Goal: Task Accomplishment & Management: Complete application form

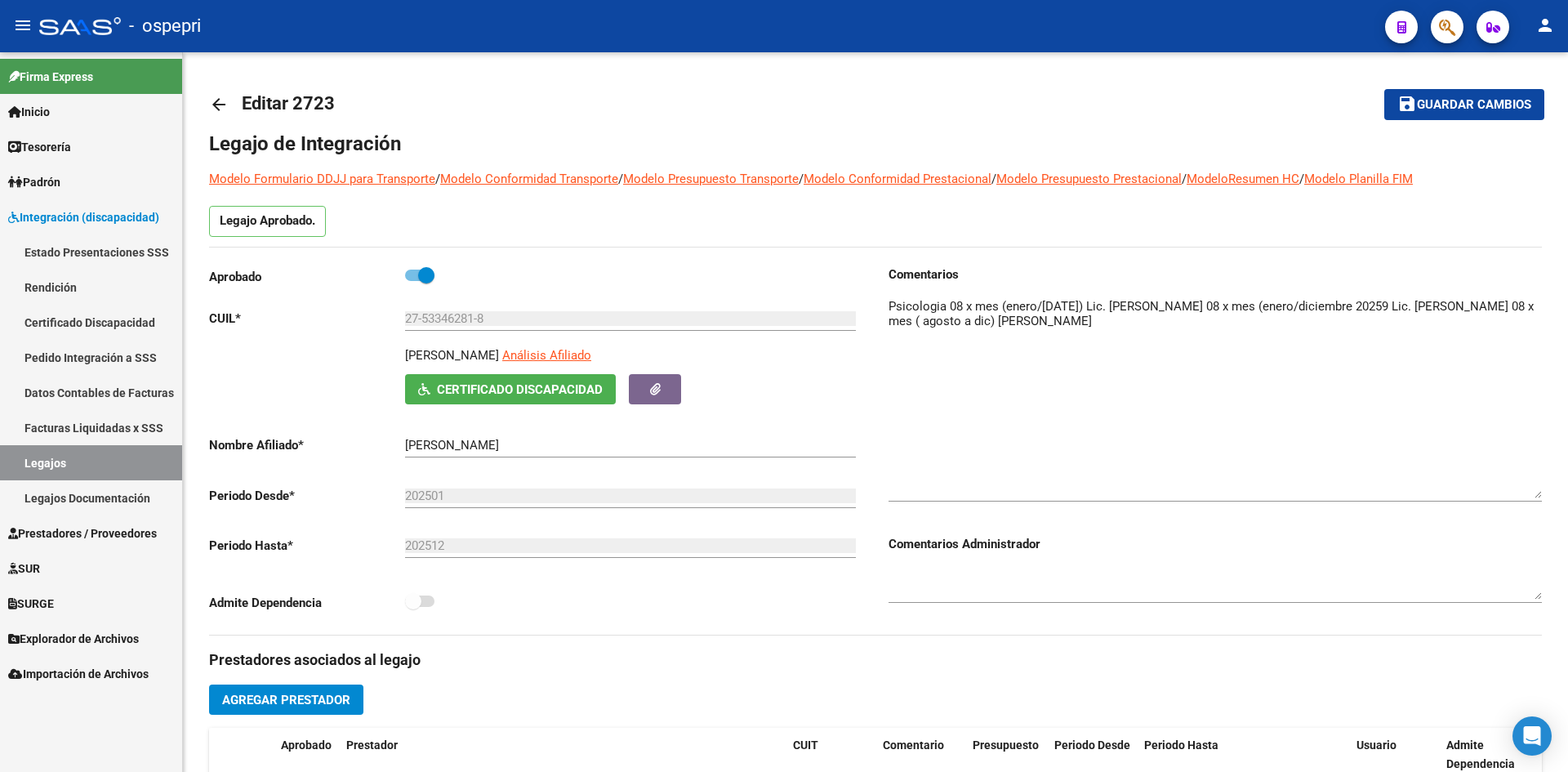
scroll to position [4, 0]
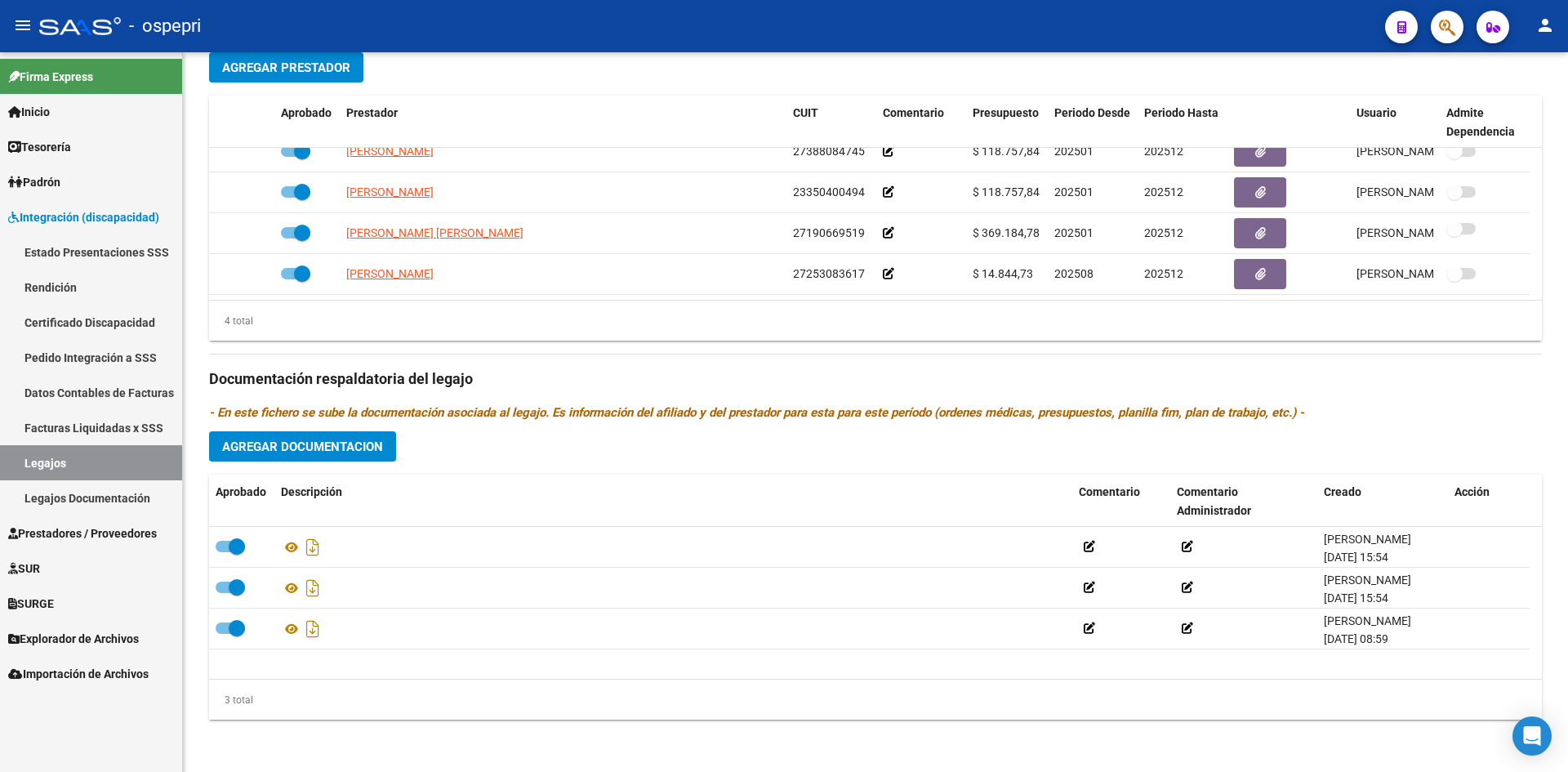
drag, startPoint x: 69, startPoint y: 461, endPoint x: 76, endPoint y: 431, distance: 30.8
click at [69, 461] on link "Legajos" at bounding box center [91, 463] width 182 height 35
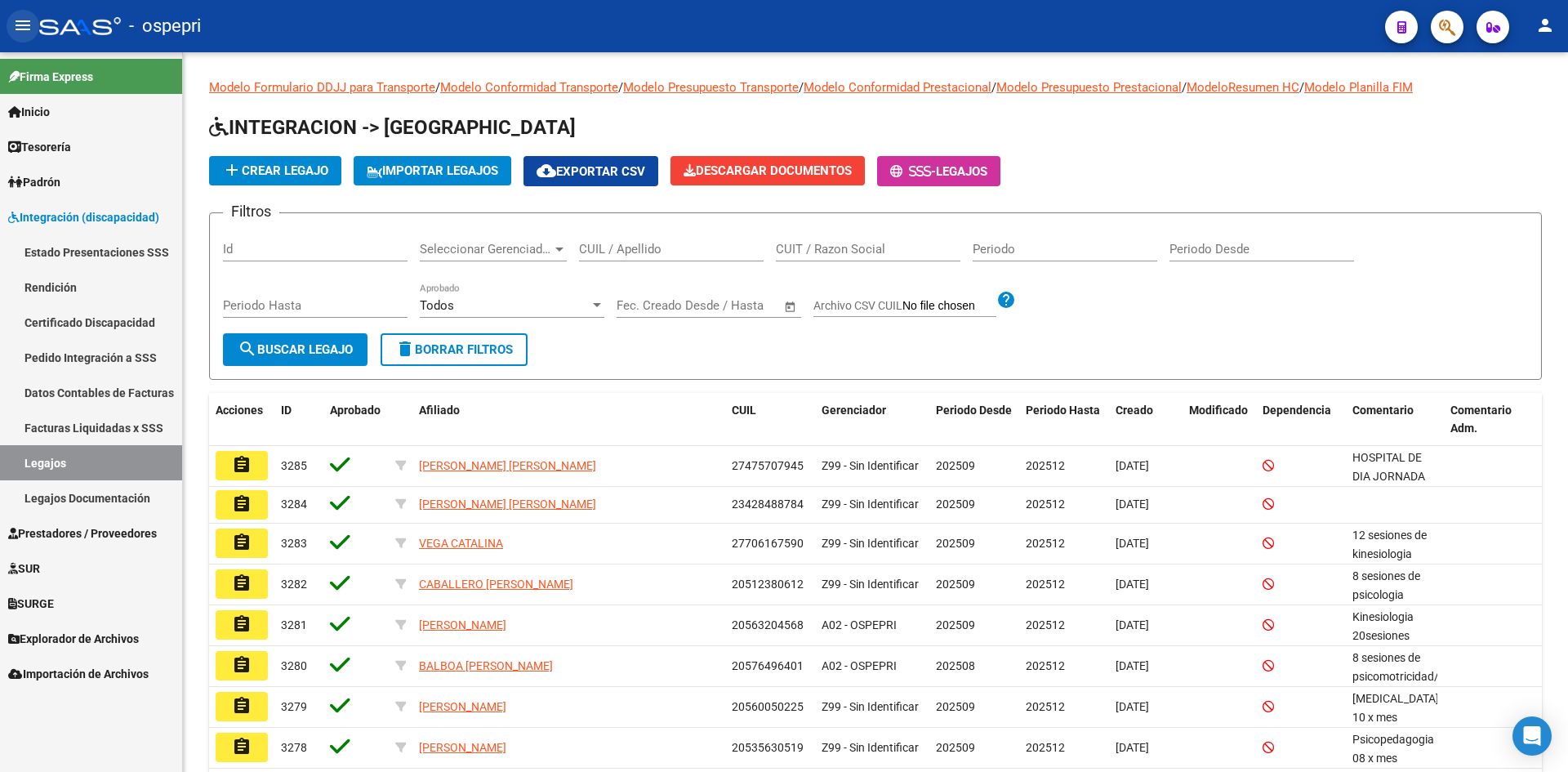
click at [24, 29] on mat-icon "menu" at bounding box center [22, 25] width 19 height 19
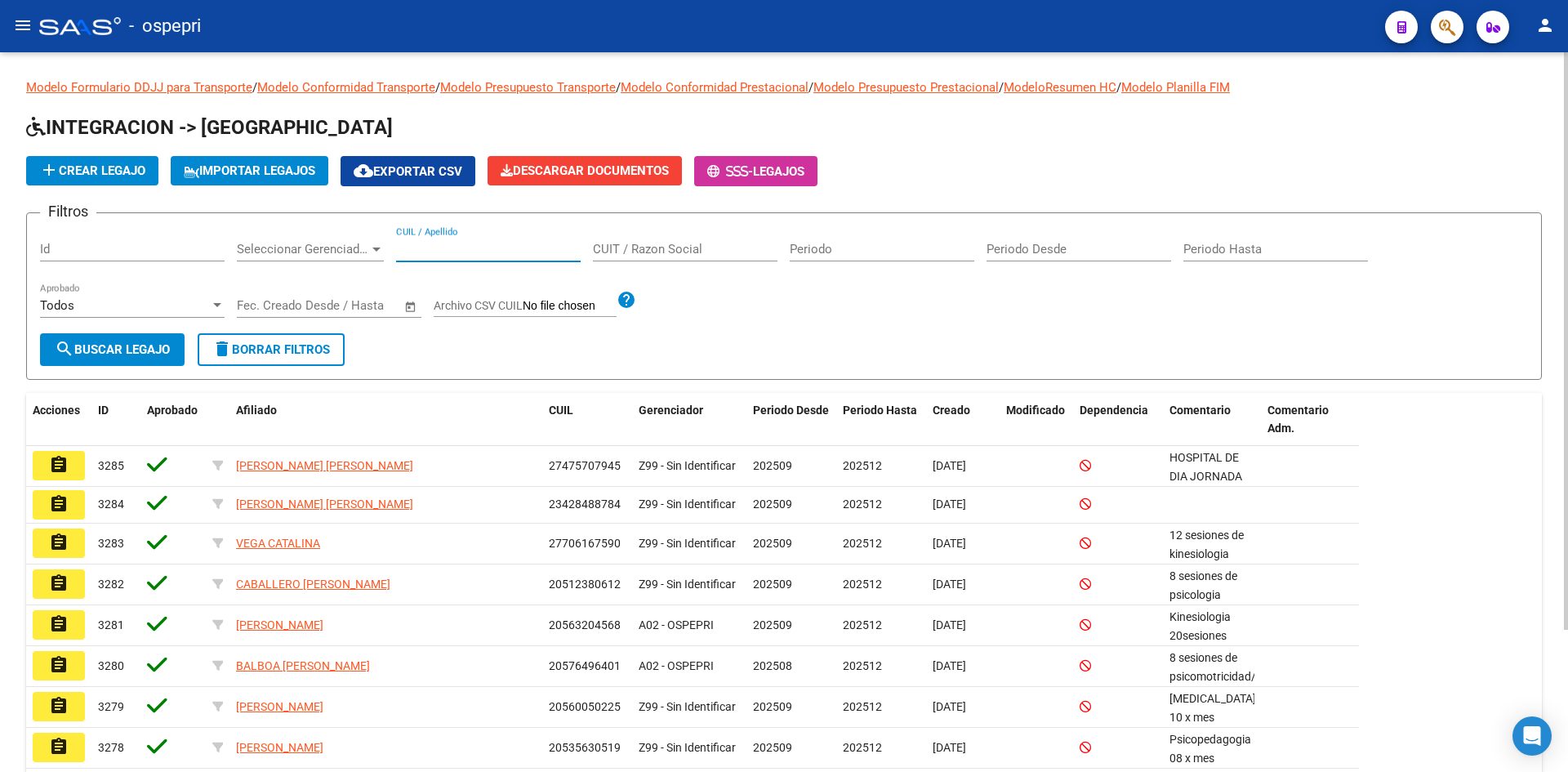
click at [505, 246] on input "CUIL / Apellido" at bounding box center [488, 249] width 184 height 15
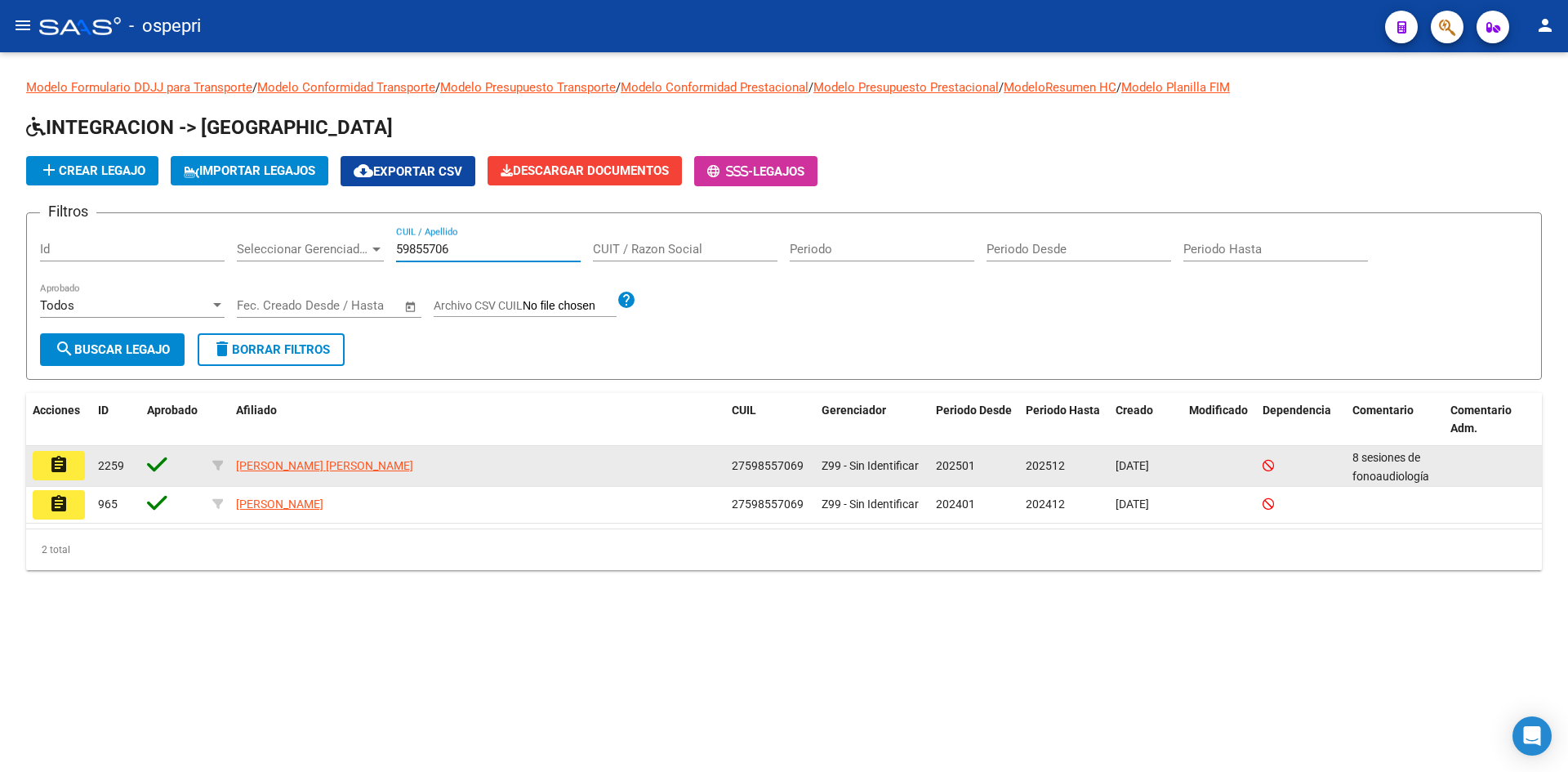
type input "59855706"
click at [56, 458] on mat-icon "assignment" at bounding box center [58, 464] width 19 height 19
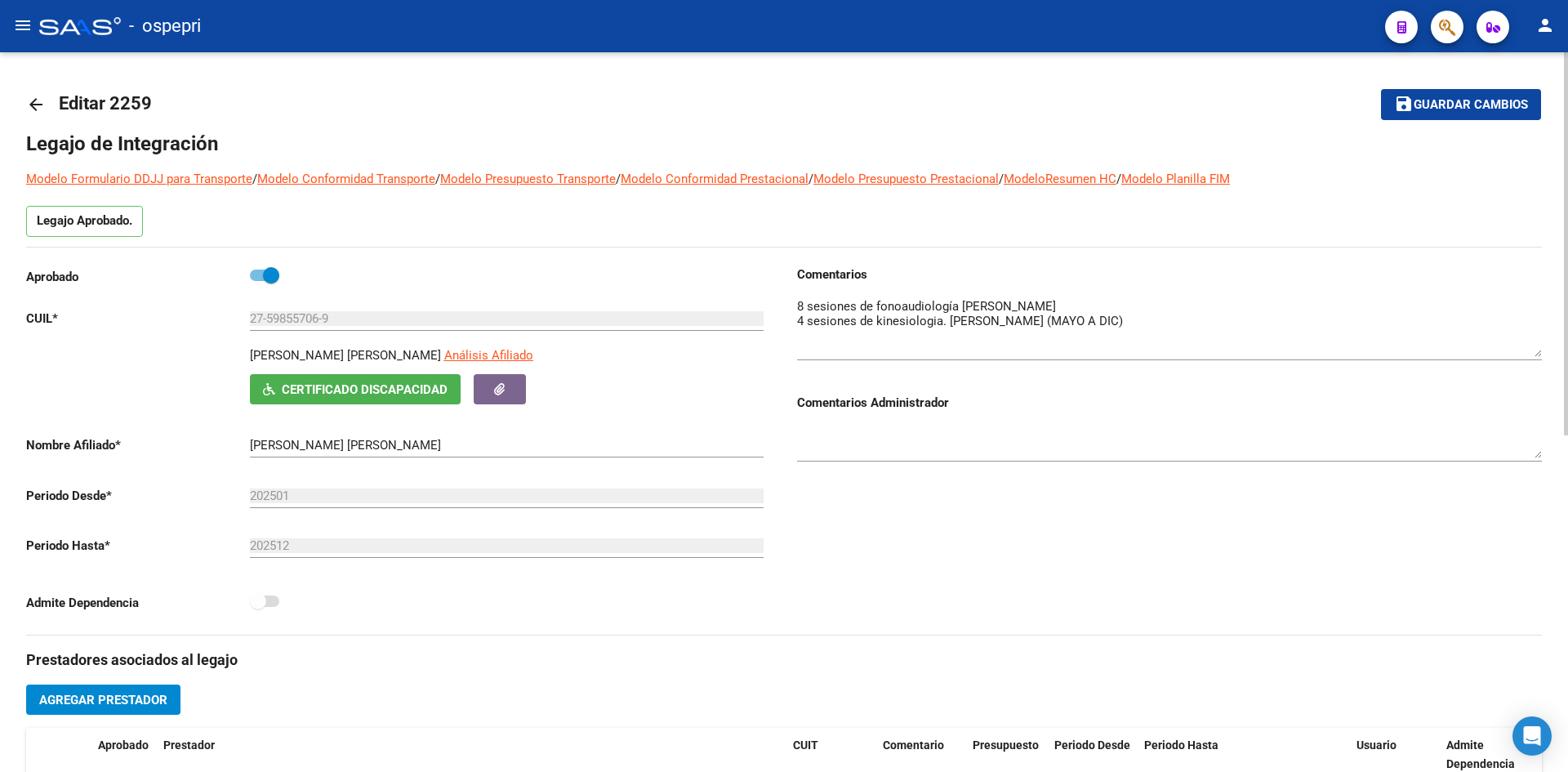
drag, startPoint x: 1538, startPoint y: 327, endPoint x: 1542, endPoint y: 354, distance: 27.3
click at [1542, 354] on div "arrow_back Editar 2259 save Guardar cambios Legajo de Integración Modelo Formul…" at bounding box center [784, 728] width 1568 height 1351
click at [33, 105] on mat-icon "arrow_back" at bounding box center [35, 104] width 19 height 19
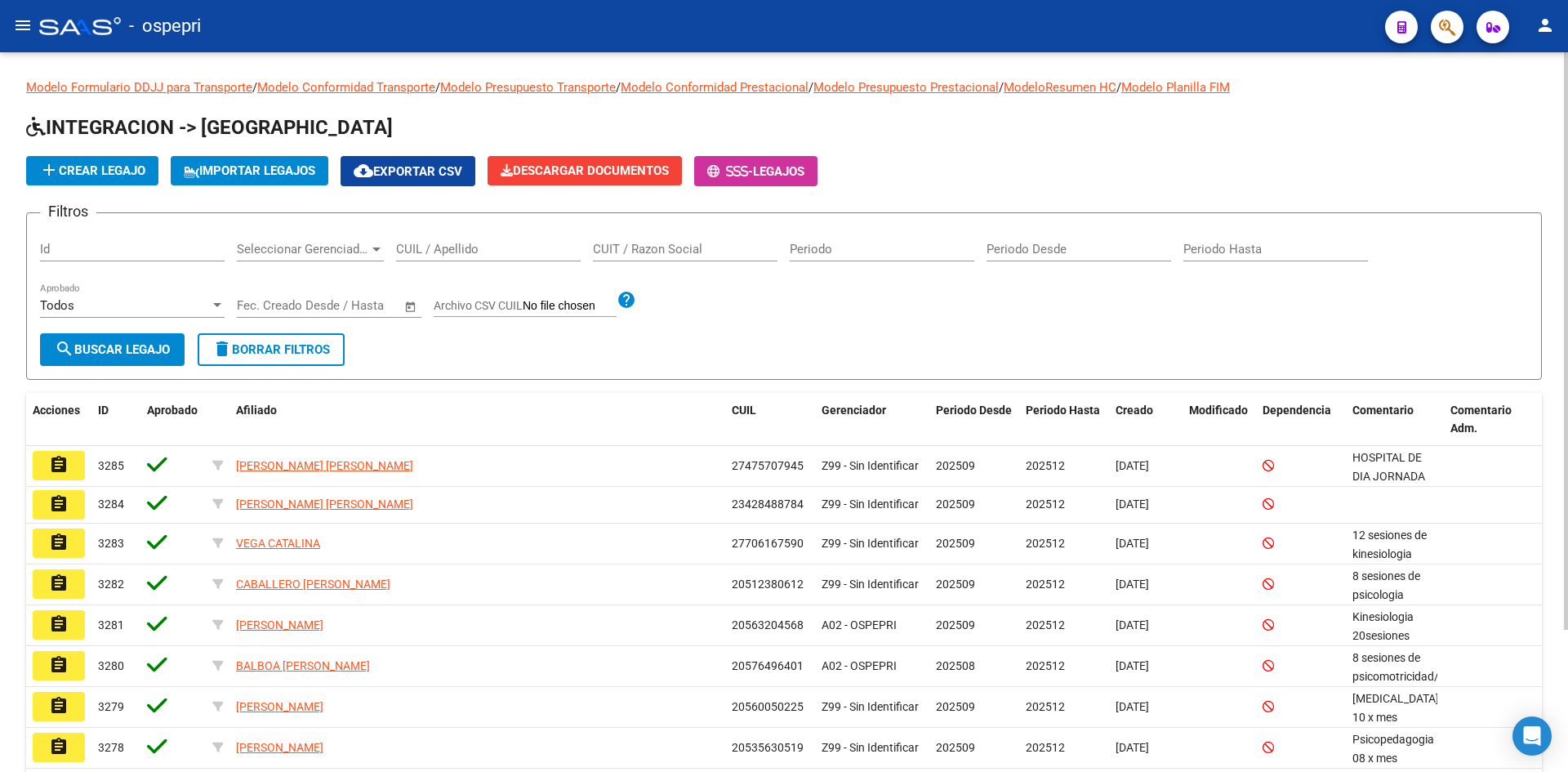
click at [486, 253] on input "CUIL / Apellido" at bounding box center [488, 249] width 184 height 15
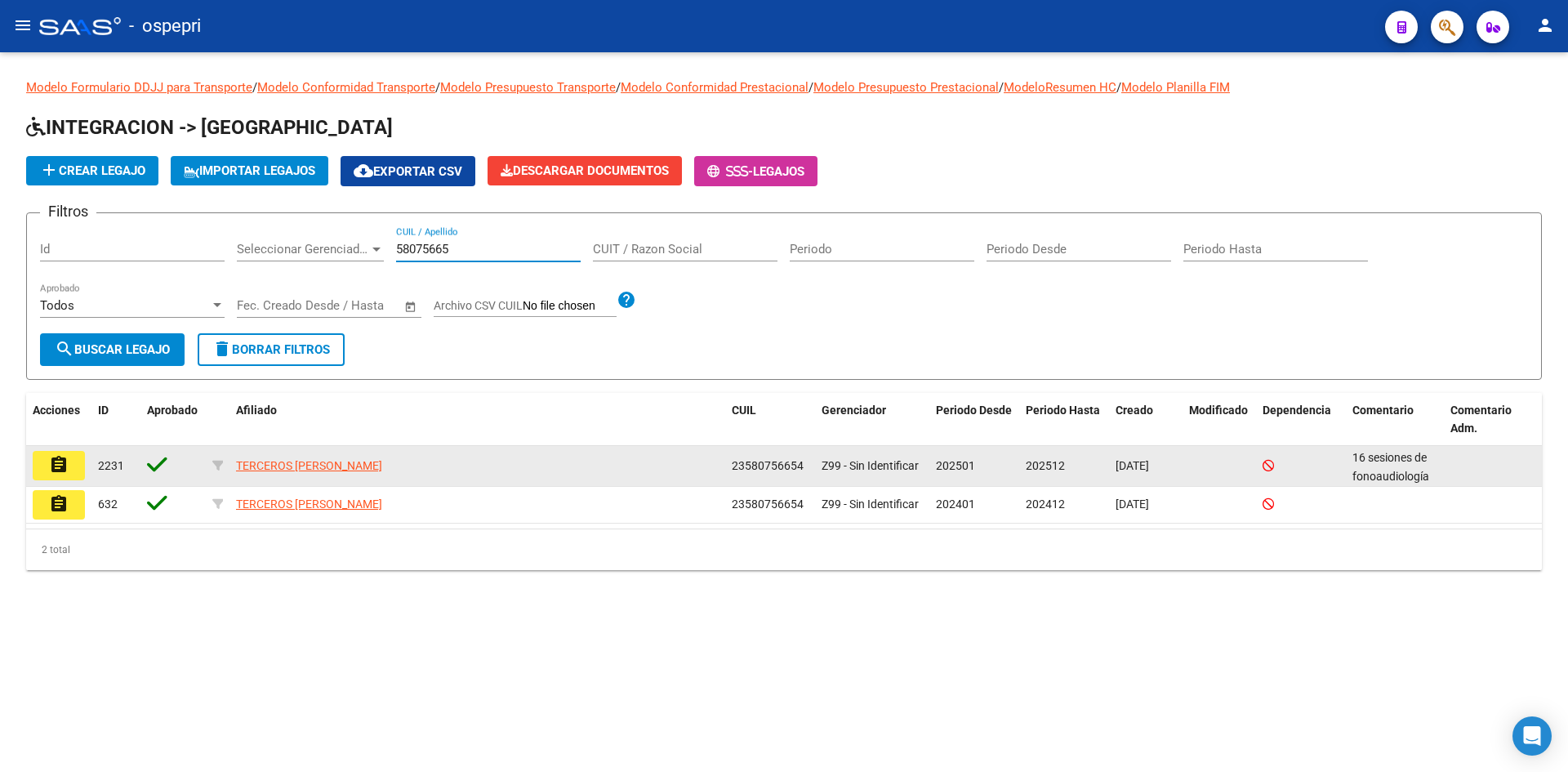
type input "58075665"
click at [53, 474] on mat-icon "assignment" at bounding box center [58, 464] width 19 height 19
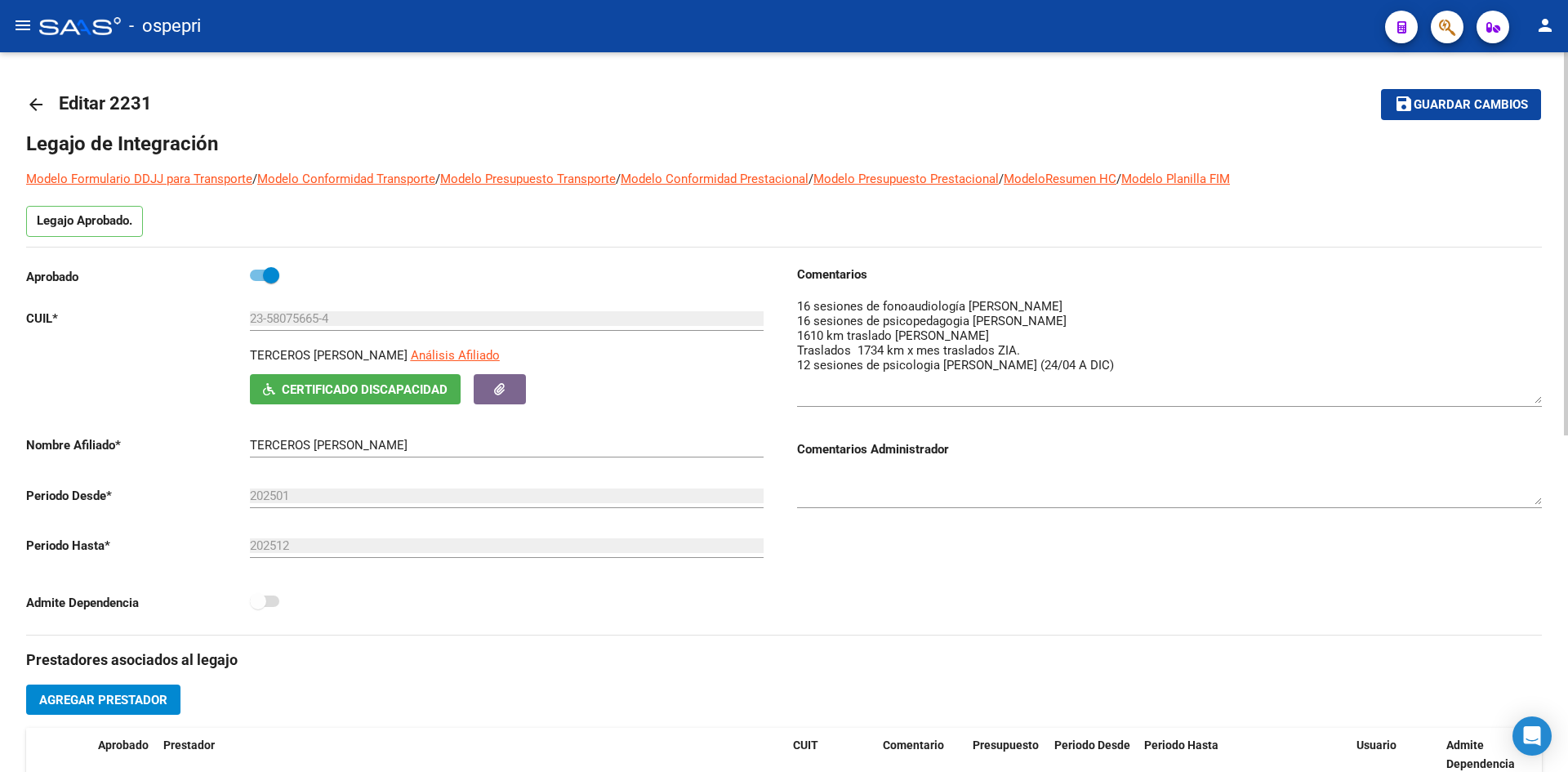
drag, startPoint x: 1538, startPoint y: 325, endPoint x: 1533, endPoint y: 398, distance: 73.2
click at [1537, 398] on textarea at bounding box center [1170, 350] width 745 height 106
click at [37, 101] on mat-icon "arrow_back" at bounding box center [35, 104] width 19 height 19
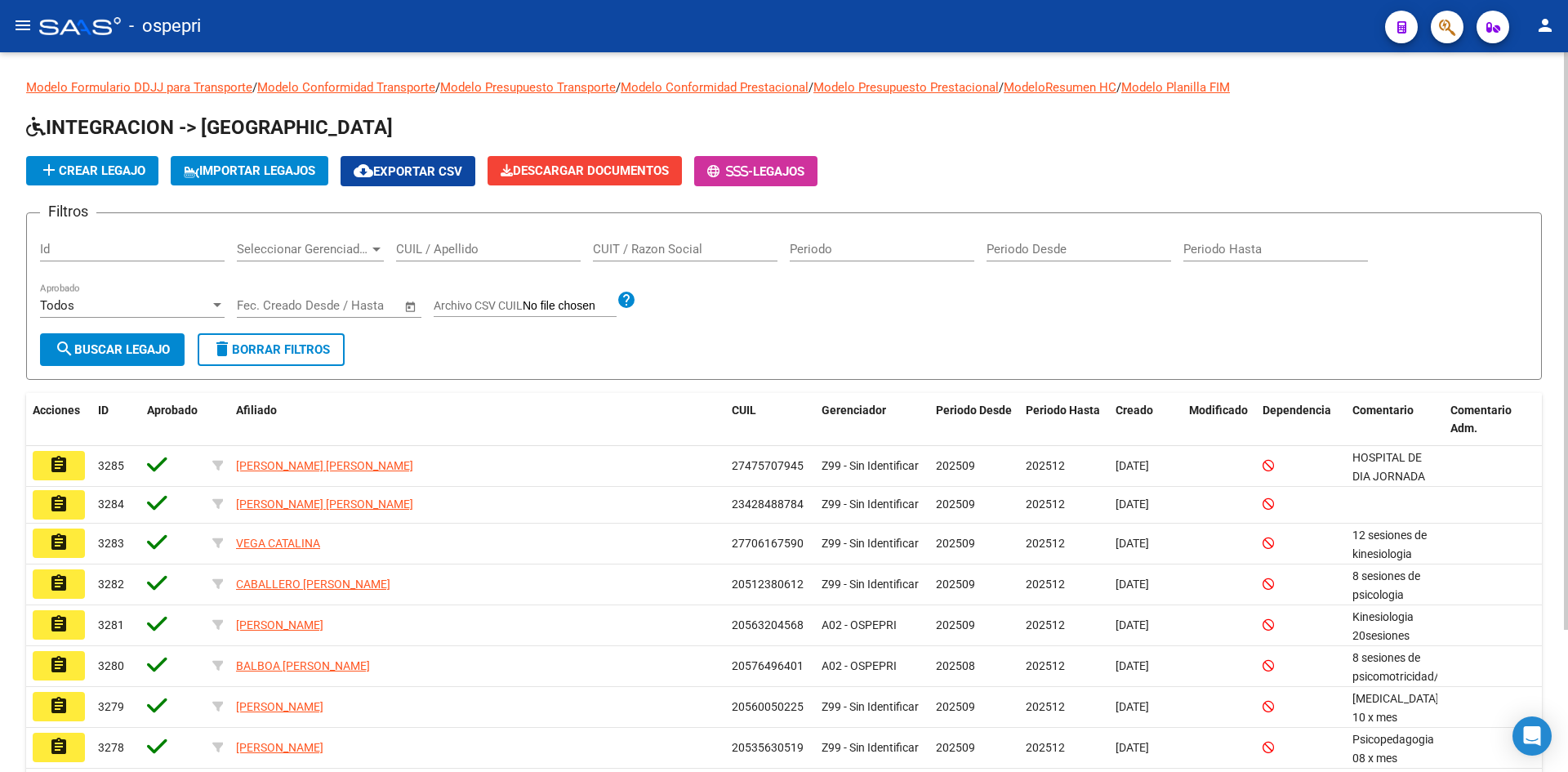
click at [616, 252] on input "CUIT / Razon Social" at bounding box center [684, 249] width 184 height 15
click at [458, 249] on input "CUIL / Apellido" at bounding box center [488, 249] width 184 height 15
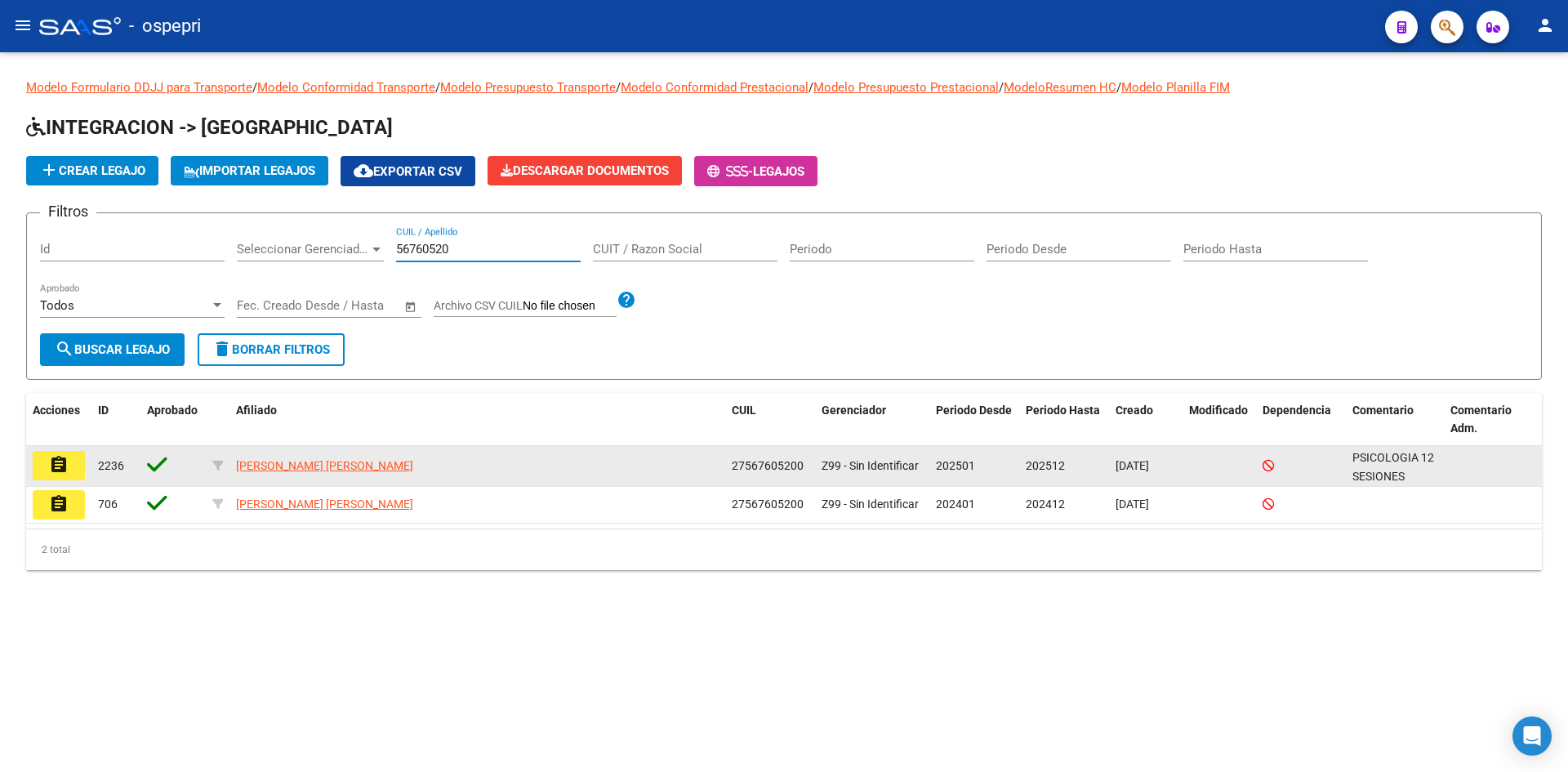
type input "56760520"
click at [78, 465] on button "assignment" at bounding box center [58, 466] width 52 height 30
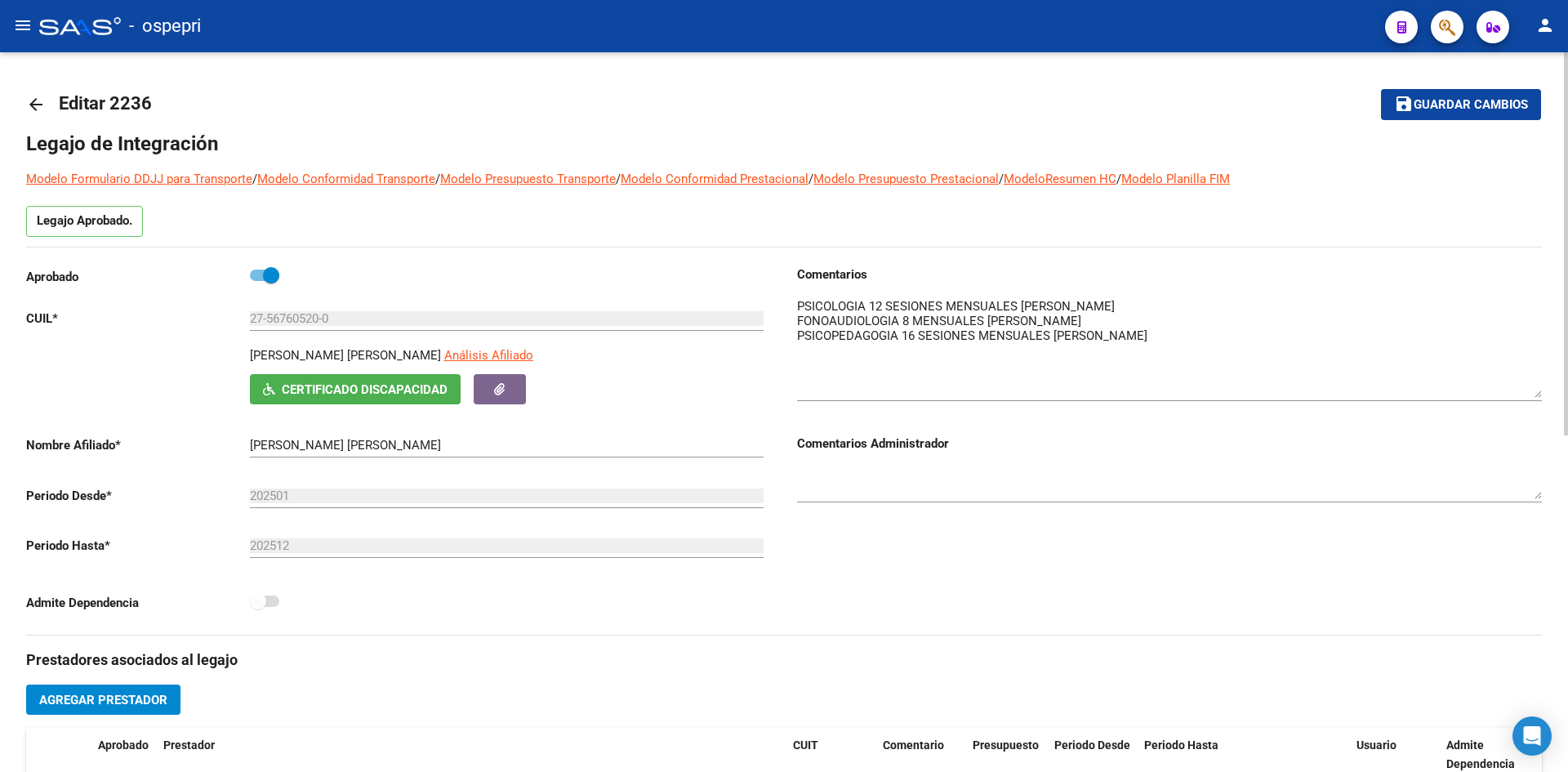
drag, startPoint x: 1538, startPoint y: 325, endPoint x: 1513, endPoint y: 392, distance: 71.5
click at [1513, 392] on textarea at bounding box center [1170, 347] width 745 height 100
click at [31, 107] on mat-icon "arrow_back" at bounding box center [35, 104] width 19 height 19
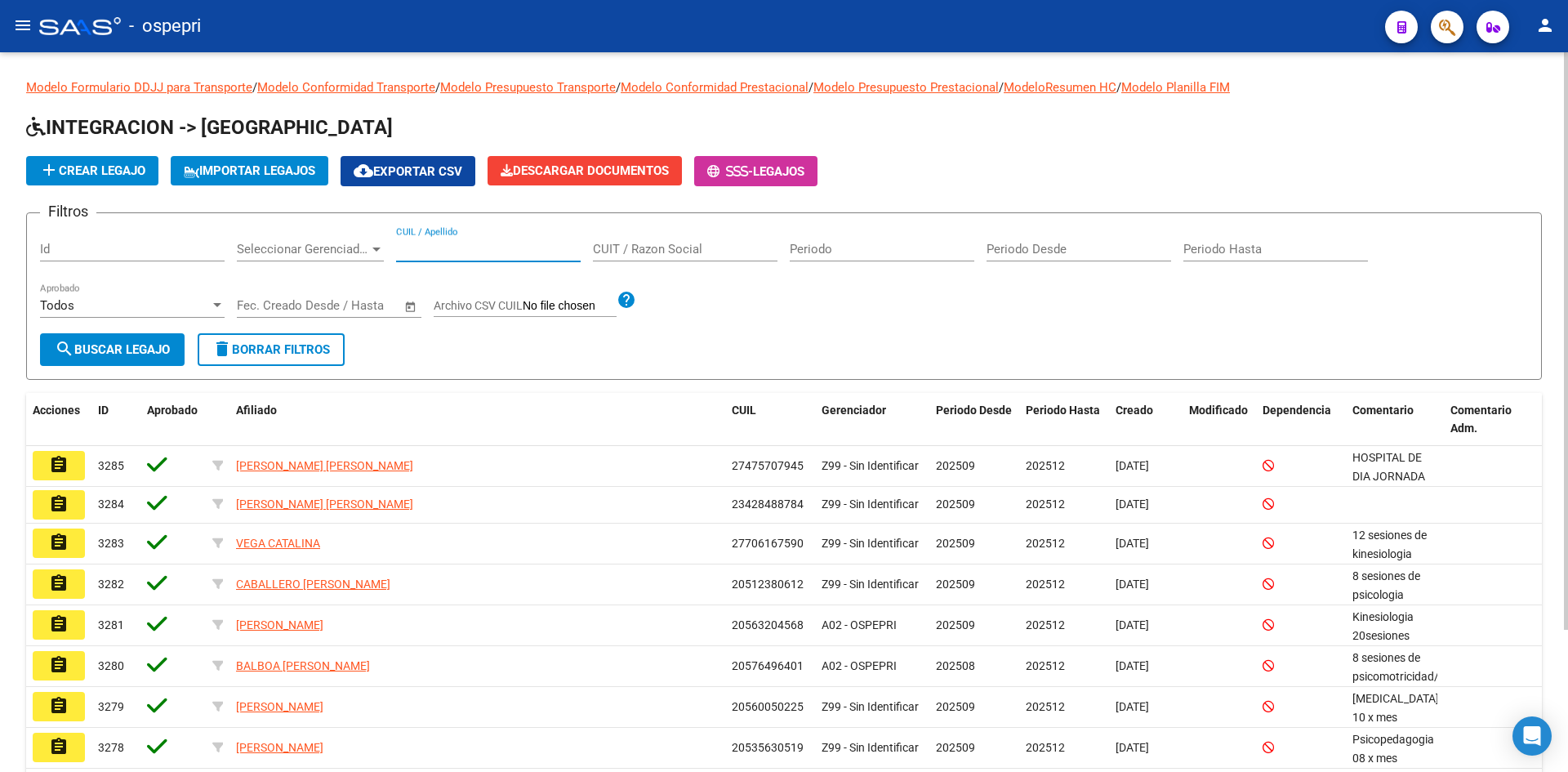
click at [502, 253] on input "CUIL / Apellido" at bounding box center [488, 249] width 184 height 15
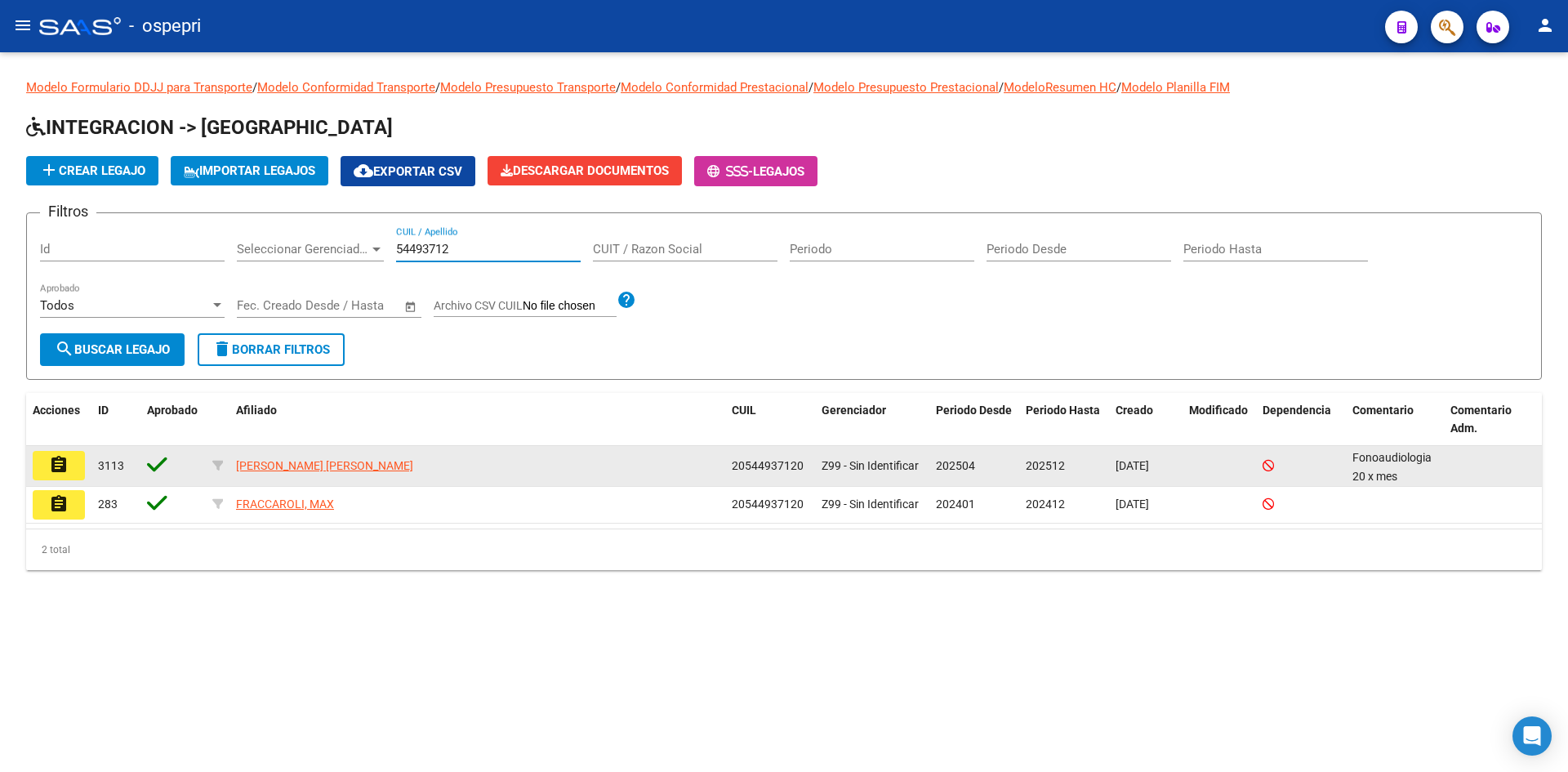
type input "54493712"
click at [66, 463] on mat-icon "assignment" at bounding box center [58, 464] width 19 height 19
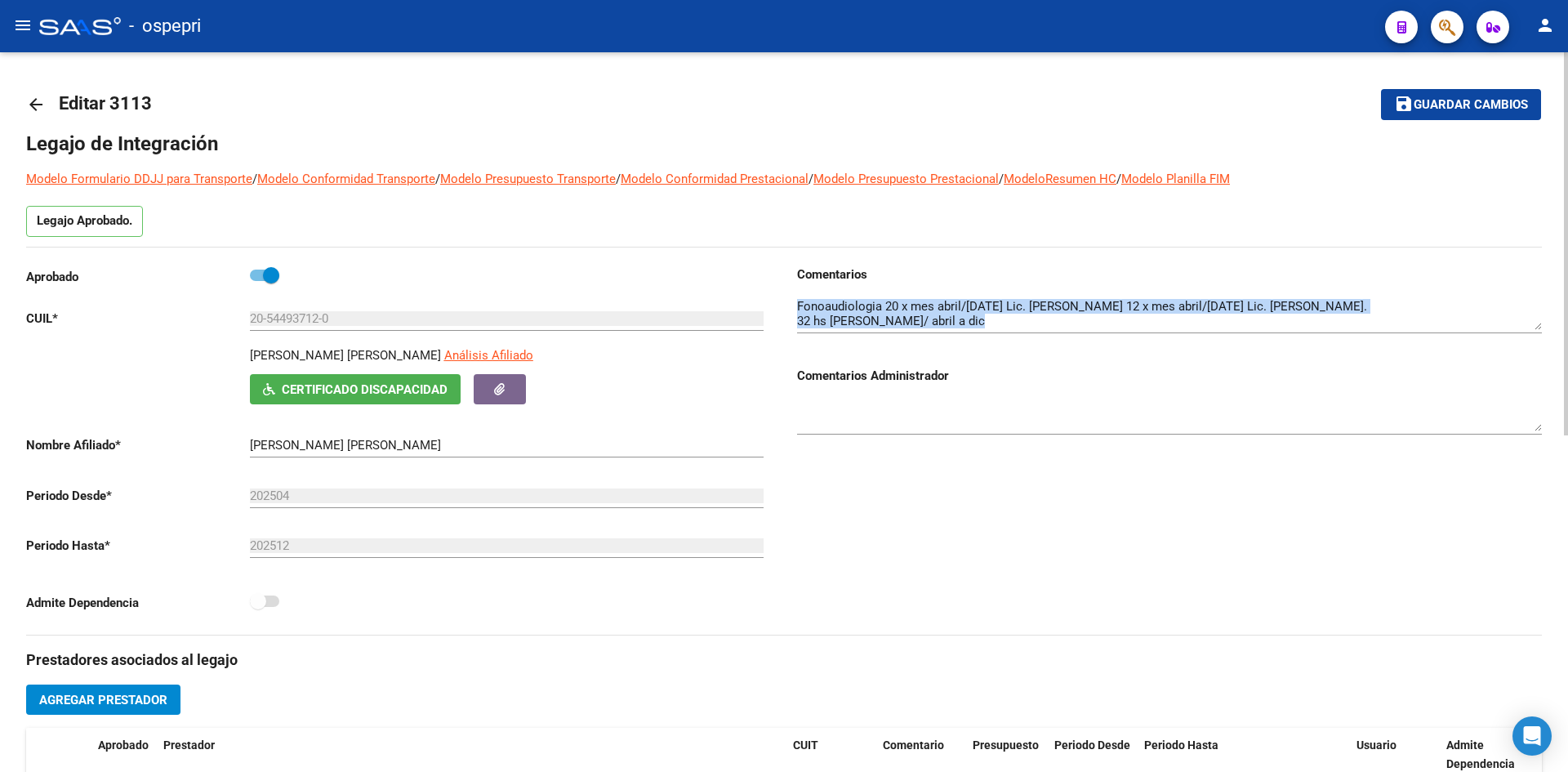
drag, startPoint x: 1541, startPoint y: 330, endPoint x: 1542, endPoint y: 348, distance: 18.0
click at [1542, 348] on div "arrow_back Editar 3113 save Guardar cambios Legajo de Integración Modelo Formul…" at bounding box center [784, 728] width 1568 height 1351
drag, startPoint x: 1538, startPoint y: 329, endPoint x: 1542, endPoint y: 400, distance: 71.1
click at [1542, 400] on div "arrow_back Editar 3113 save Guardar cambios Legajo de Integración Modelo Formul…" at bounding box center [784, 728] width 1568 height 1351
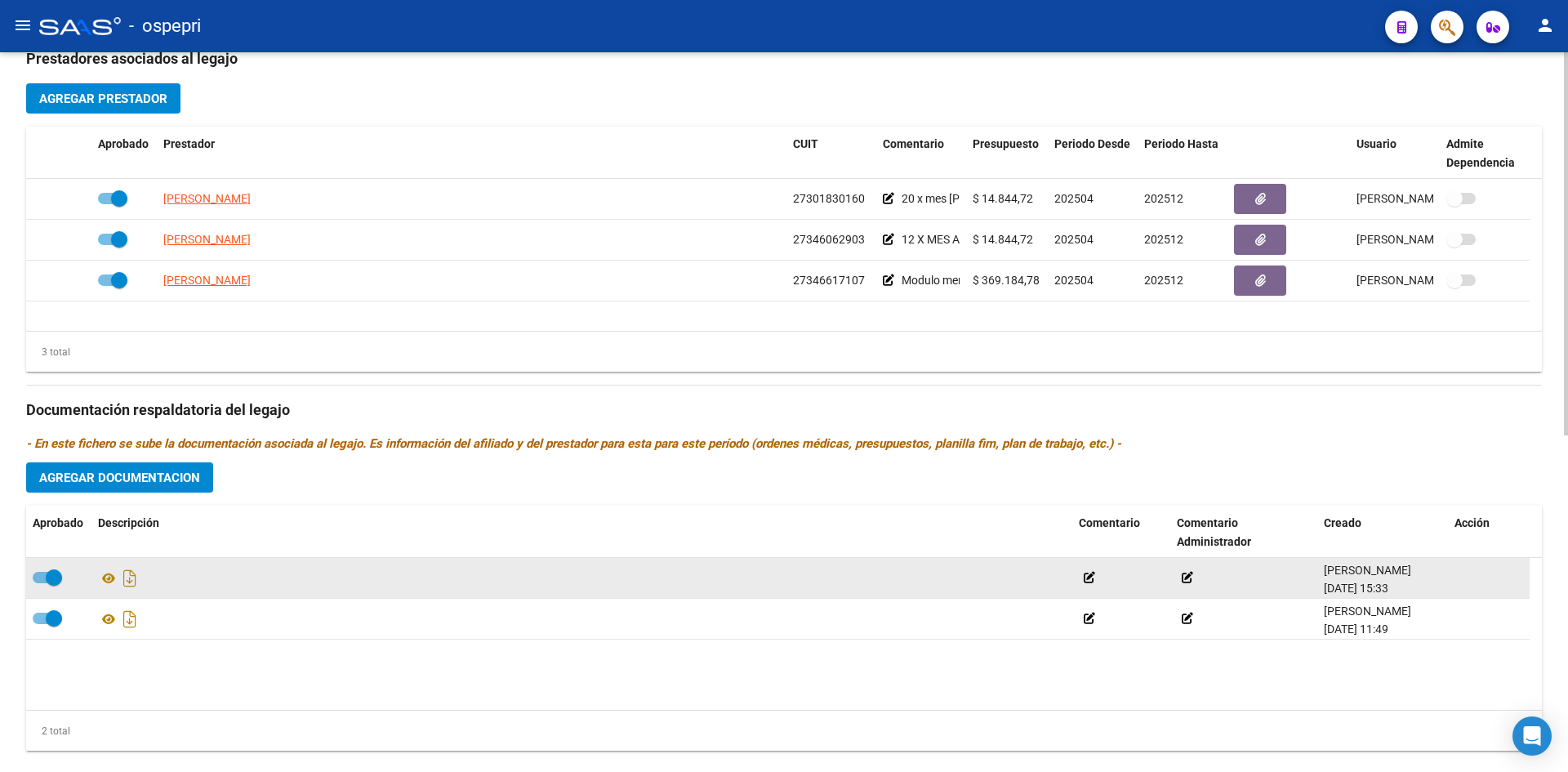
scroll to position [632, 0]
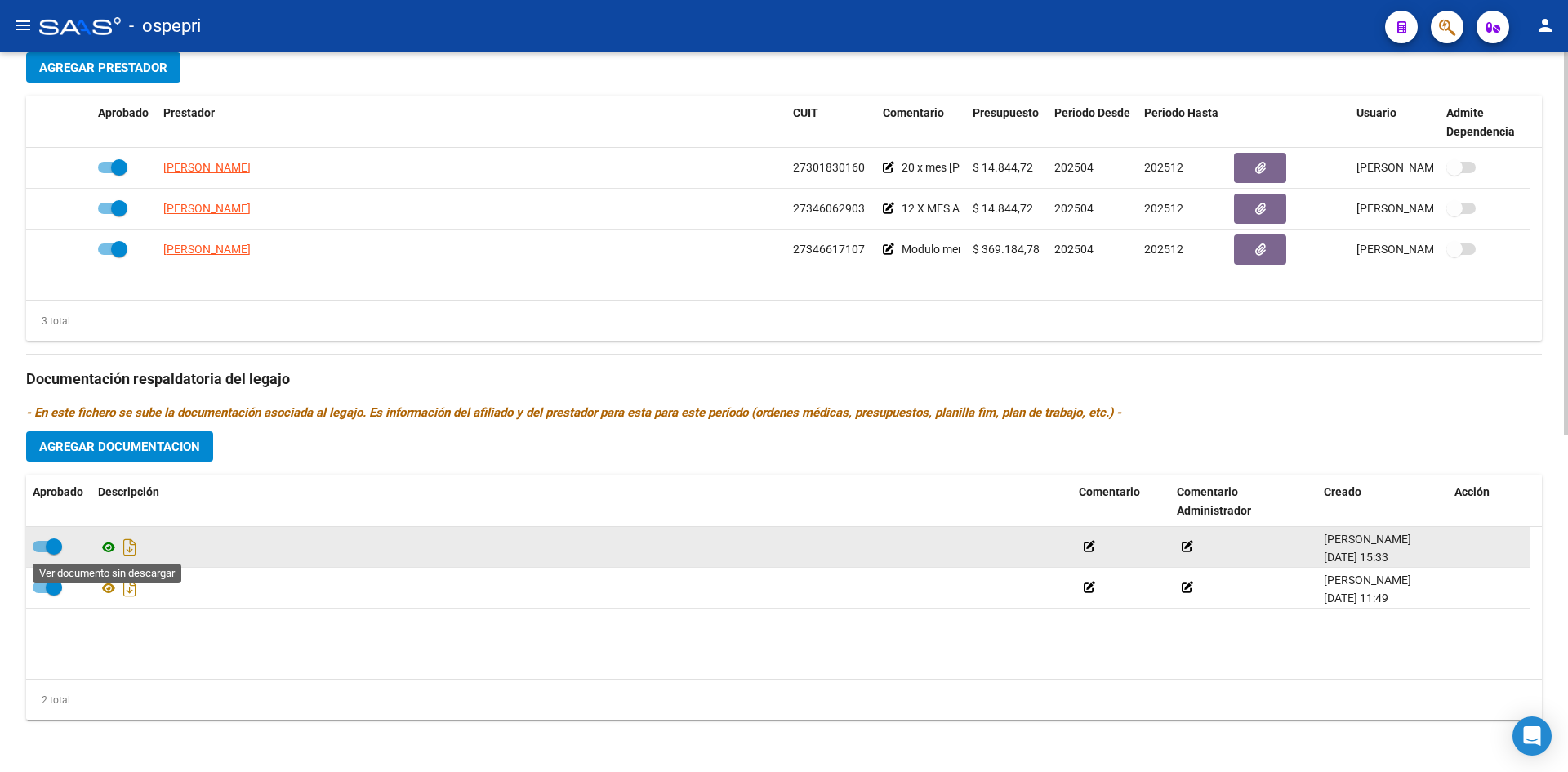
click at [111, 548] on icon at bounding box center [108, 546] width 21 height 19
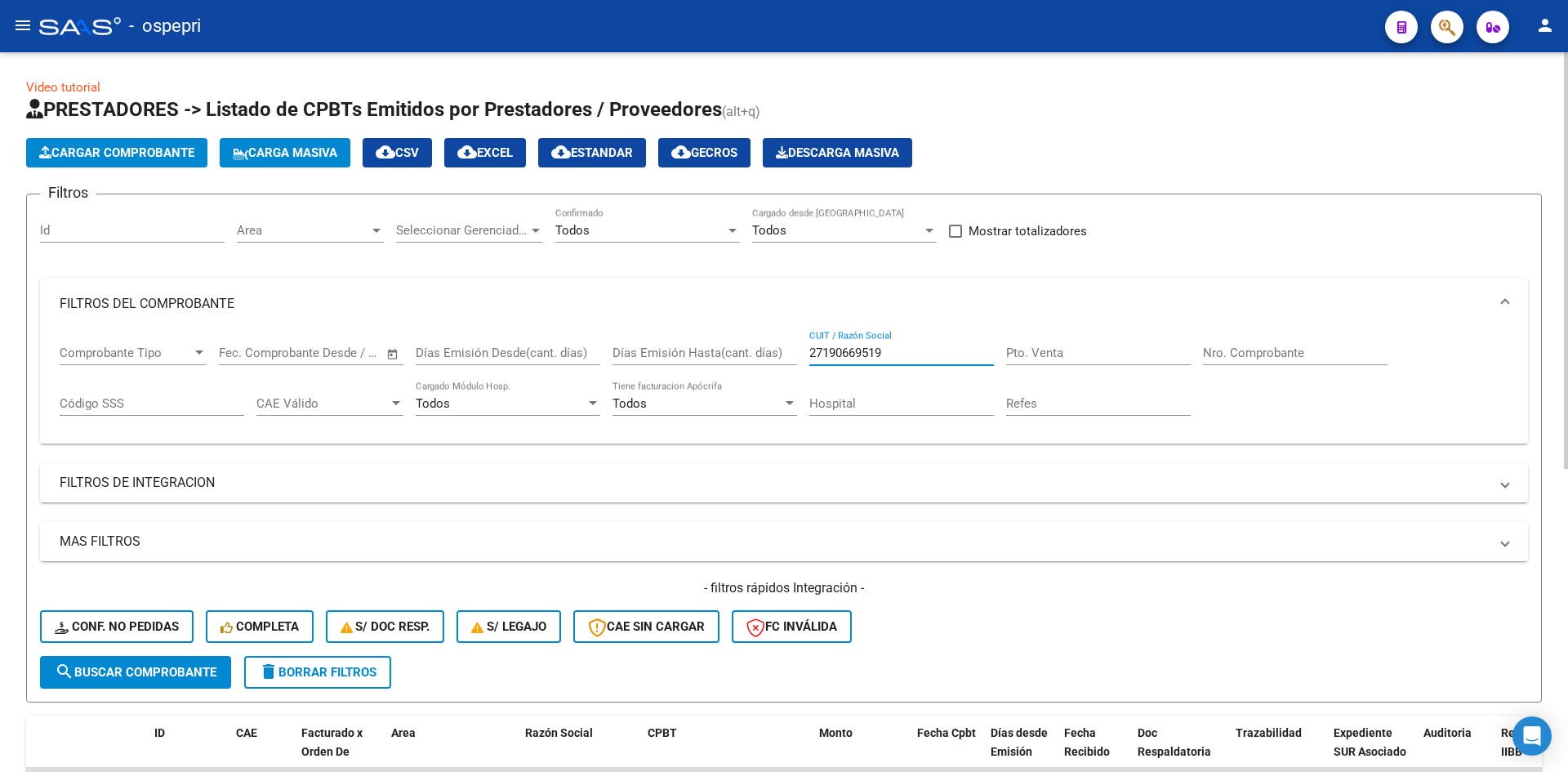
click at [952, 358] on input "27190669519" at bounding box center [901, 353] width 184 height 15
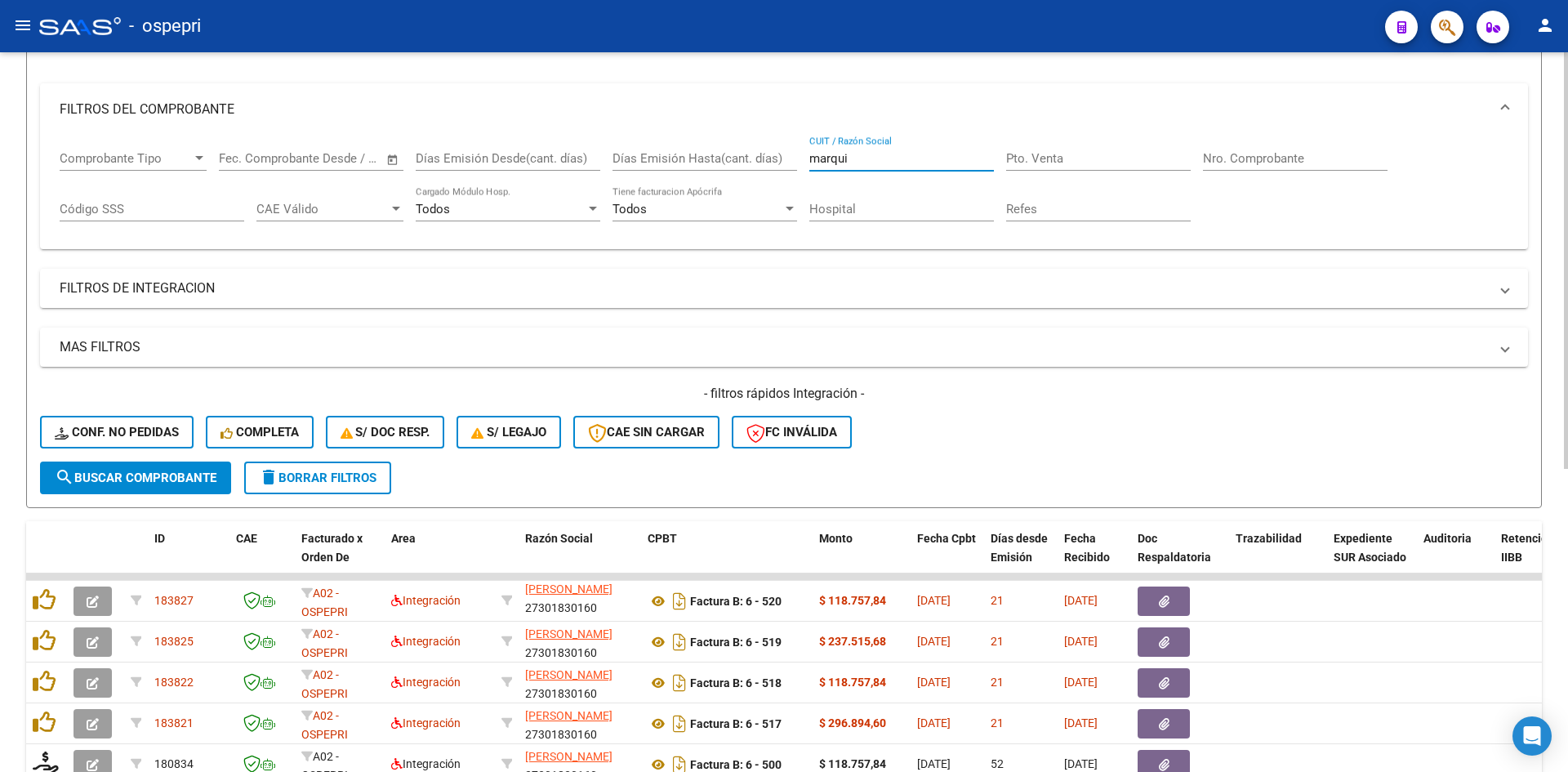
scroll to position [245, 0]
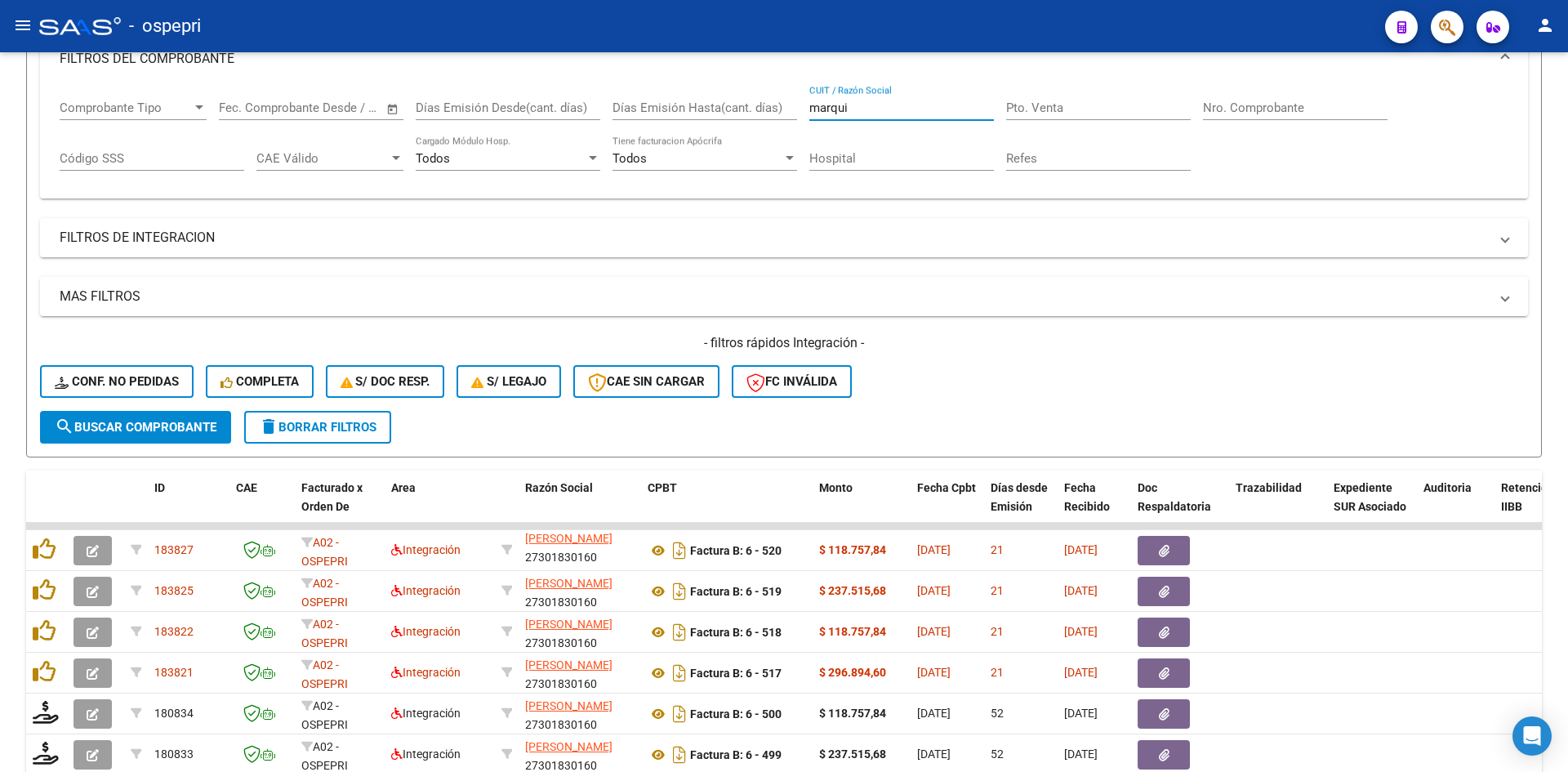
type input "marqui"
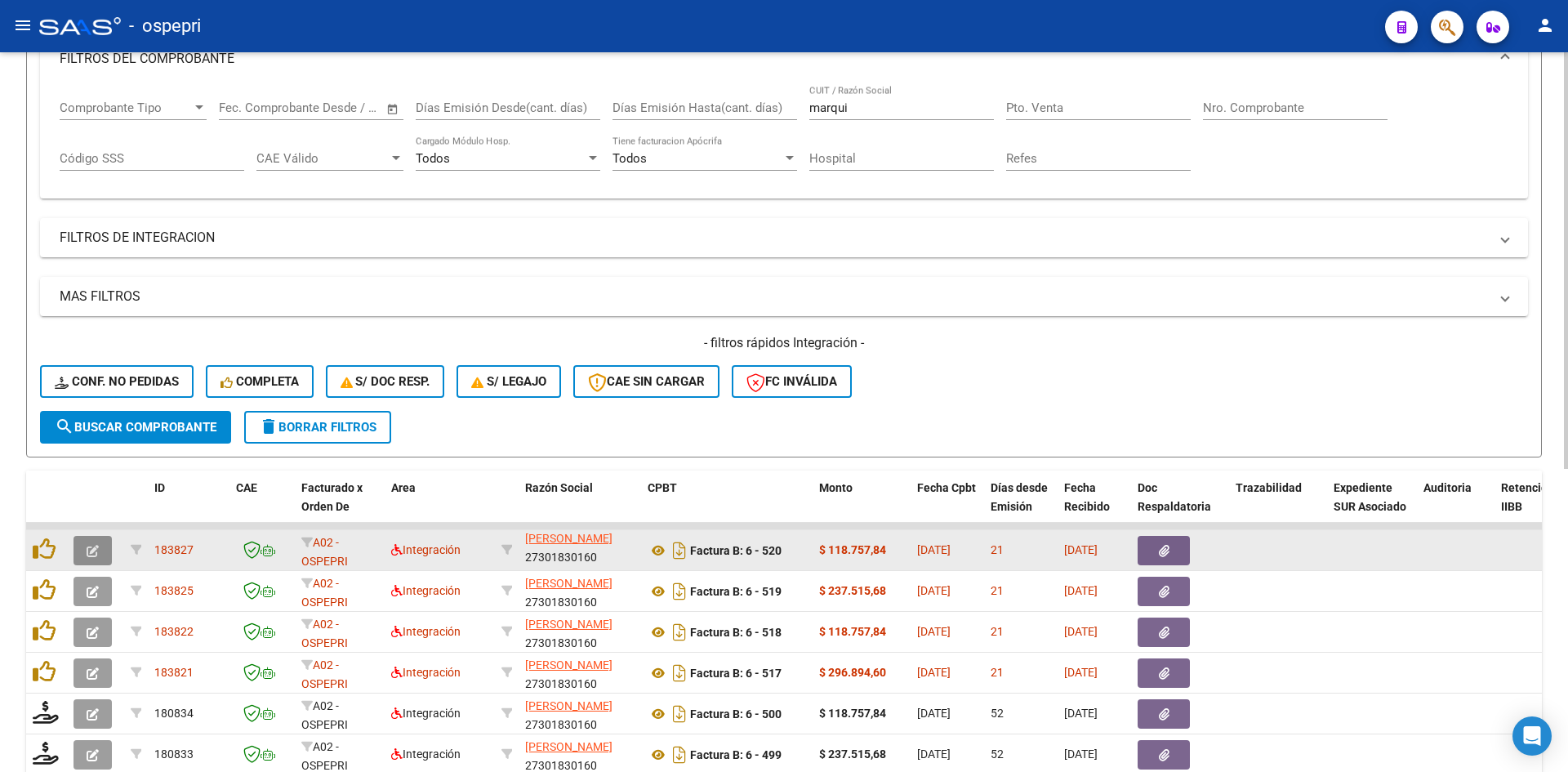
click at [89, 552] on icon "button" at bounding box center [92, 550] width 12 height 12
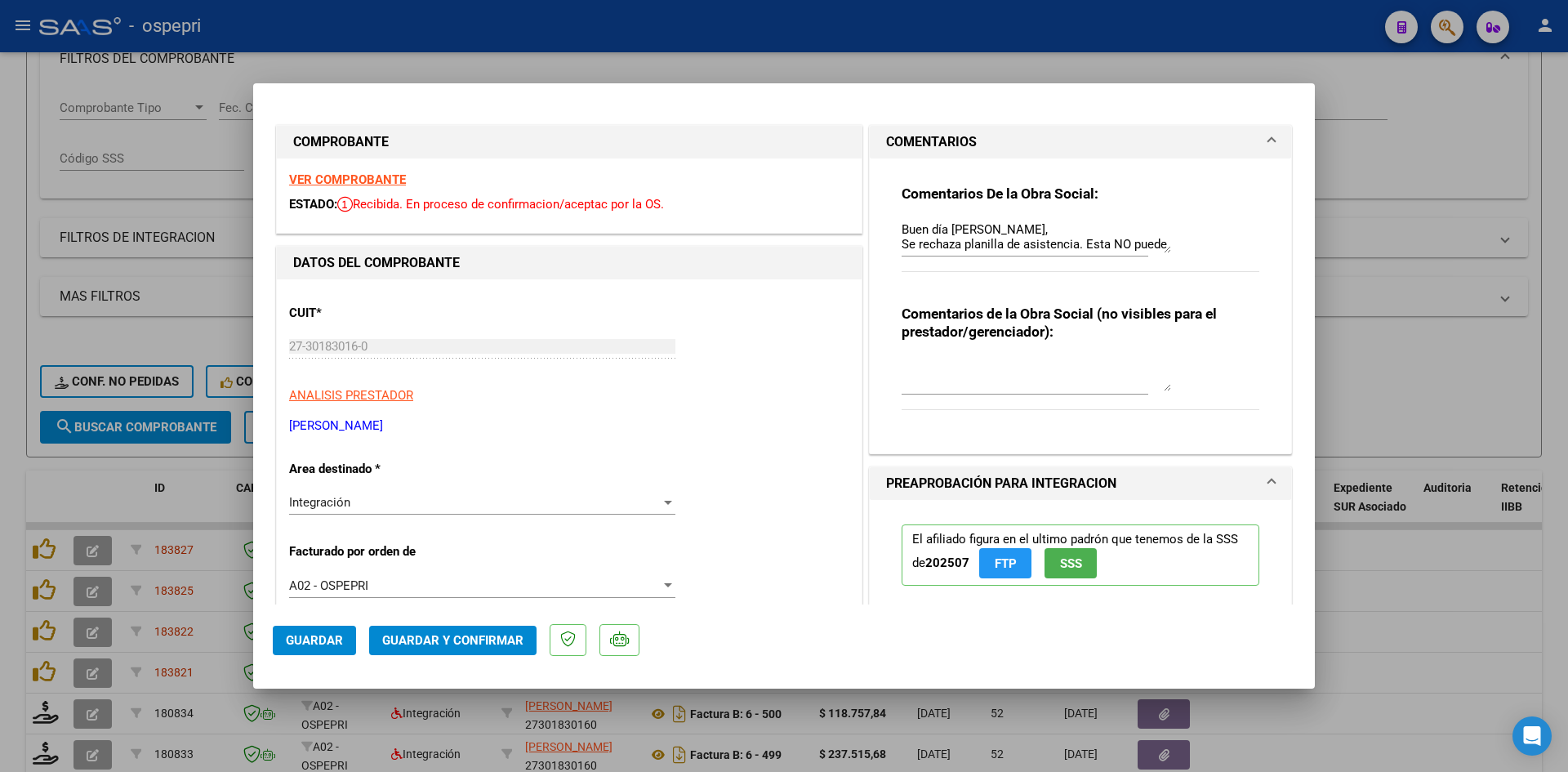
click at [376, 174] on strong "VER COMPROBANTE" at bounding box center [347, 180] width 117 height 15
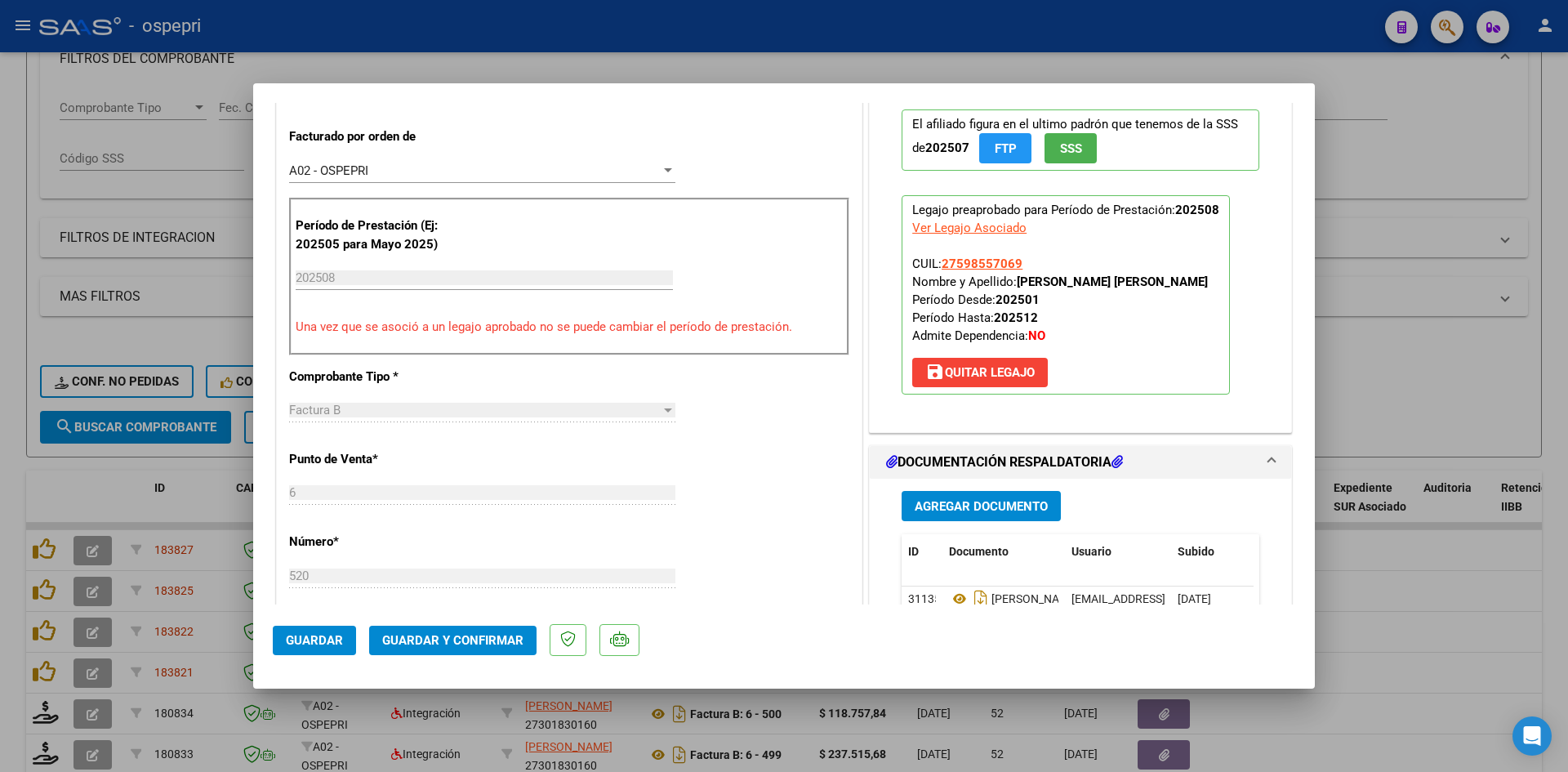
scroll to position [571, 0]
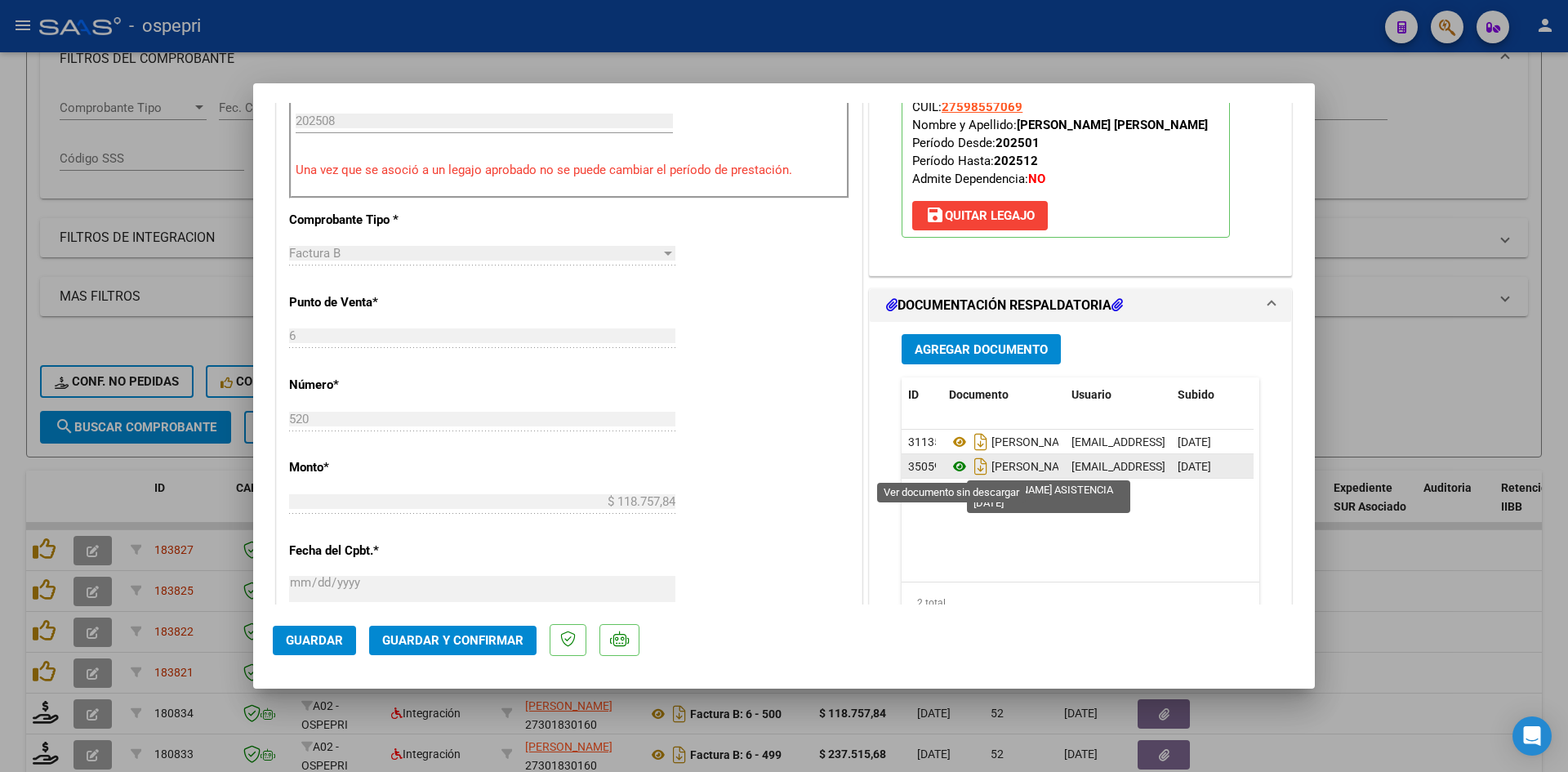
click at [954, 466] on icon at bounding box center [960, 466] width 21 height 19
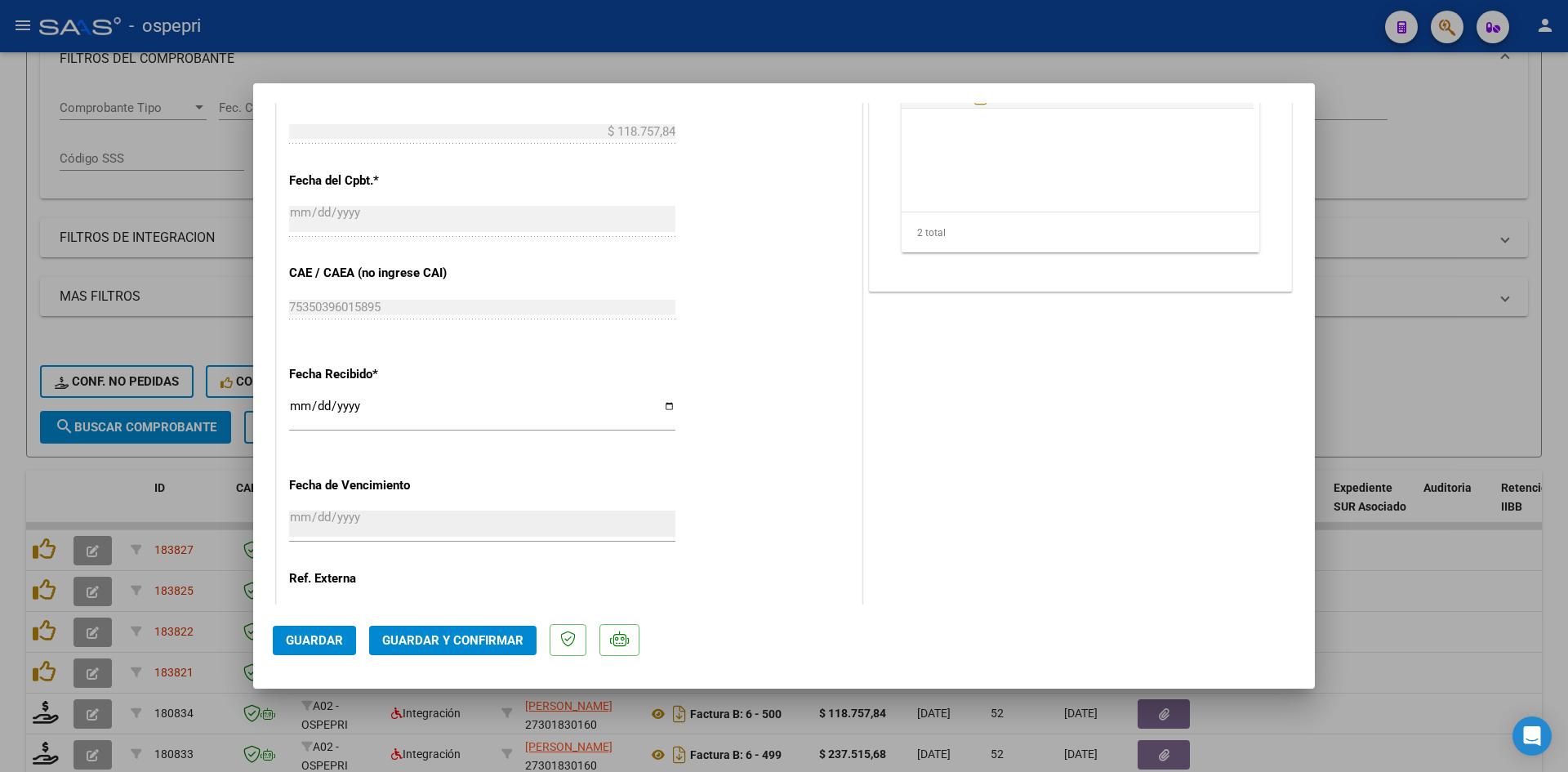
scroll to position [979, 0]
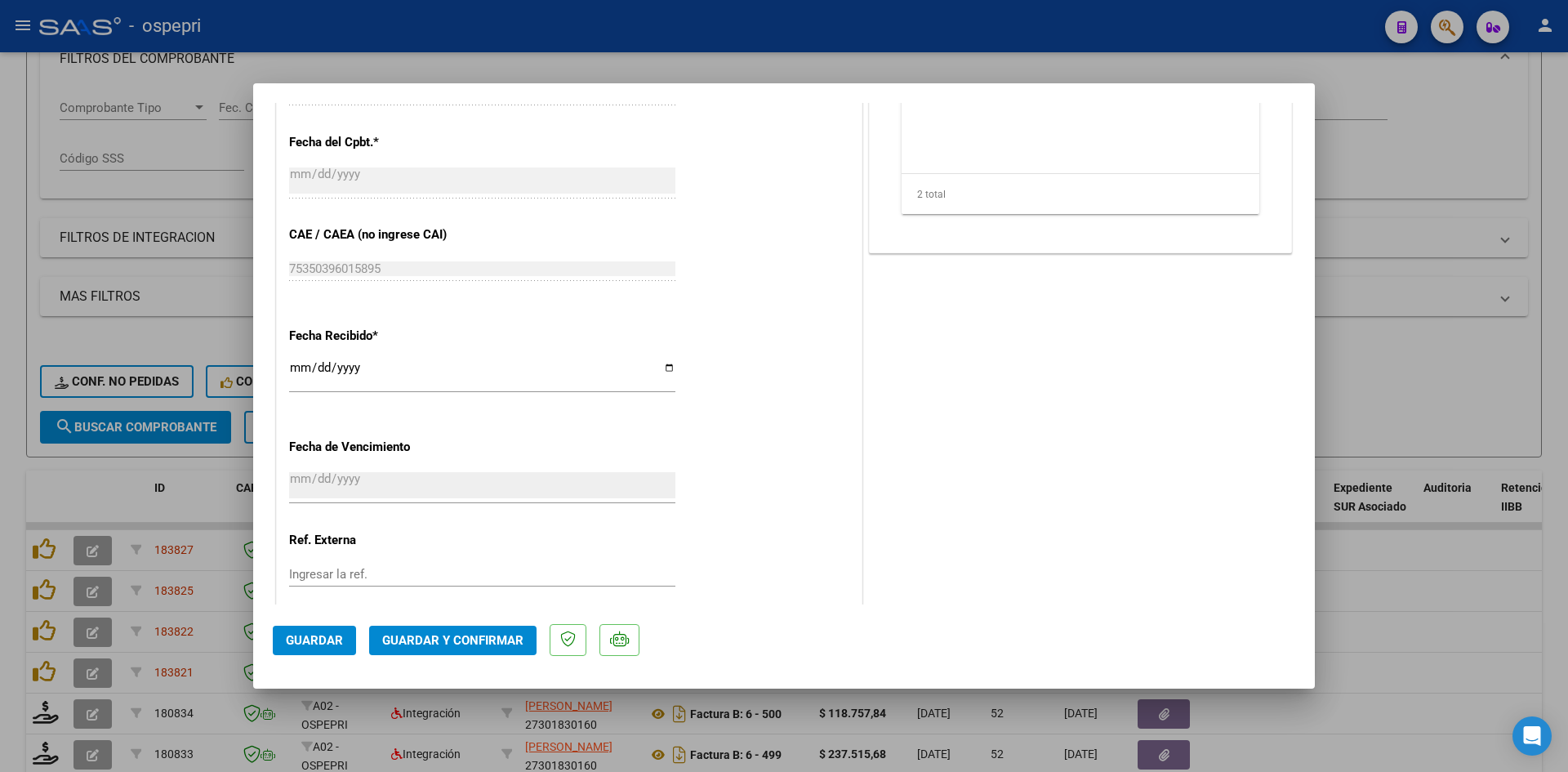
click at [481, 636] on span "Guardar y Confirmar" at bounding box center [453, 641] width 142 height 15
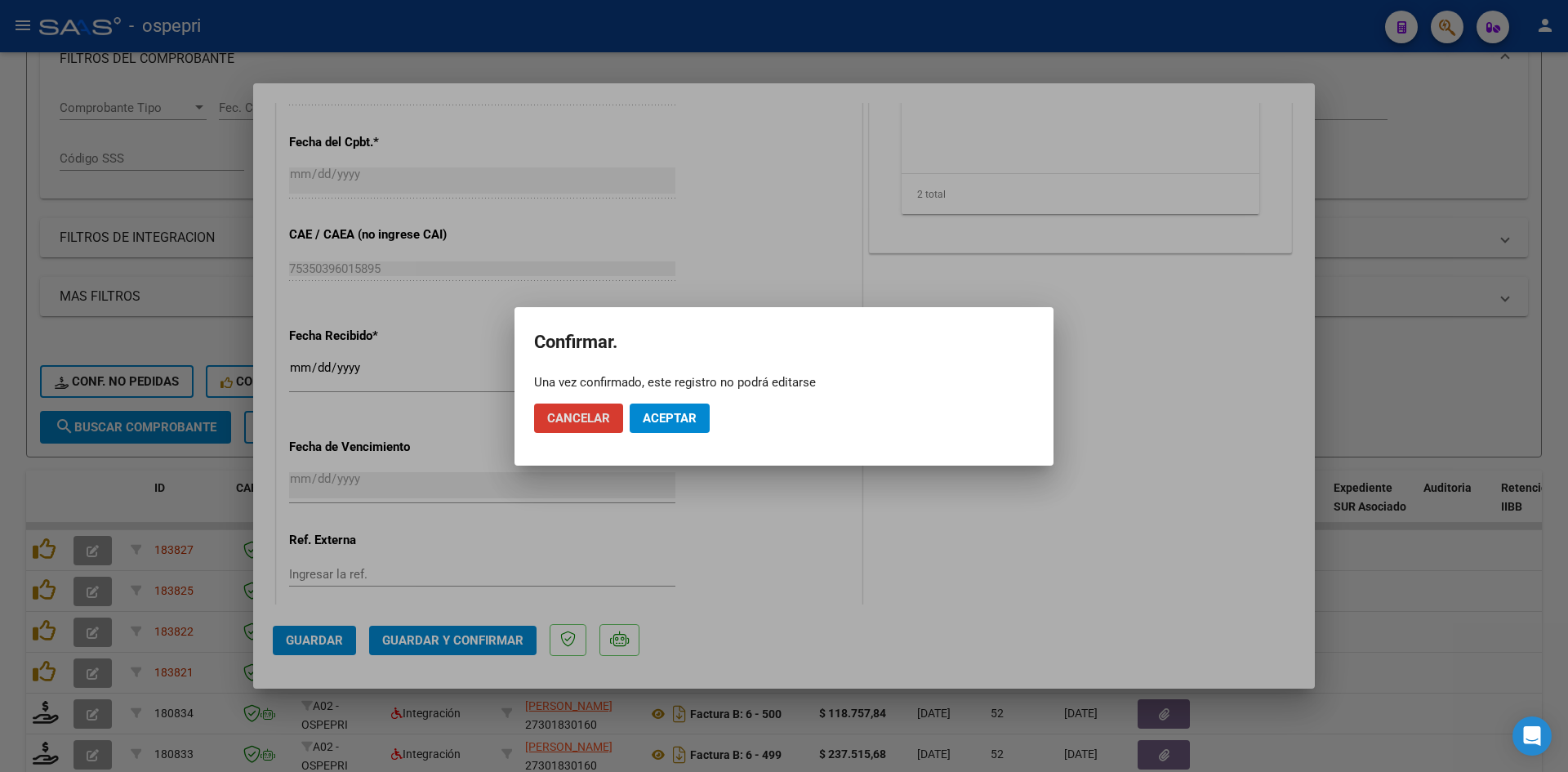
click at [692, 405] on button "Aceptar" at bounding box center [670, 418] width 80 height 30
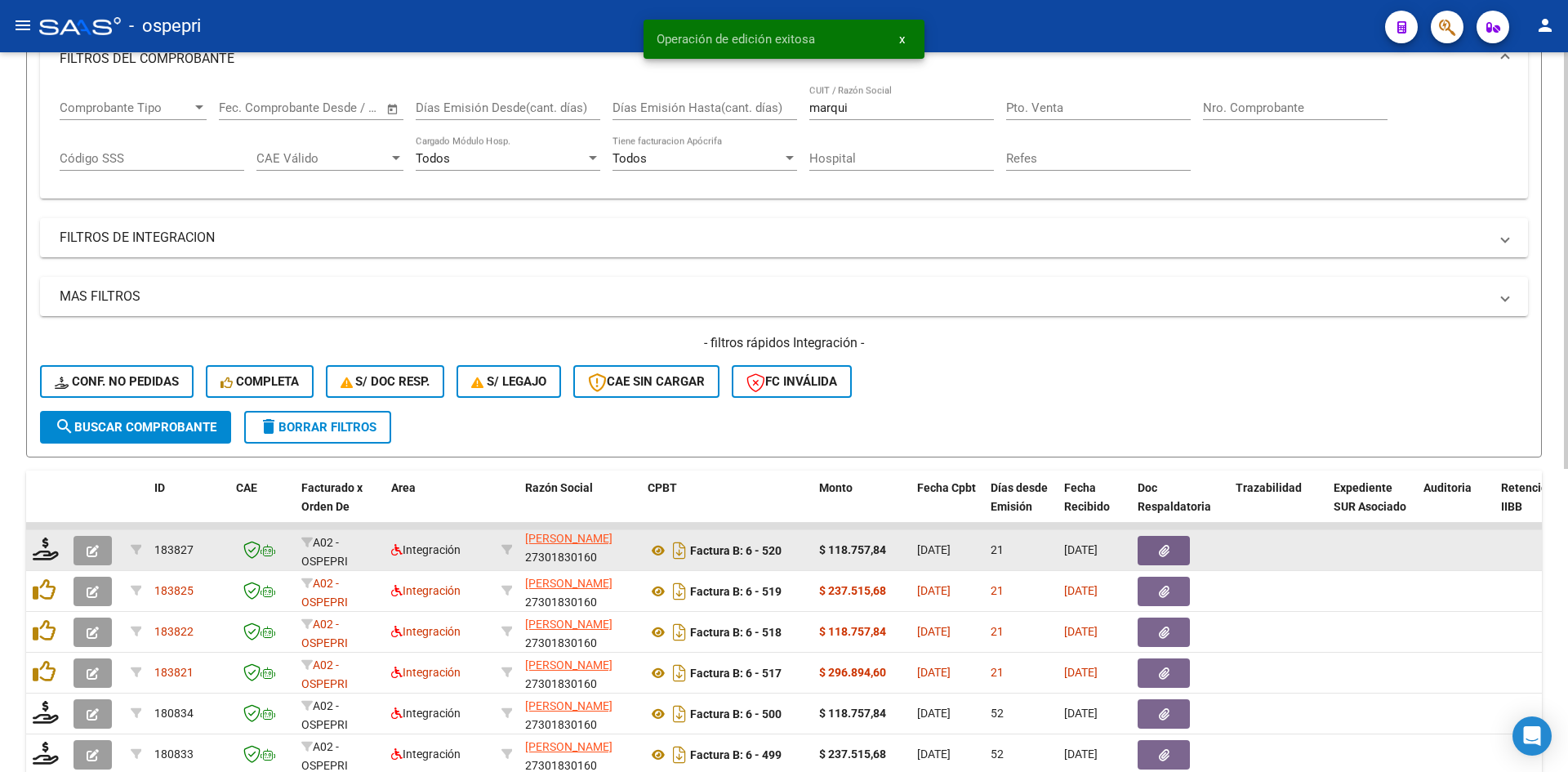
scroll to position [0, 0]
click at [46, 555] on icon at bounding box center [45, 548] width 26 height 23
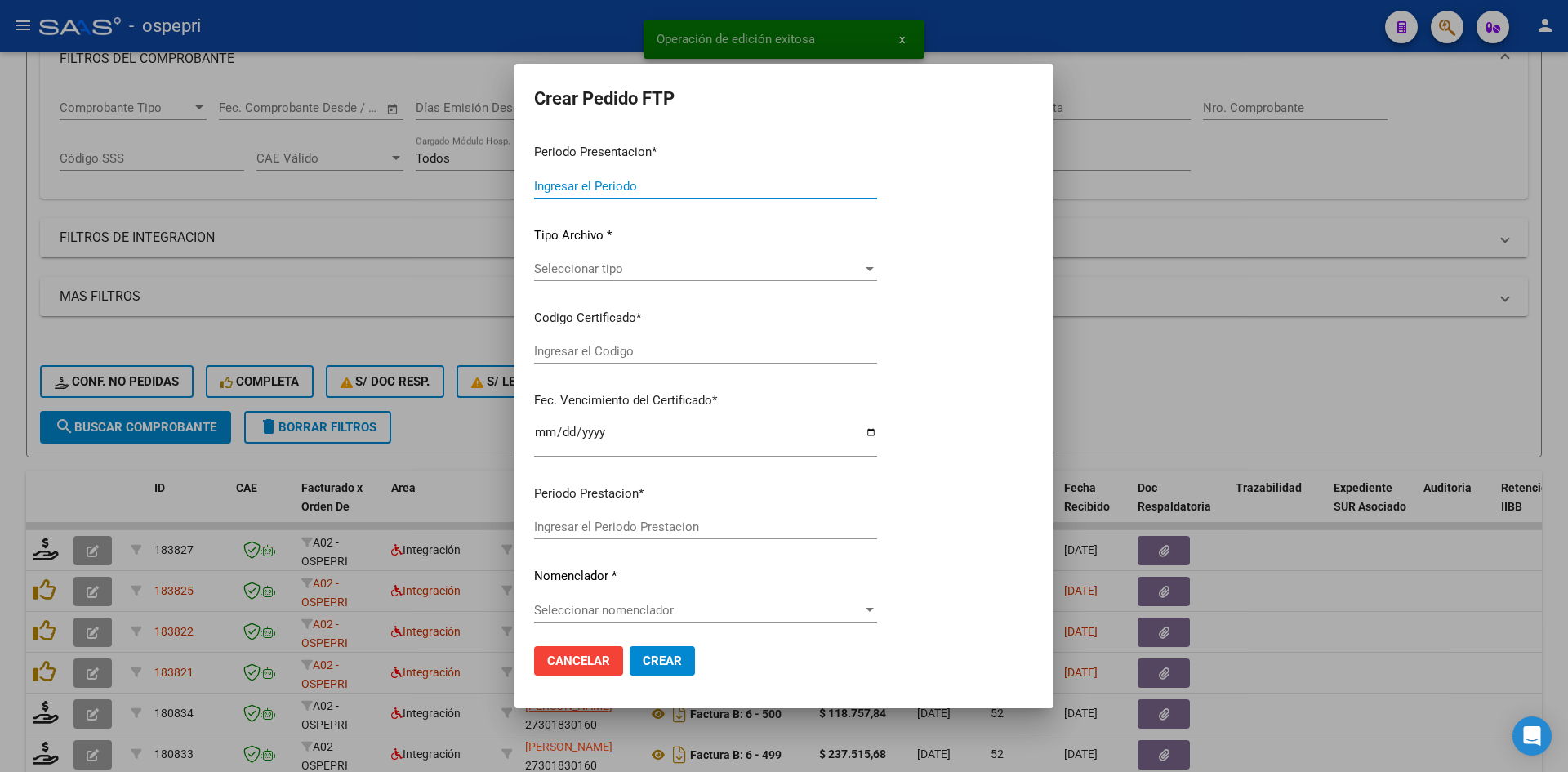
type input "202508"
type input "$ 118.757,84"
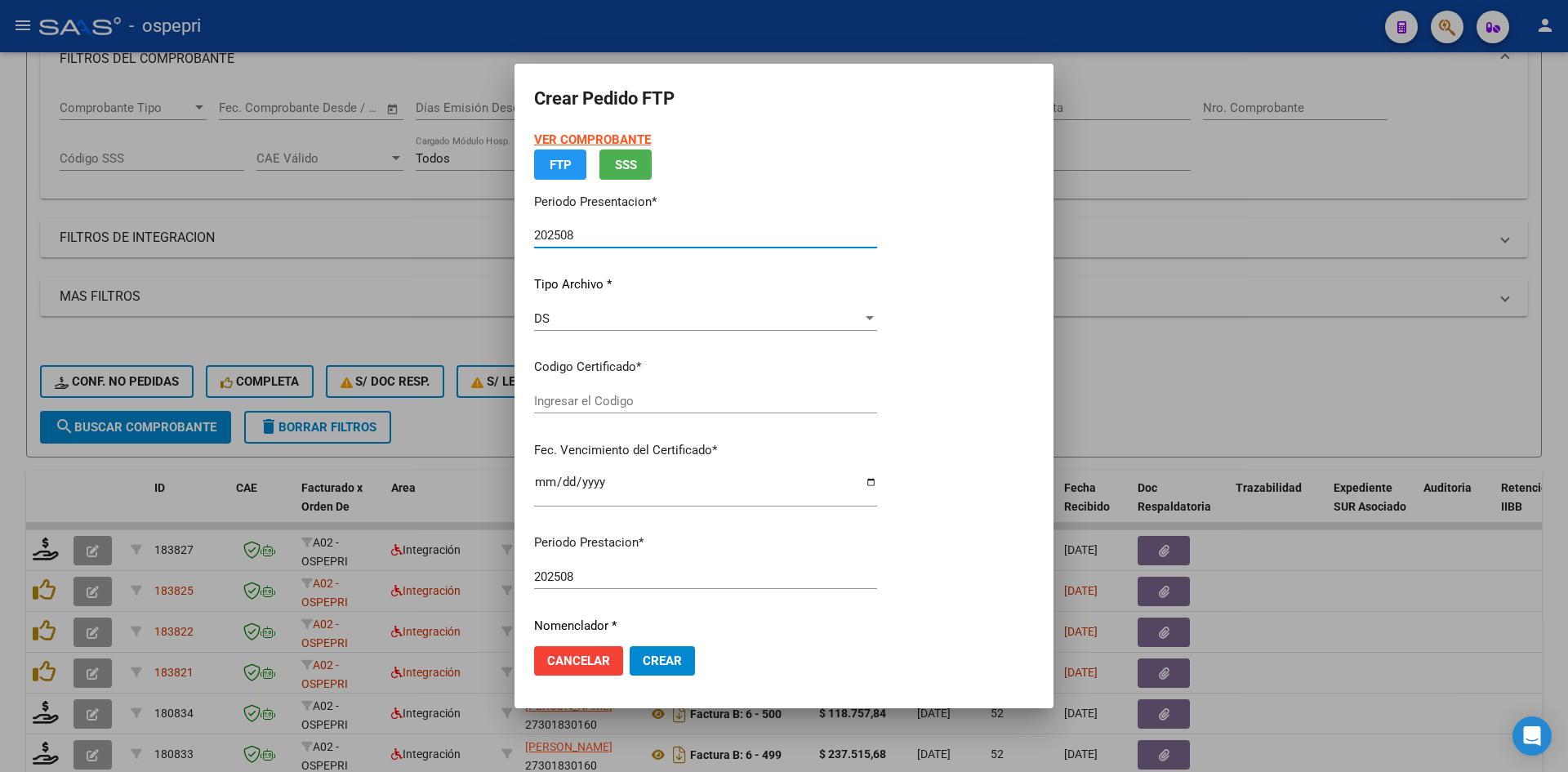
type input "2759855706-9"
type input "[DATE]"
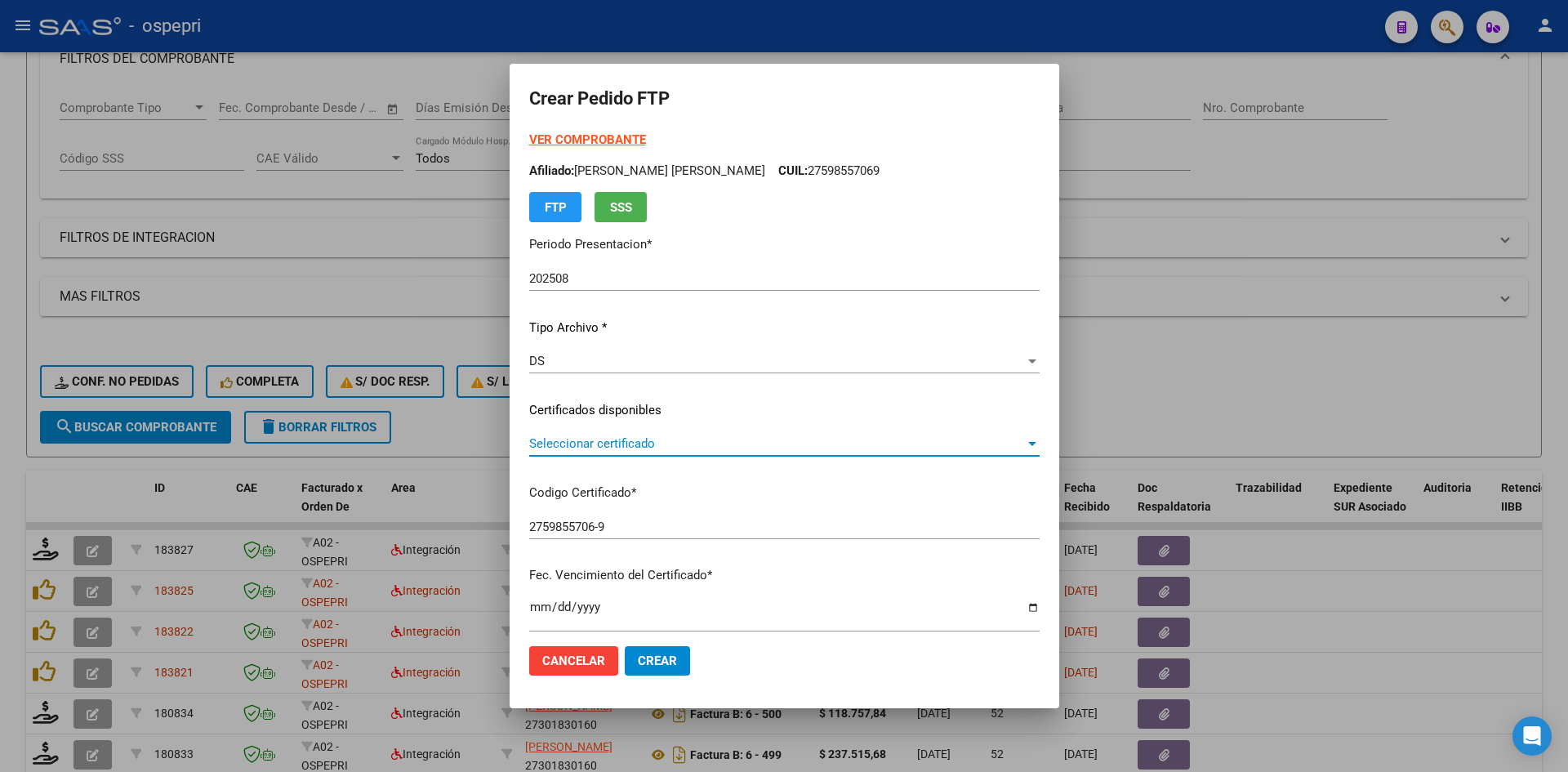
click at [634, 447] on span "Seleccionar certificado" at bounding box center [777, 443] width 495 height 15
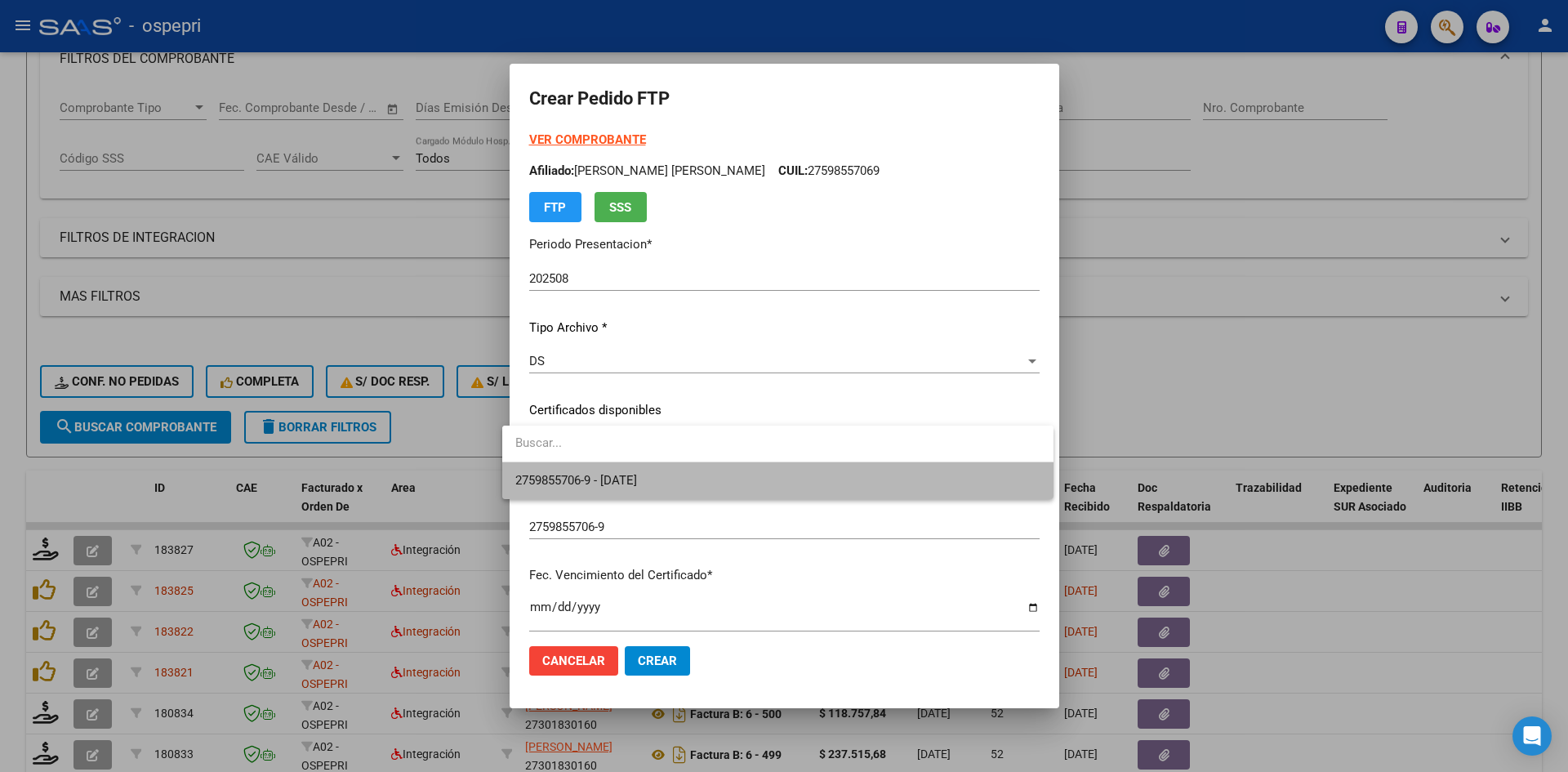
click at [633, 471] on span "2759855706-9 - [DATE]" at bounding box center [778, 480] width 525 height 37
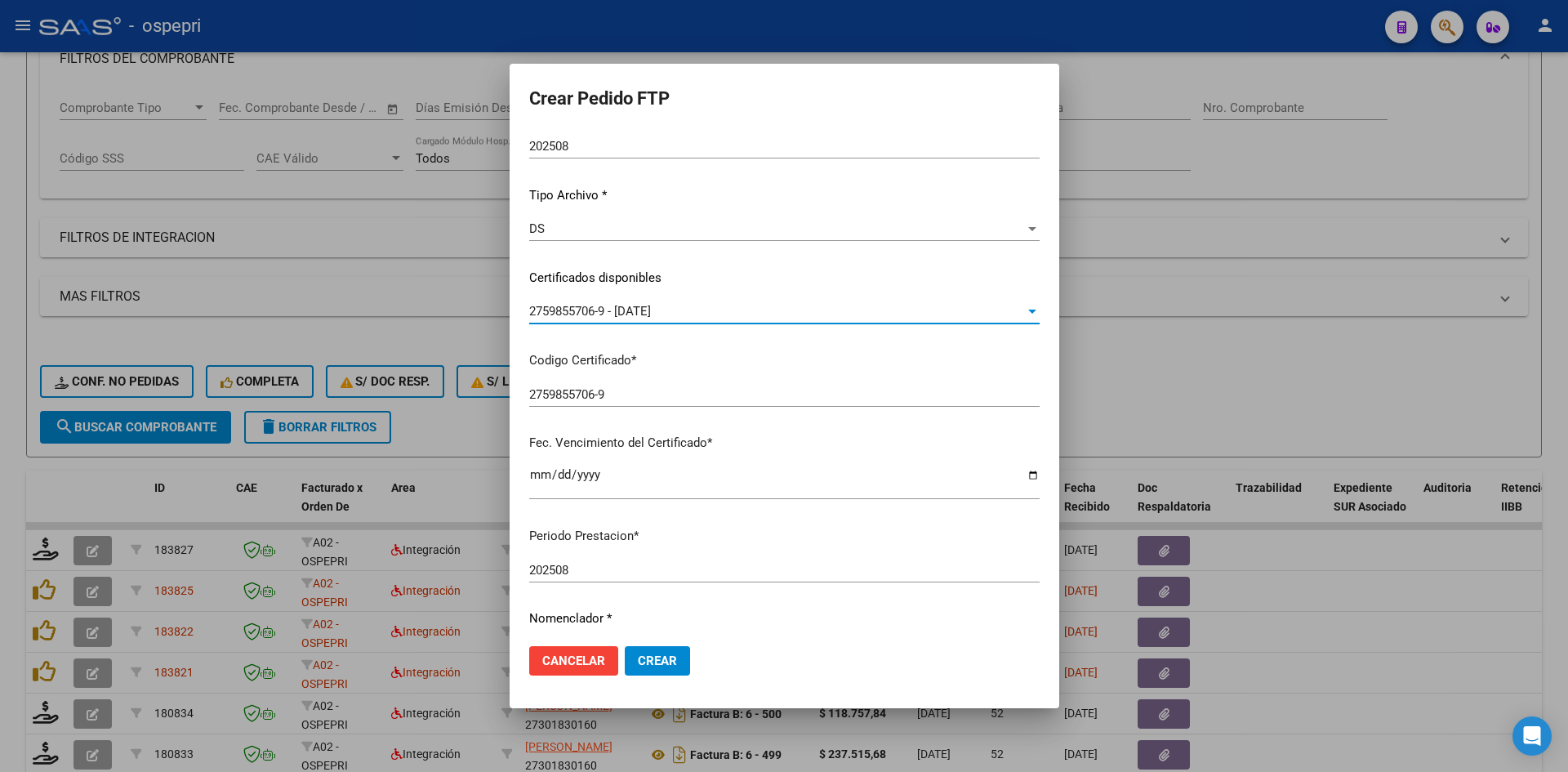
scroll to position [408, 0]
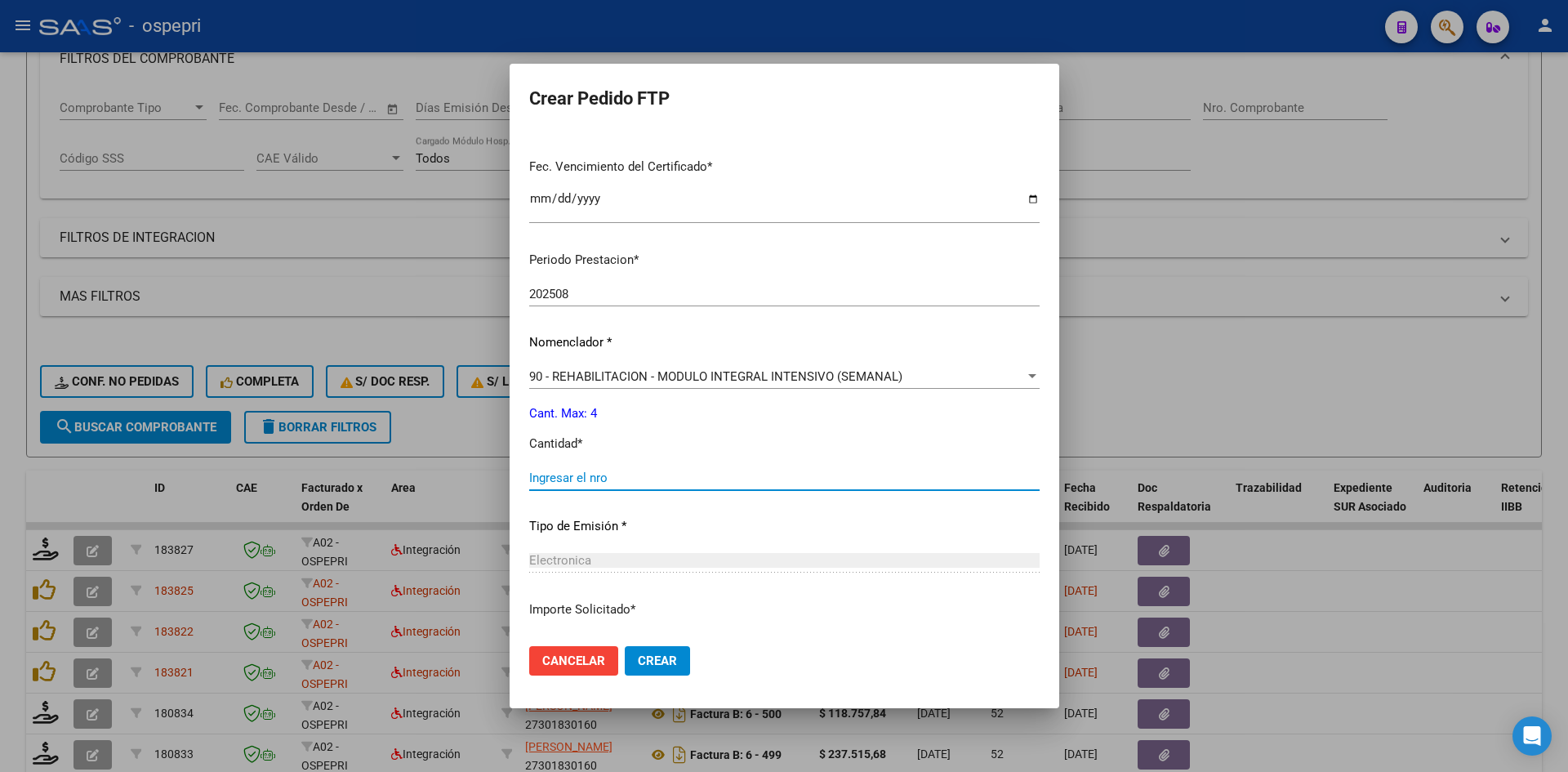
click at [617, 474] on input "Ingresar el nro" at bounding box center [784, 478] width 510 height 15
type input "4"
click at [642, 664] on span "Crear" at bounding box center [658, 661] width 39 height 15
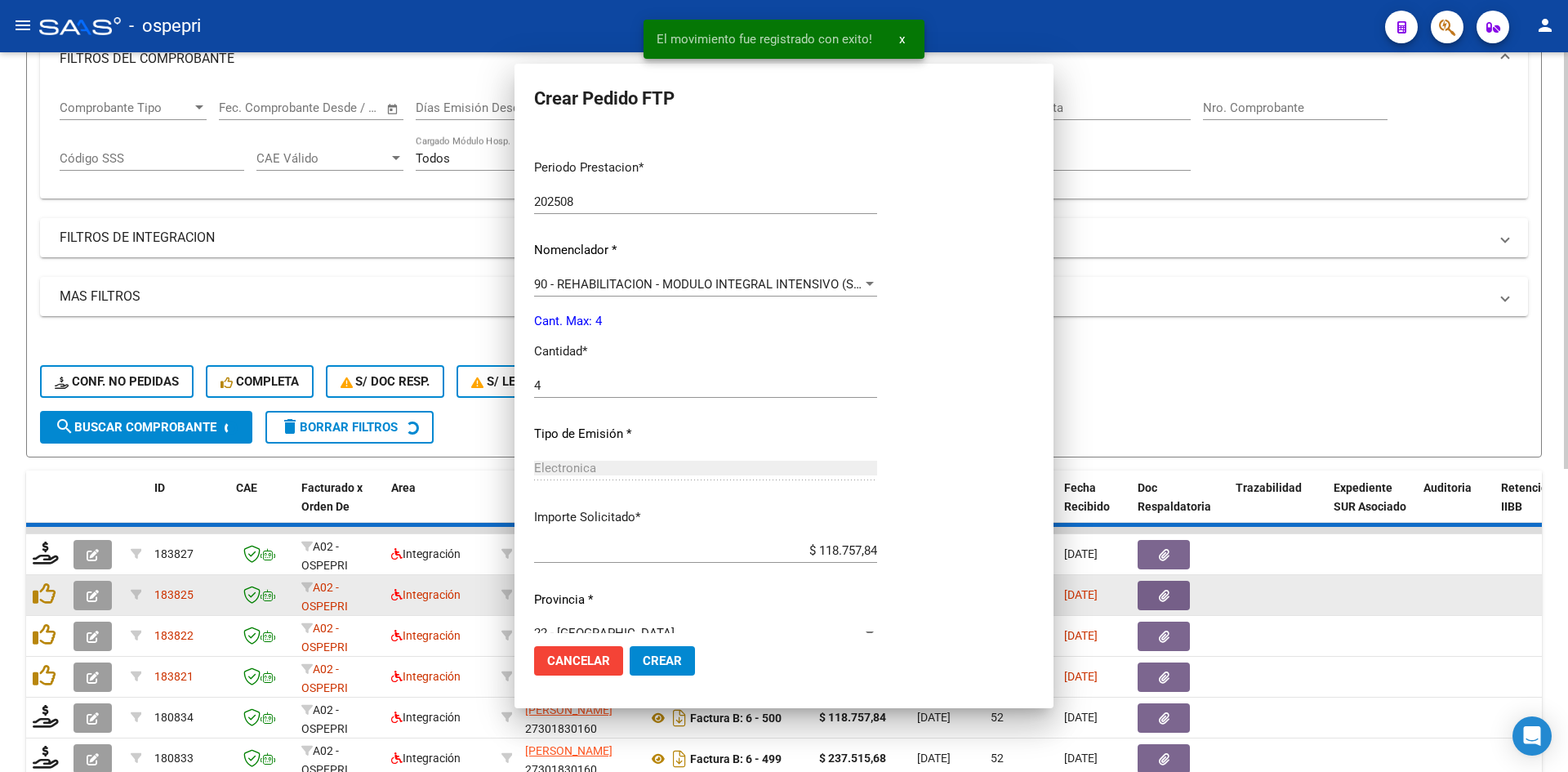
scroll to position [420, 0]
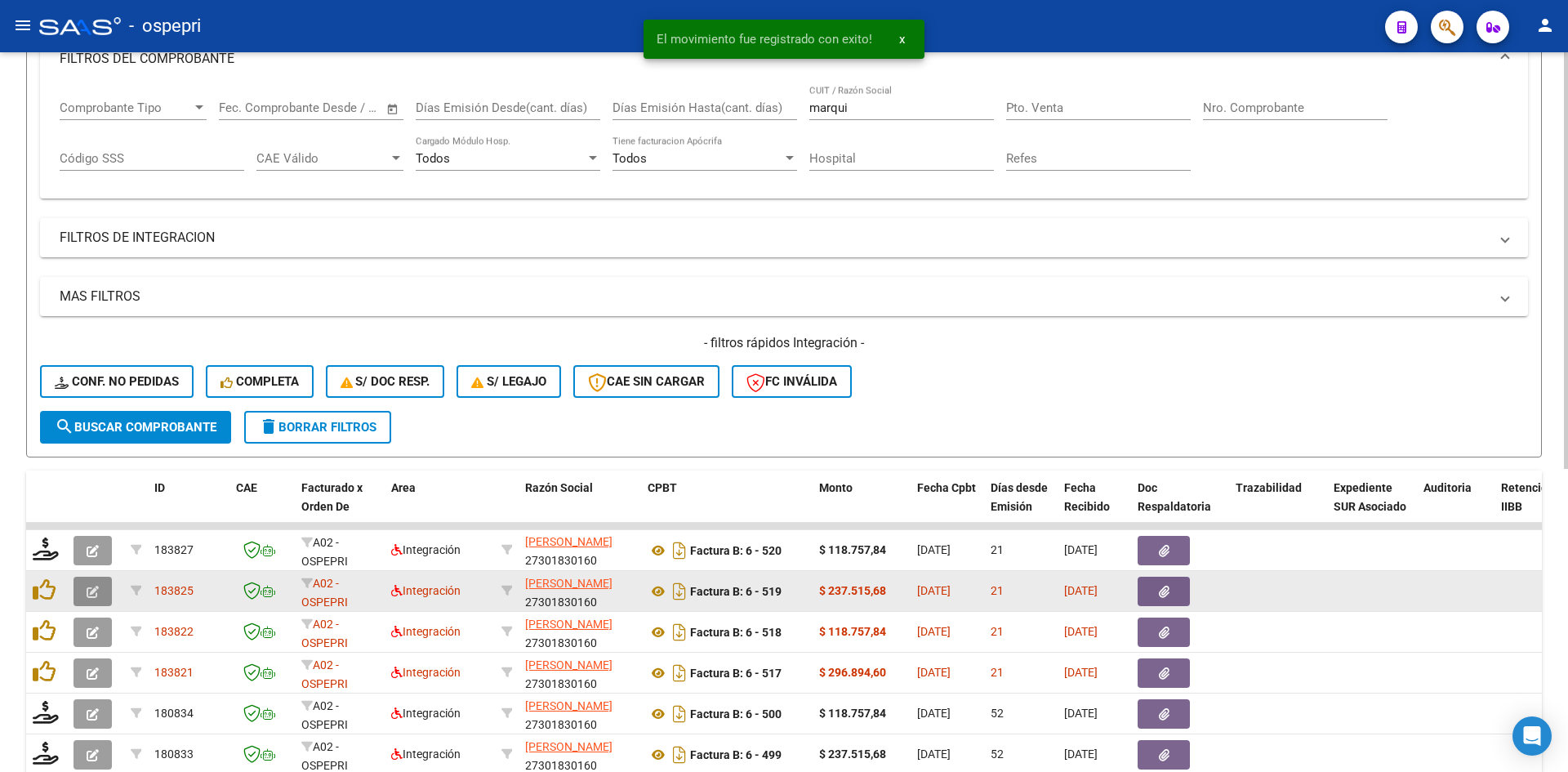
click at [93, 591] on icon "button" at bounding box center [92, 591] width 12 height 12
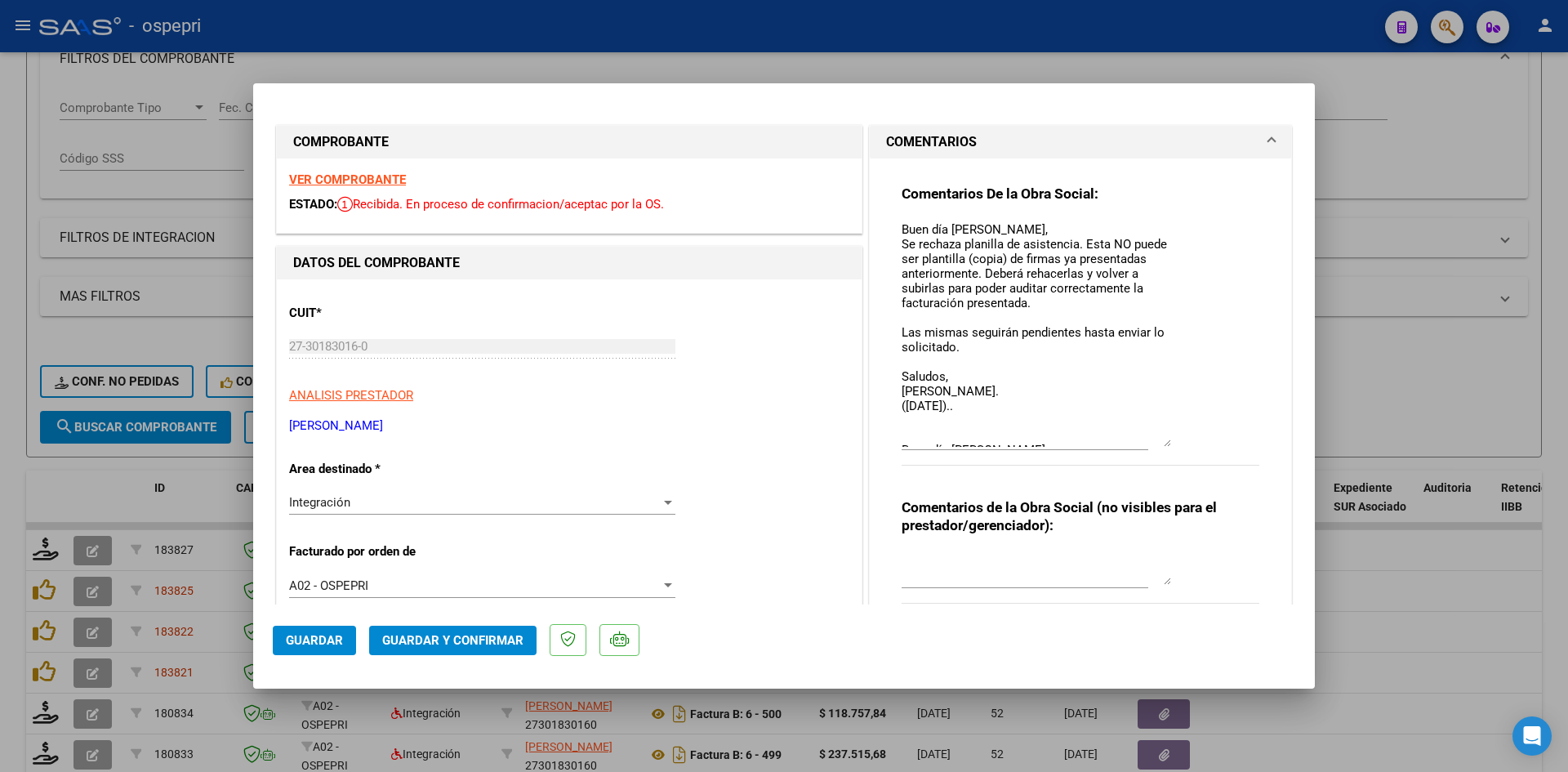
drag, startPoint x: 1162, startPoint y: 249, endPoint x: 1209, endPoint y: 442, distance: 198.6
click at [1209, 442] on div "Comentarios De la Obra Social: Buen día [PERSON_NAME], Se rechaza planilla de a…" at bounding box center [1081, 333] width 358 height 299
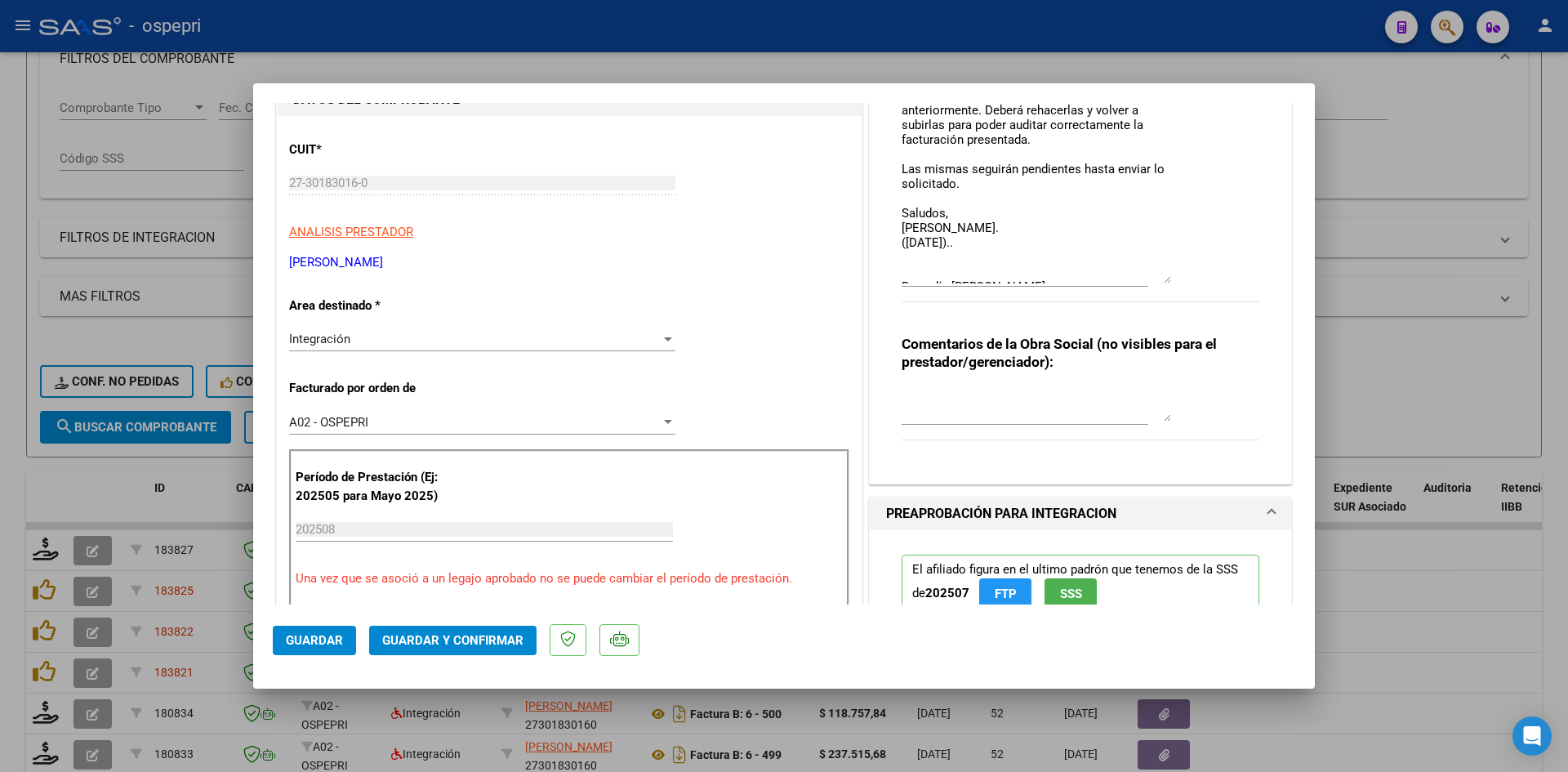
scroll to position [0, 0]
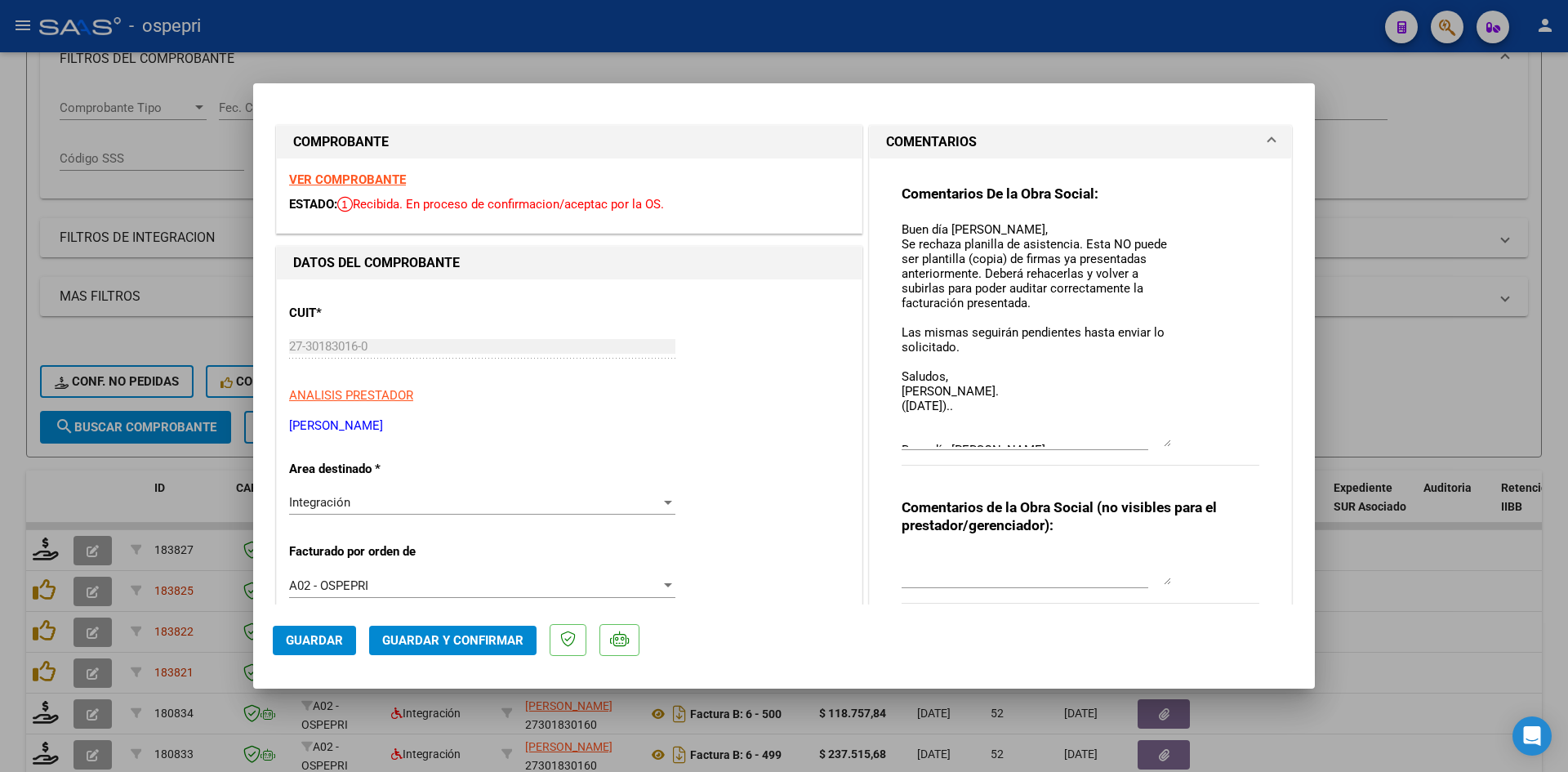
click at [321, 179] on strong "VER COMPROBANTE" at bounding box center [347, 180] width 117 height 15
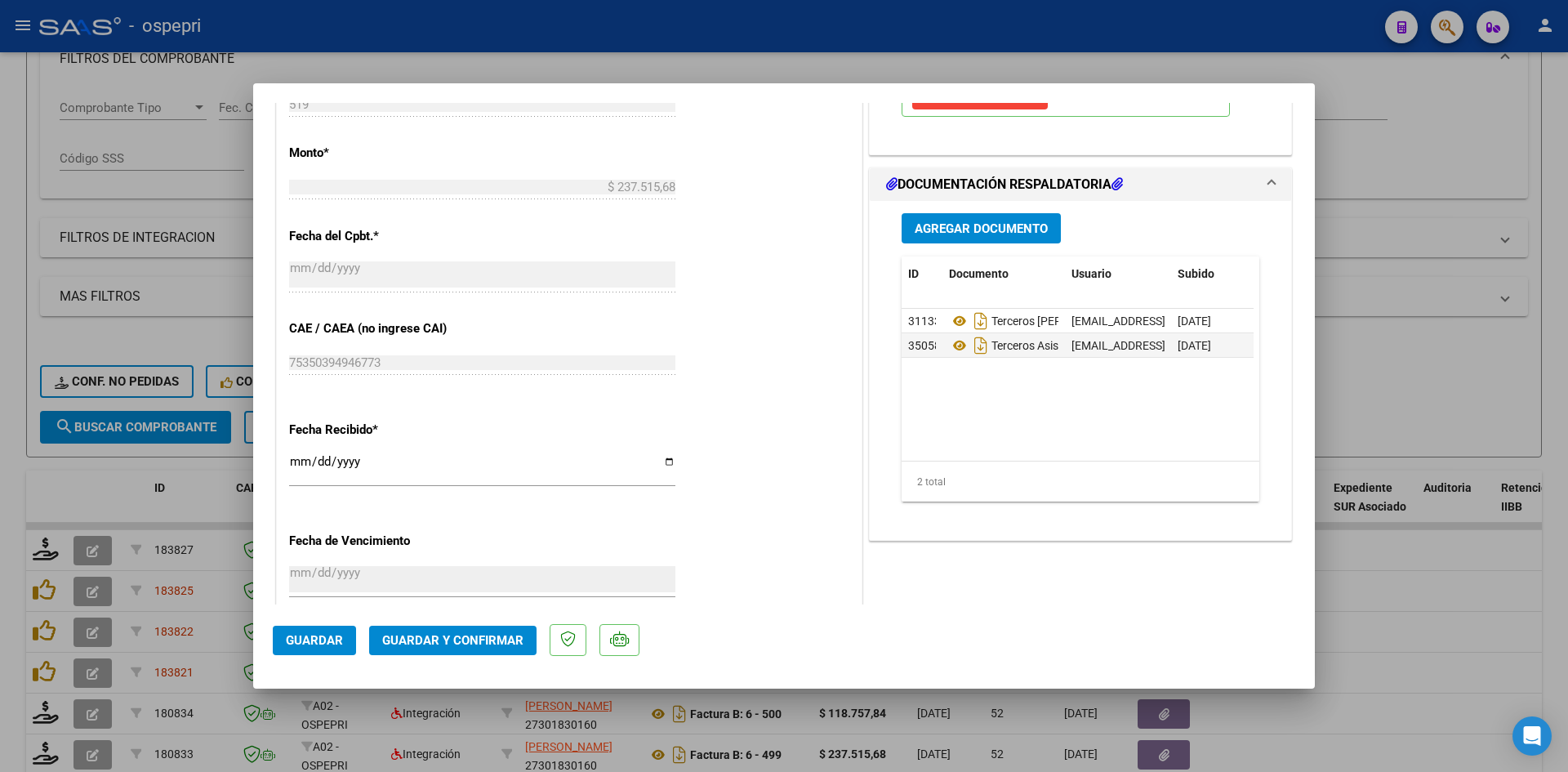
scroll to position [898, 0]
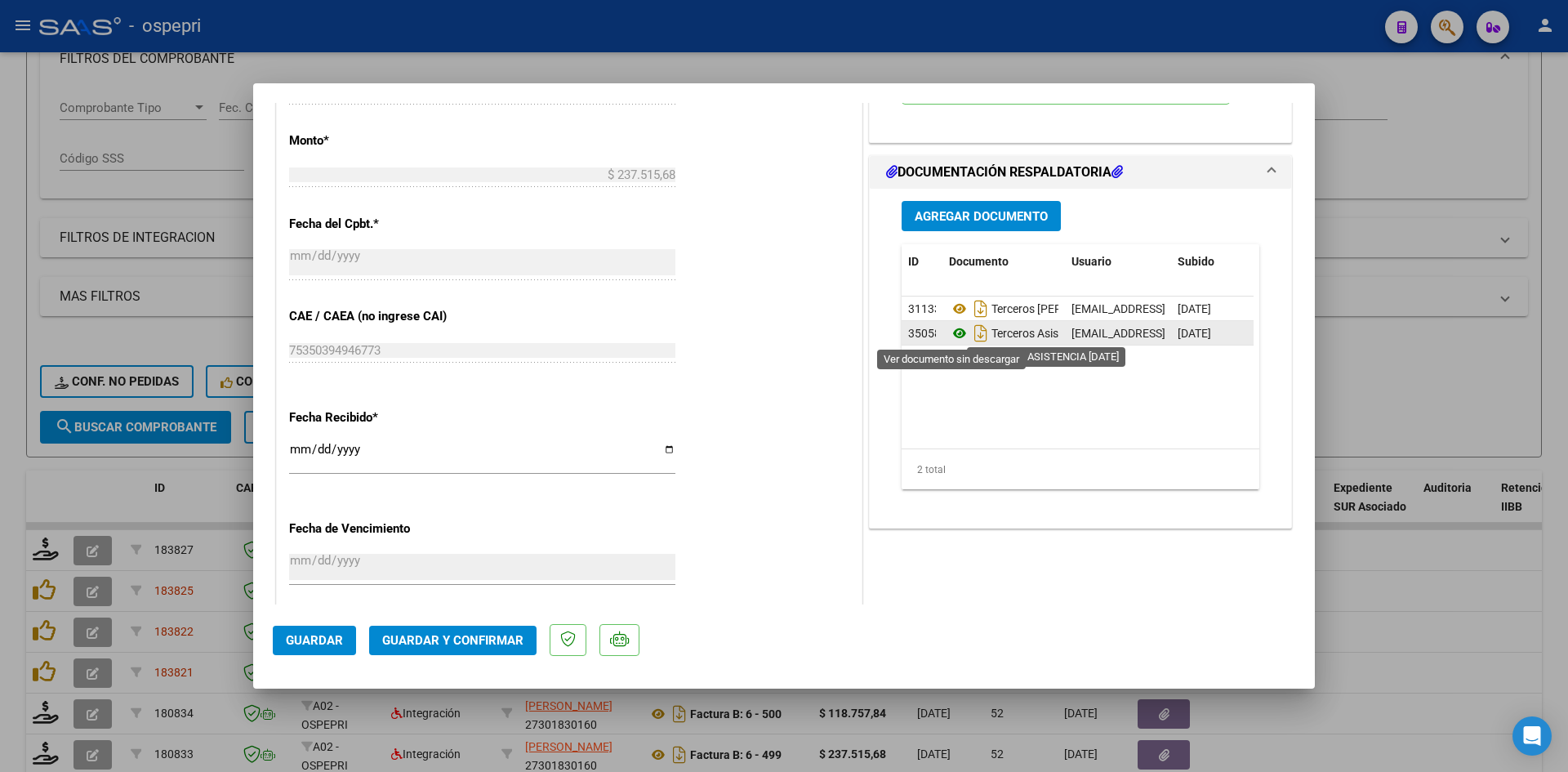
click at [952, 328] on icon at bounding box center [960, 332] width 21 height 19
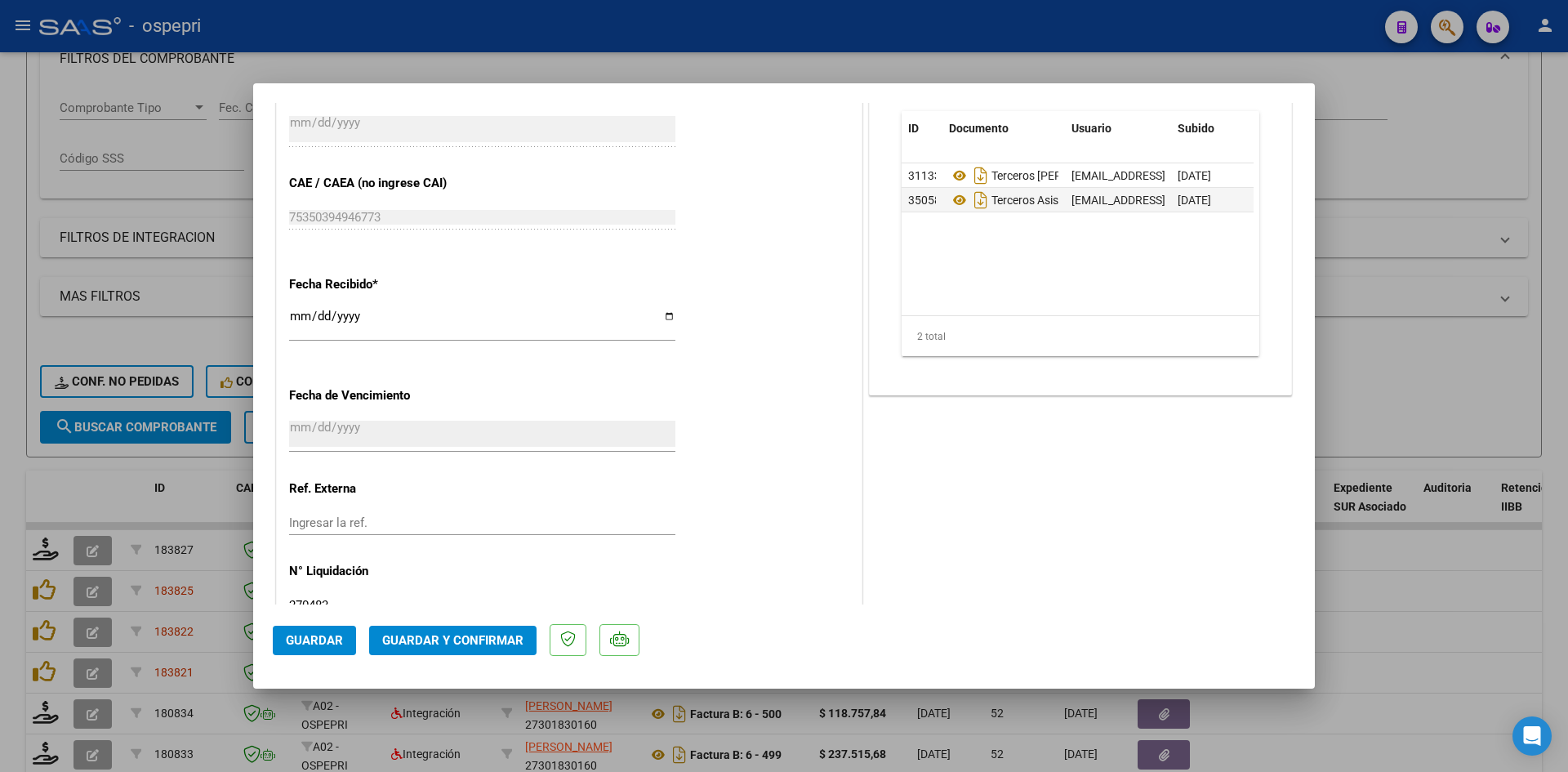
scroll to position [1062, 0]
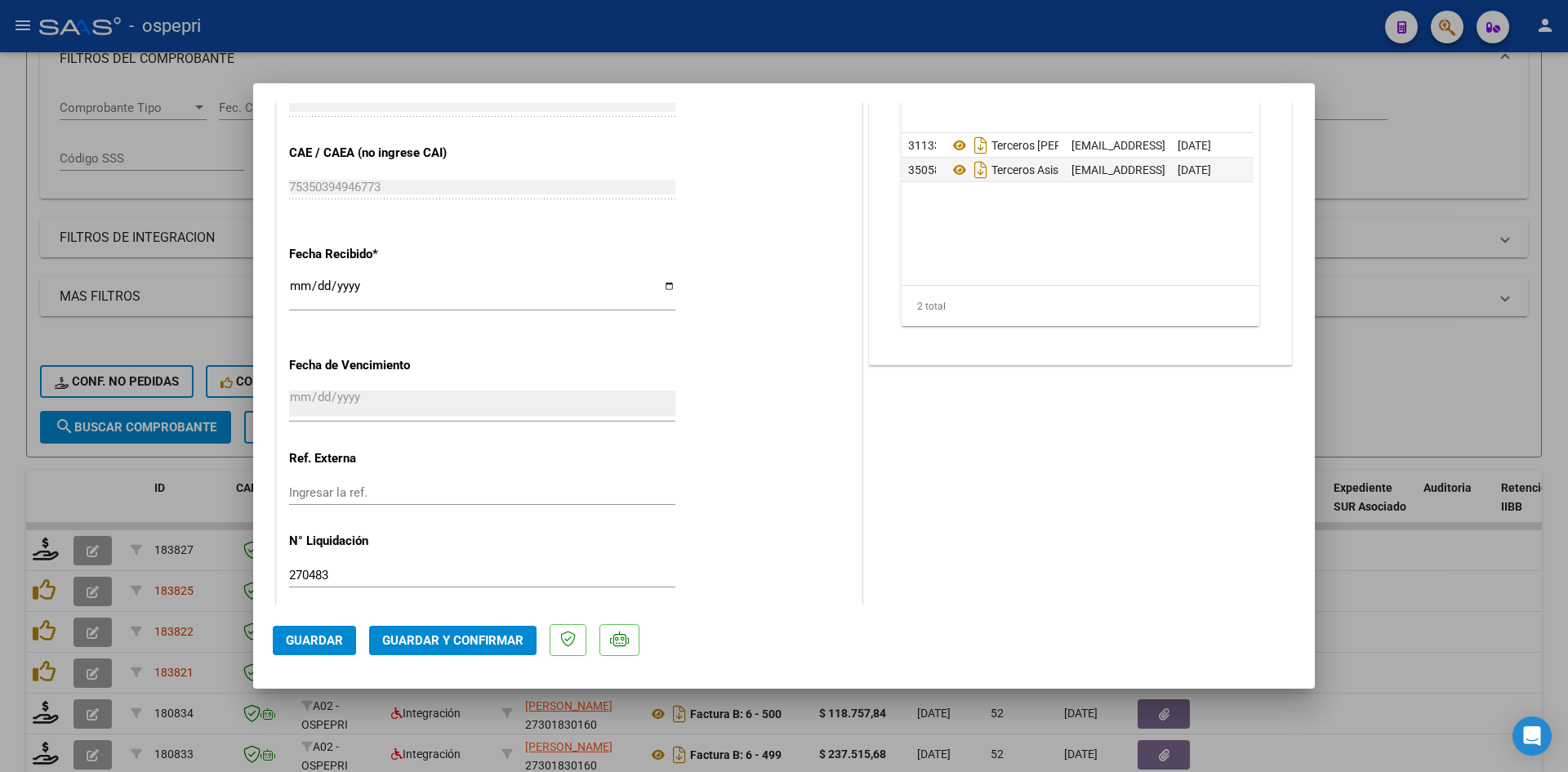
click at [488, 633] on span "Guardar y Confirmar" at bounding box center [453, 641] width 142 height 15
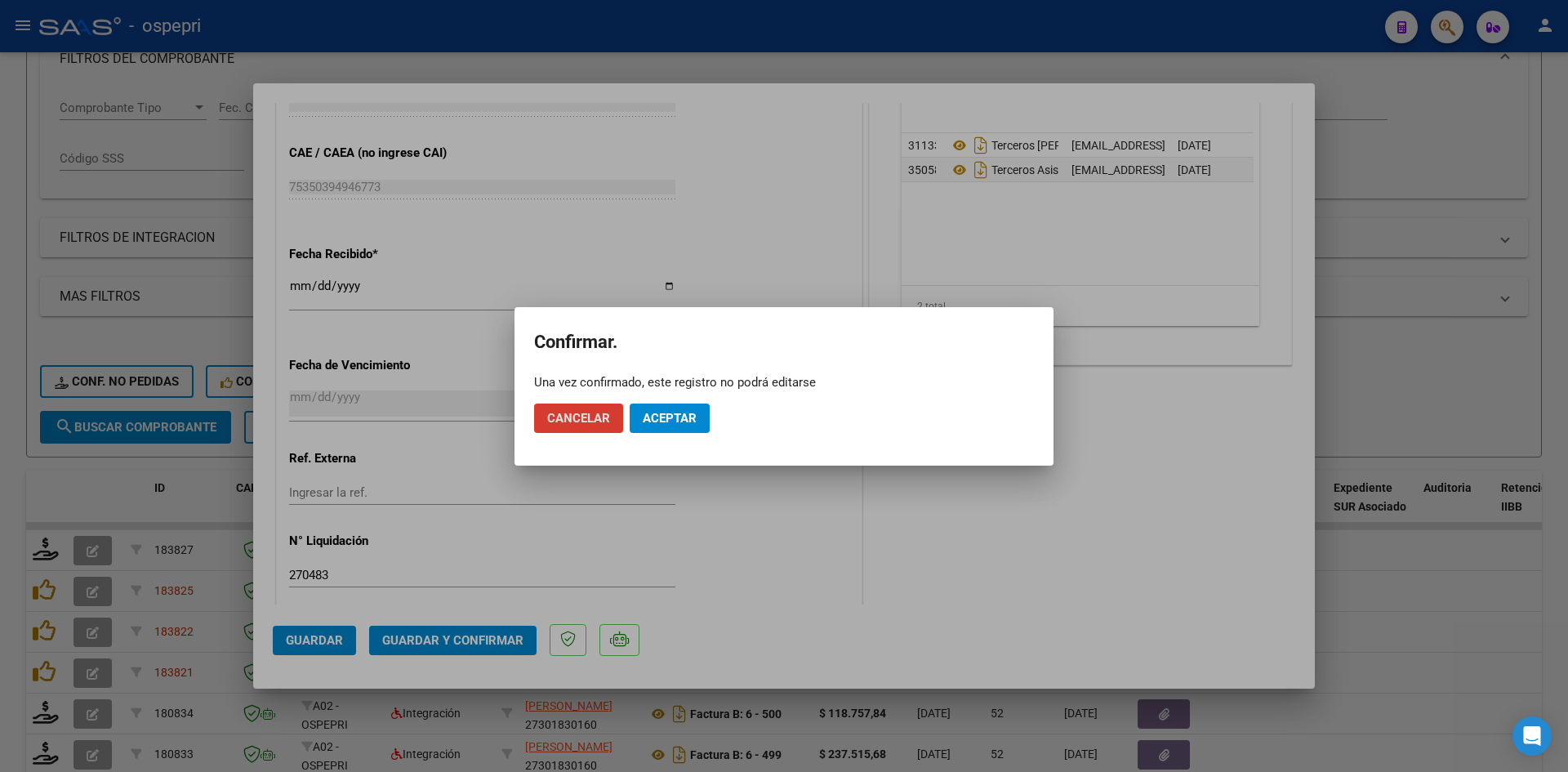
click at [663, 418] on span "Aceptar" at bounding box center [670, 418] width 54 height 15
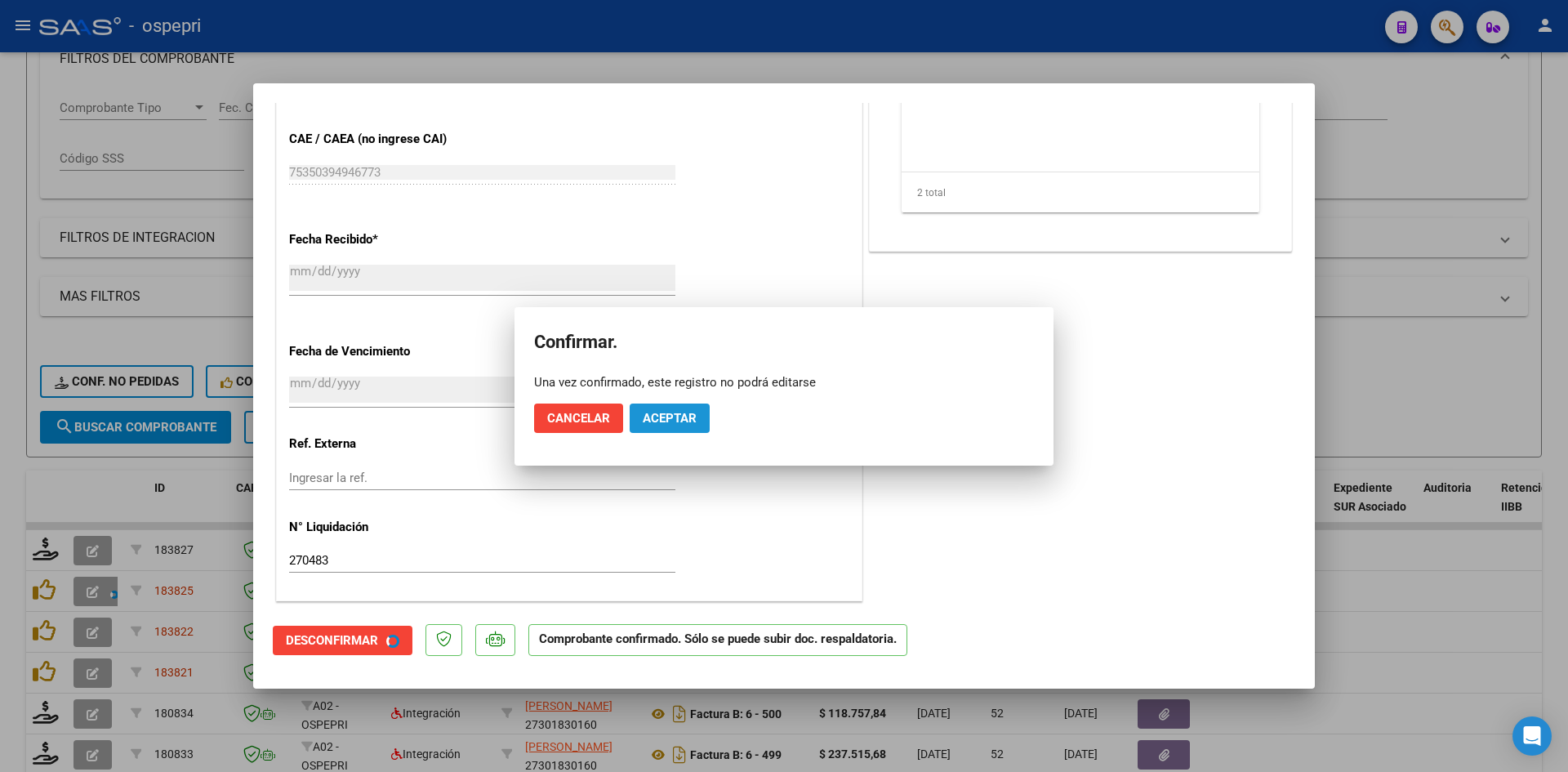
scroll to position [960, 0]
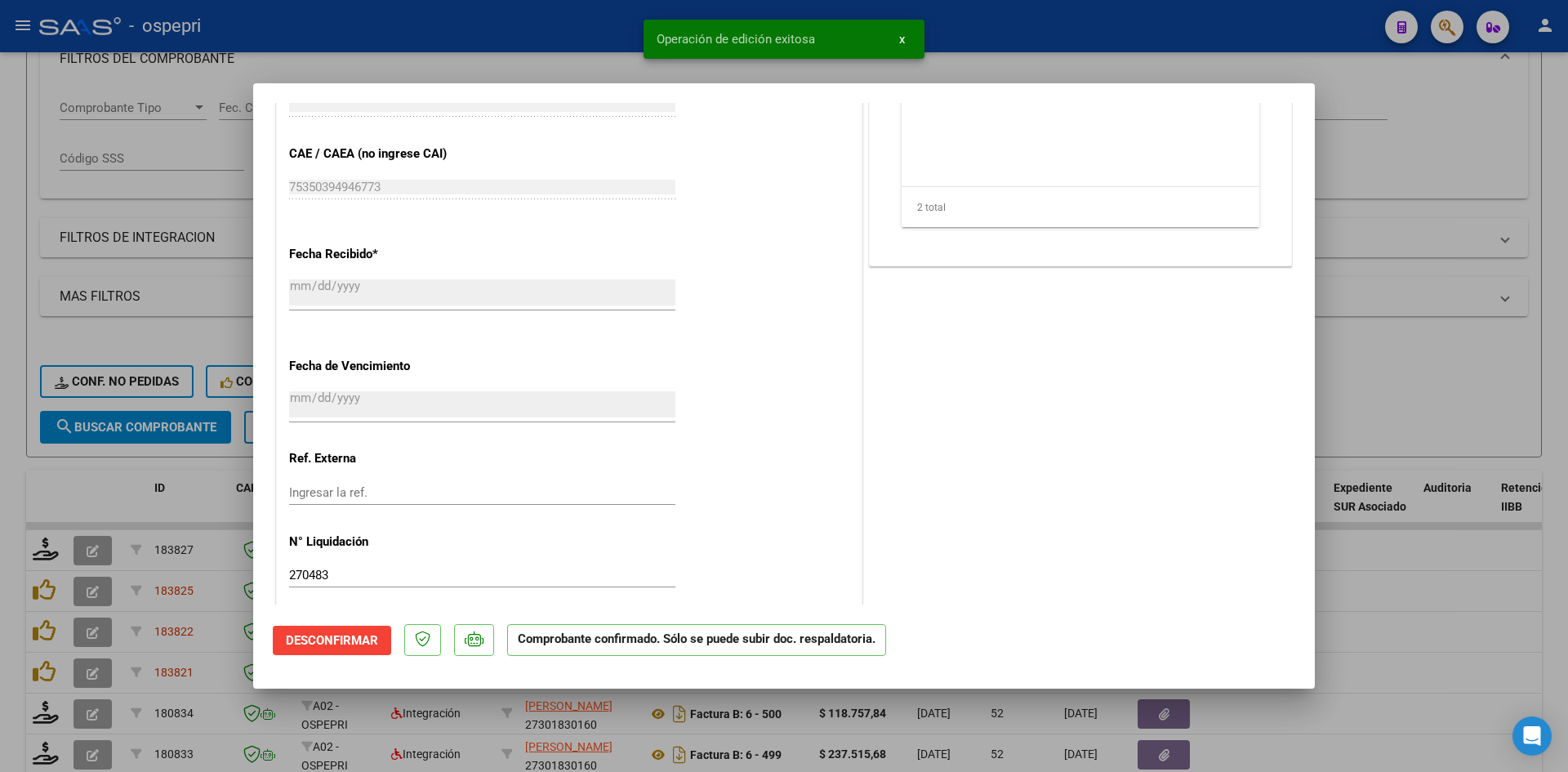
type input "$ 0,00"
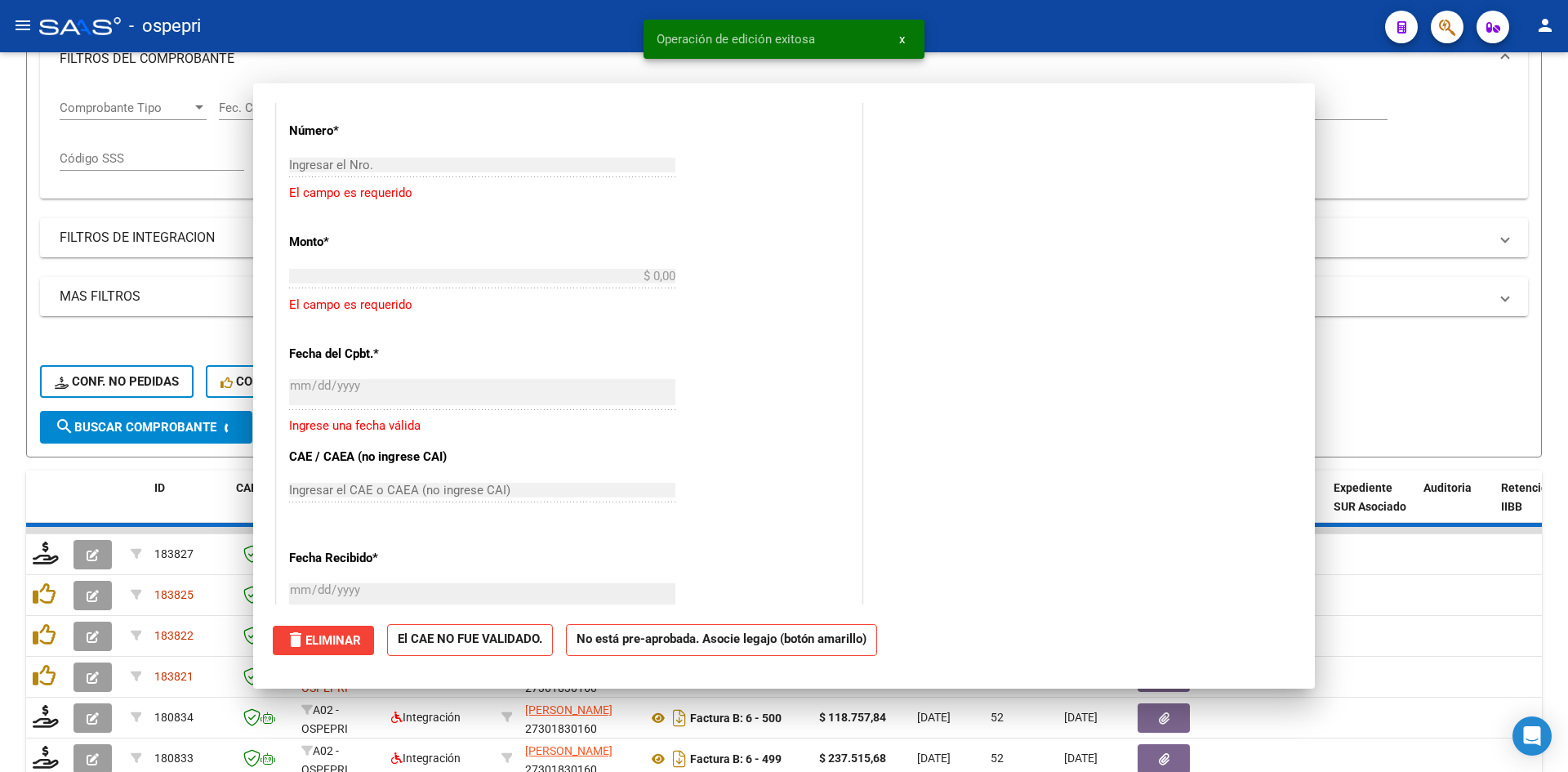
scroll to position [1264, 0]
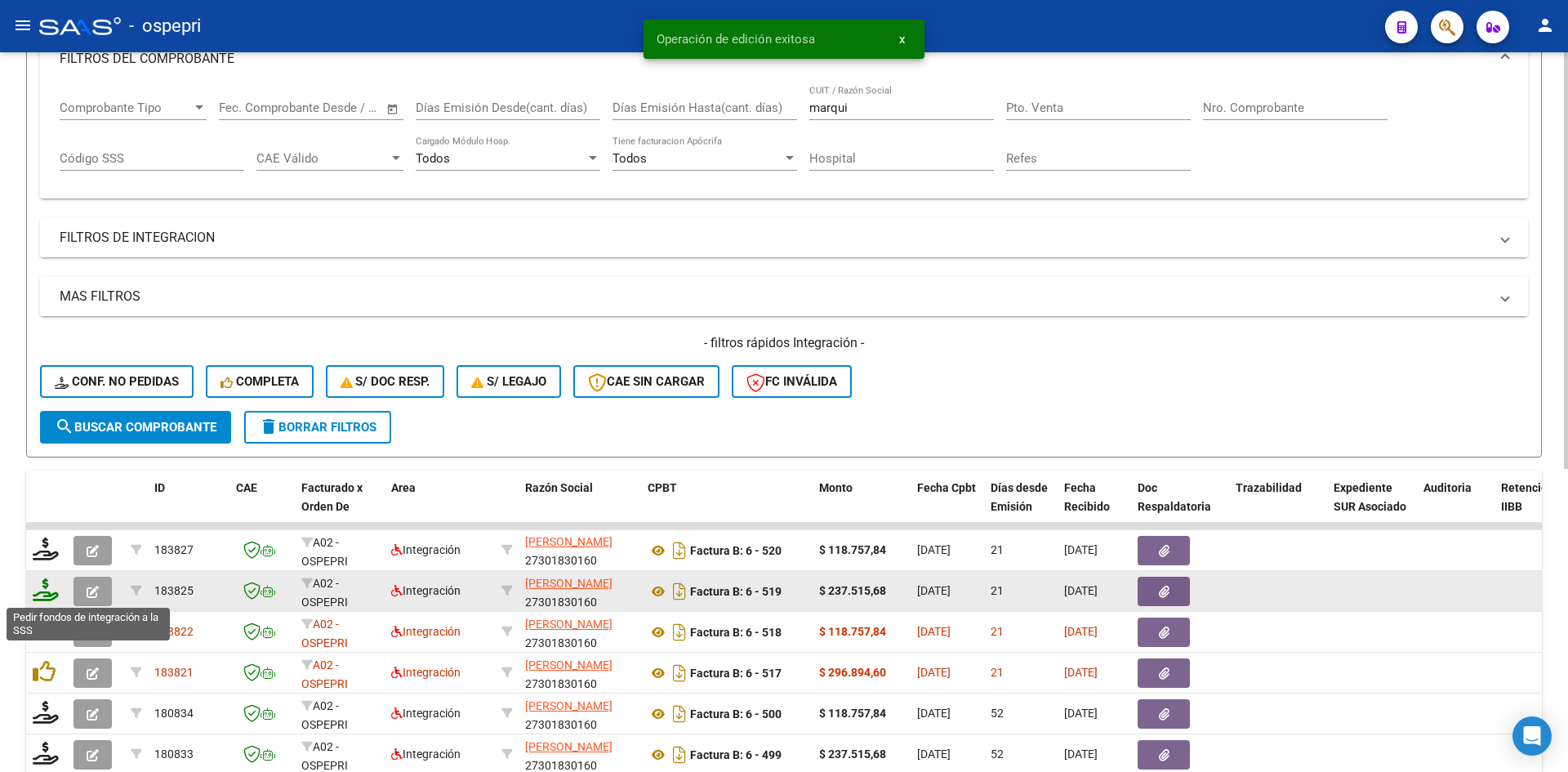
click at [48, 591] on icon at bounding box center [45, 589] width 26 height 23
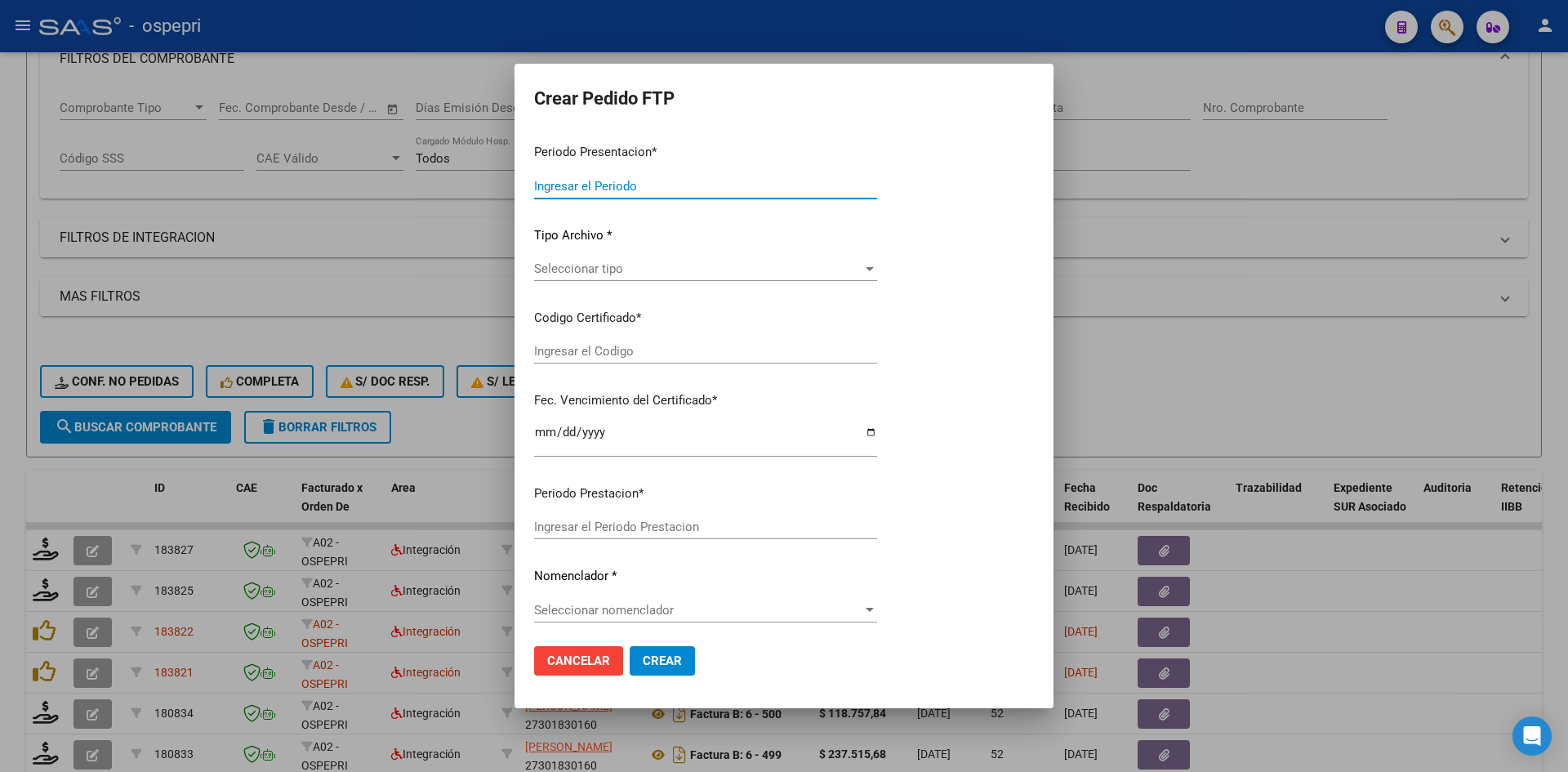
type input "202508"
type input "$ 237.515,68"
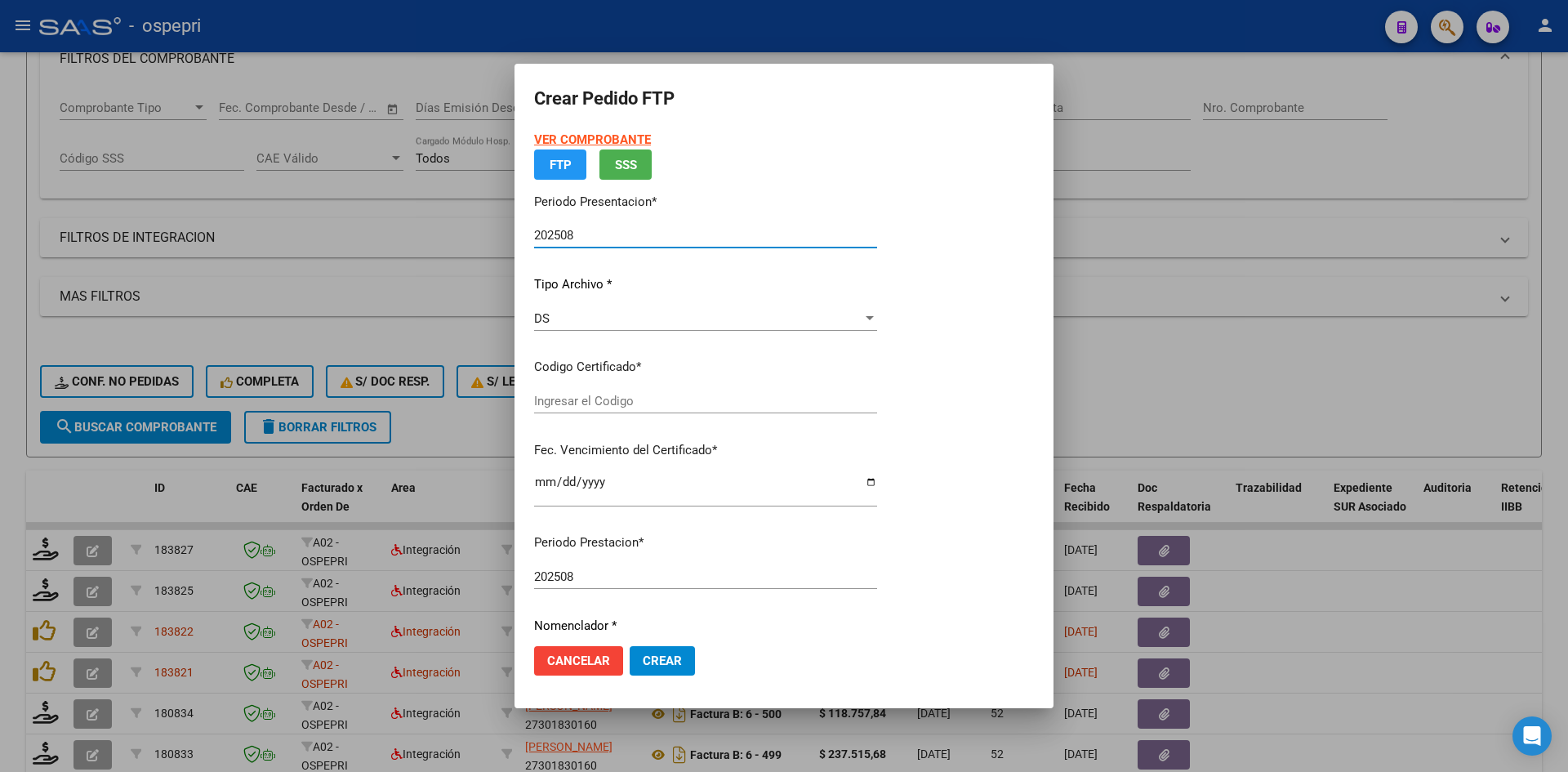
type input "2358075665-4"
type input "[DATE]"
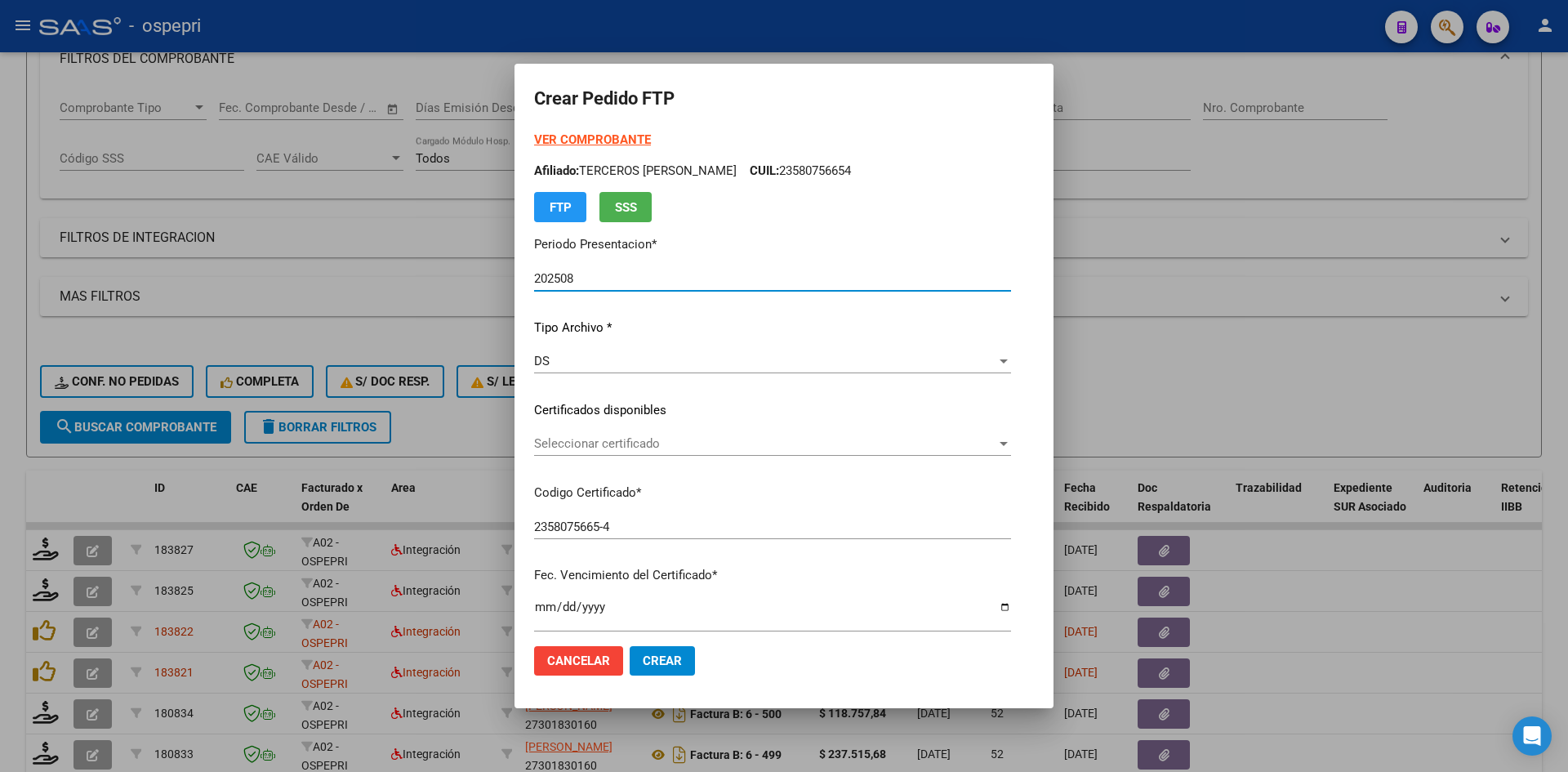
click at [630, 447] on span "Seleccionar certificado" at bounding box center [765, 443] width 462 height 15
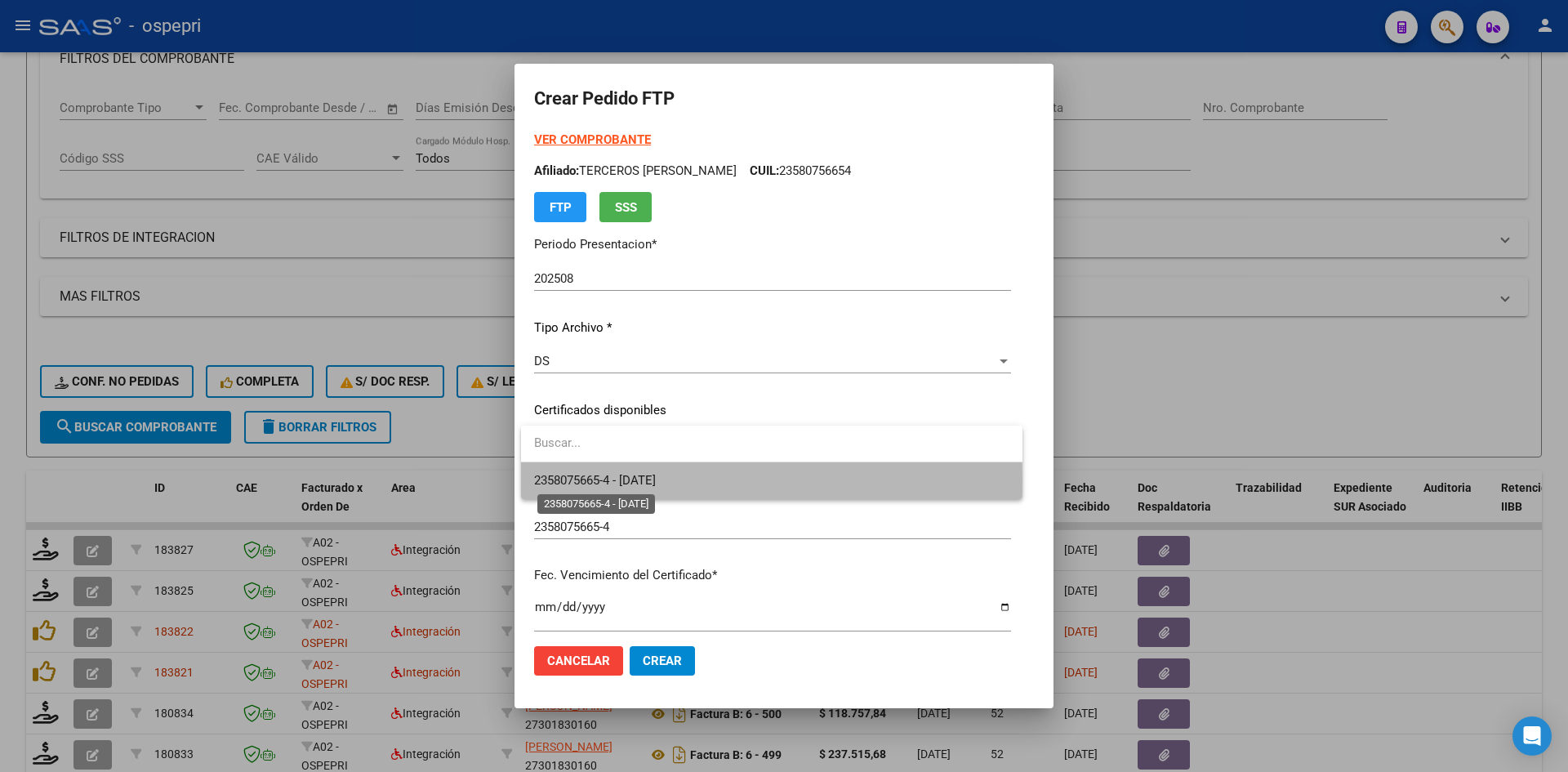
click at [656, 481] on span "2358075665-4 - [DATE]" at bounding box center [595, 480] width 121 height 15
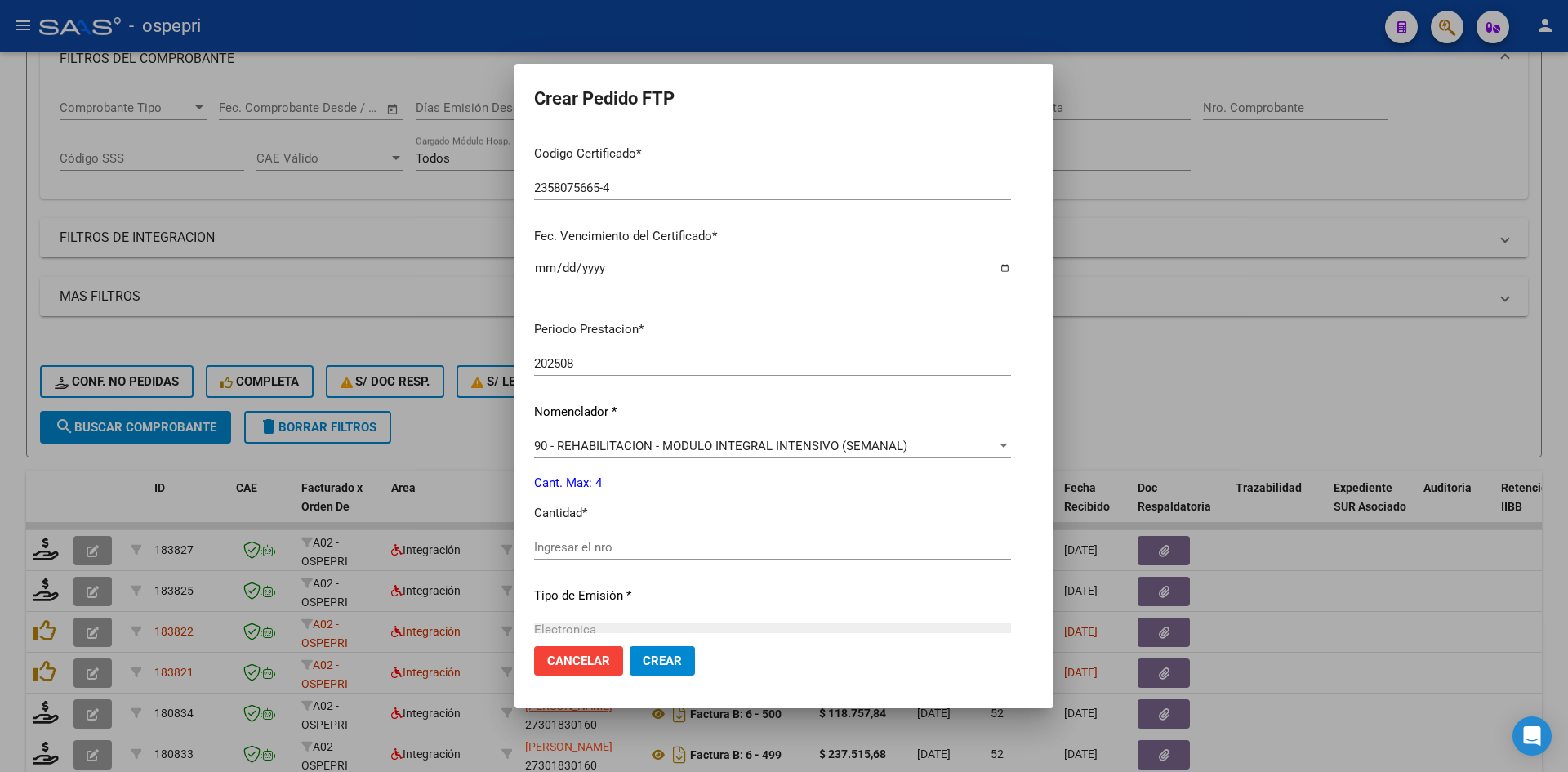
scroll to position [490, 0]
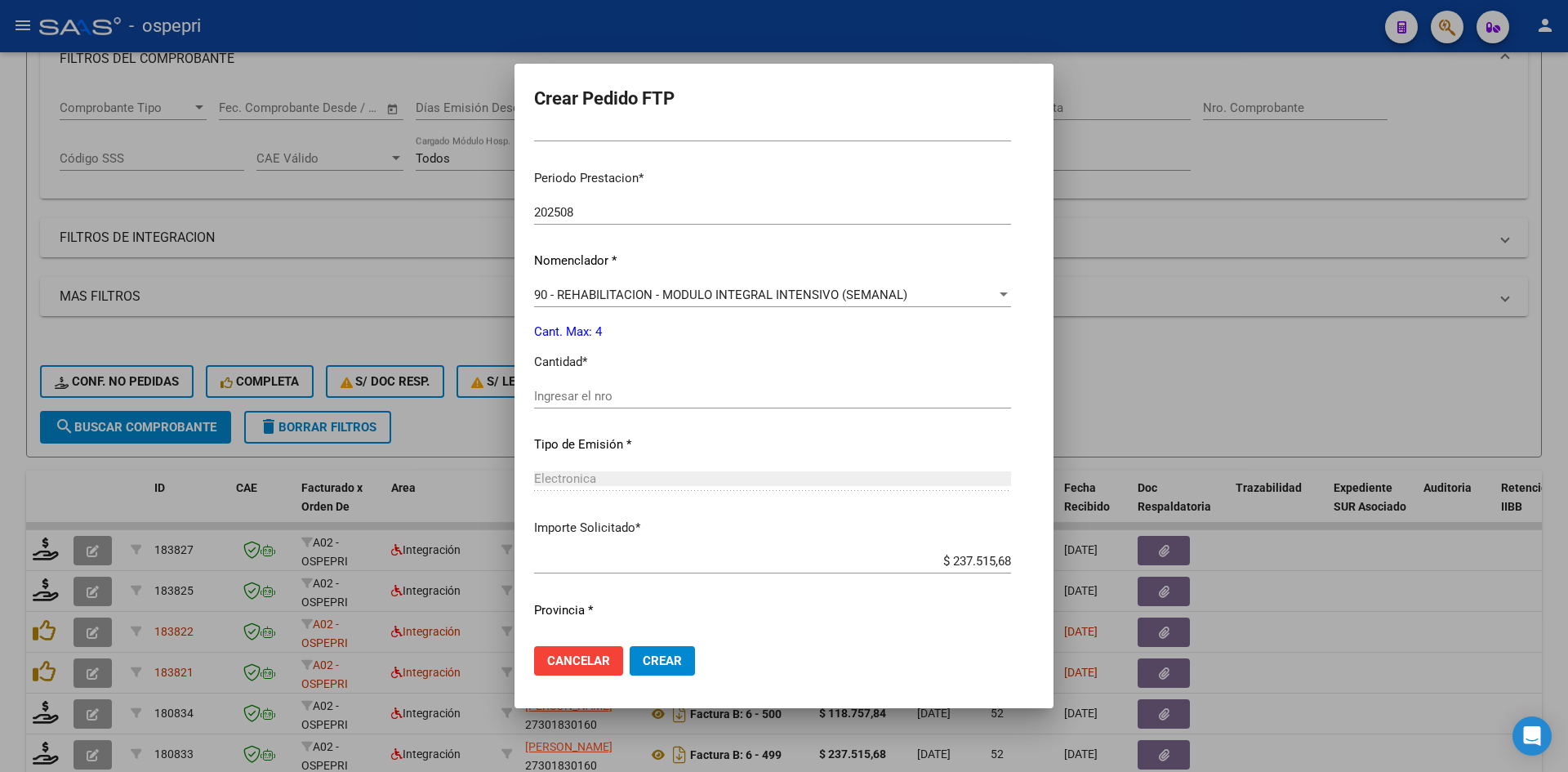
click at [648, 396] on input "Ingresar el nro" at bounding box center [772, 396] width 477 height 15
type input "4"
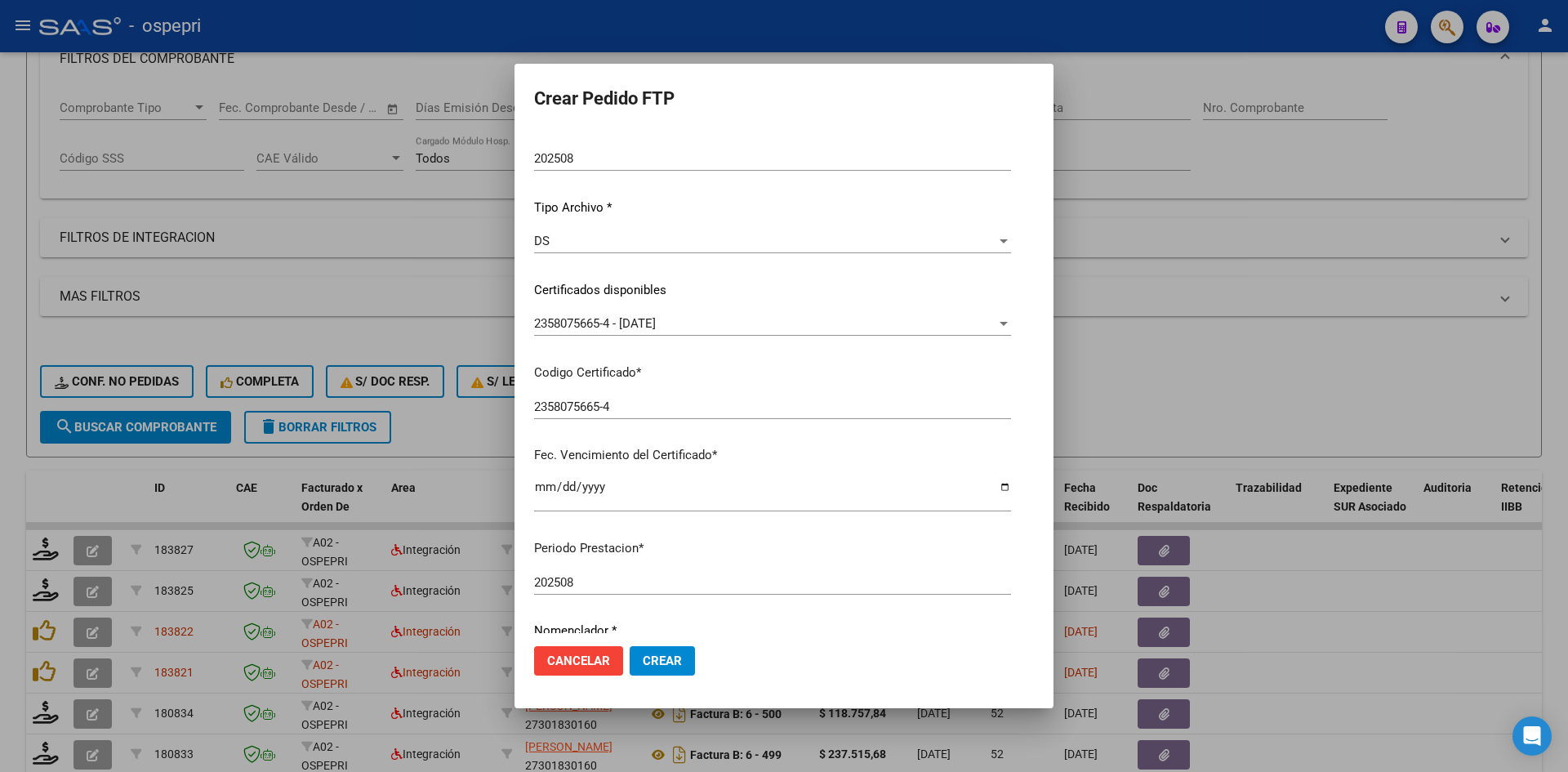
scroll to position [0, 0]
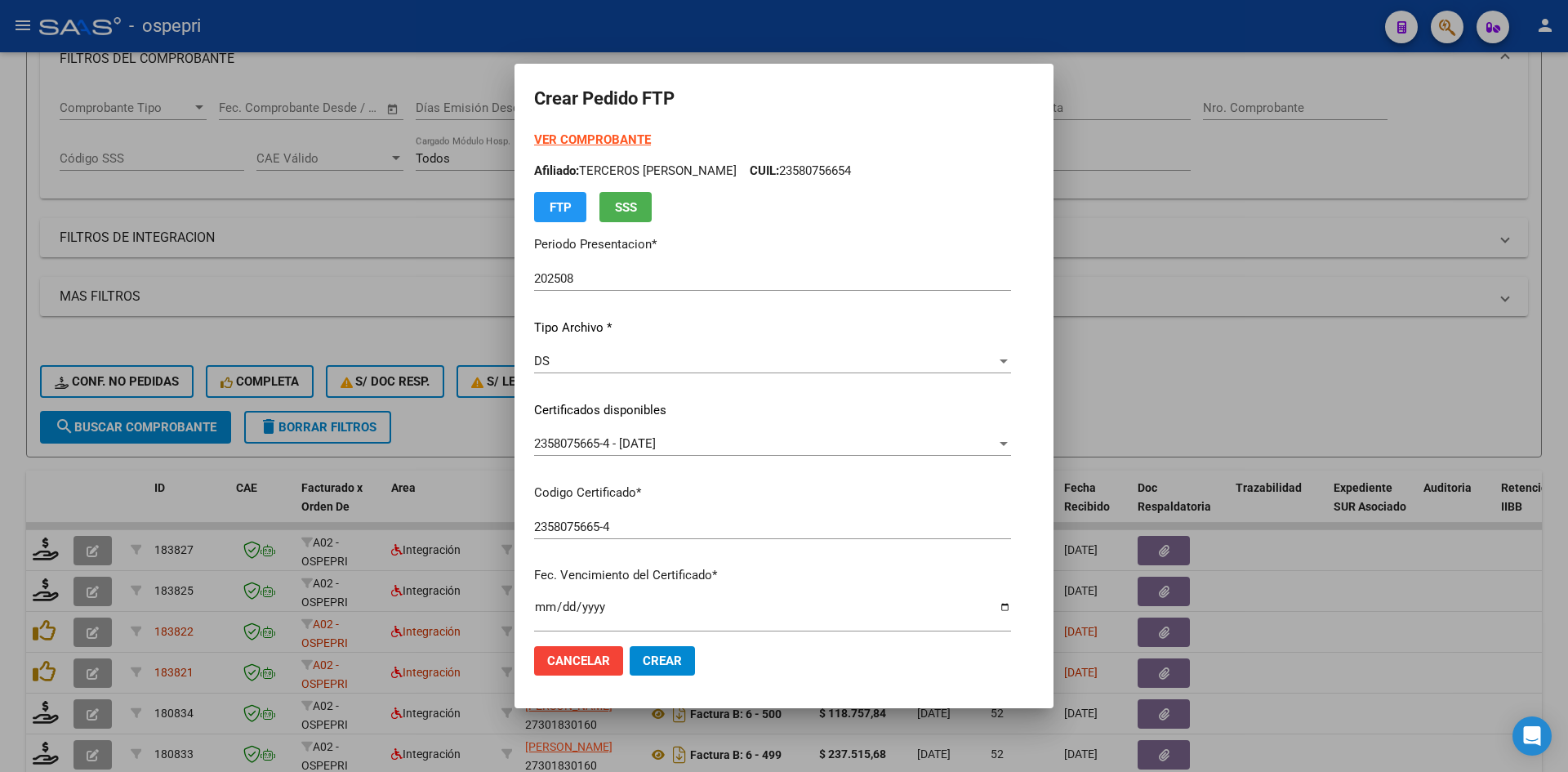
click at [658, 657] on span "Crear" at bounding box center [662, 661] width 39 height 15
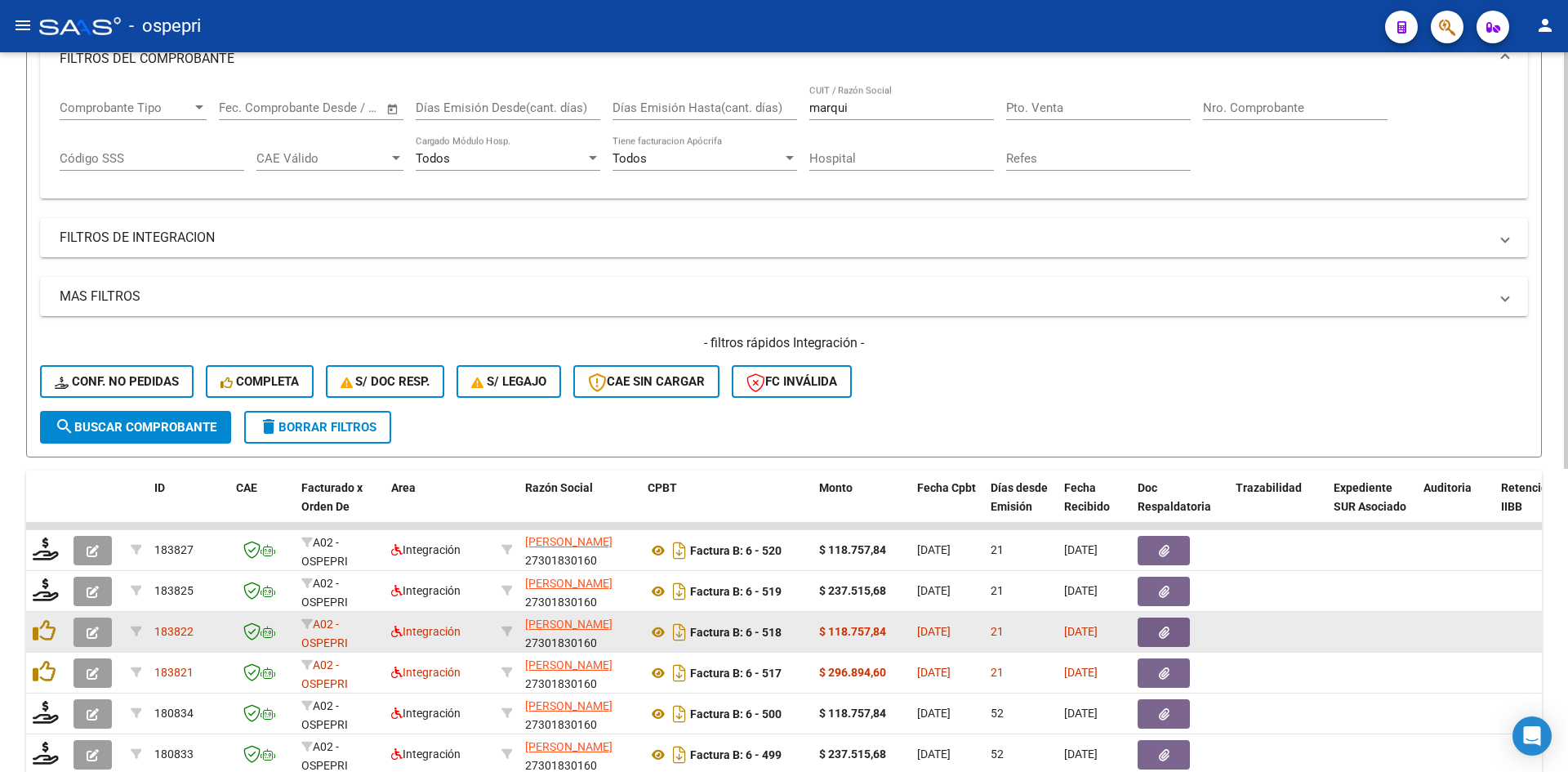
click at [94, 630] on icon "button" at bounding box center [92, 632] width 12 height 12
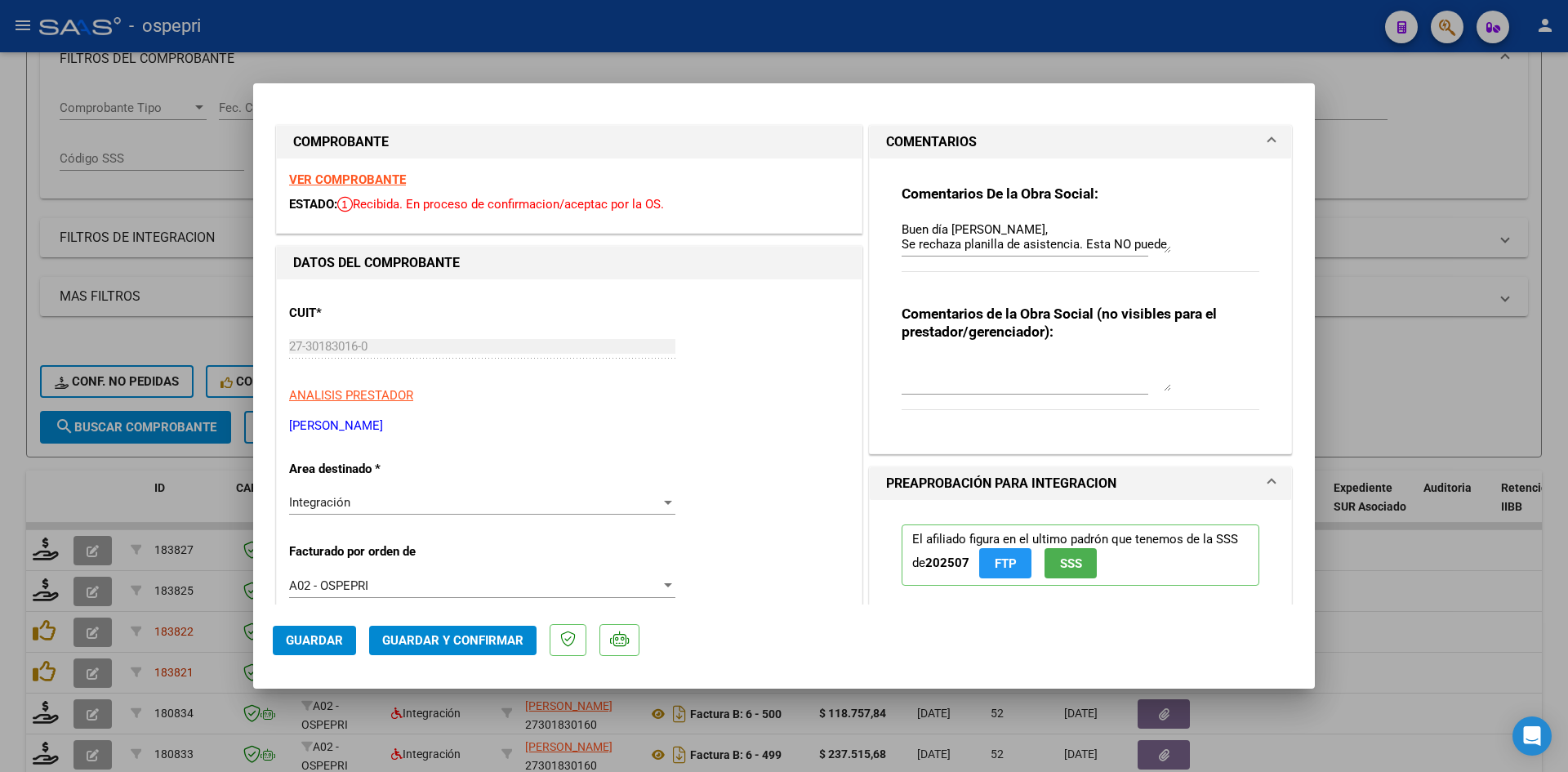
click at [381, 179] on strong "VER COMPROBANTE" at bounding box center [347, 180] width 117 height 15
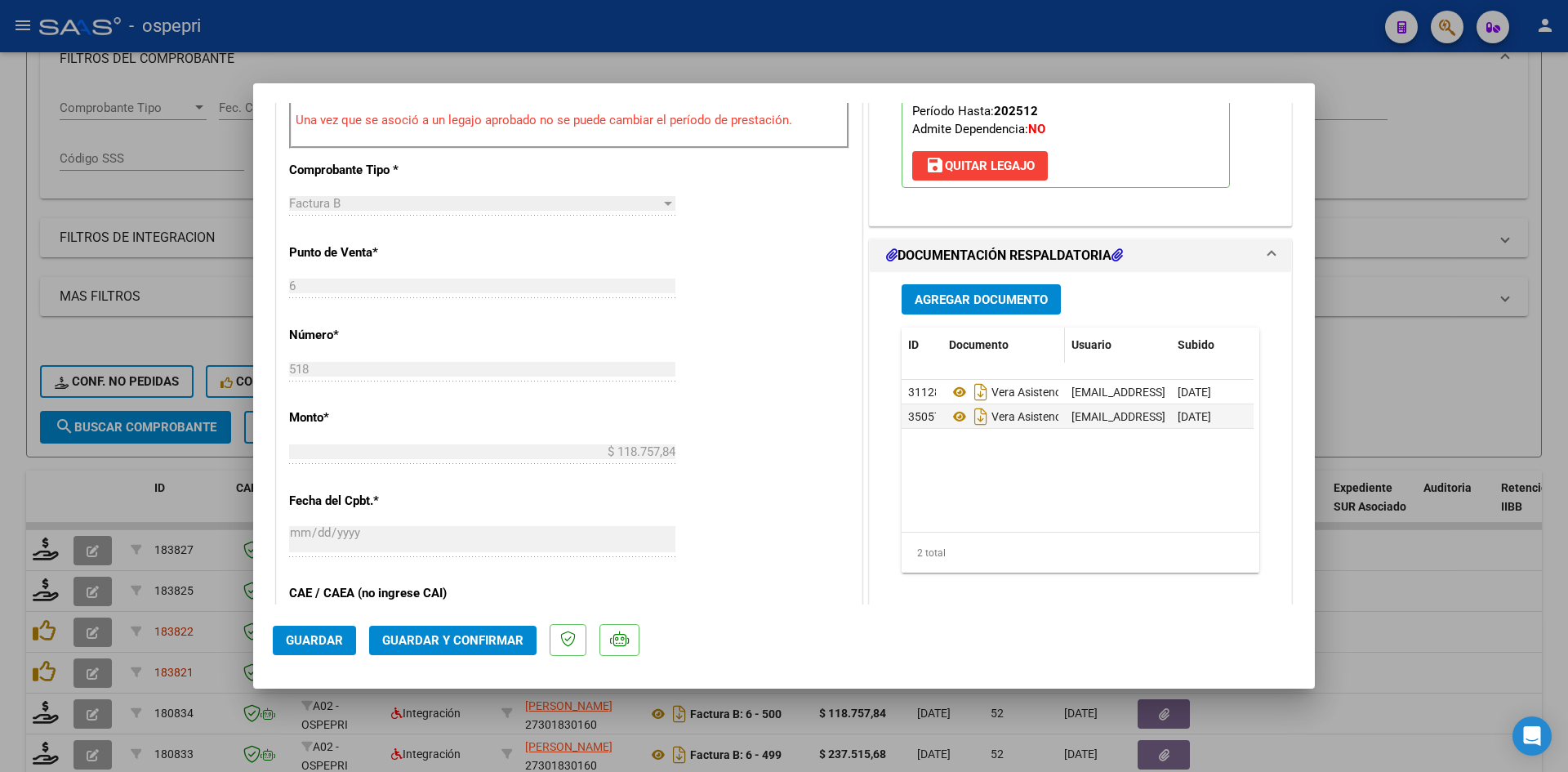
scroll to position [654, 0]
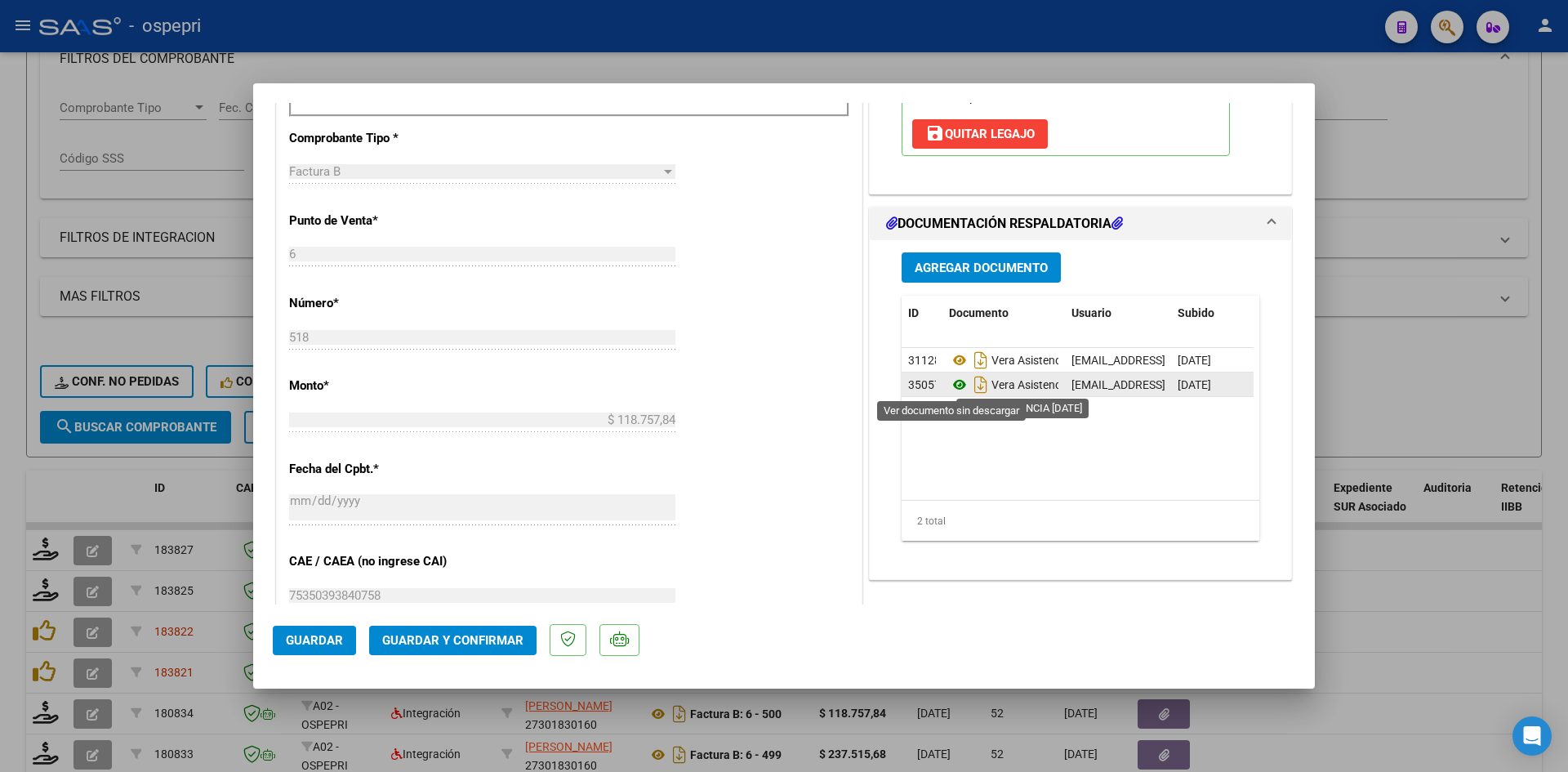
click at [949, 377] on icon at bounding box center [960, 384] width 21 height 19
click at [450, 645] on span "Guardar y Confirmar" at bounding box center [453, 641] width 142 height 15
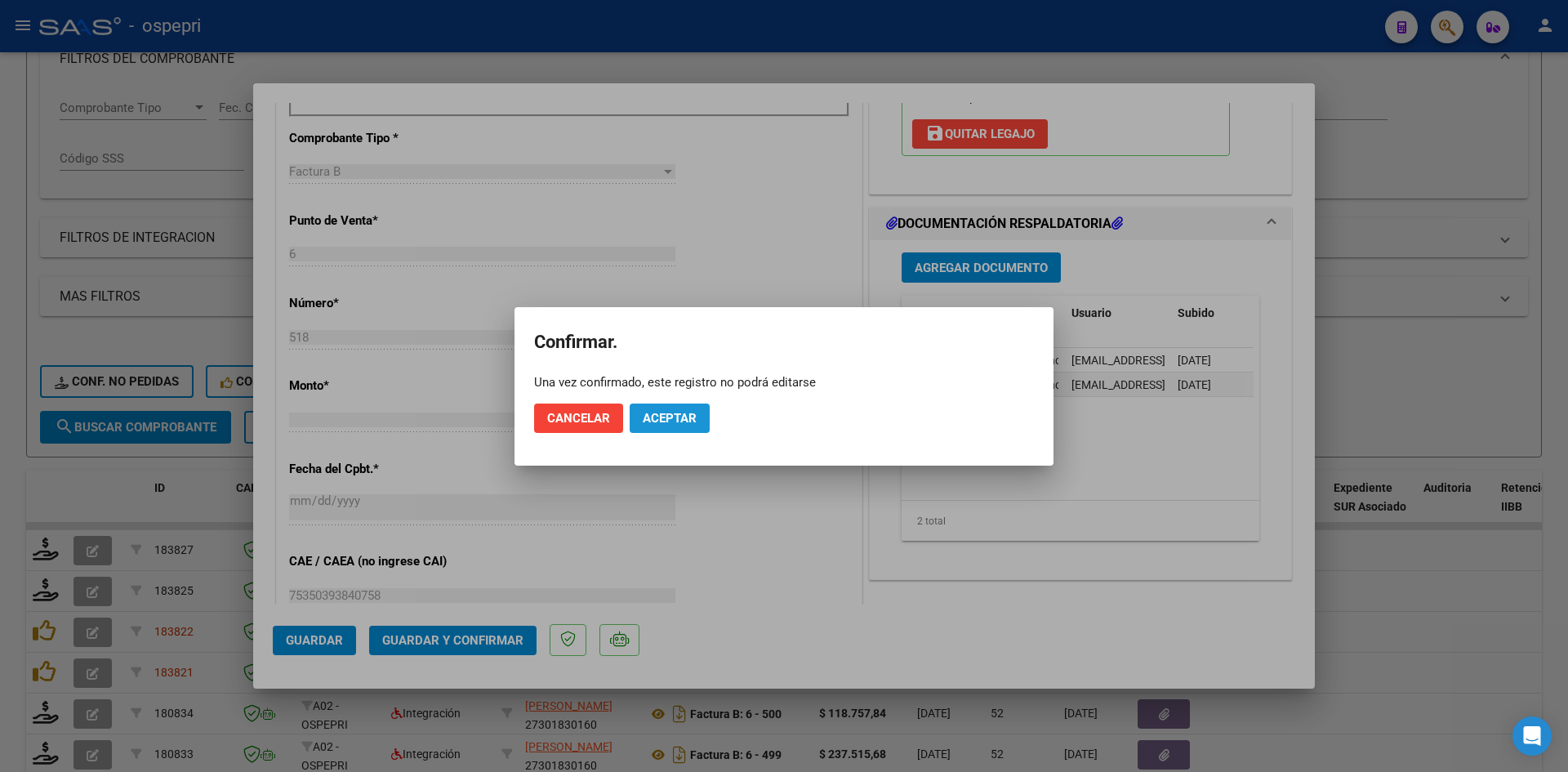
click at [701, 412] on button "Aceptar" at bounding box center [670, 418] width 80 height 30
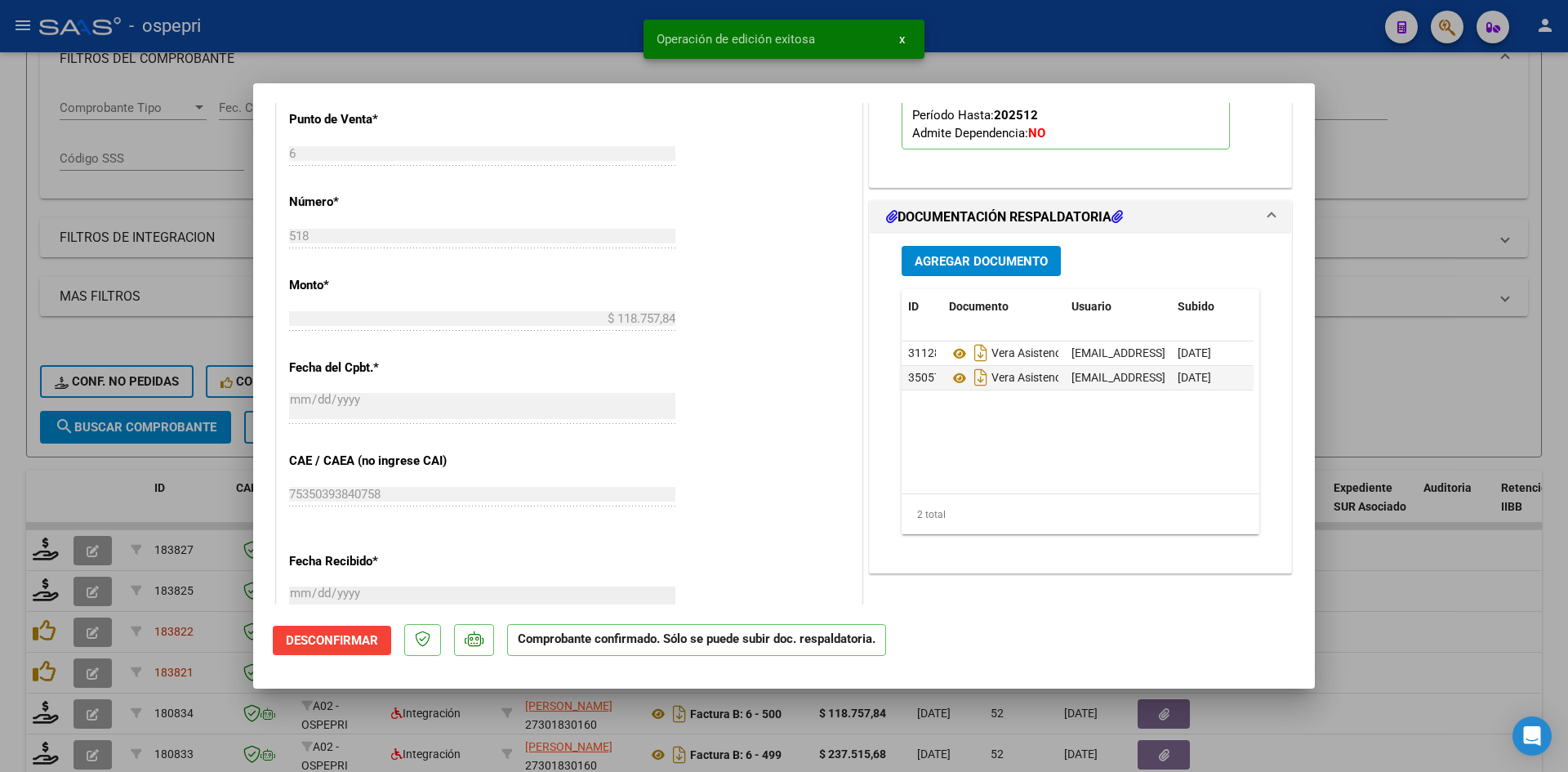
type input "$ 0,00"
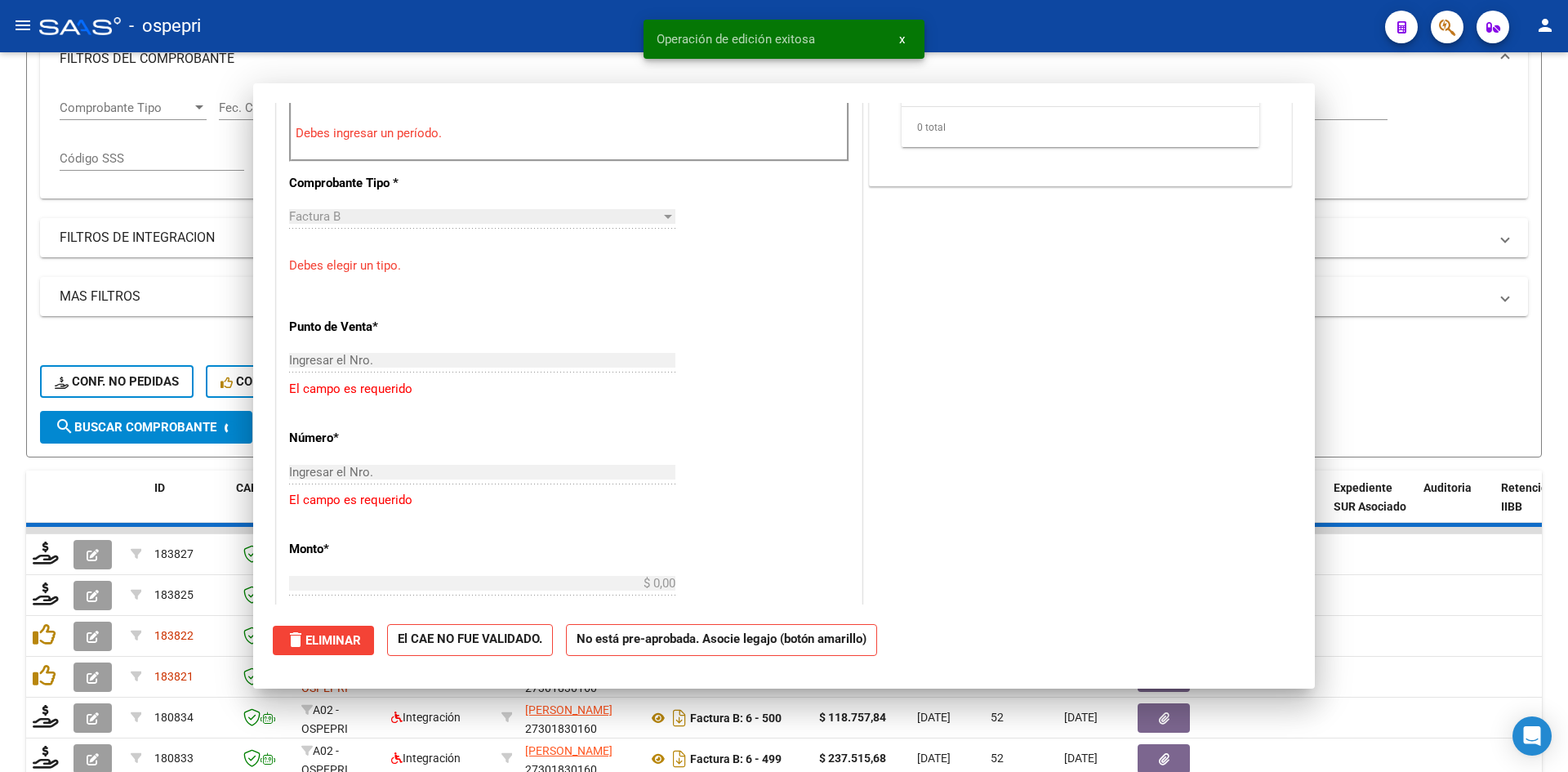
scroll to position [681, 0]
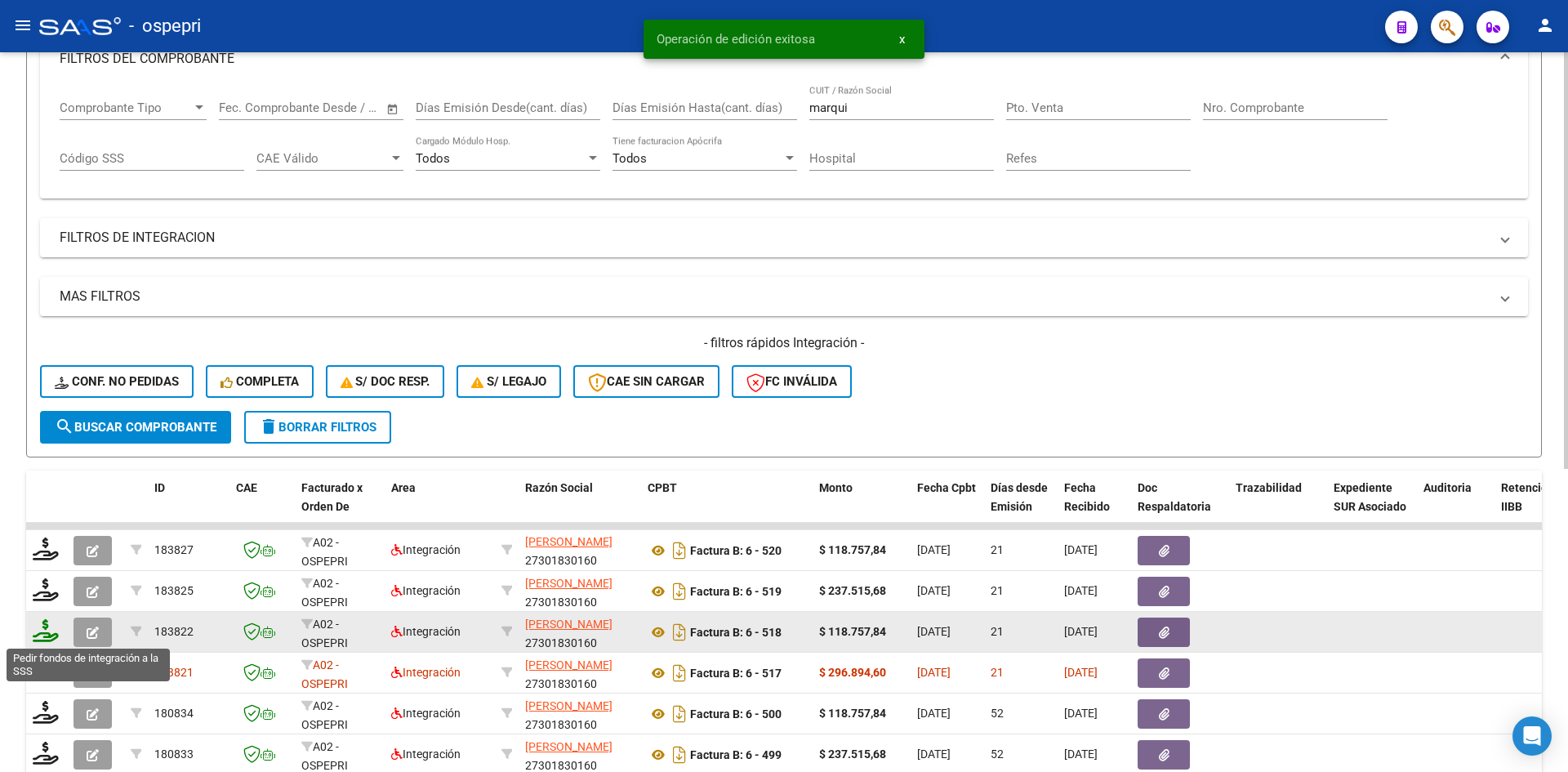
click at [48, 636] on icon at bounding box center [45, 630] width 26 height 23
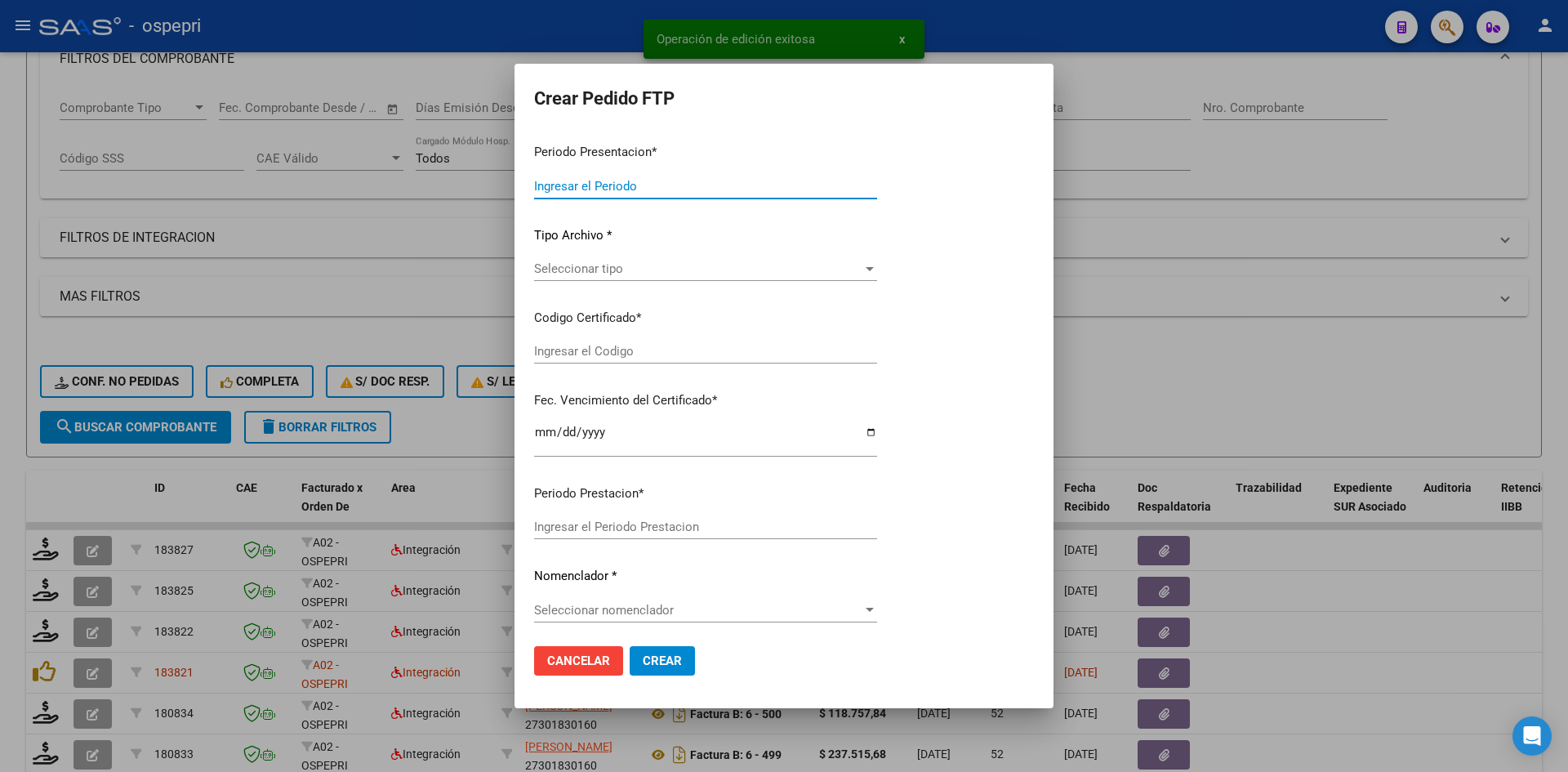
type input "202508"
type input "$ 118.757,84"
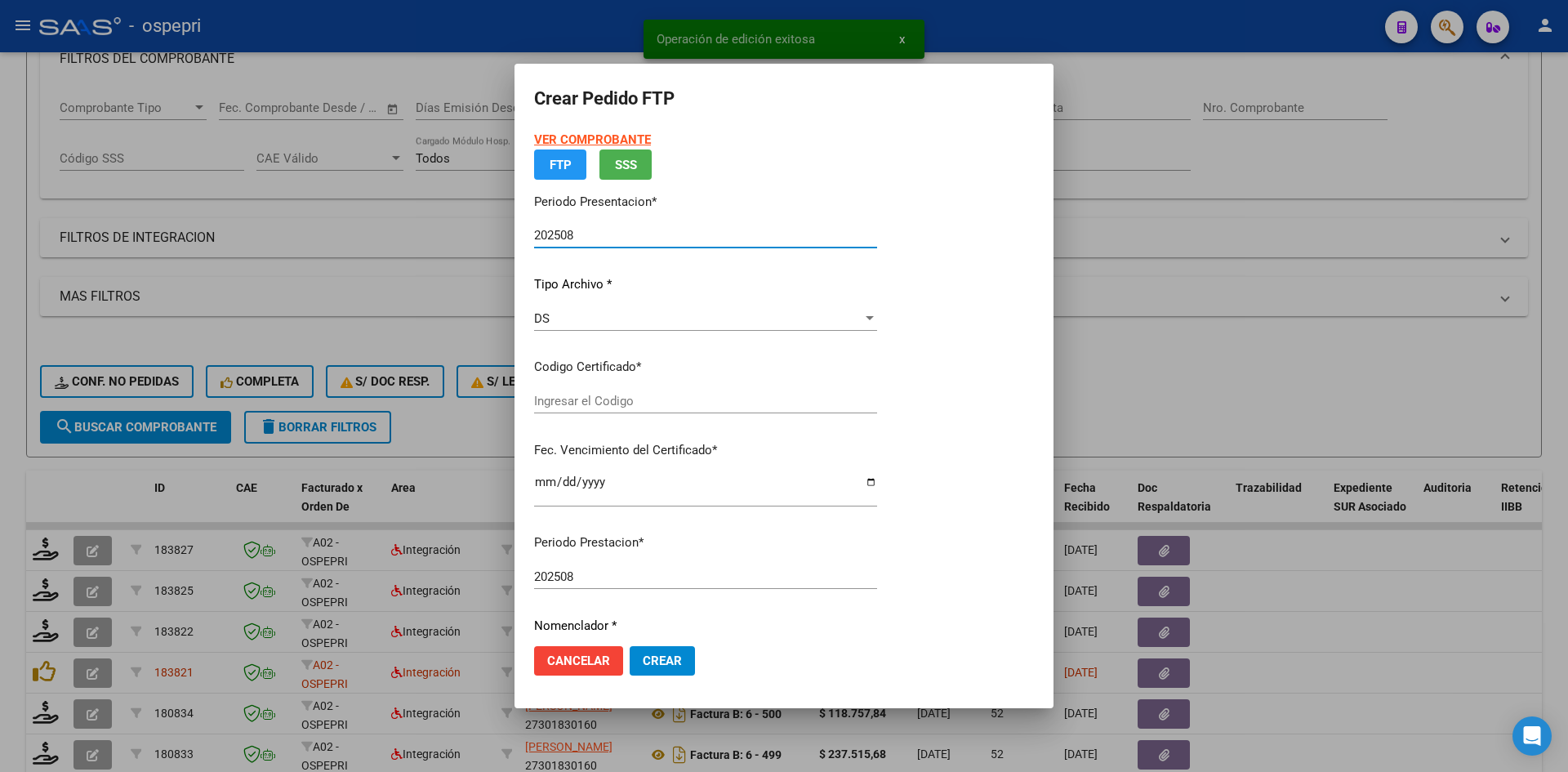
type input "27567605200"
type input "[DATE]"
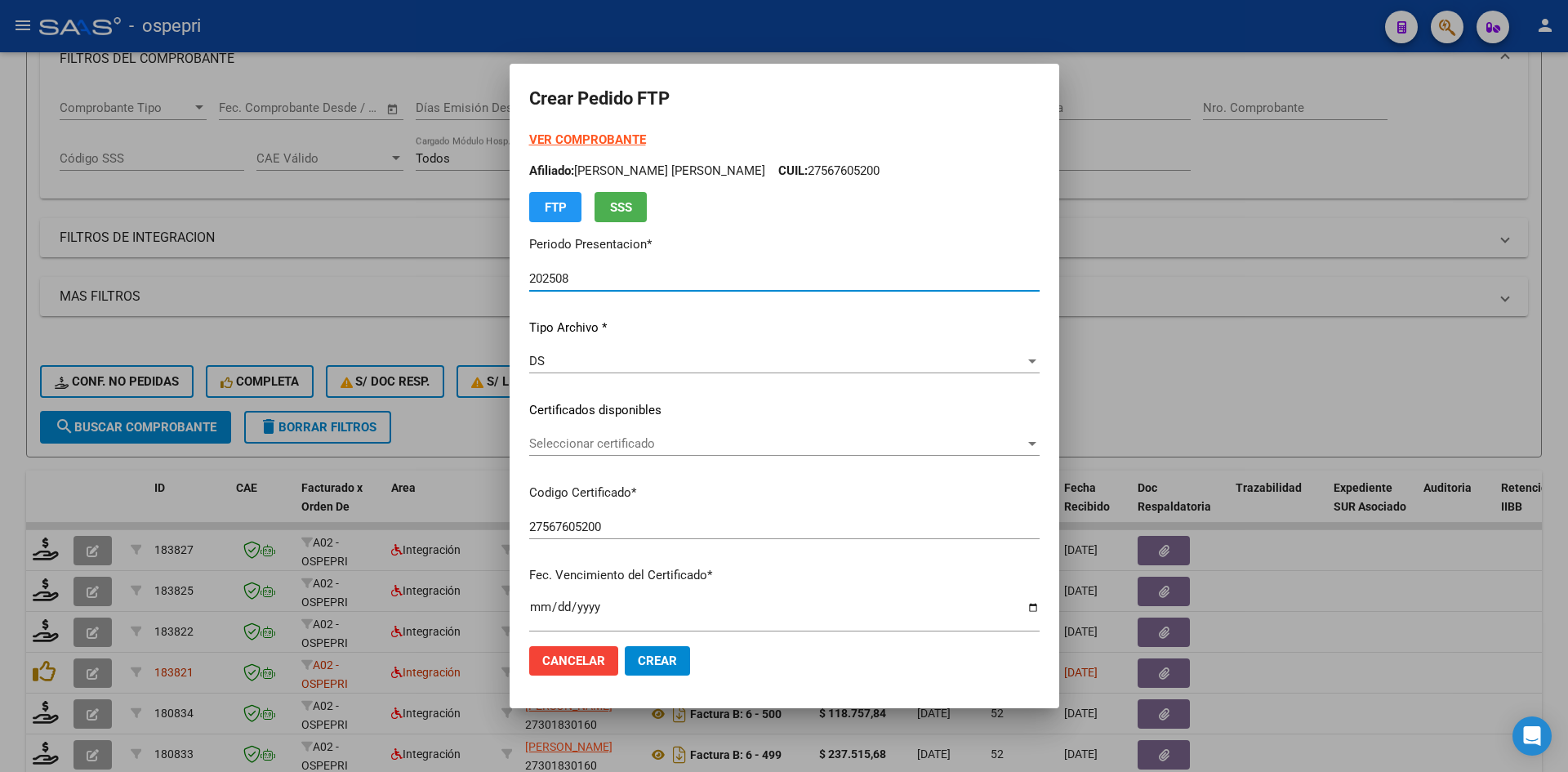
click at [610, 446] on span "Seleccionar certificado" at bounding box center [777, 443] width 495 height 15
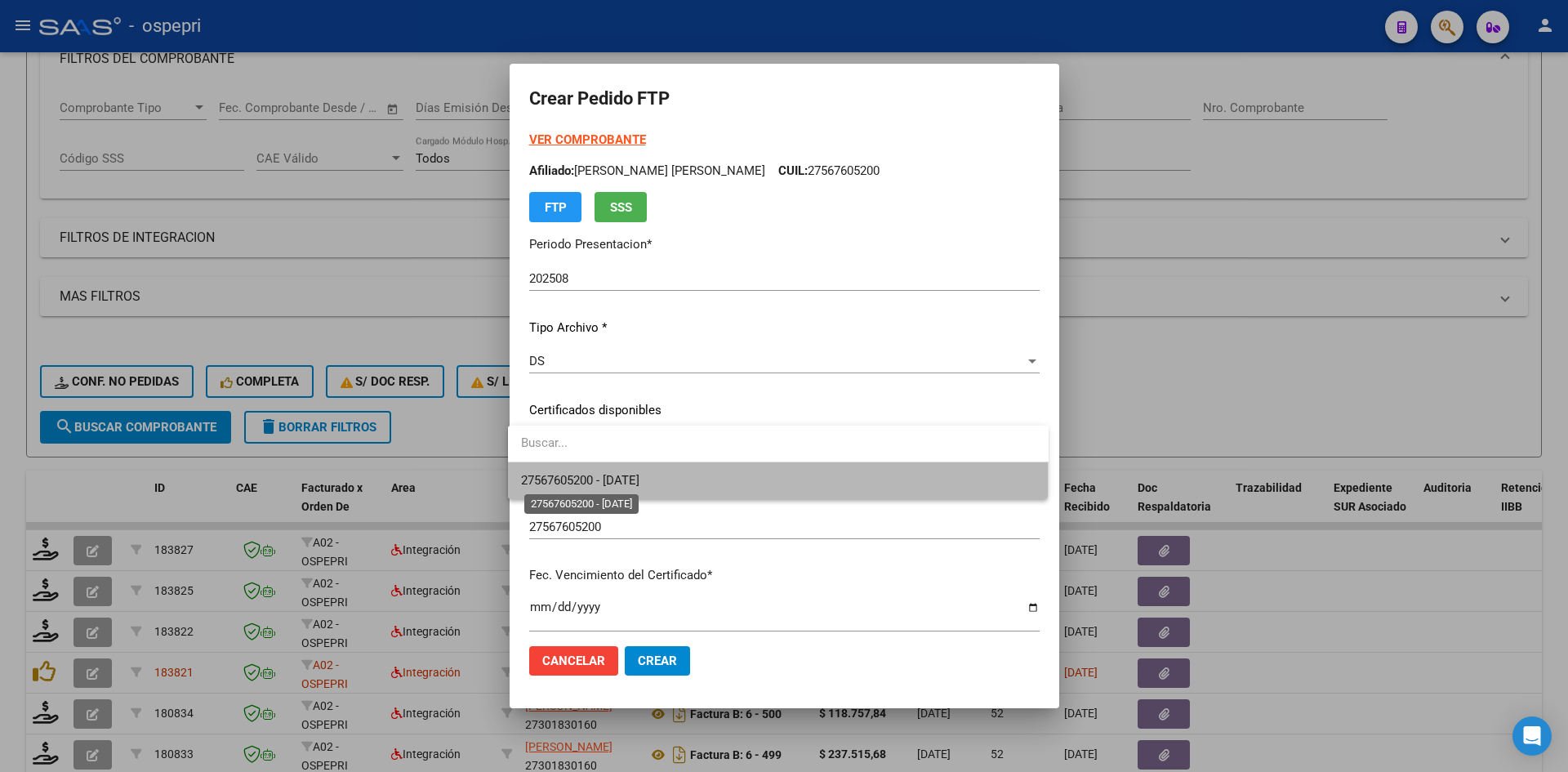
click at [640, 479] on span "27567605200 - [DATE]" at bounding box center [581, 480] width 119 height 15
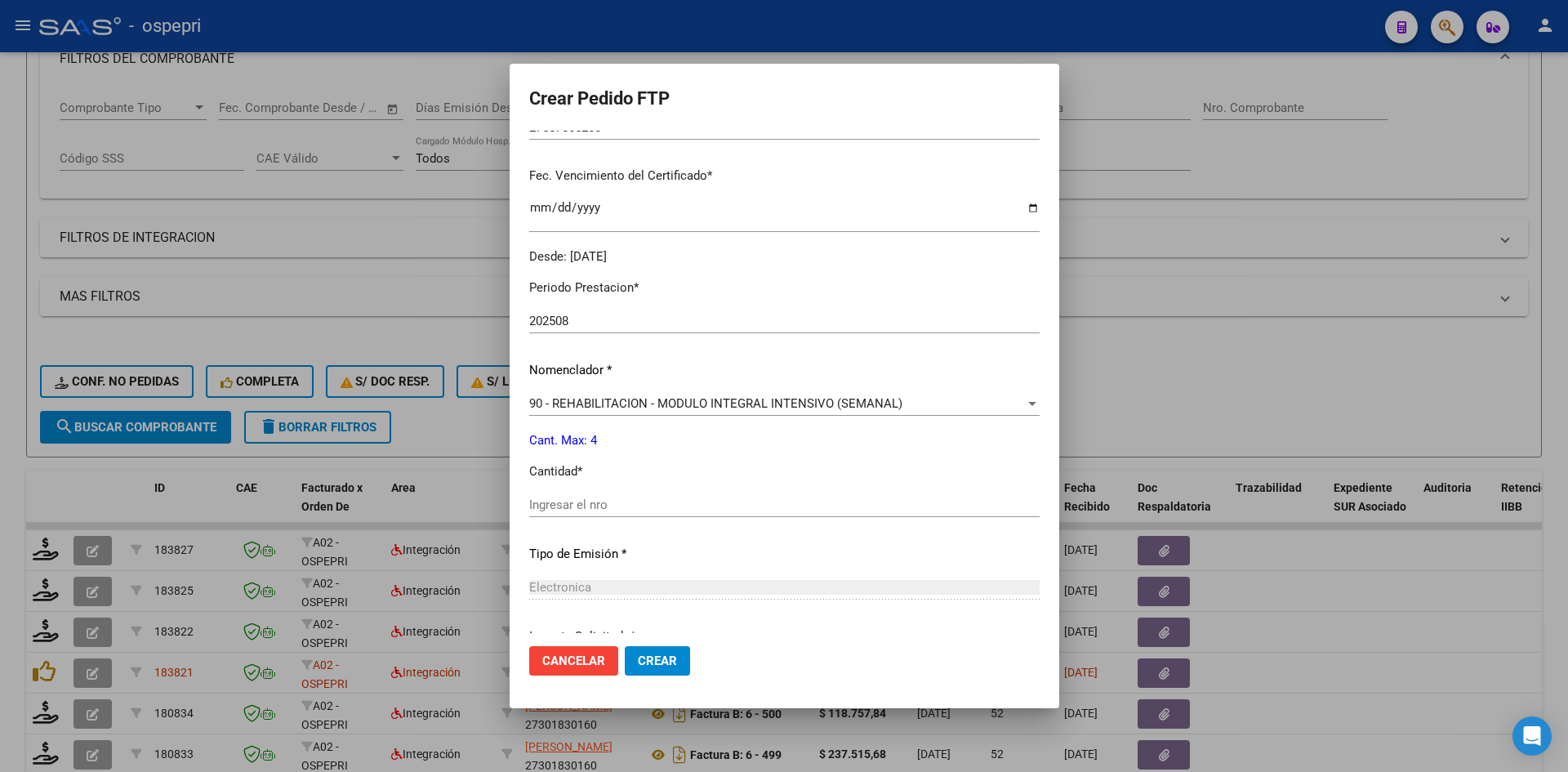
scroll to position [490, 0]
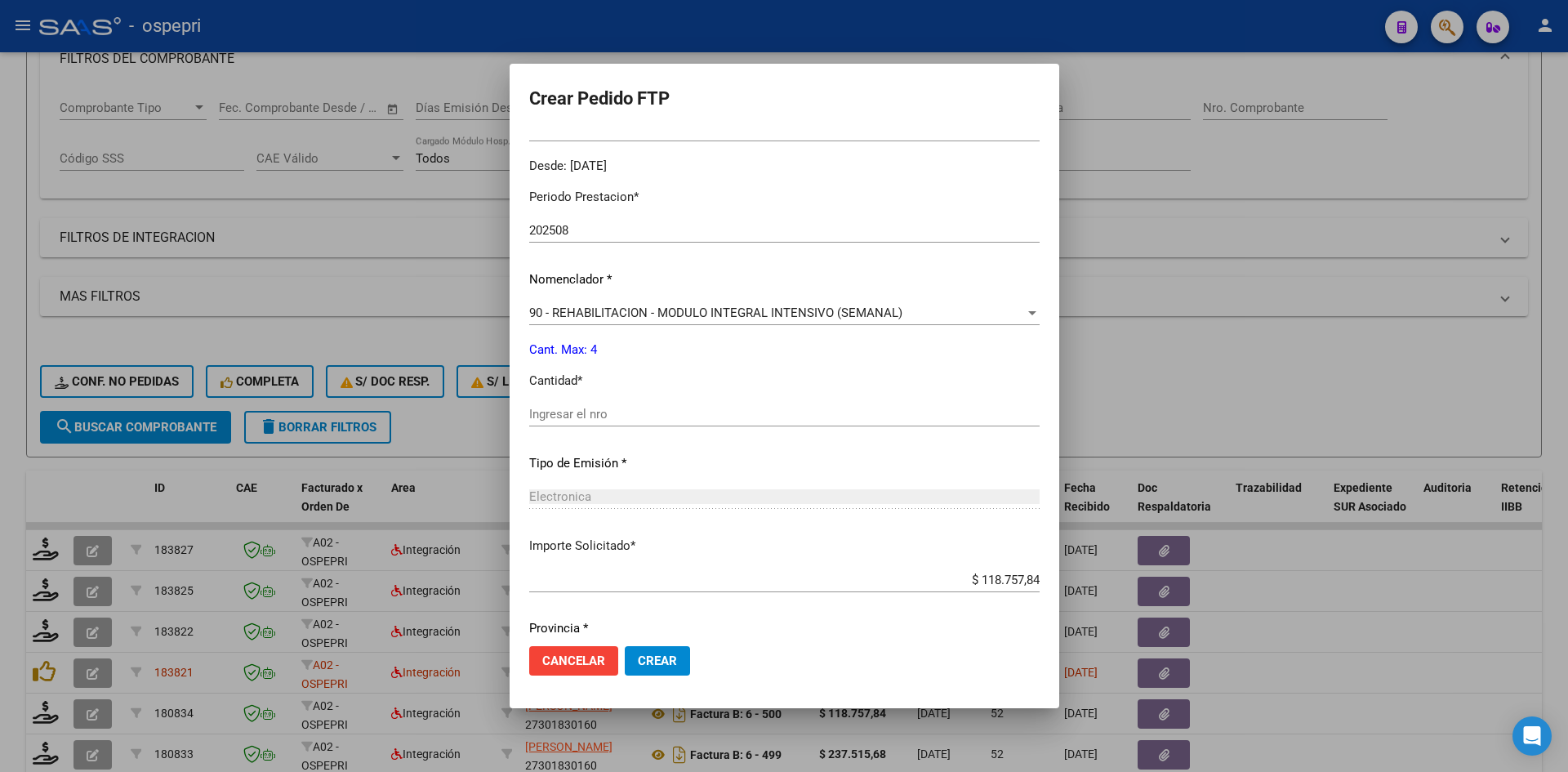
click at [626, 417] on input "Ingresar el nro" at bounding box center [784, 414] width 510 height 15
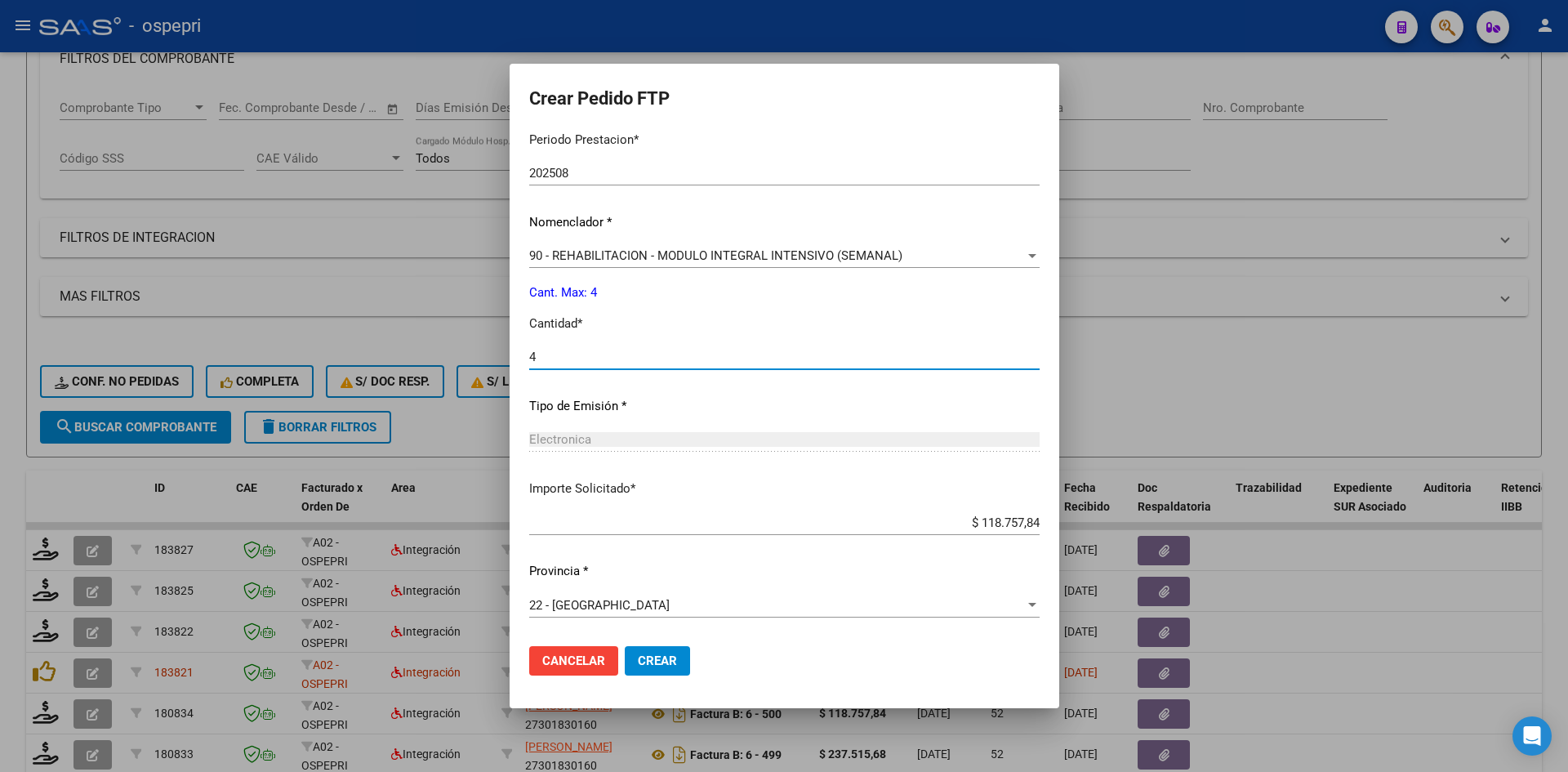
type input "4"
click at [657, 656] on span "Crear" at bounding box center [658, 661] width 39 height 15
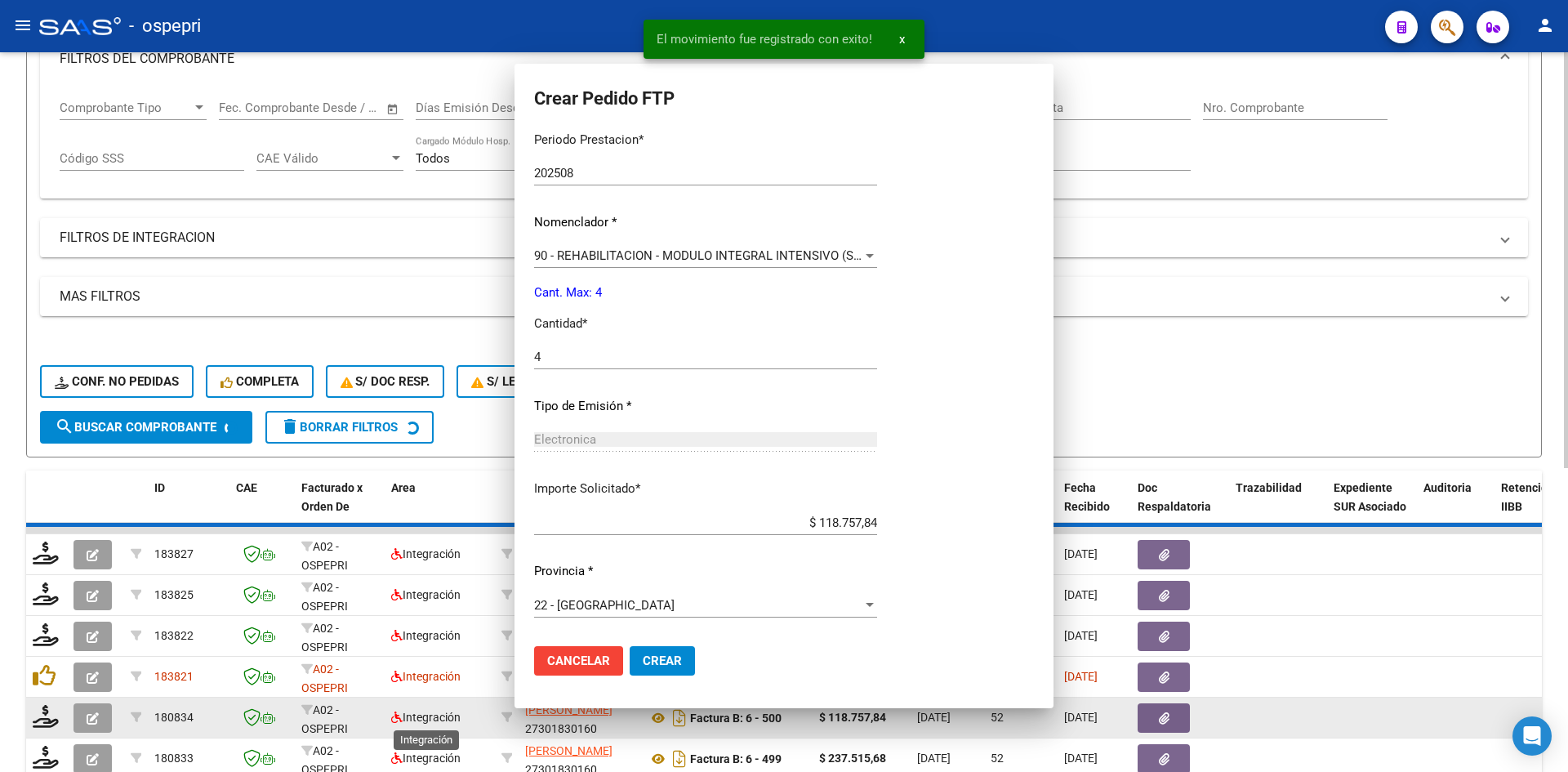
scroll to position [0, 0]
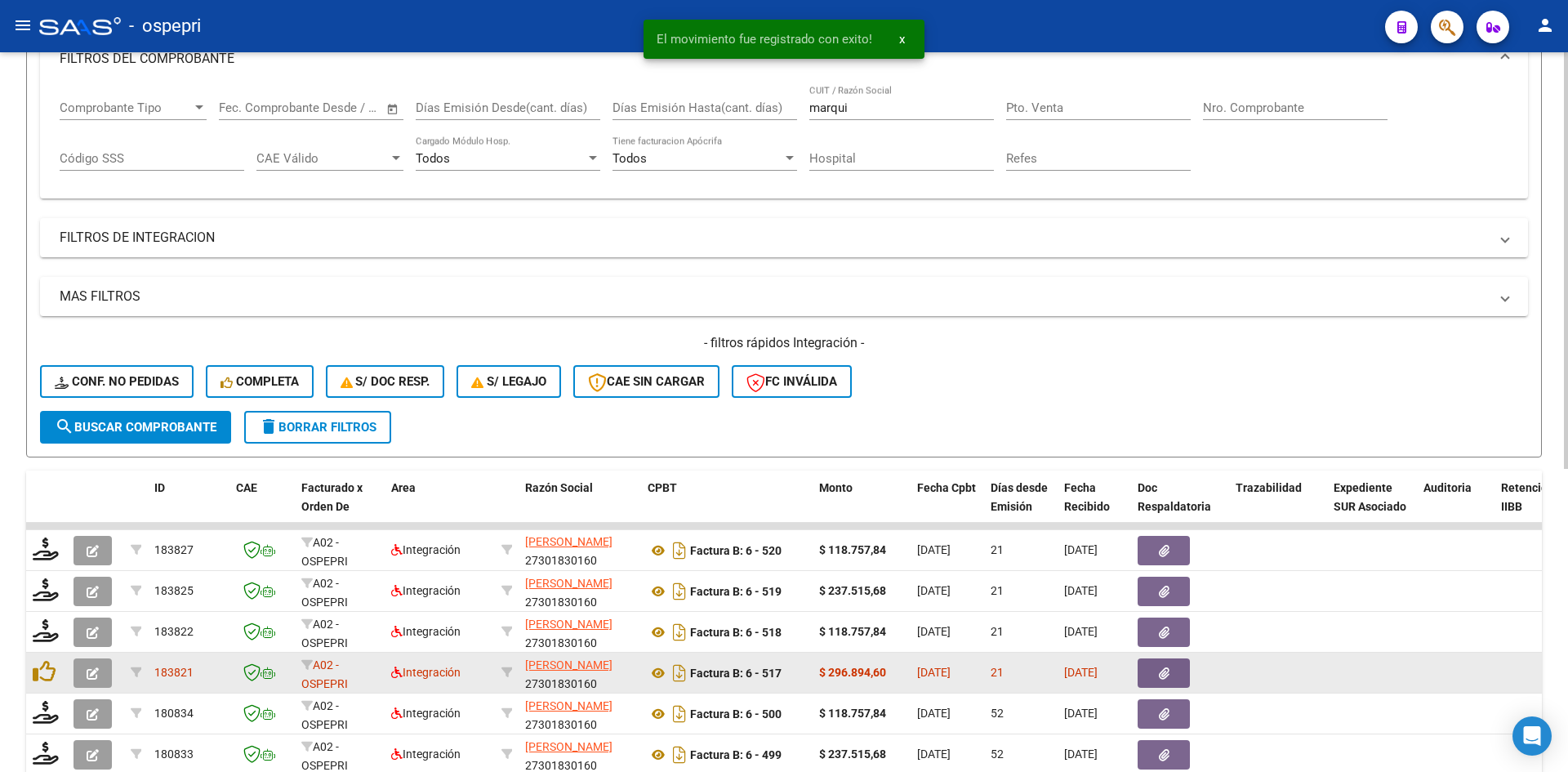
click at [94, 675] on icon "button" at bounding box center [92, 673] width 12 height 12
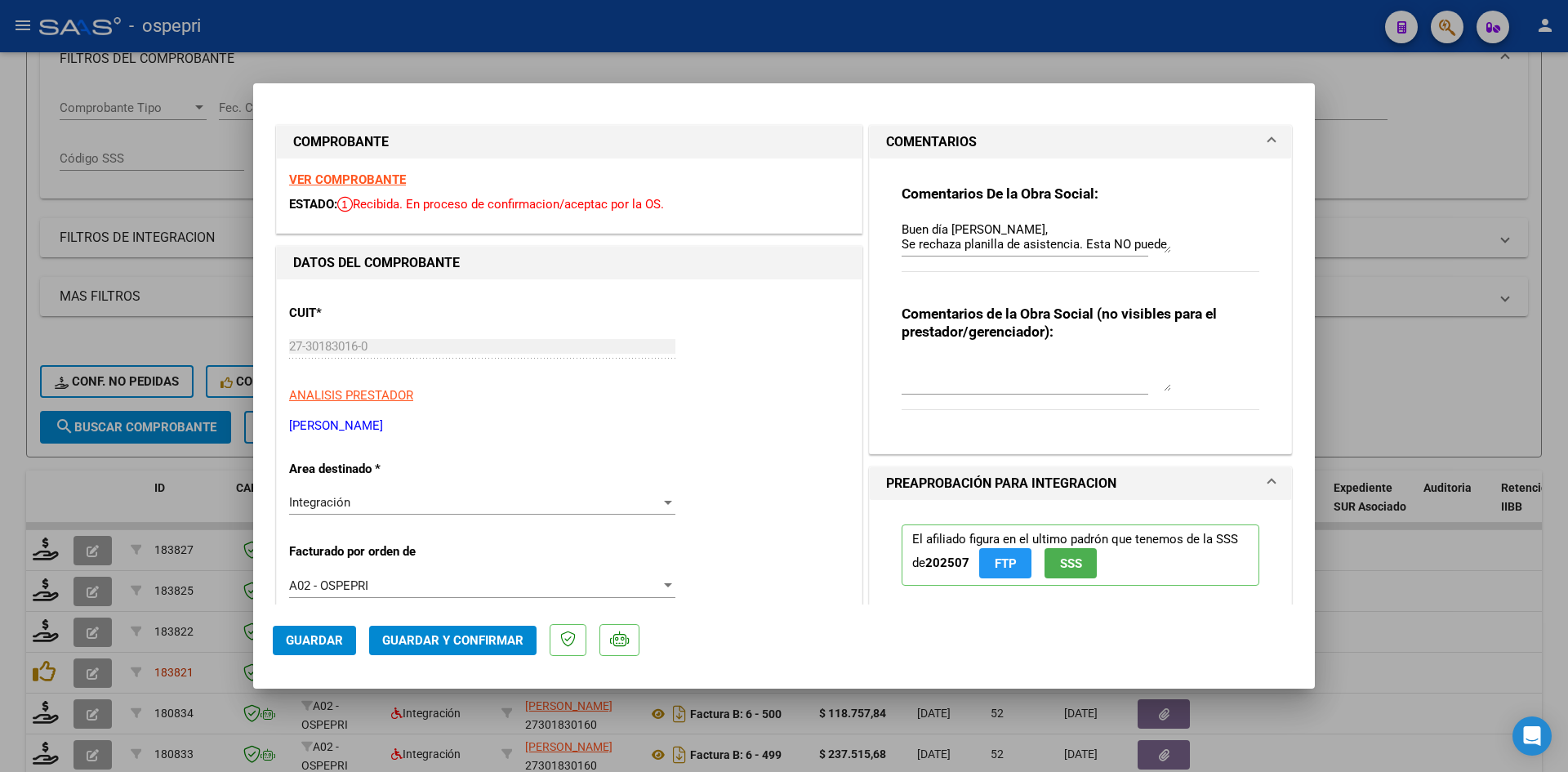
click at [363, 179] on strong "VER COMPROBANTE" at bounding box center [347, 180] width 117 height 15
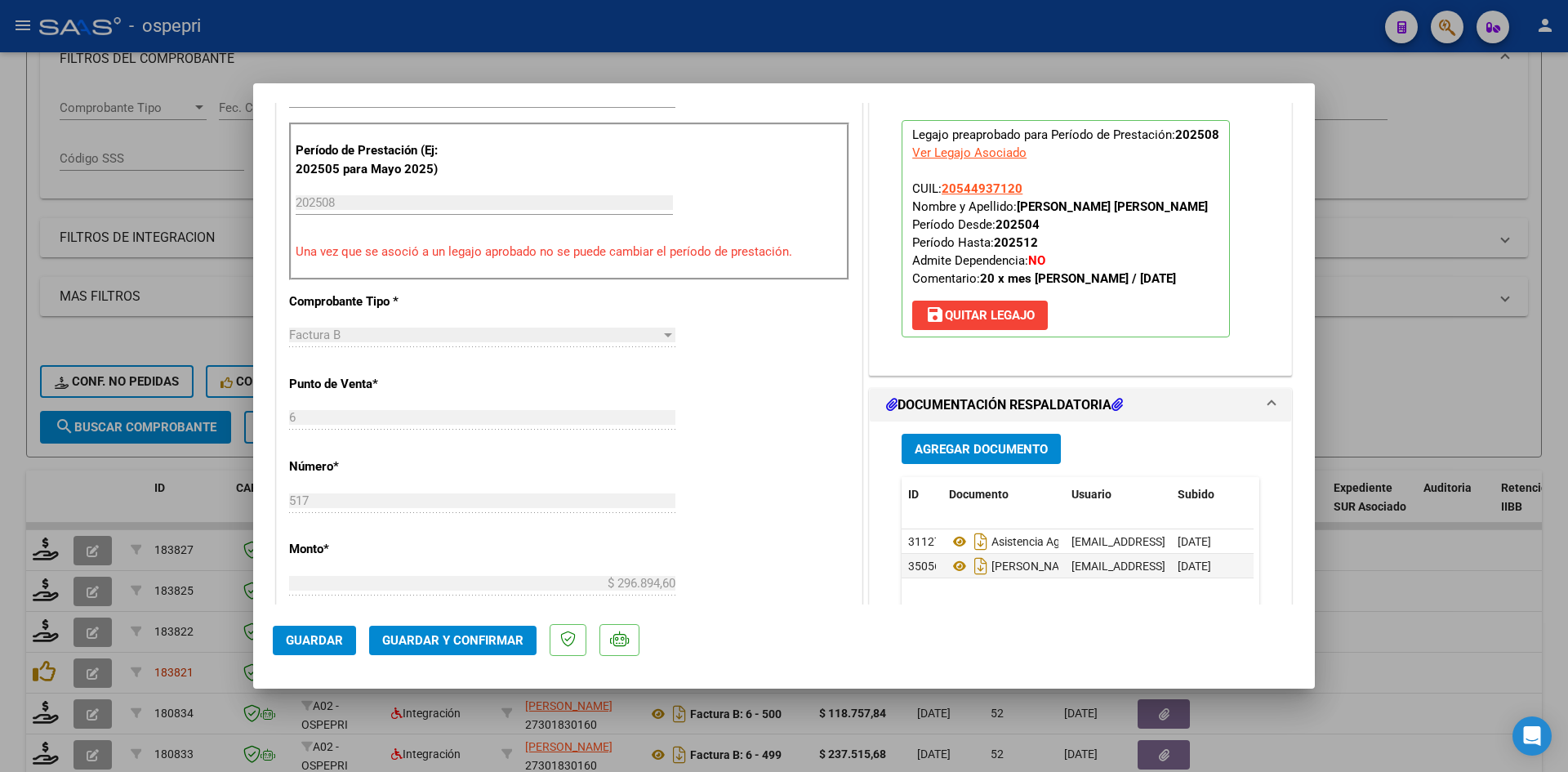
scroll to position [816, 0]
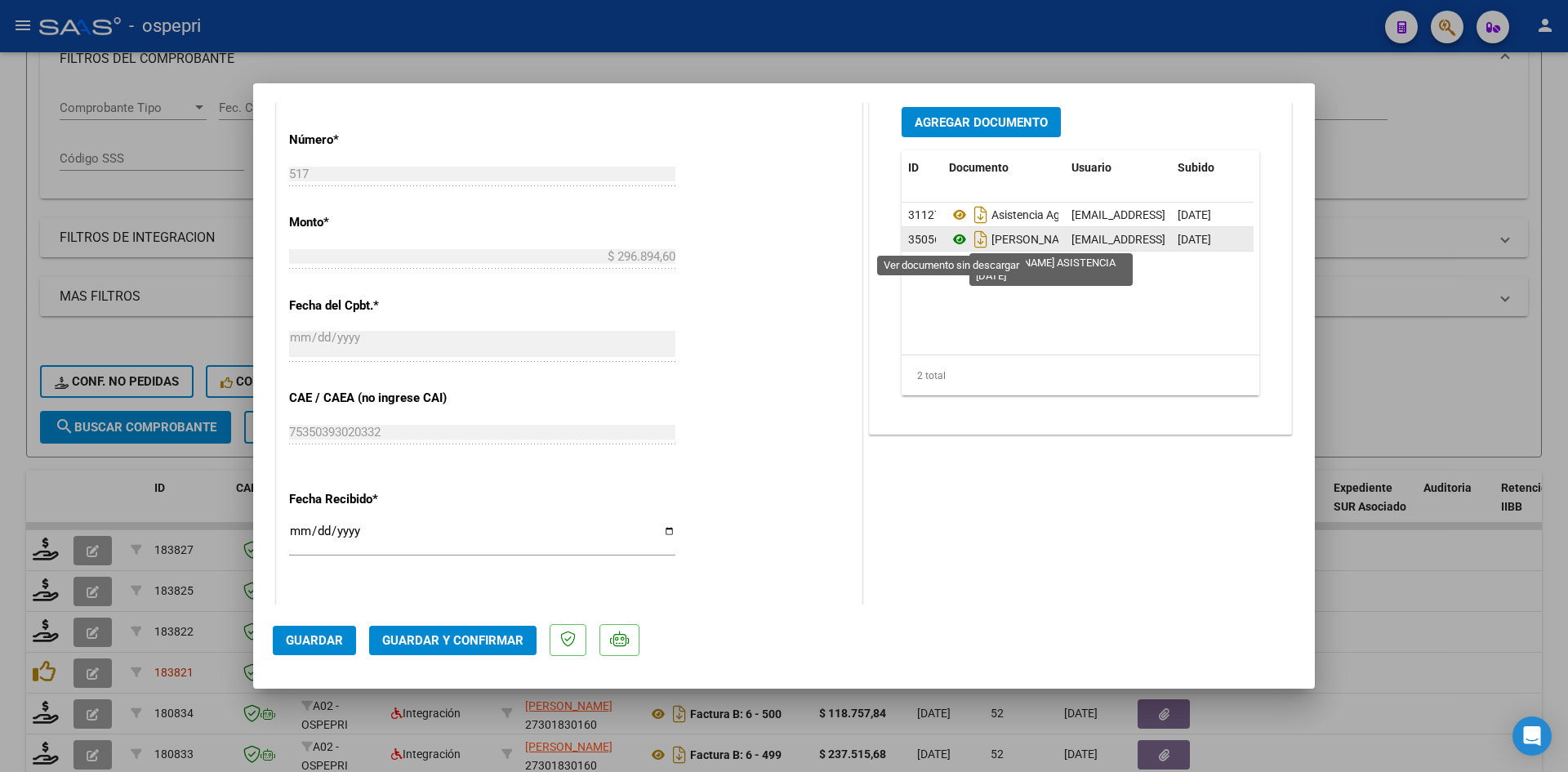
click at [949, 237] on icon at bounding box center [960, 239] width 21 height 19
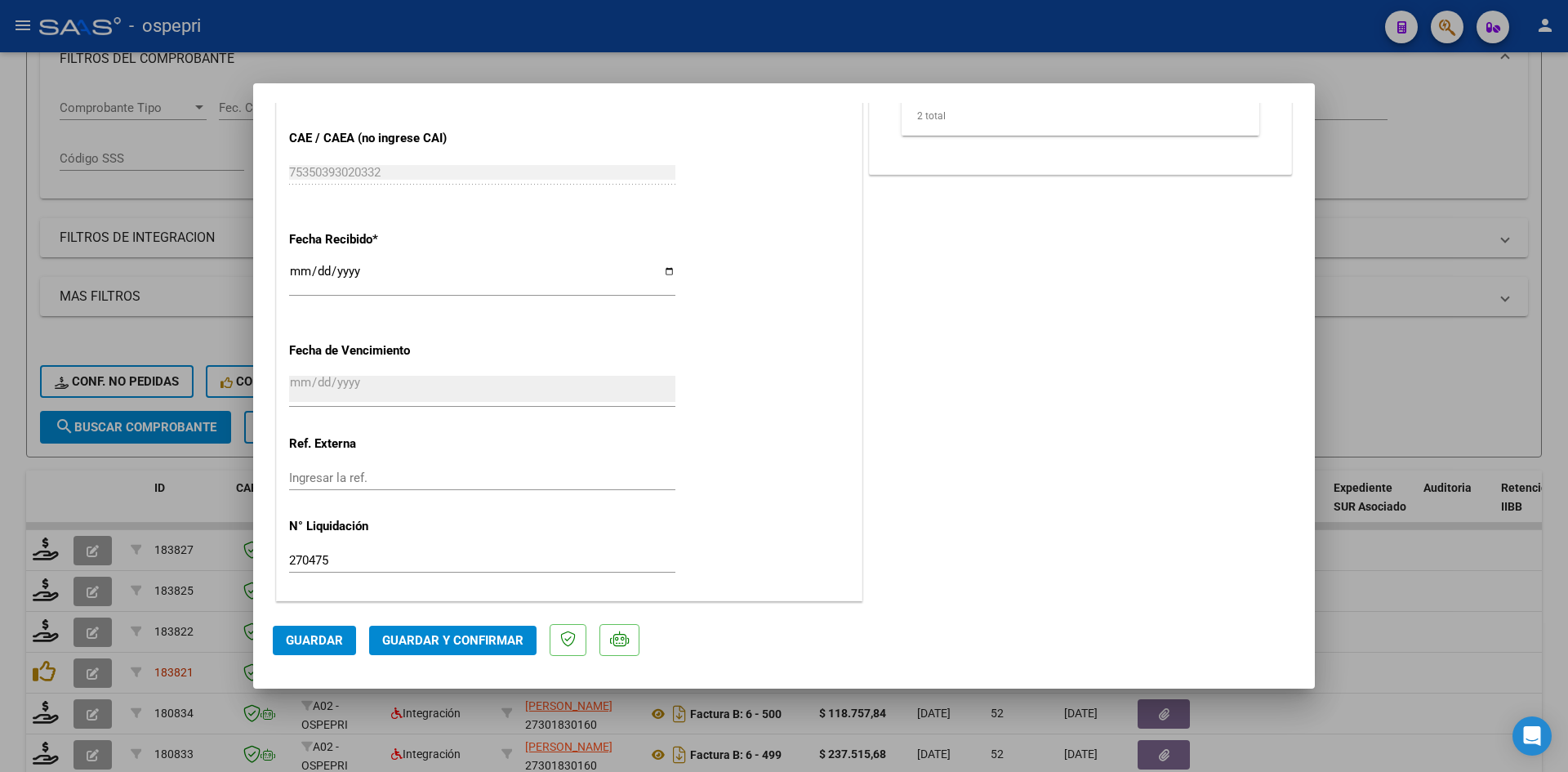
scroll to position [667, 0]
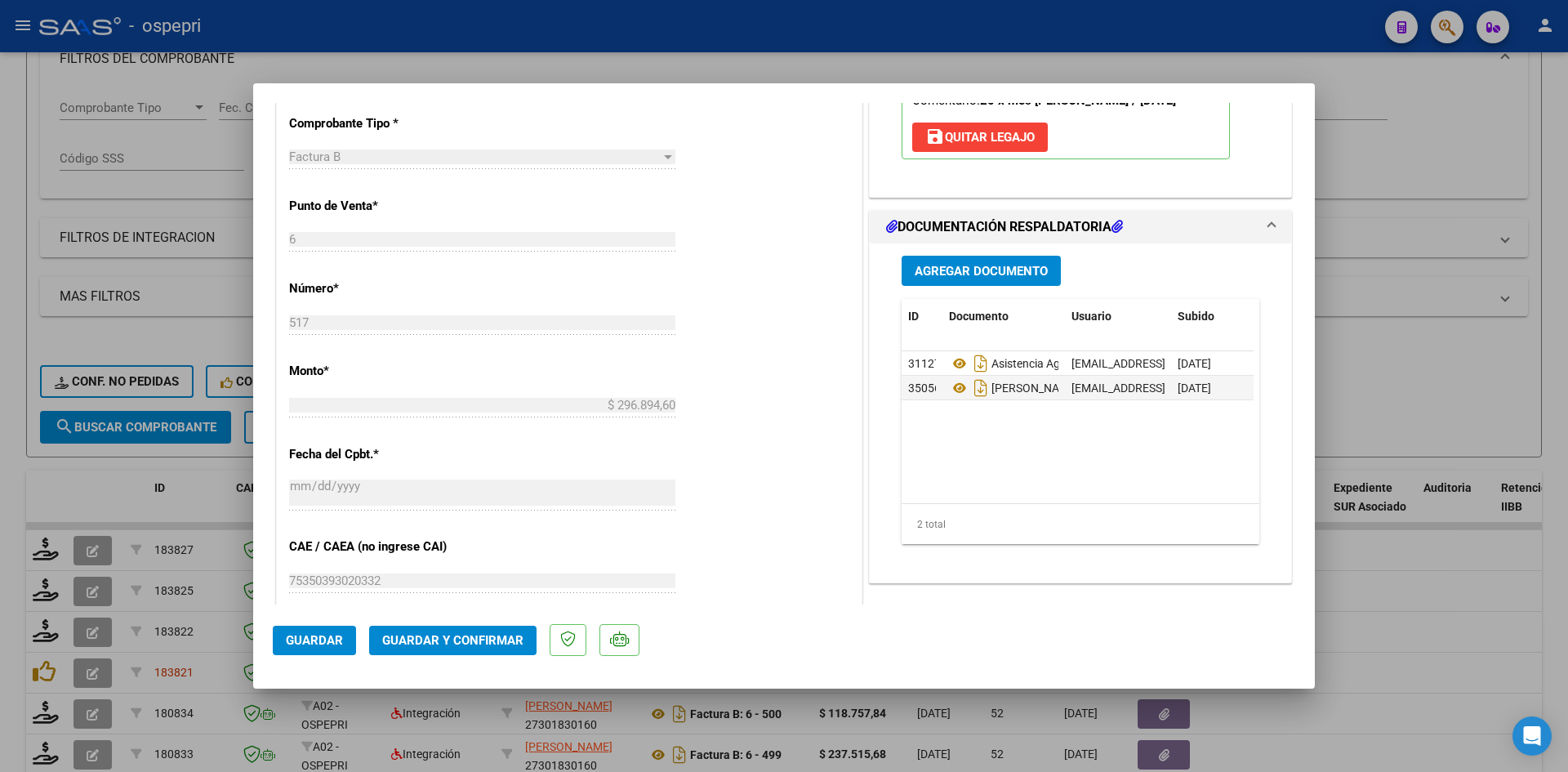
click at [472, 647] on span "Guardar y Confirmar" at bounding box center [453, 641] width 142 height 15
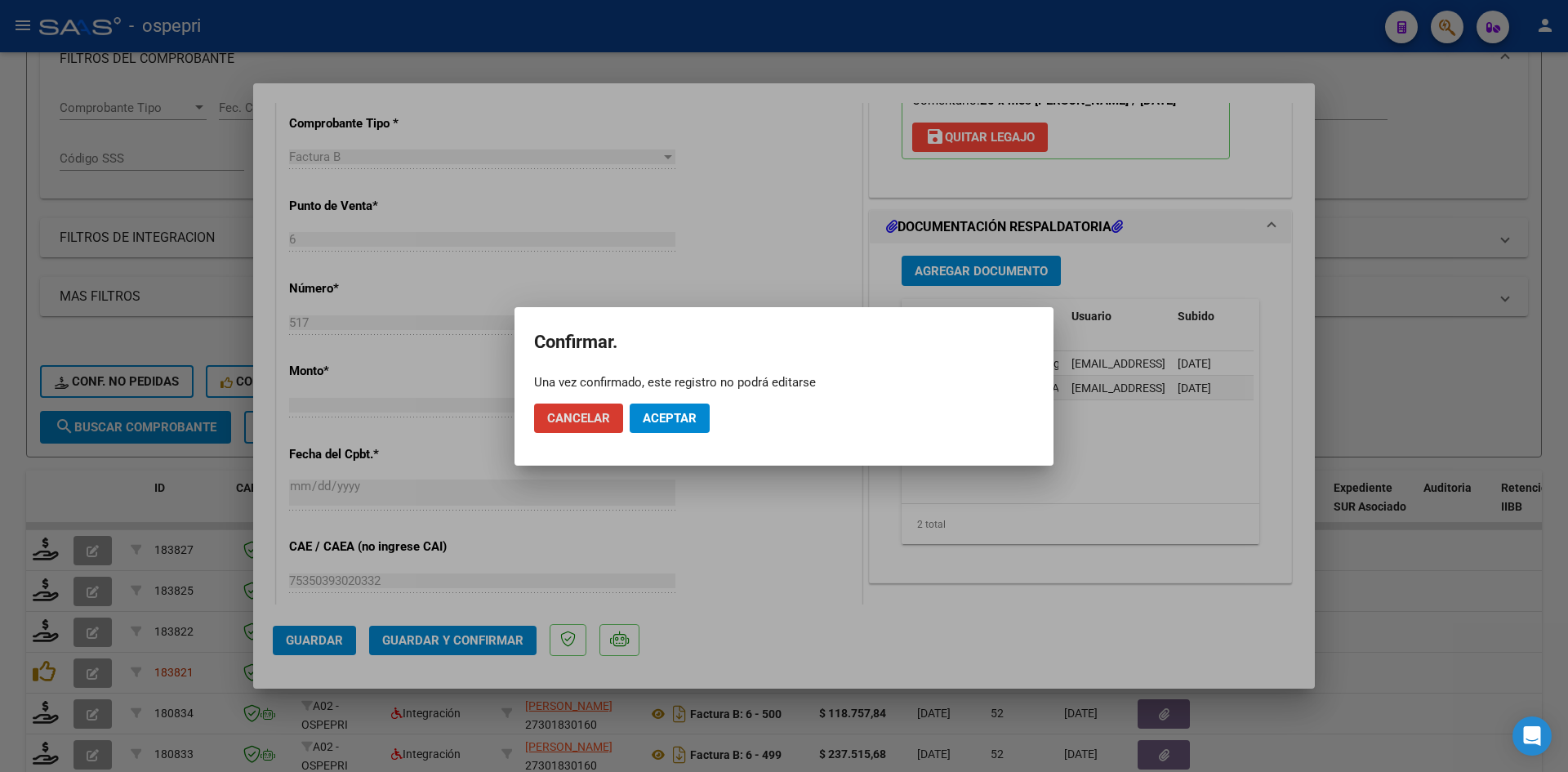
click at [680, 427] on button "Aceptar" at bounding box center [670, 418] width 80 height 30
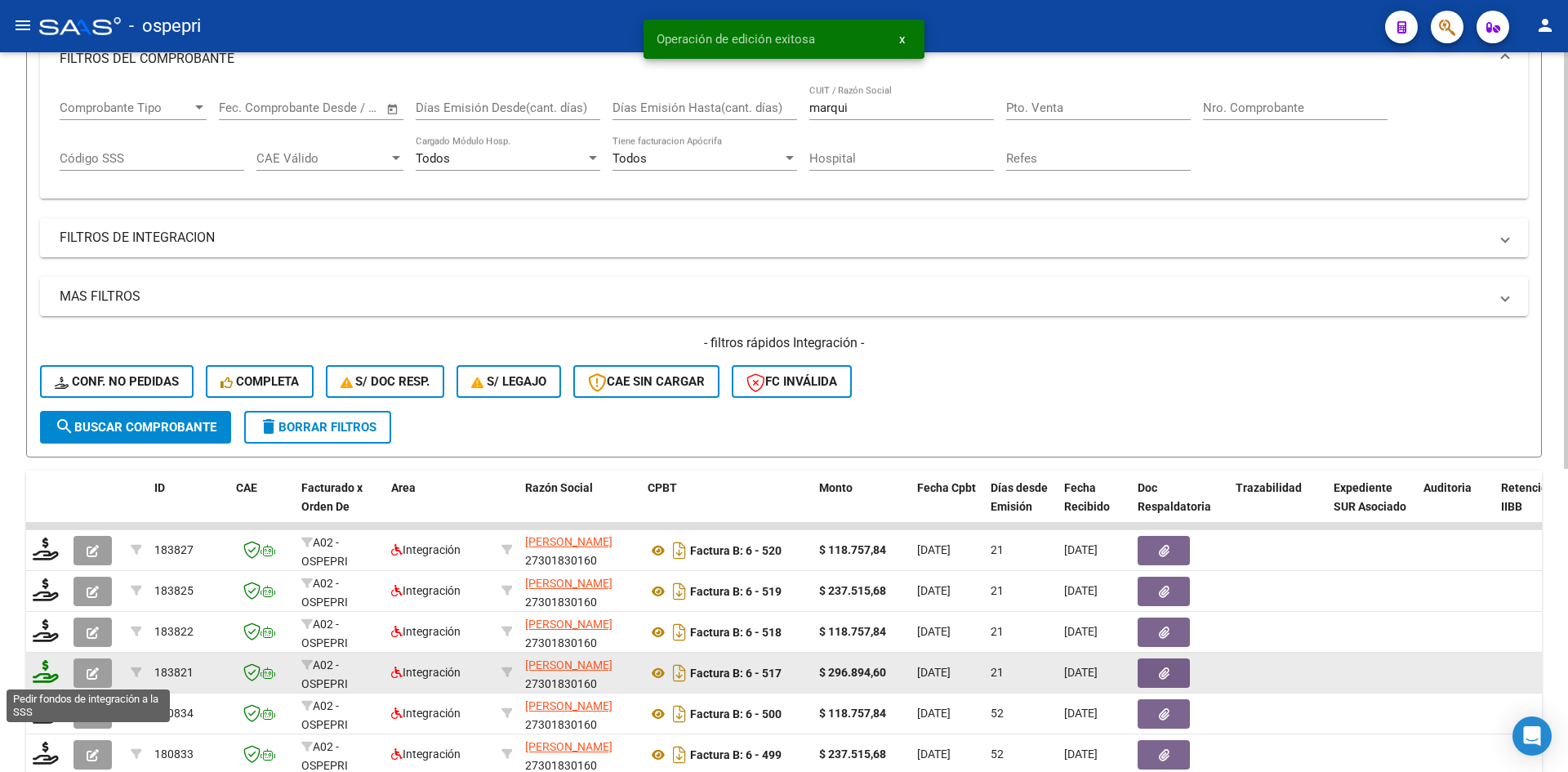
click at [45, 674] on icon at bounding box center [45, 671] width 26 height 23
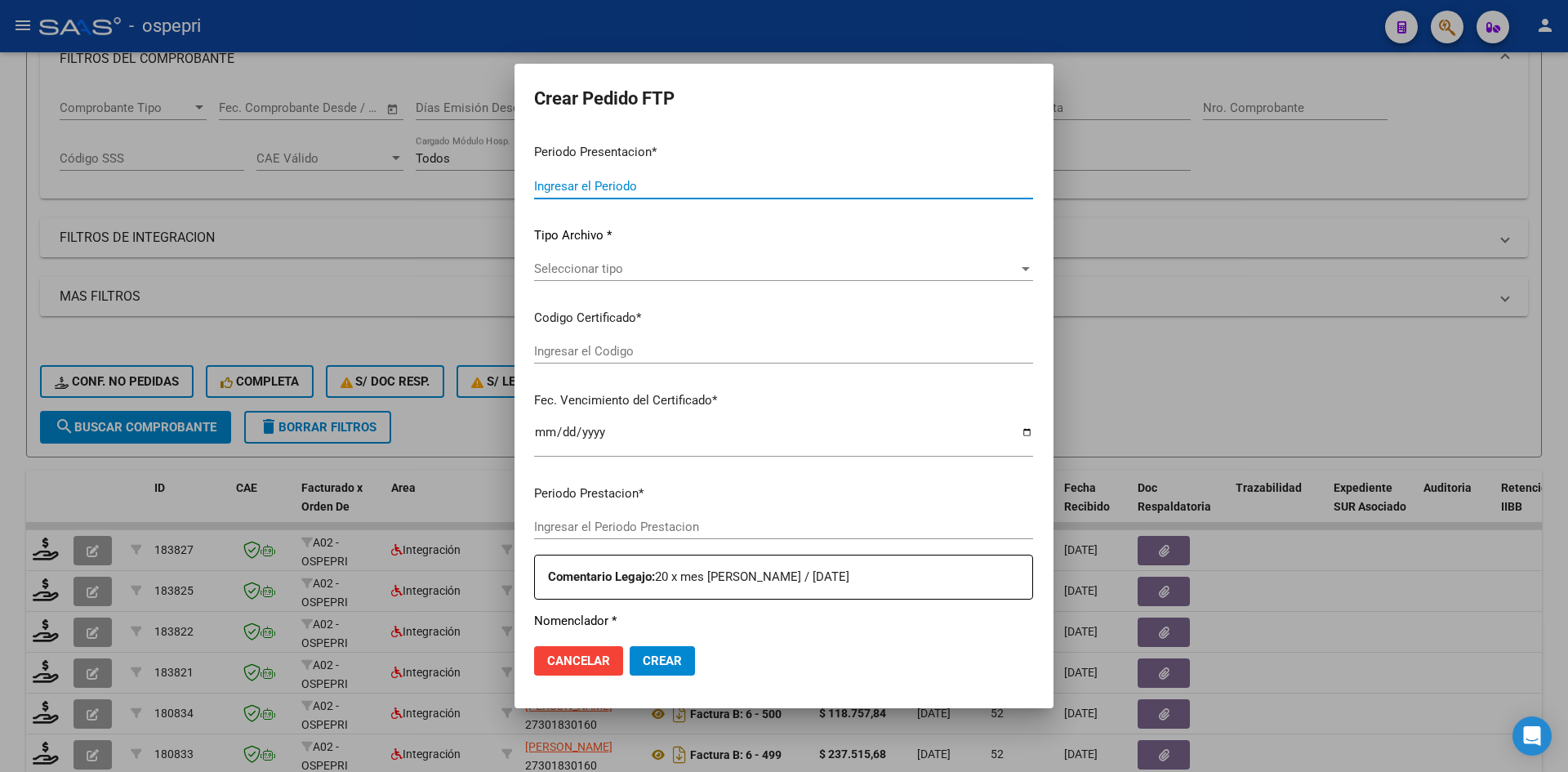
type input "202508"
type input "$ 296.894,60"
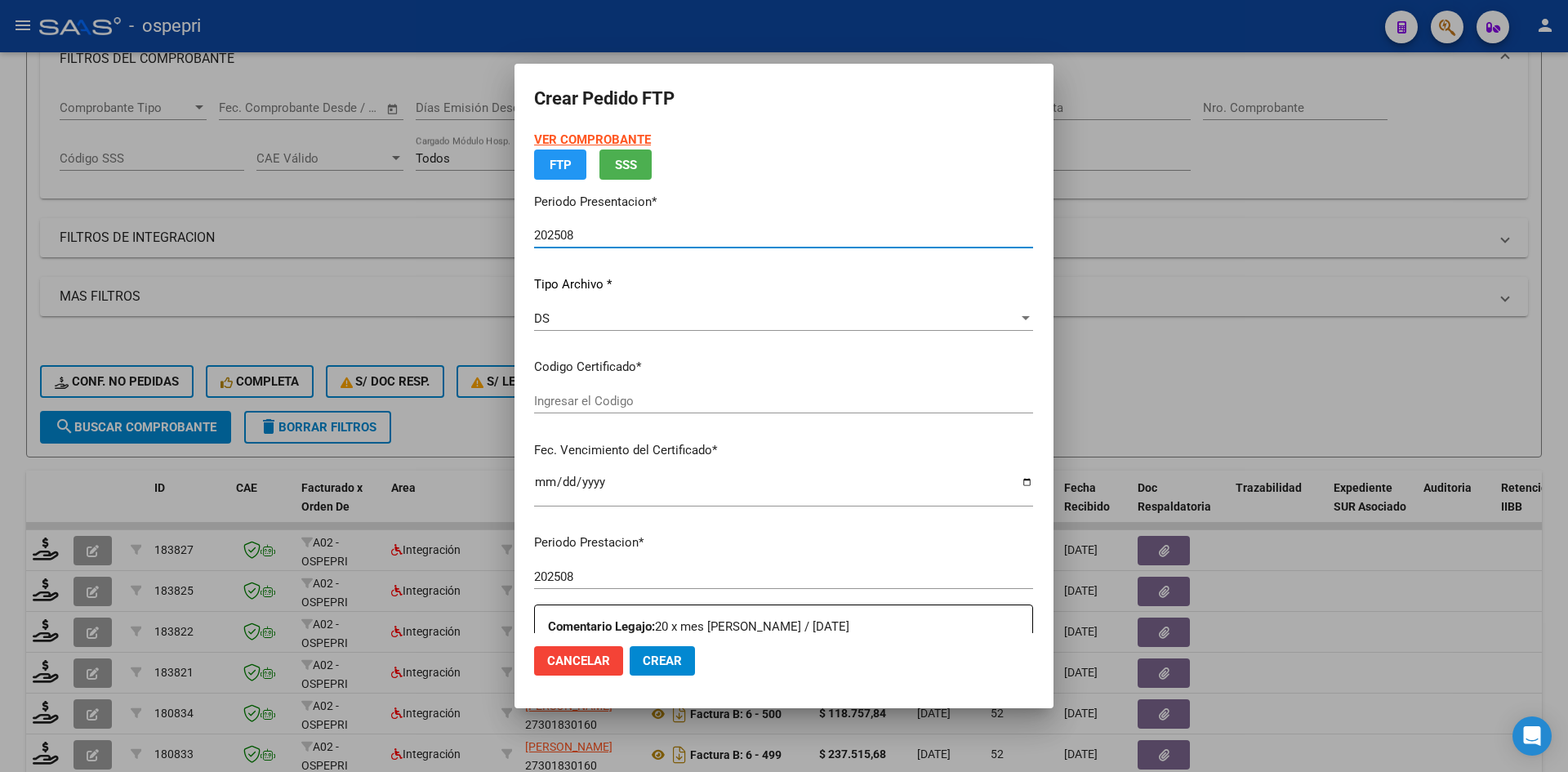
type input "2054493712-0"
type input "[DATE]"
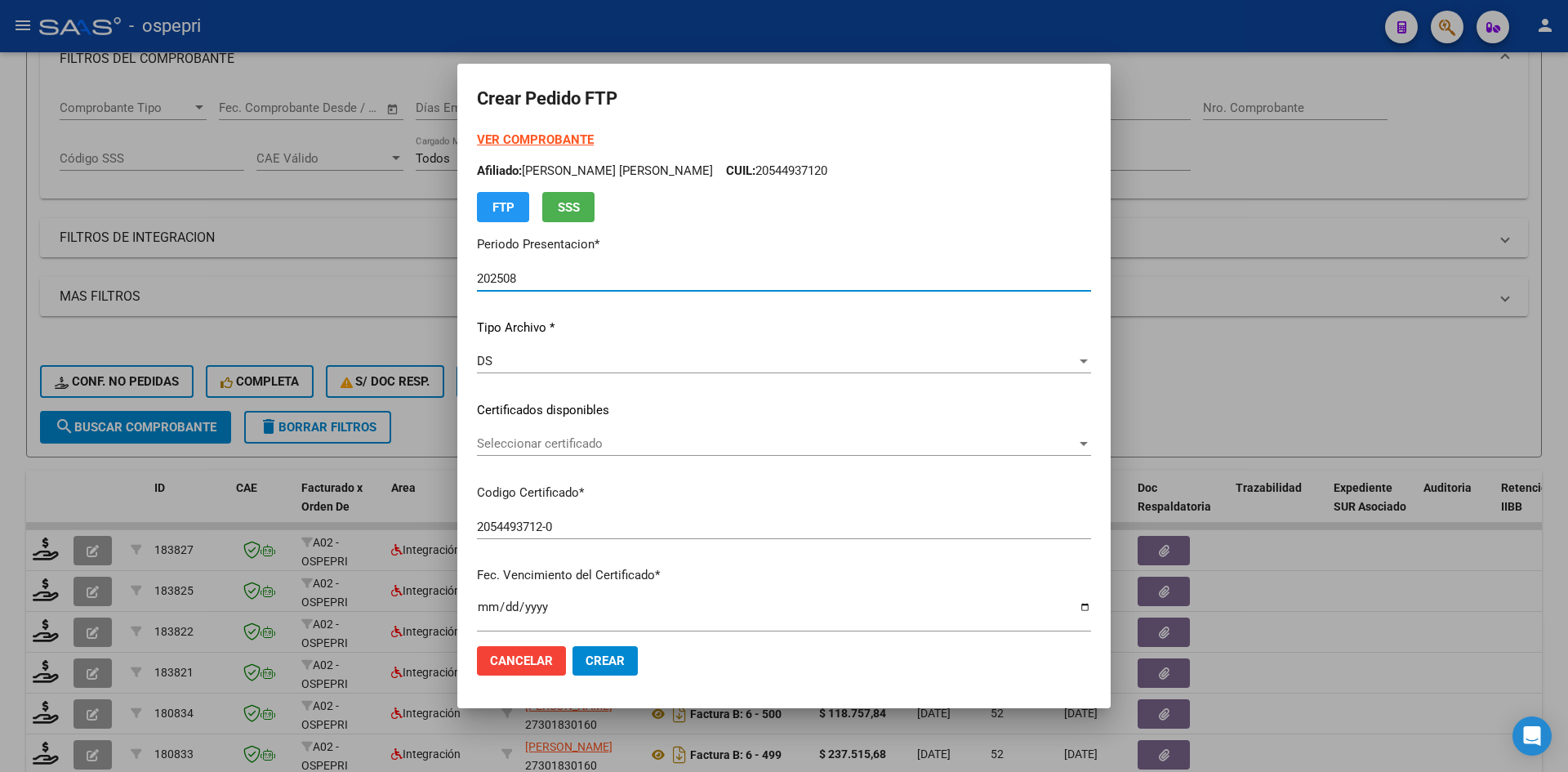
click at [609, 408] on p "Certificados disponibles" at bounding box center [784, 410] width 614 height 19
click at [608, 432] on div "Seleccionar certificado Seleccionar certificado" at bounding box center [784, 443] width 614 height 24
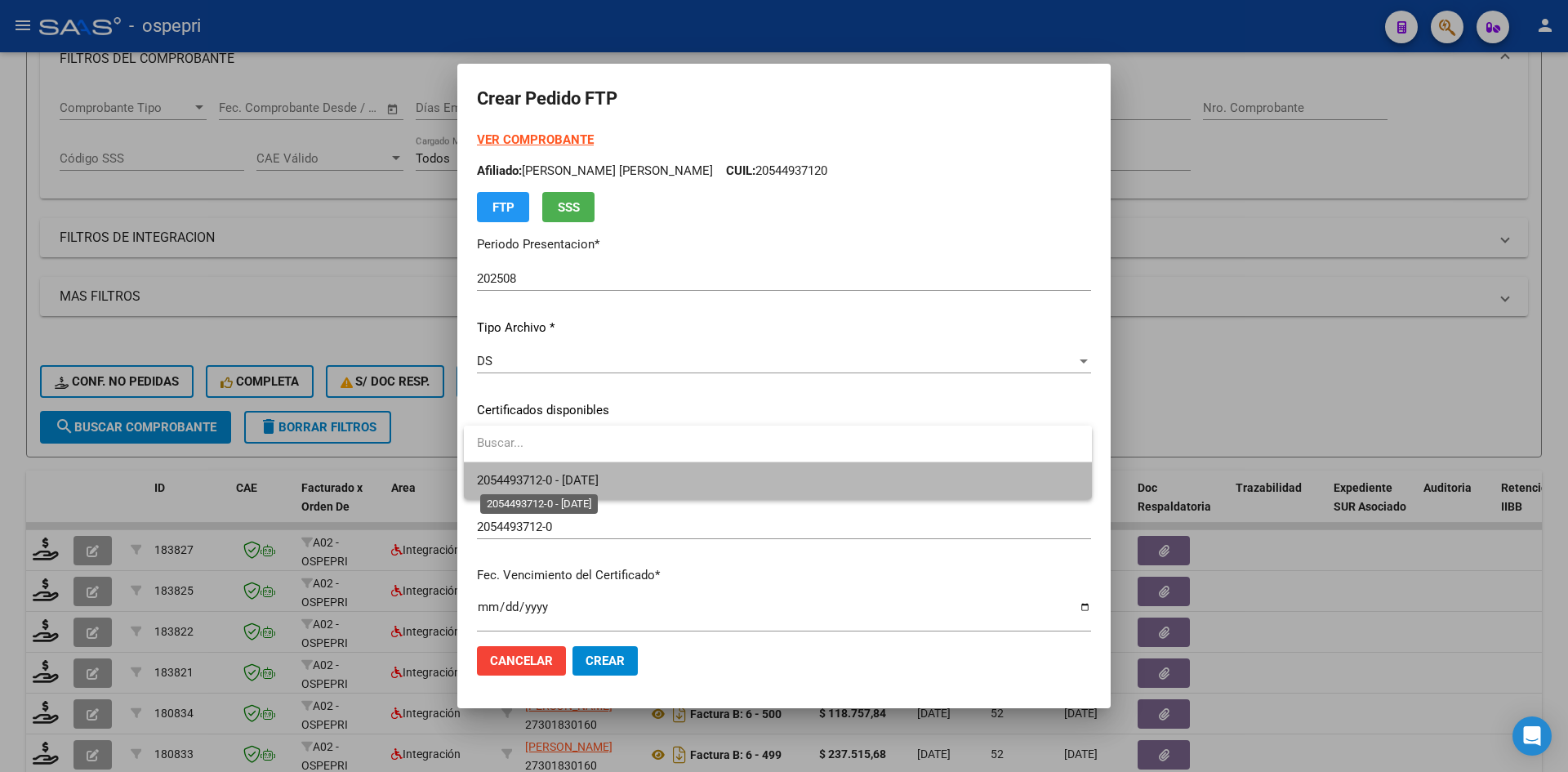
click at [599, 474] on span "2054493712-0 - [DATE]" at bounding box center [537, 480] width 121 height 15
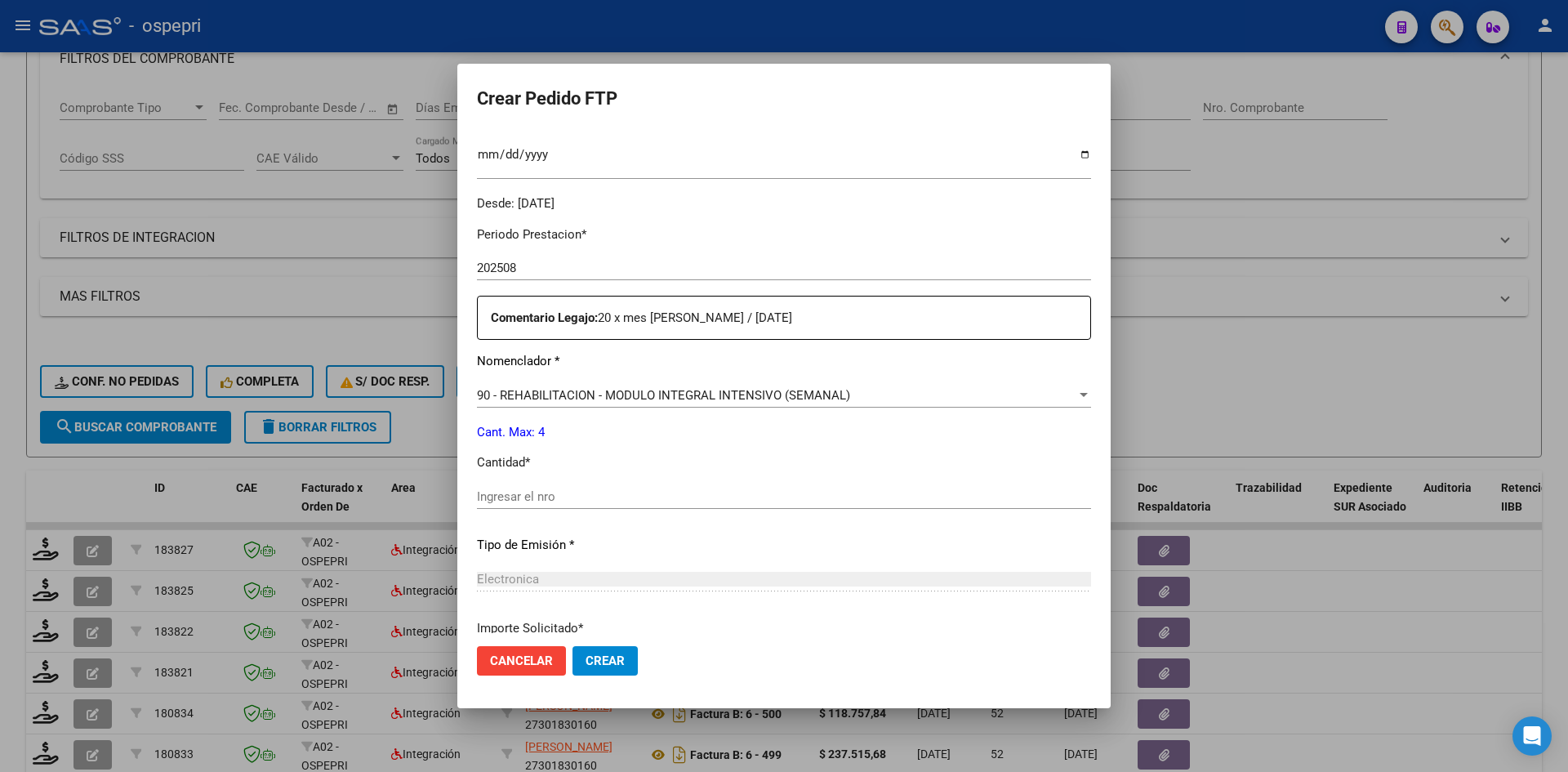
scroll to position [591, 0]
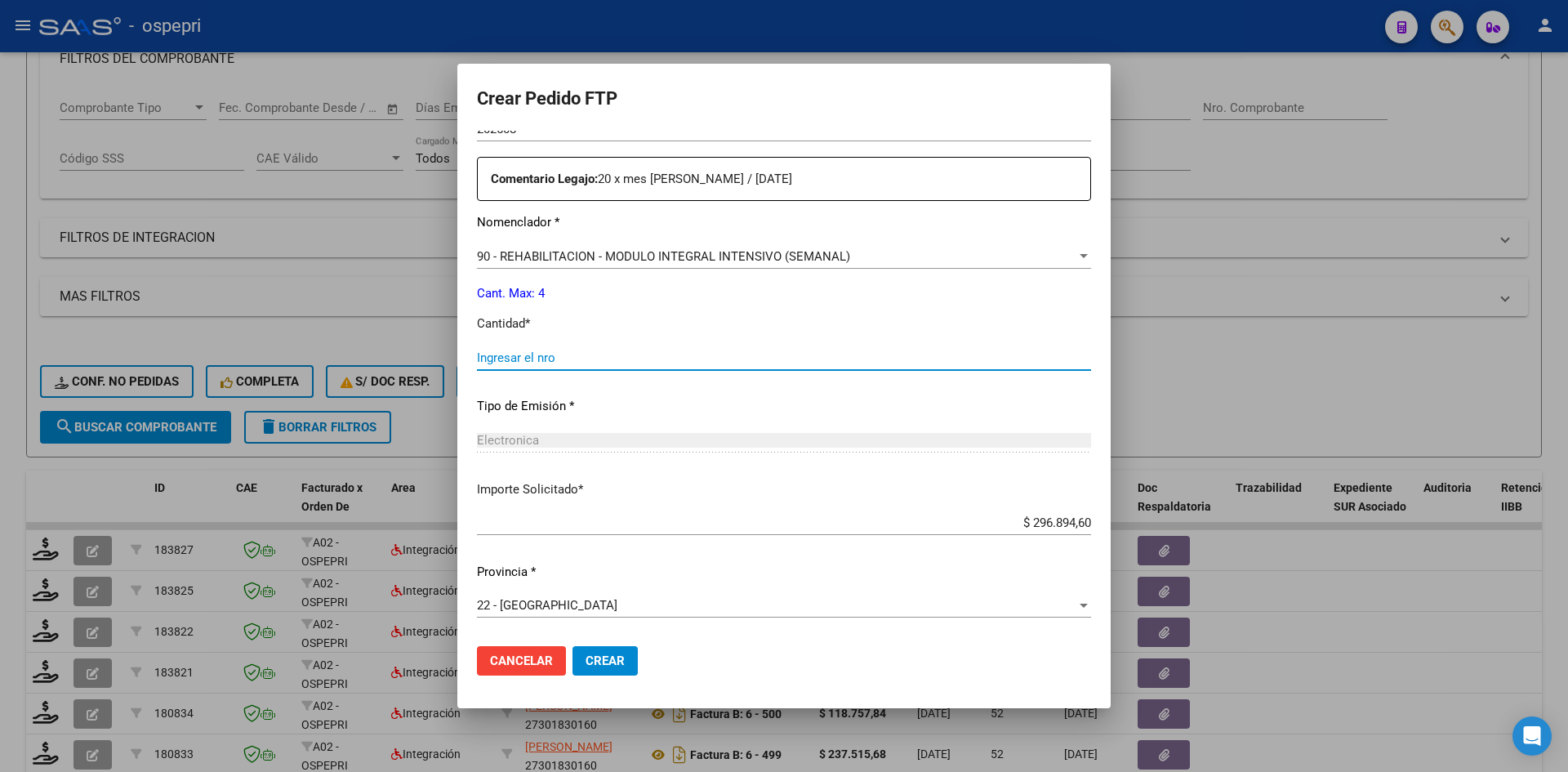
click at [558, 353] on input "Ingresar el nro" at bounding box center [784, 357] width 614 height 15
type input "4"
click at [604, 660] on span "Crear" at bounding box center [605, 661] width 39 height 15
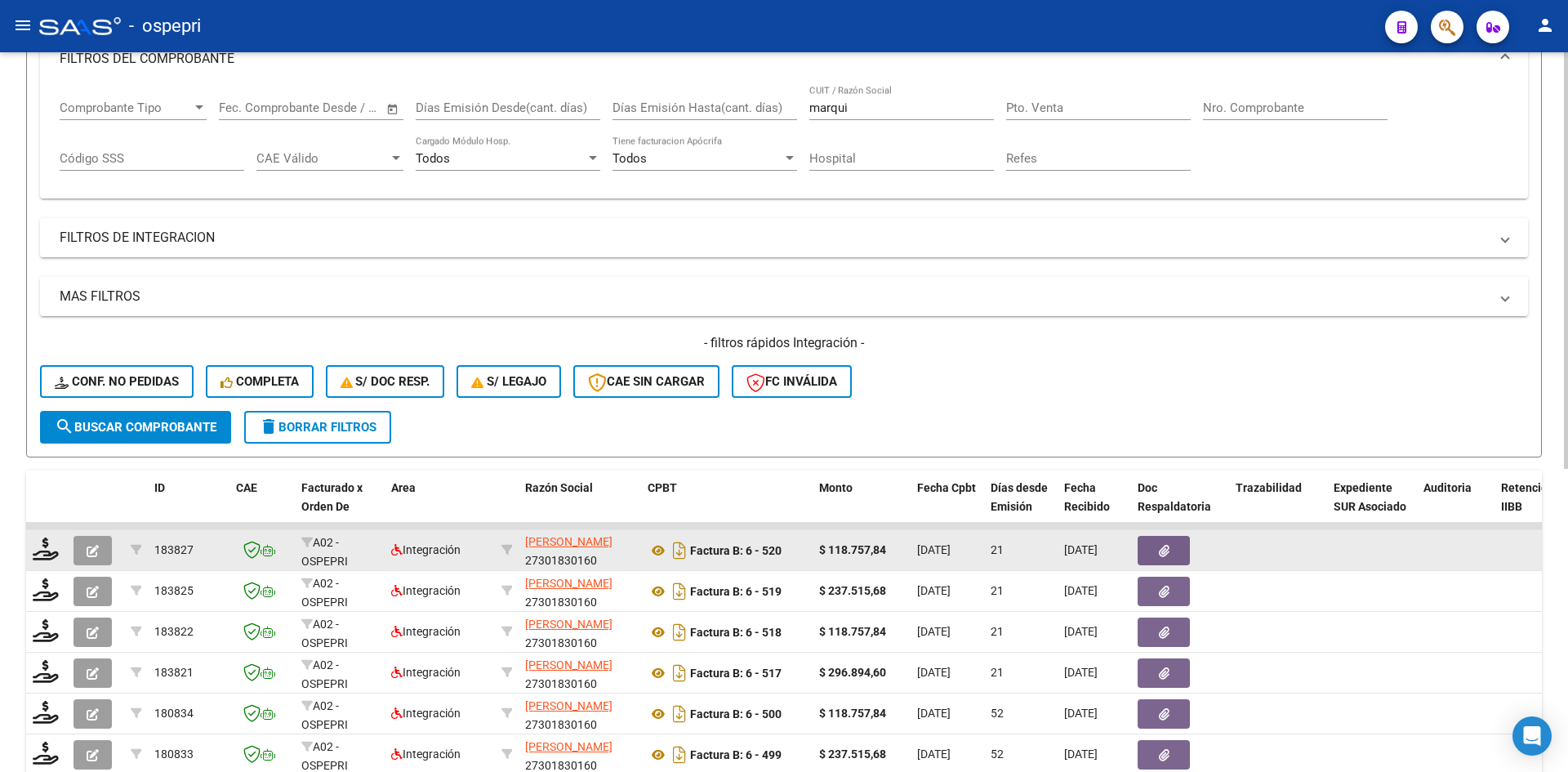
scroll to position [21, 0]
drag, startPoint x: 533, startPoint y: 552, endPoint x: 599, endPoint y: 555, distance: 66.1
click at [599, 555] on div "[PERSON_NAME] 27301830160" at bounding box center [580, 549] width 109 height 34
copy div "27301830160"
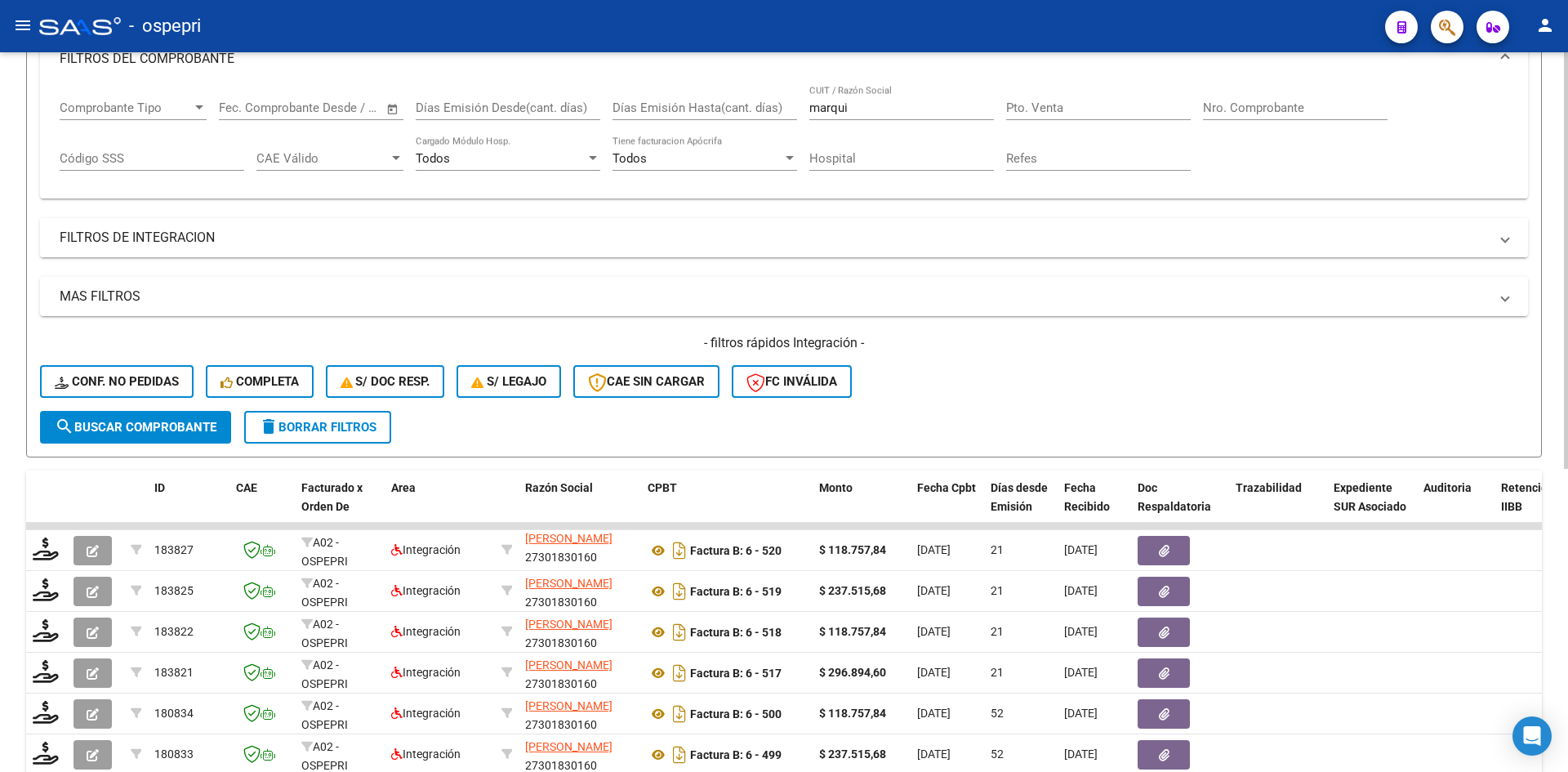
scroll to position [0, 0]
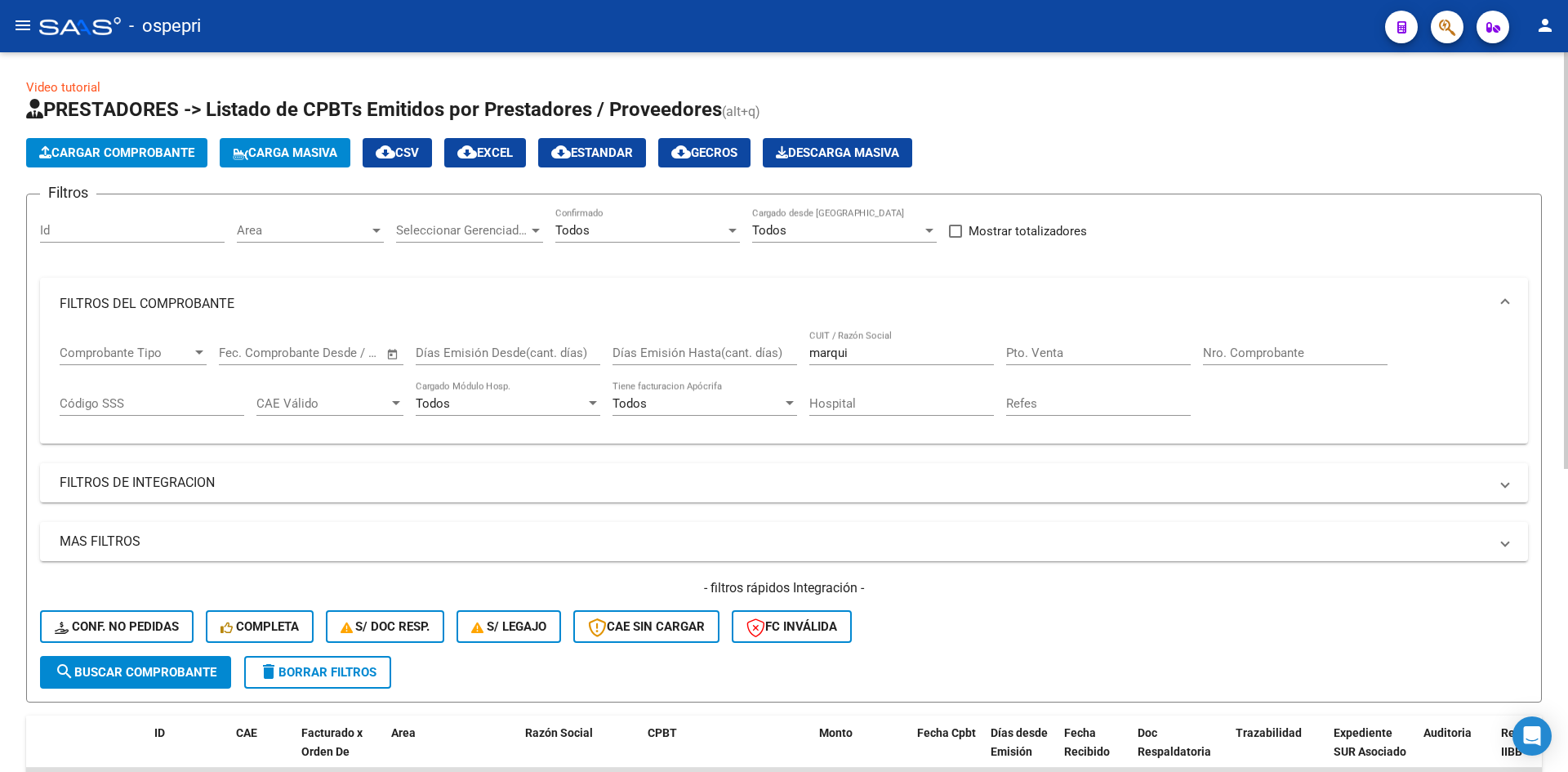
click at [892, 361] on div "marqui CUIT / Razón Social" at bounding box center [901, 347] width 184 height 35
click at [892, 350] on input "marqui" at bounding box center [901, 353] width 184 height 15
paste input "27301830160"
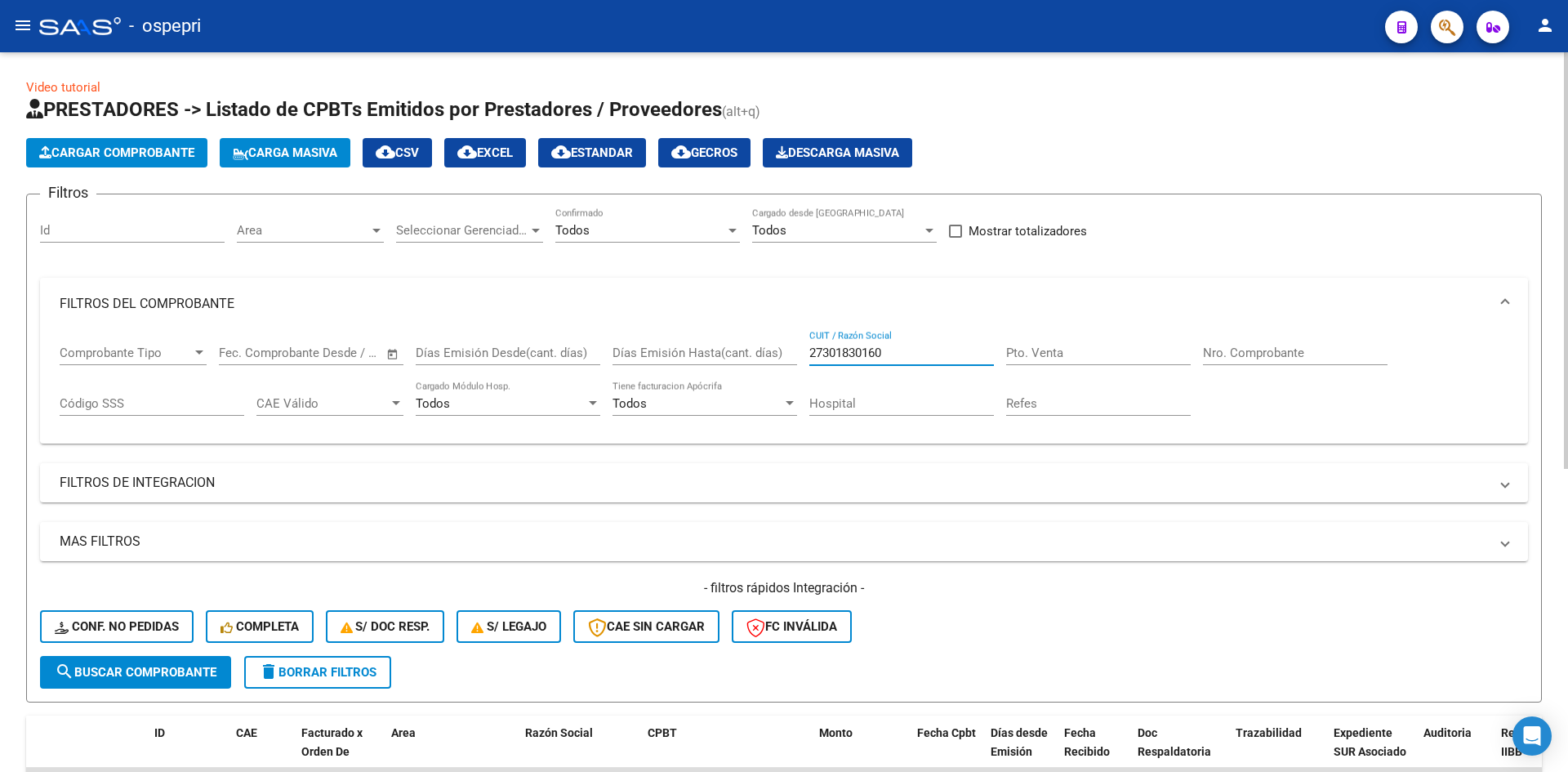
type input "27301830160"
click at [200, 678] on span "search Buscar Comprobante" at bounding box center [135, 672] width 162 height 15
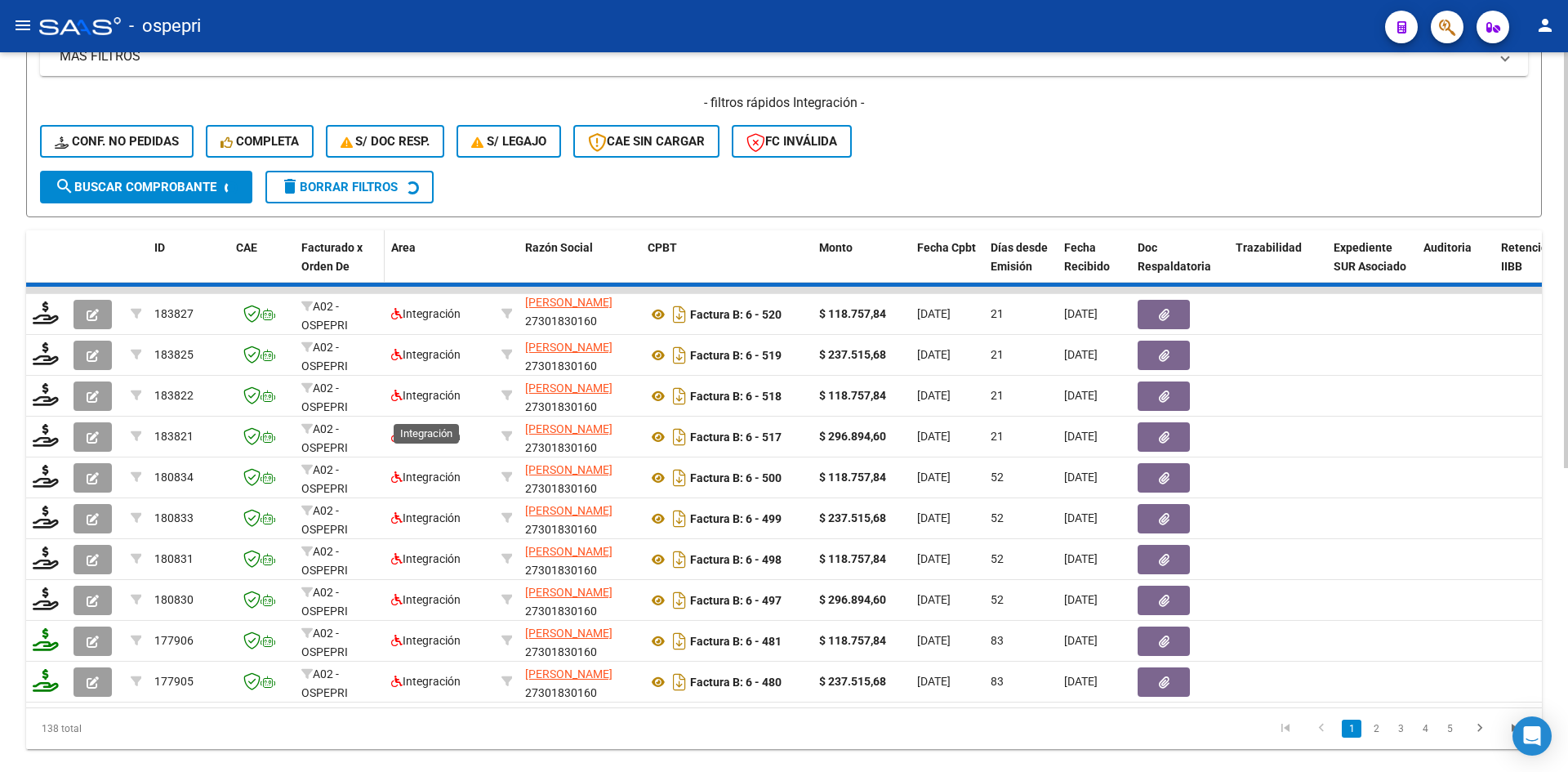
scroll to position [490, 0]
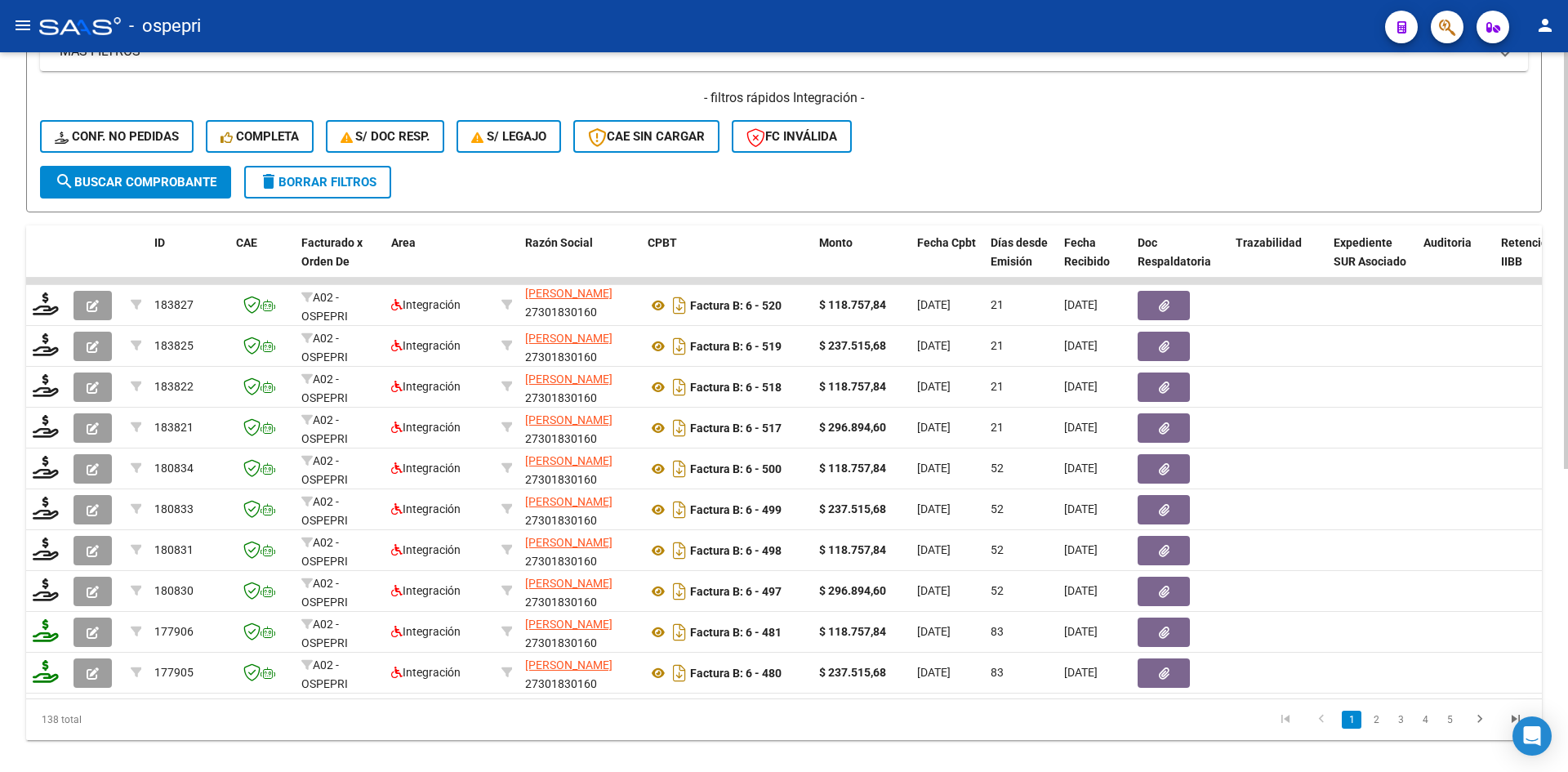
click at [377, 186] on span "delete Borrar Filtros" at bounding box center [318, 182] width 118 height 15
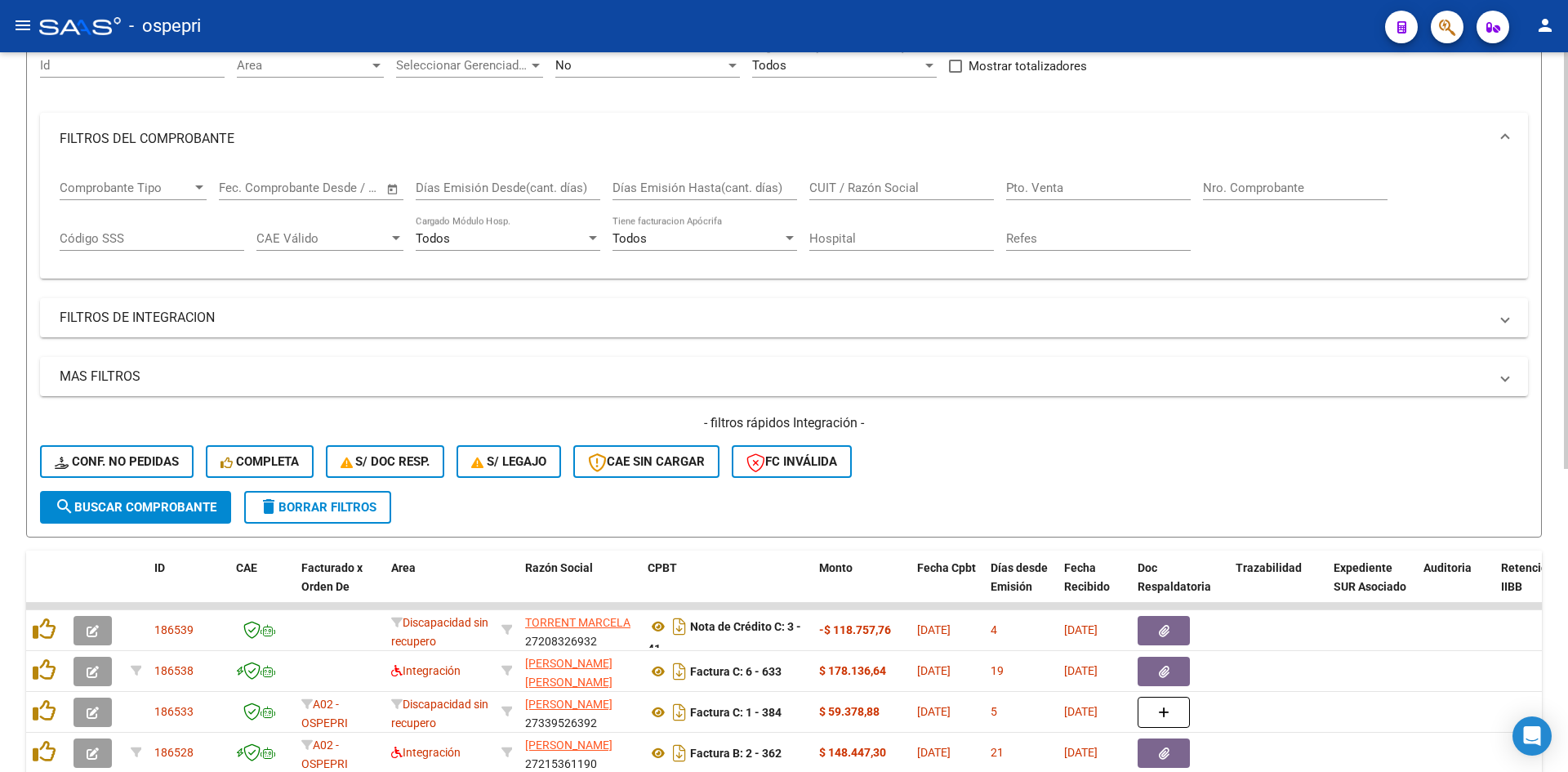
scroll to position [163, 0]
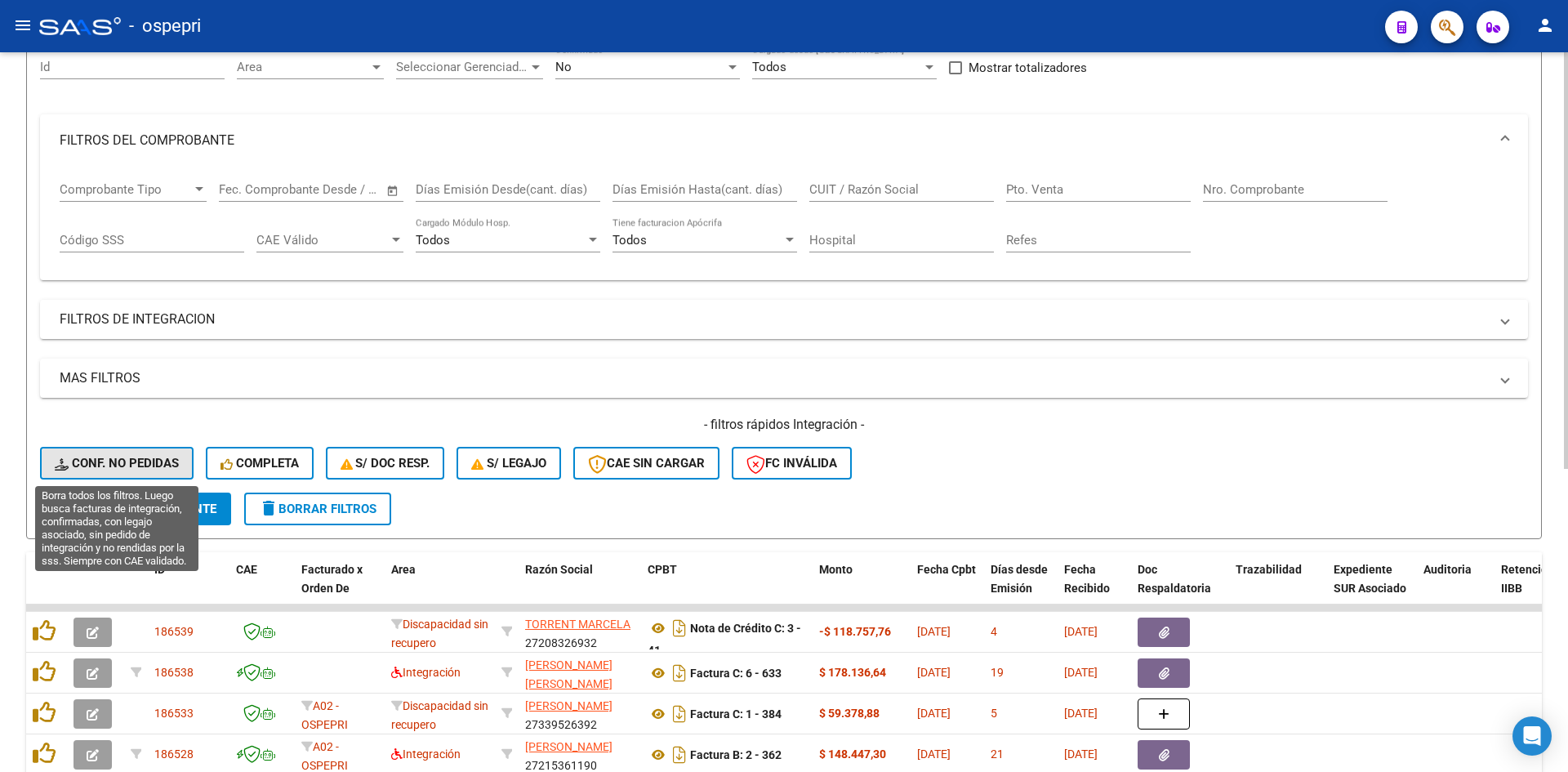
click at [135, 456] on span "Conf. no pedidas" at bounding box center [117, 463] width 124 height 15
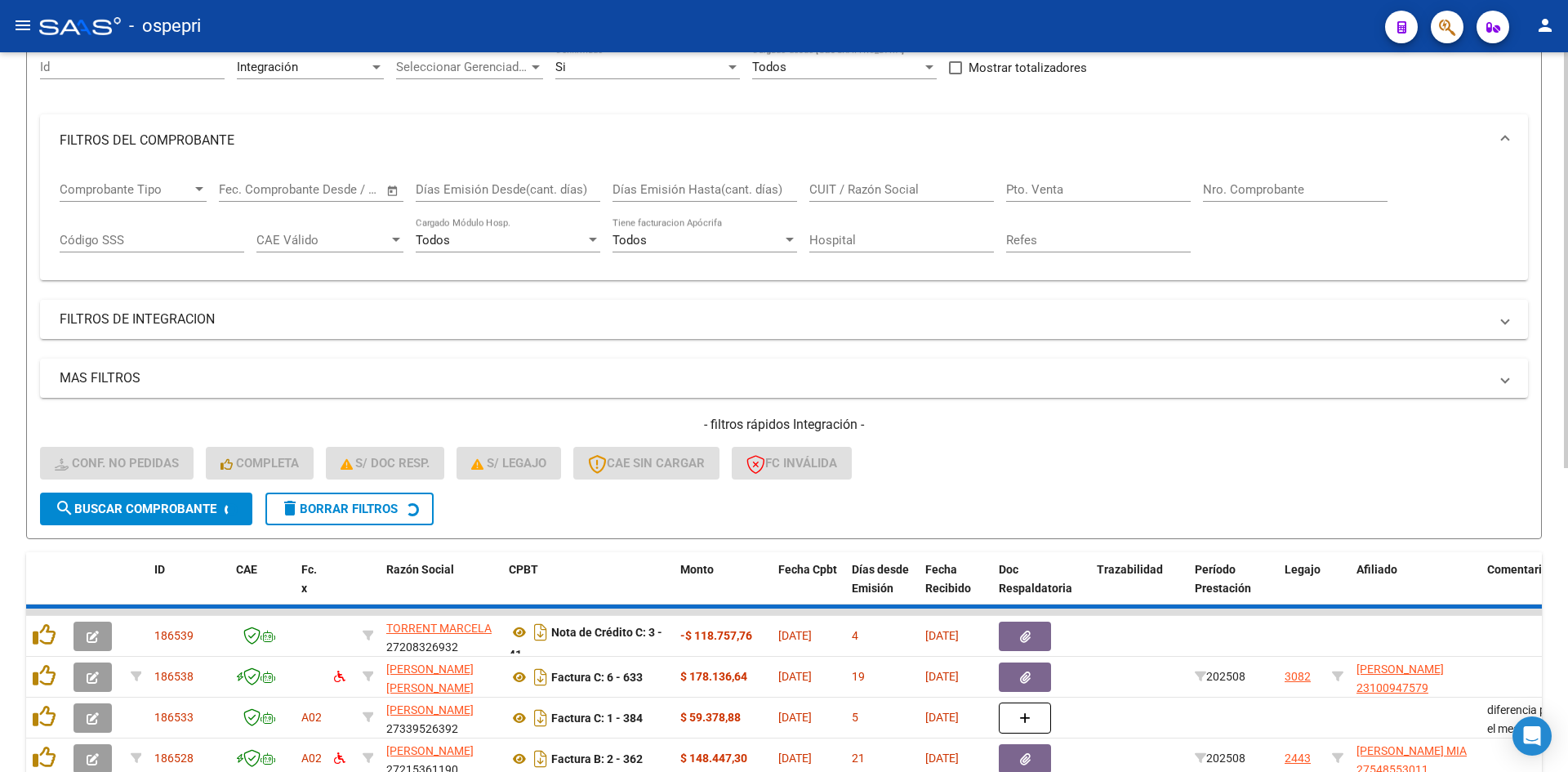
scroll to position [156, 0]
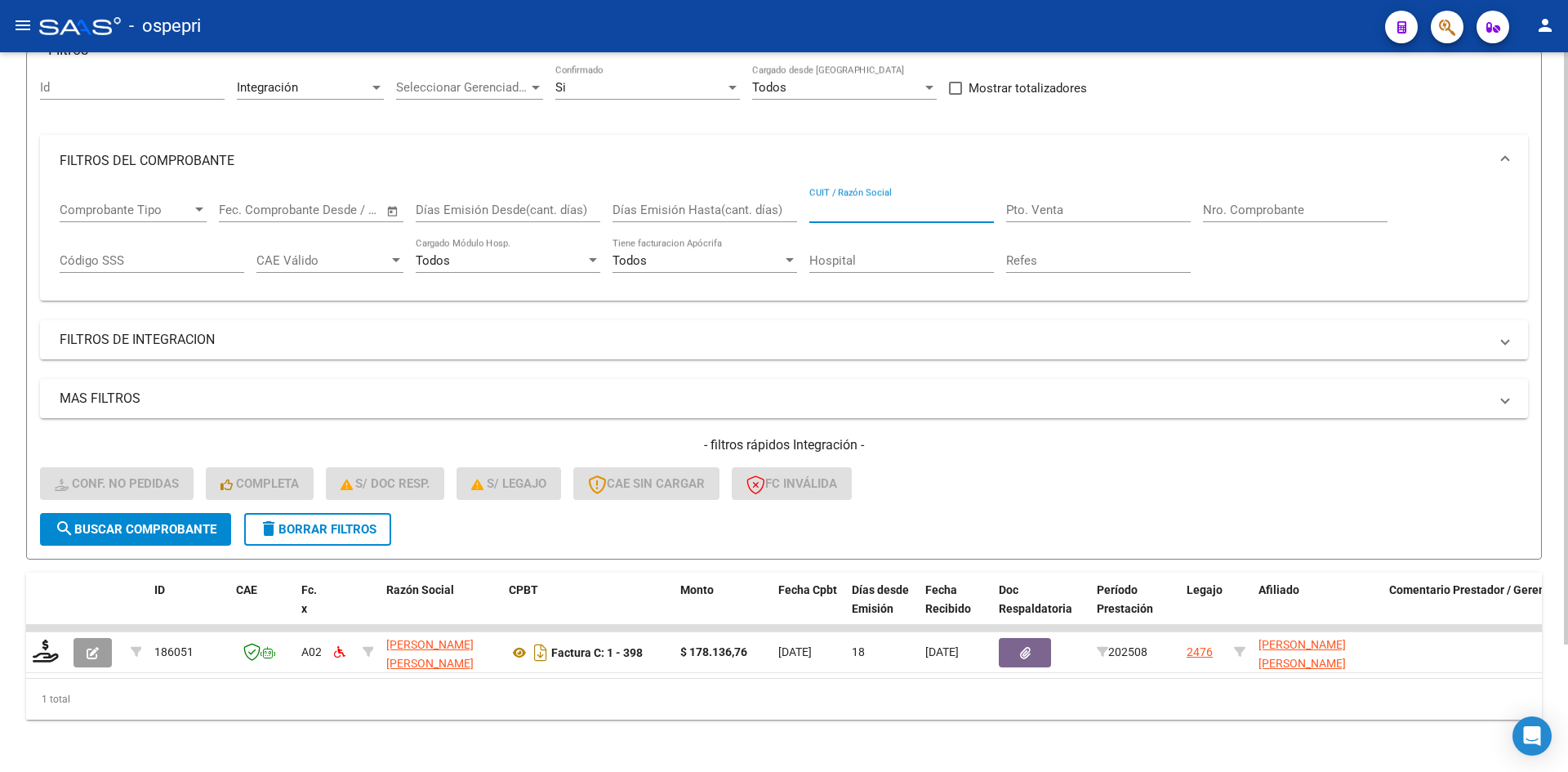
click at [857, 203] on input "CUIT / Razón Social" at bounding box center [901, 210] width 184 height 15
paste input "27301830160"
type input "27301830160"
click at [181, 528] on button "search Buscar Comprobante" at bounding box center [135, 529] width 191 height 32
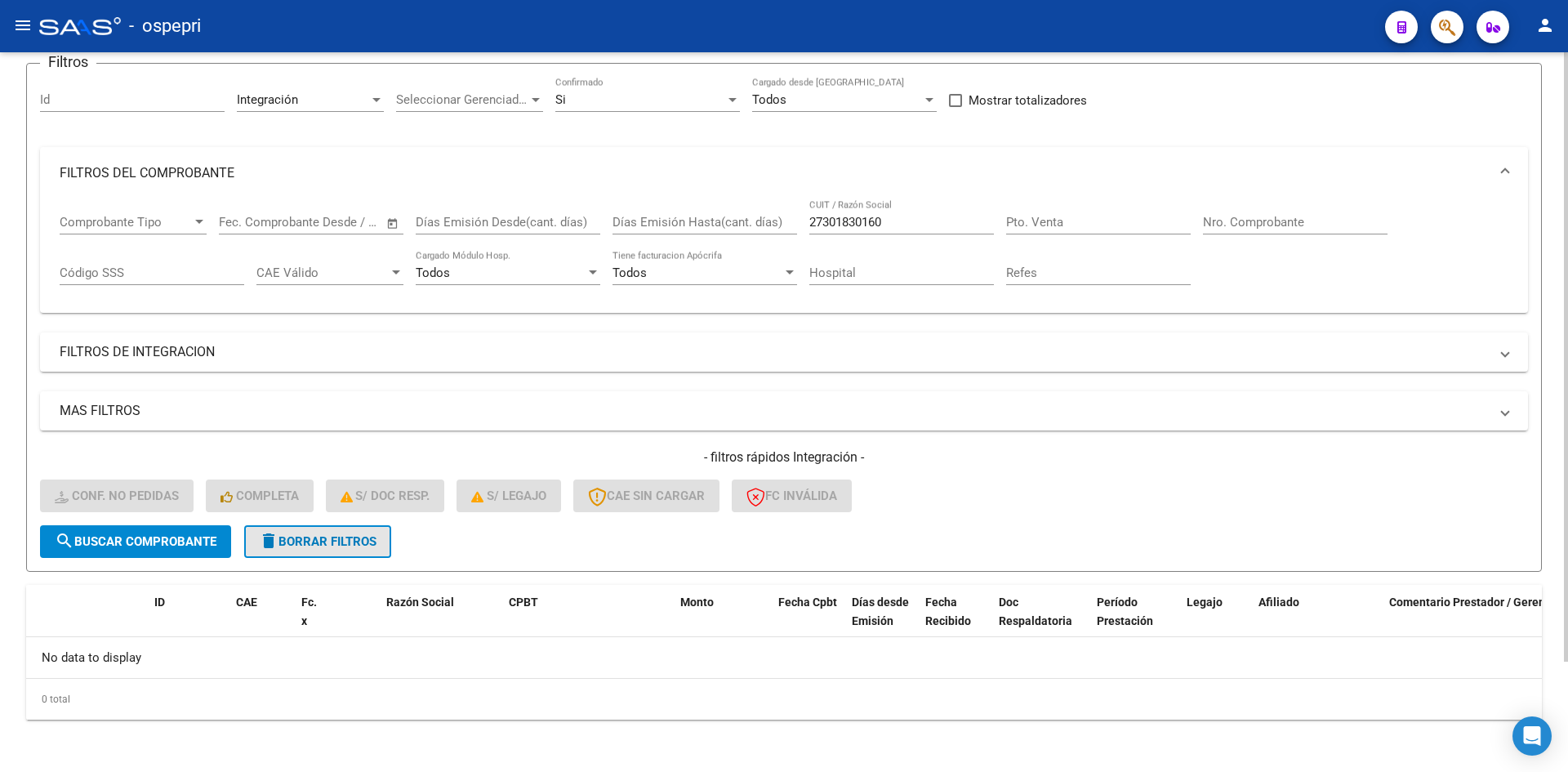
click at [364, 543] on span "delete Borrar Filtros" at bounding box center [318, 542] width 118 height 15
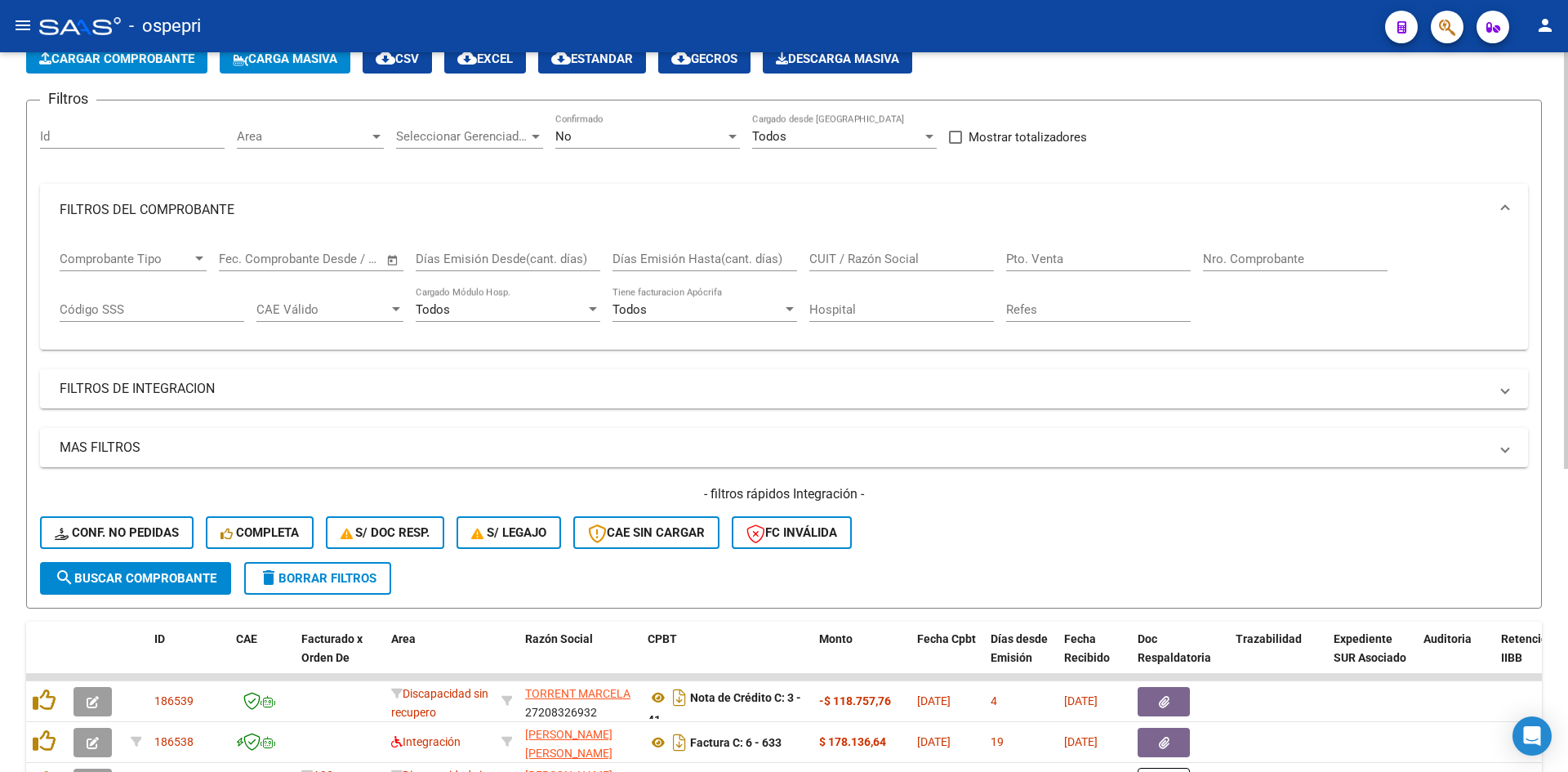
scroll to position [131, 0]
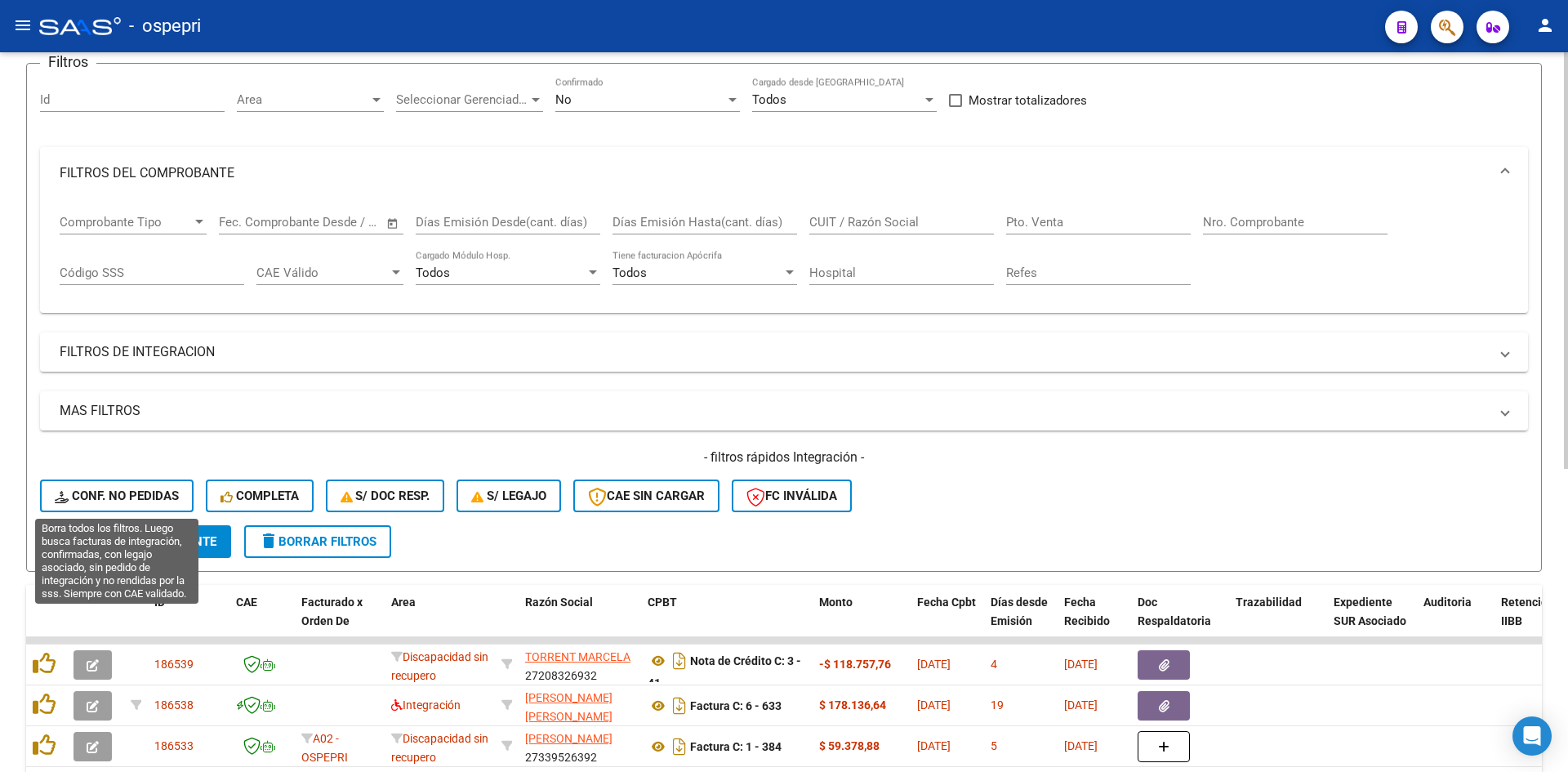
click at [166, 499] on span "Conf. no pedidas" at bounding box center [117, 495] width 124 height 15
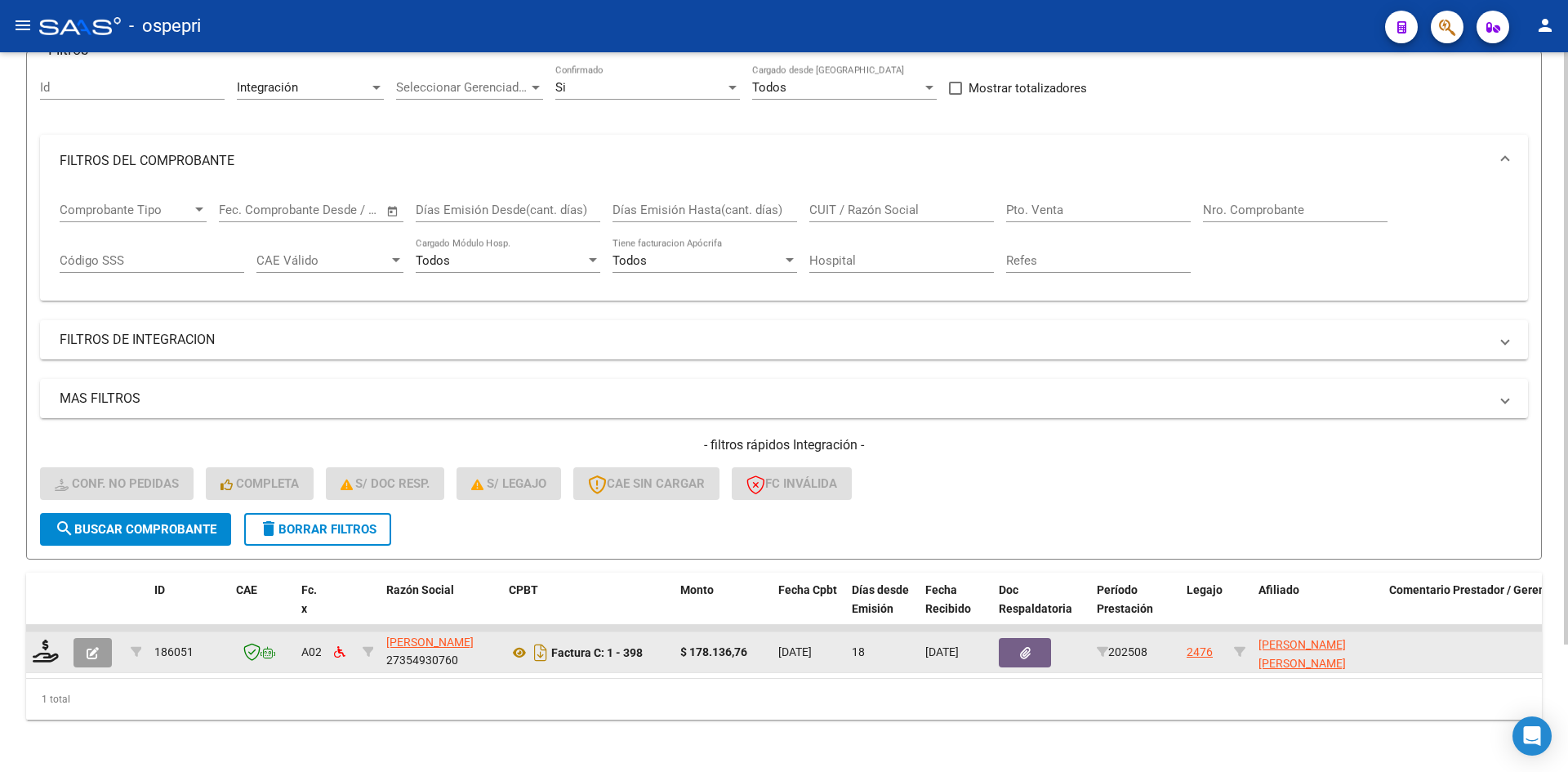
scroll to position [1, 0]
drag, startPoint x: 393, startPoint y: 648, endPoint x: 462, endPoint y: 641, distance: 69.4
click at [462, 641] on div "[PERSON_NAME] [PERSON_NAME] 27354930760" at bounding box center [441, 651] width 109 height 34
copy div "27354930760"
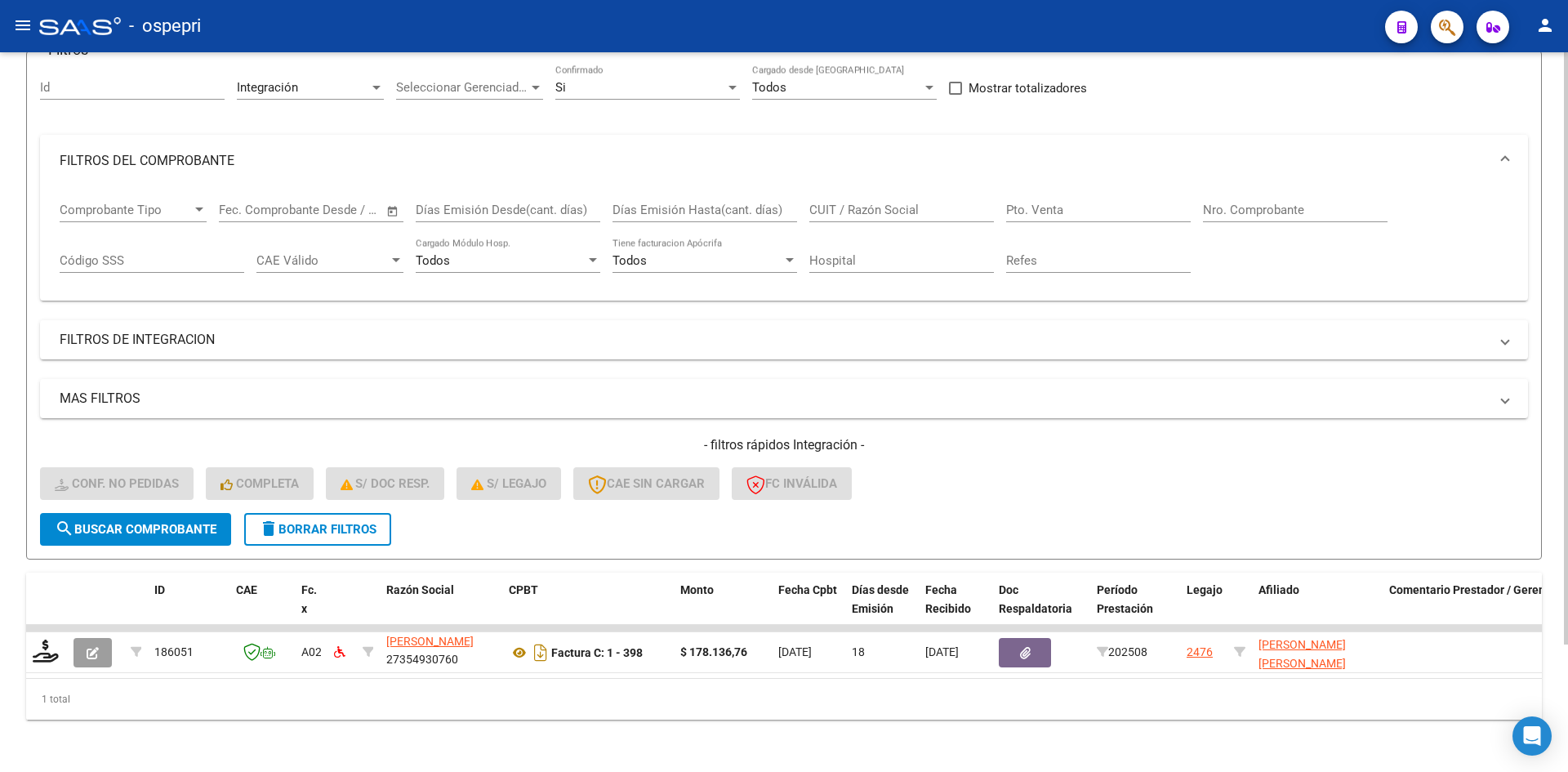
click at [330, 522] on span "delete Borrar Filtros" at bounding box center [318, 529] width 118 height 15
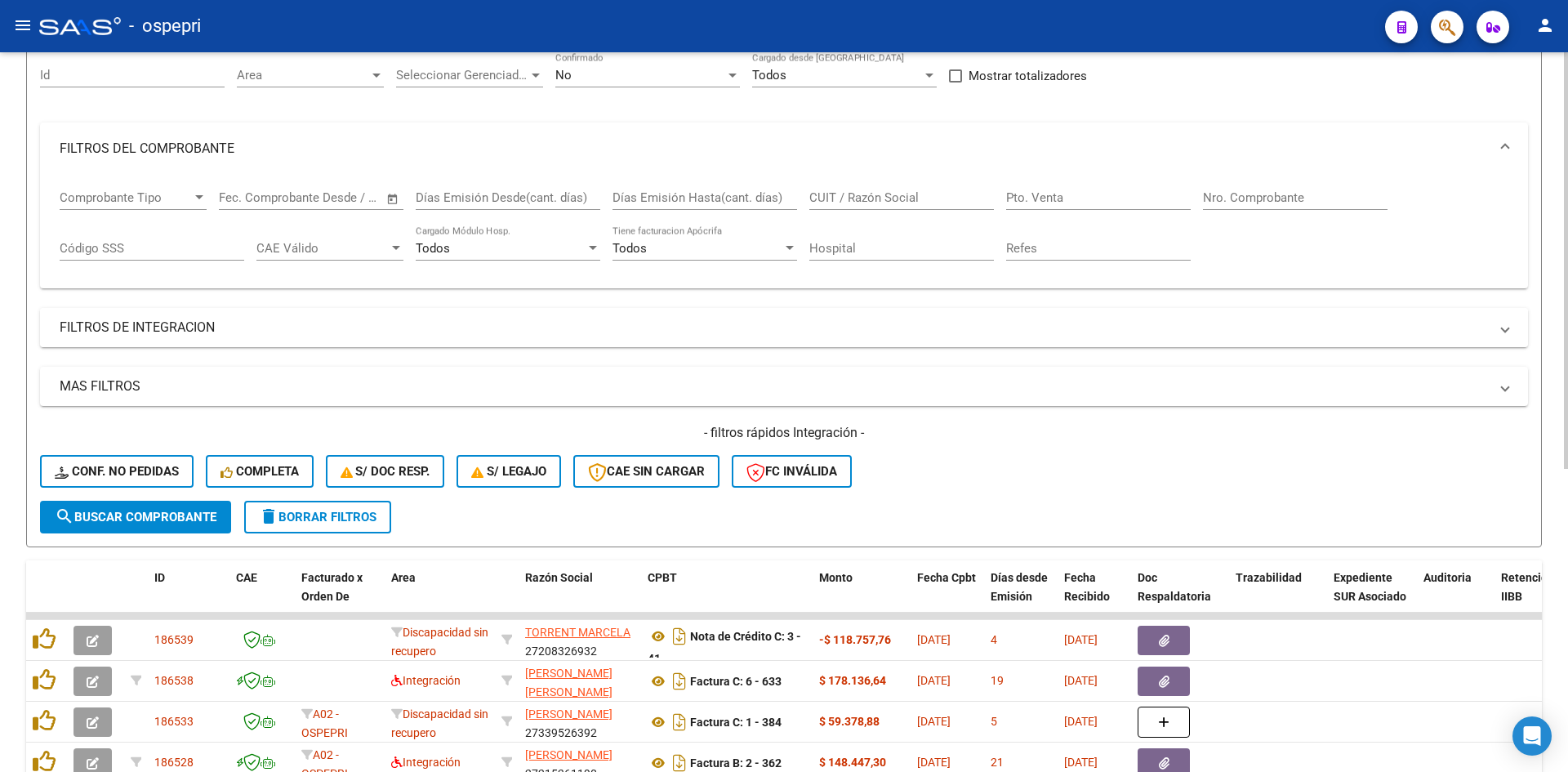
scroll to position [0, 0]
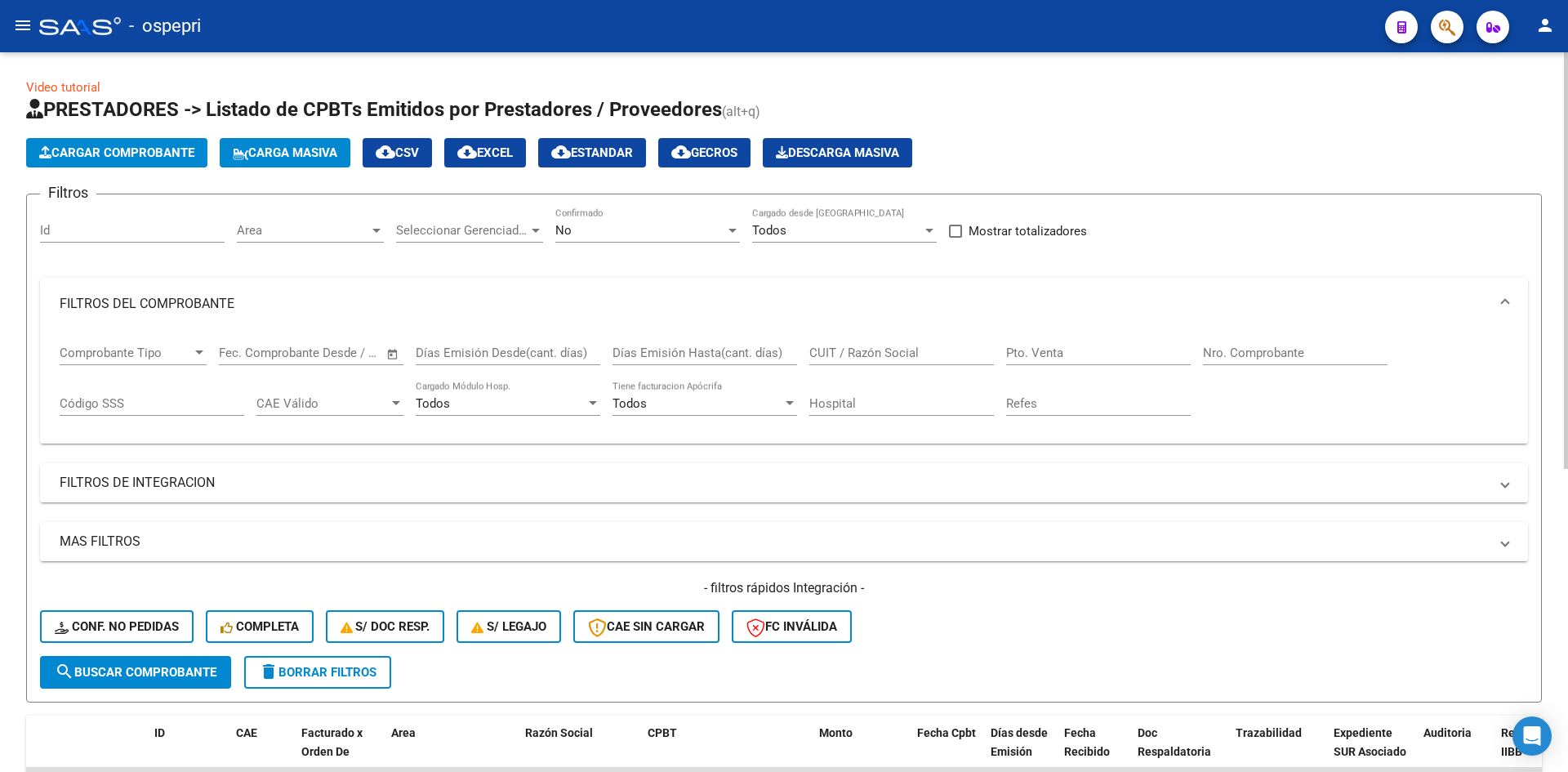
click at [639, 228] on div "No" at bounding box center [640, 230] width 169 height 15
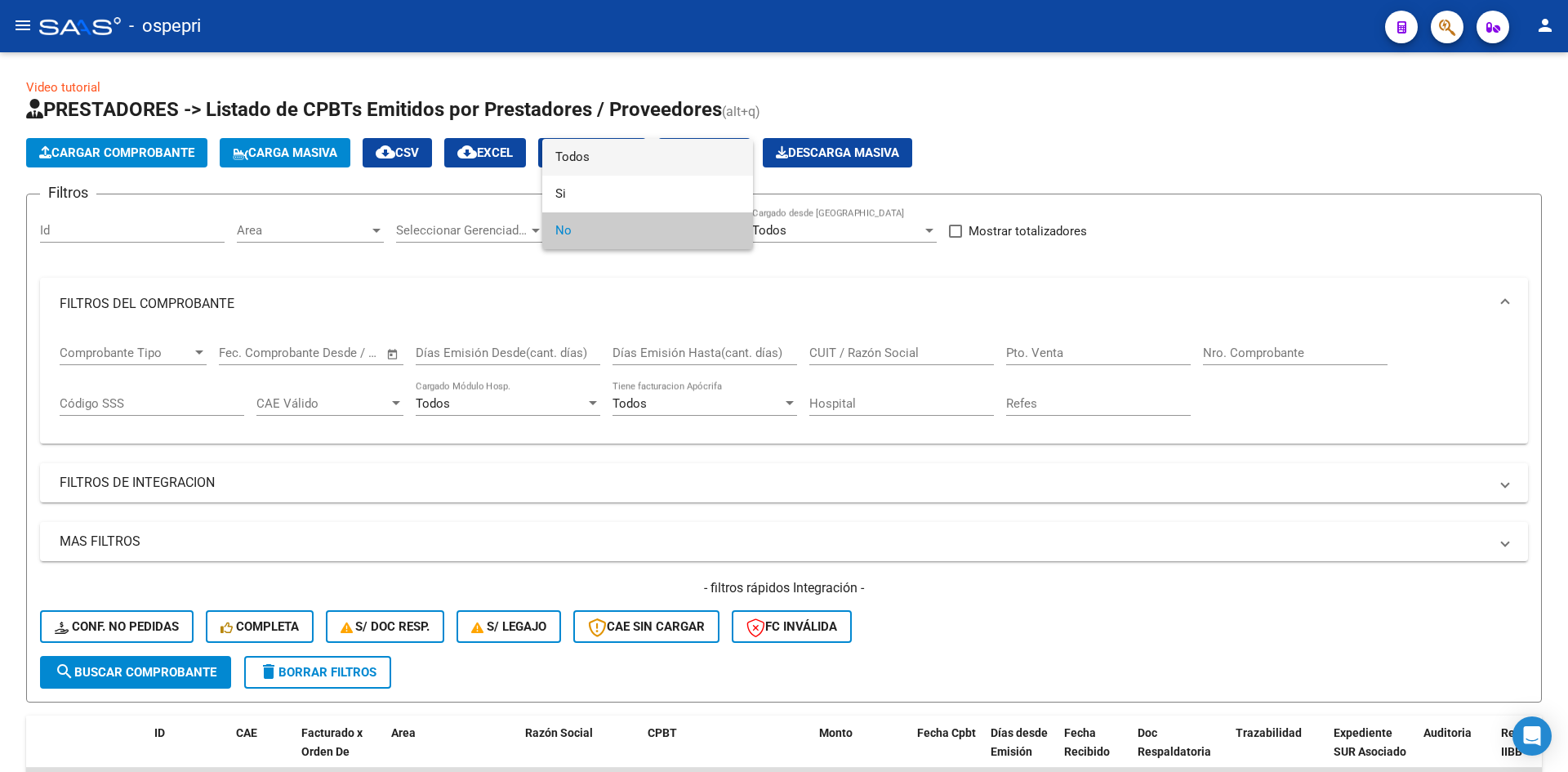
click at [633, 163] on span "Todos" at bounding box center [647, 157] width 184 height 37
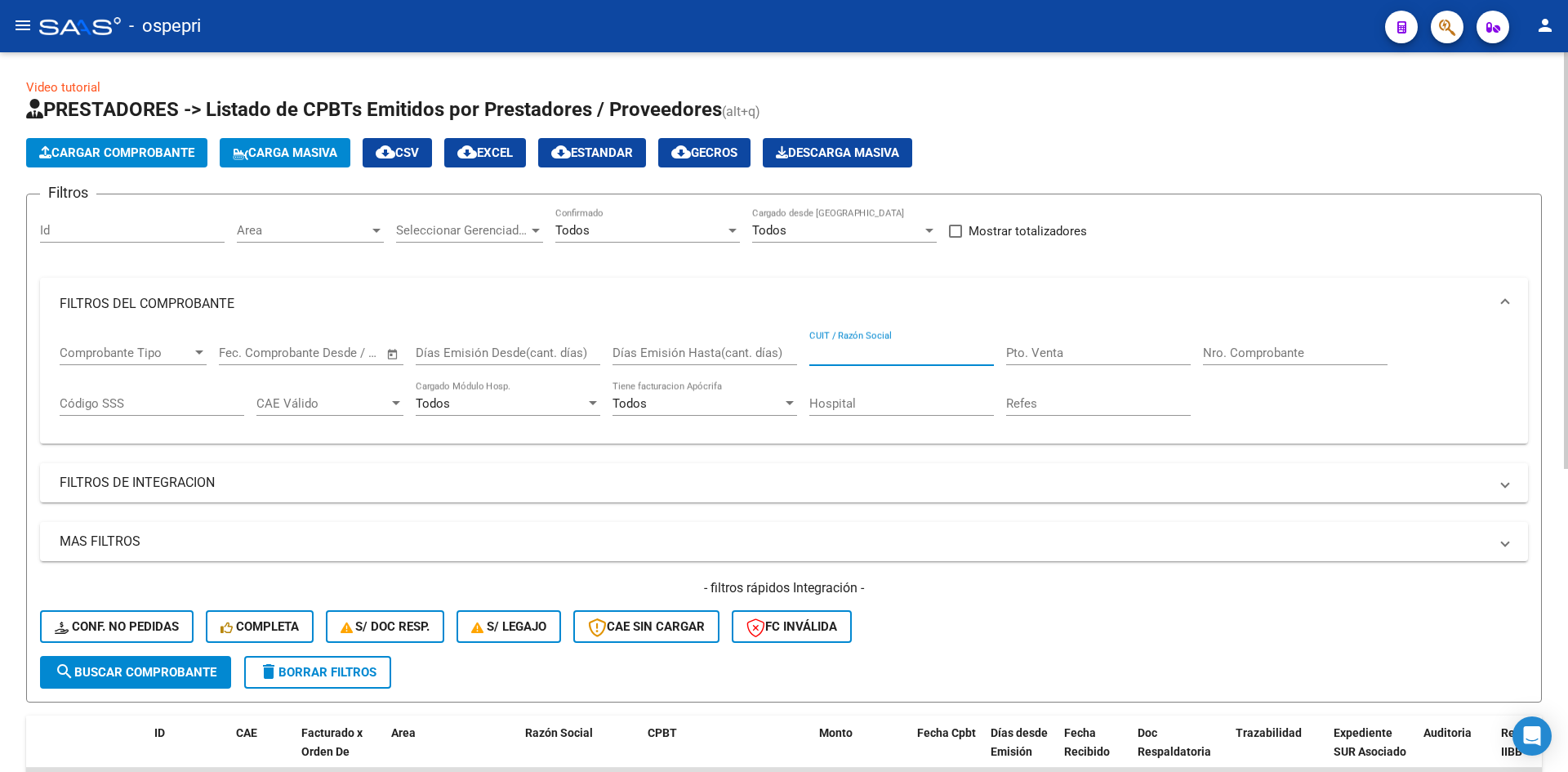
click at [831, 355] on input "CUIT / Razón Social" at bounding box center [901, 353] width 184 height 15
paste input "27354930760"
type input "27354930760"
click at [186, 671] on span "search Buscar Comprobante" at bounding box center [135, 672] width 162 height 15
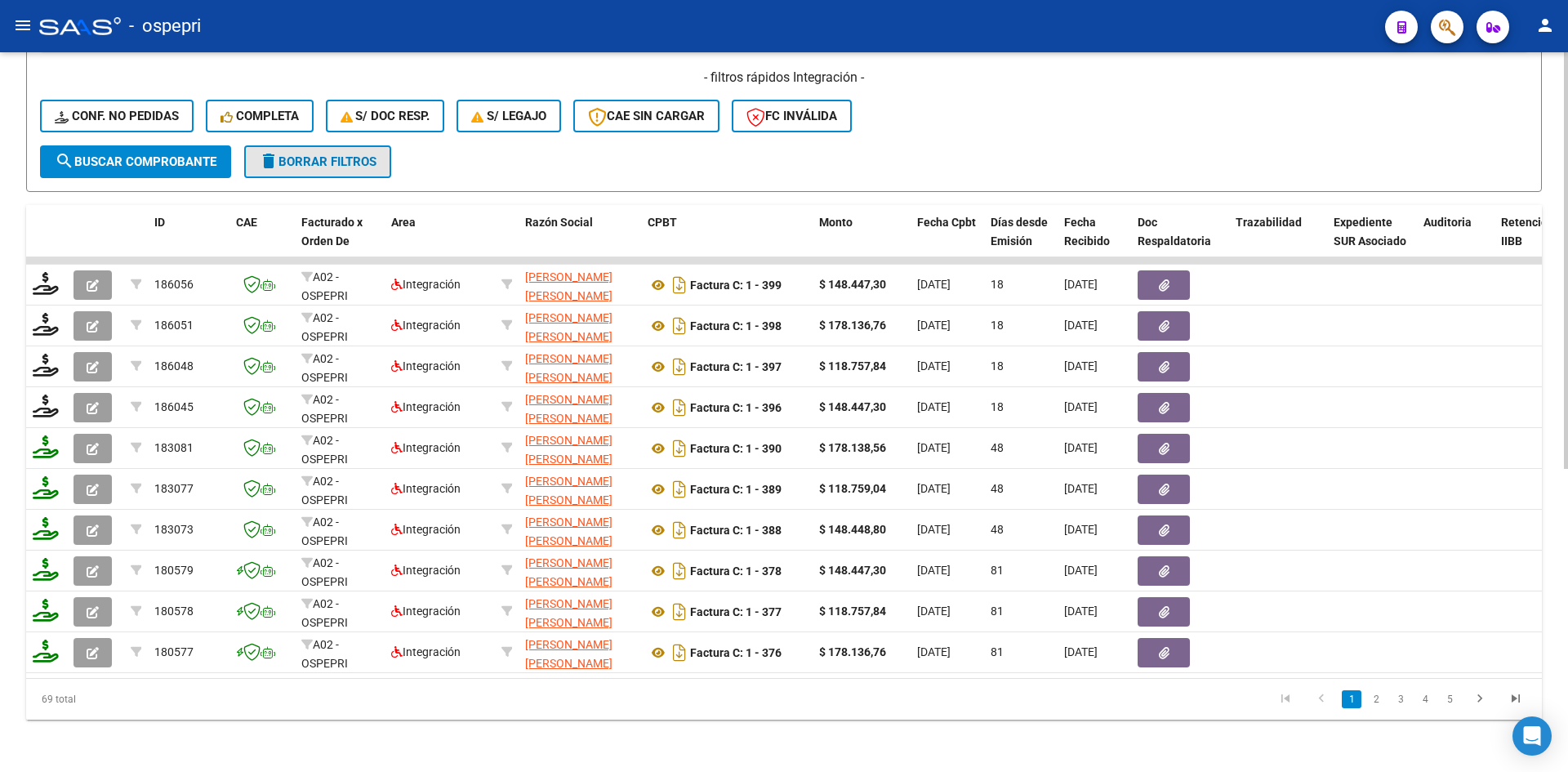
click at [306, 155] on span "delete Borrar Filtros" at bounding box center [318, 162] width 118 height 15
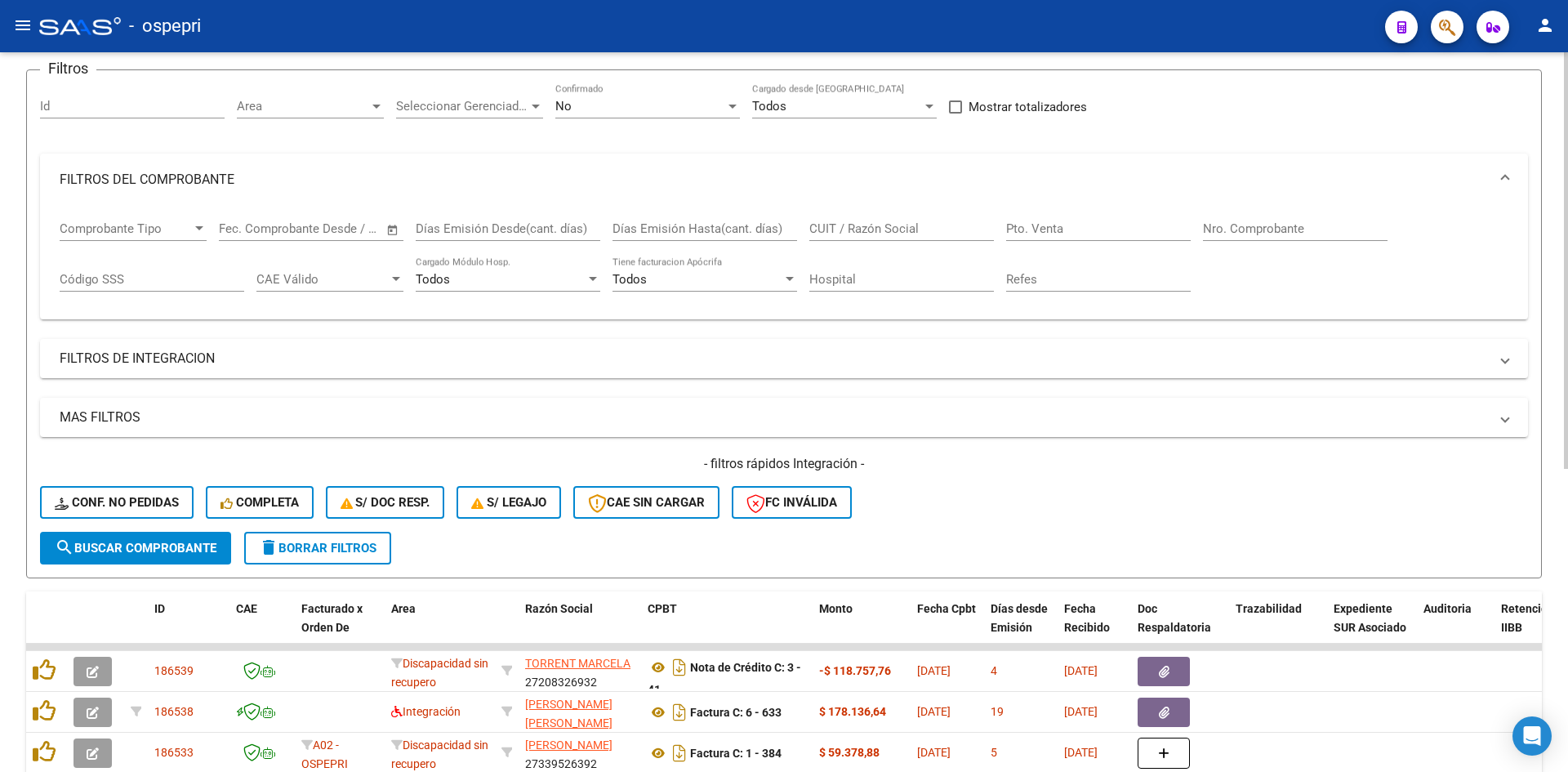
scroll to position [522, 0]
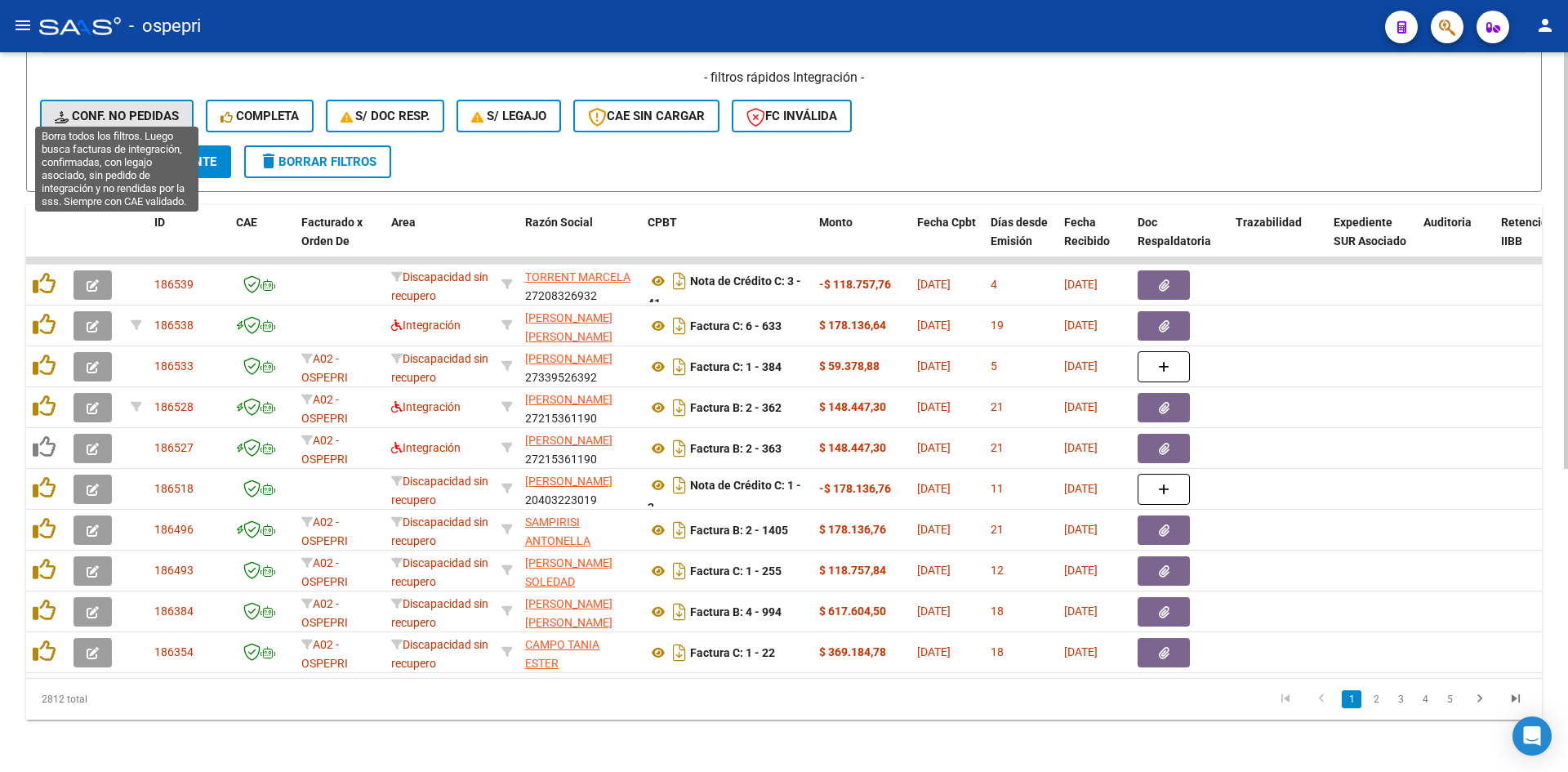
click at [124, 108] on span "Conf. no pedidas" at bounding box center [117, 116] width 124 height 15
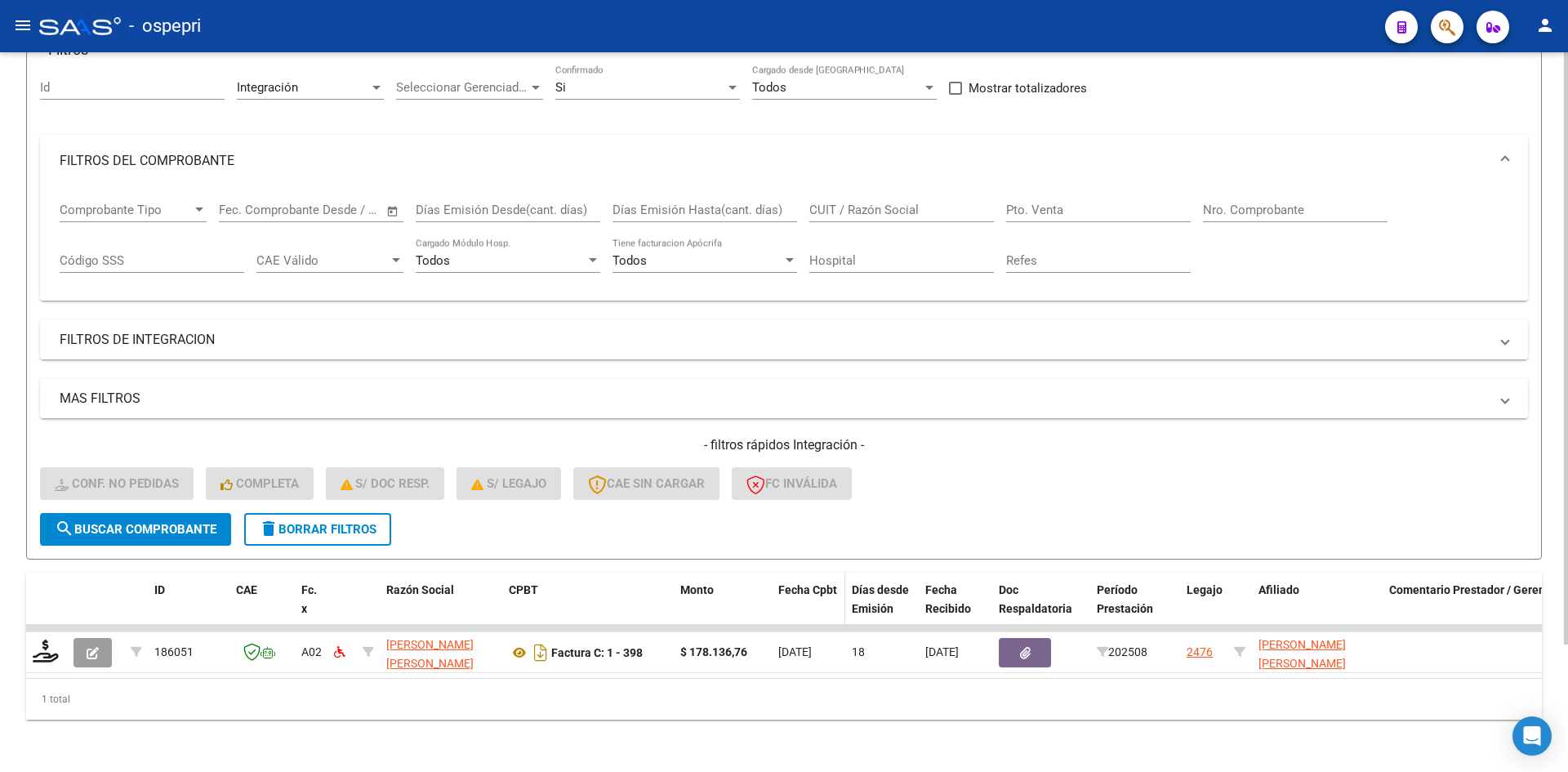
scroll to position [156, 0]
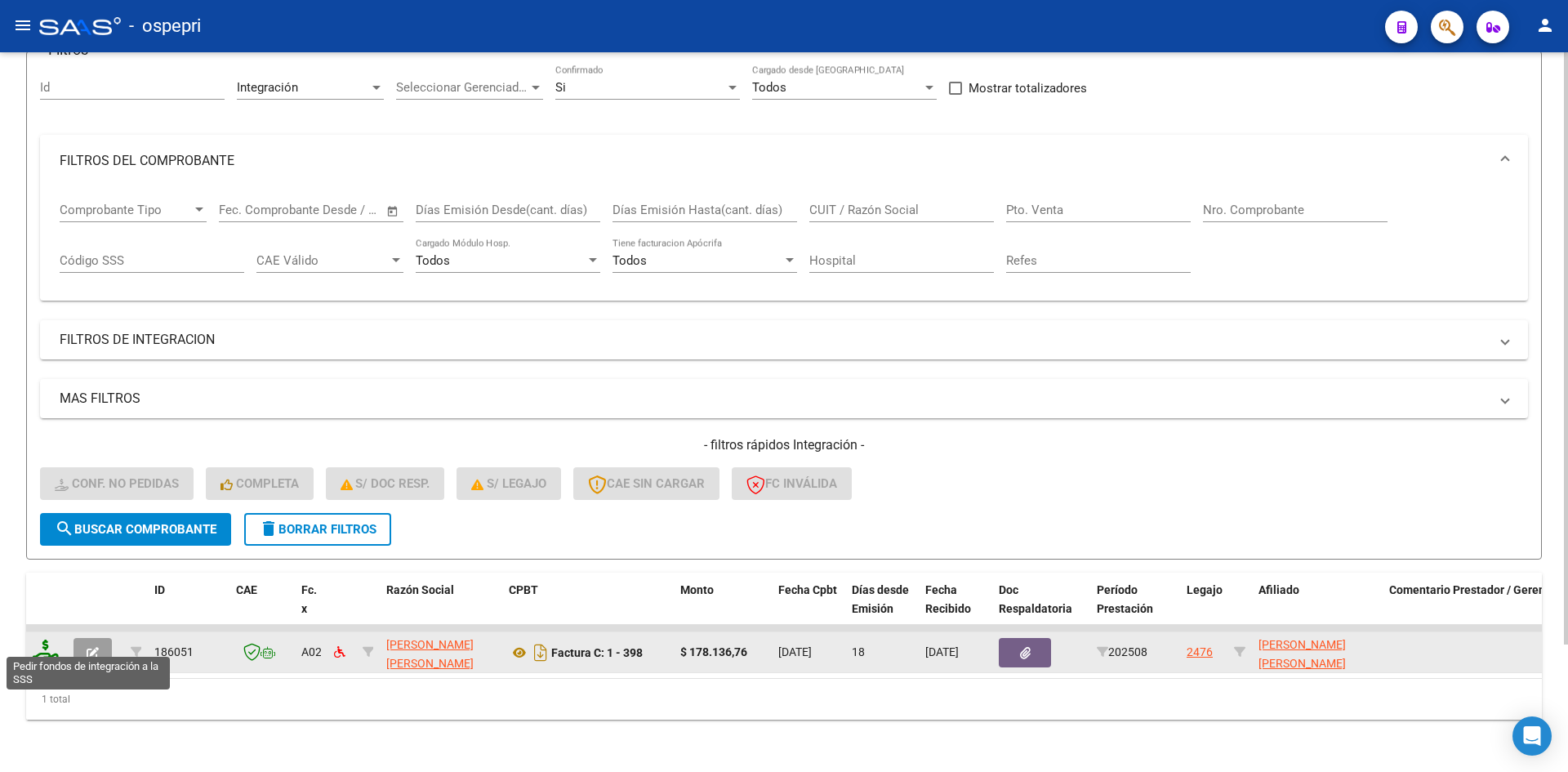
click at [44, 641] on icon at bounding box center [45, 651] width 26 height 23
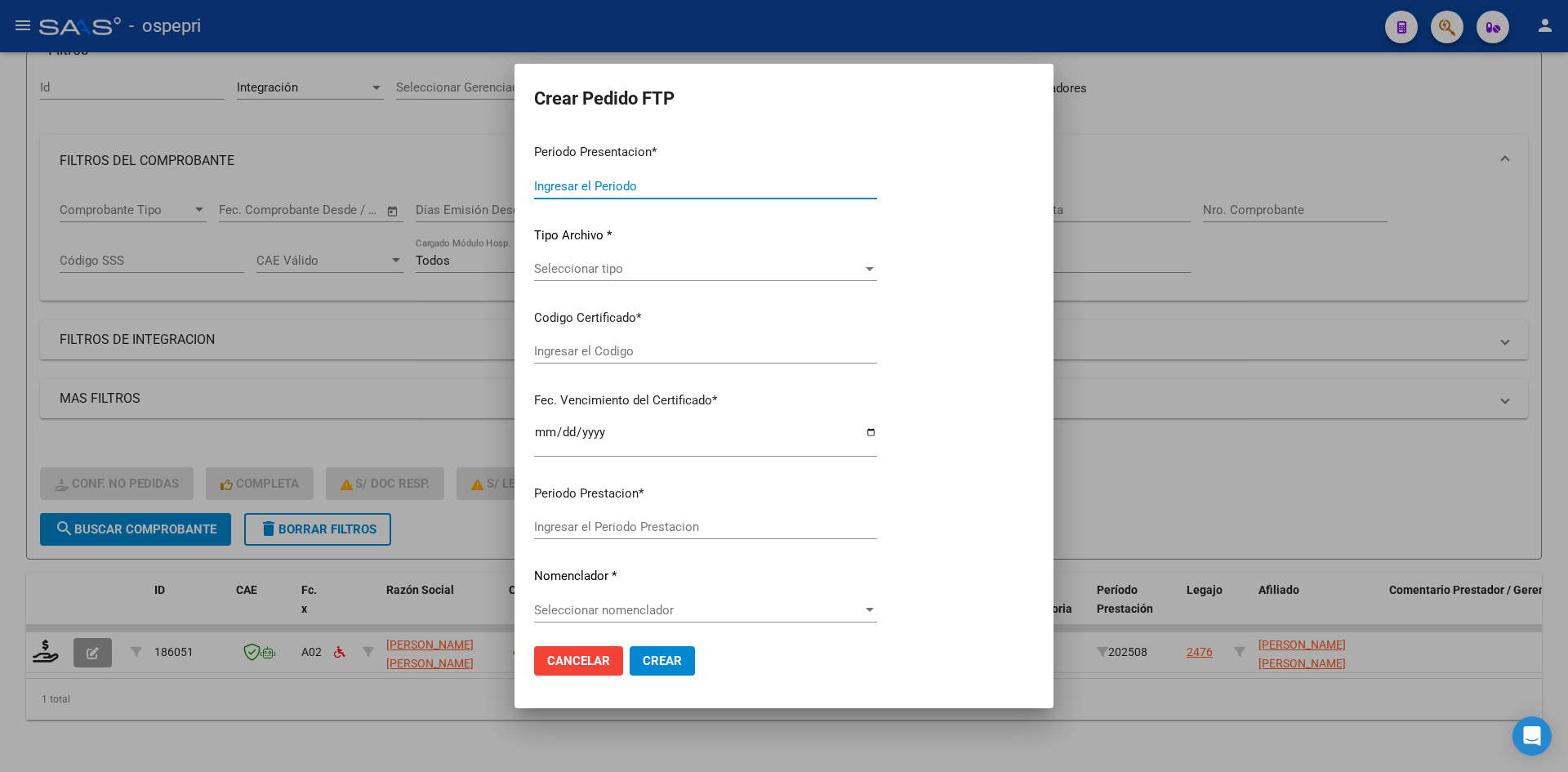
type input "202508"
type input "$ 178.136,76"
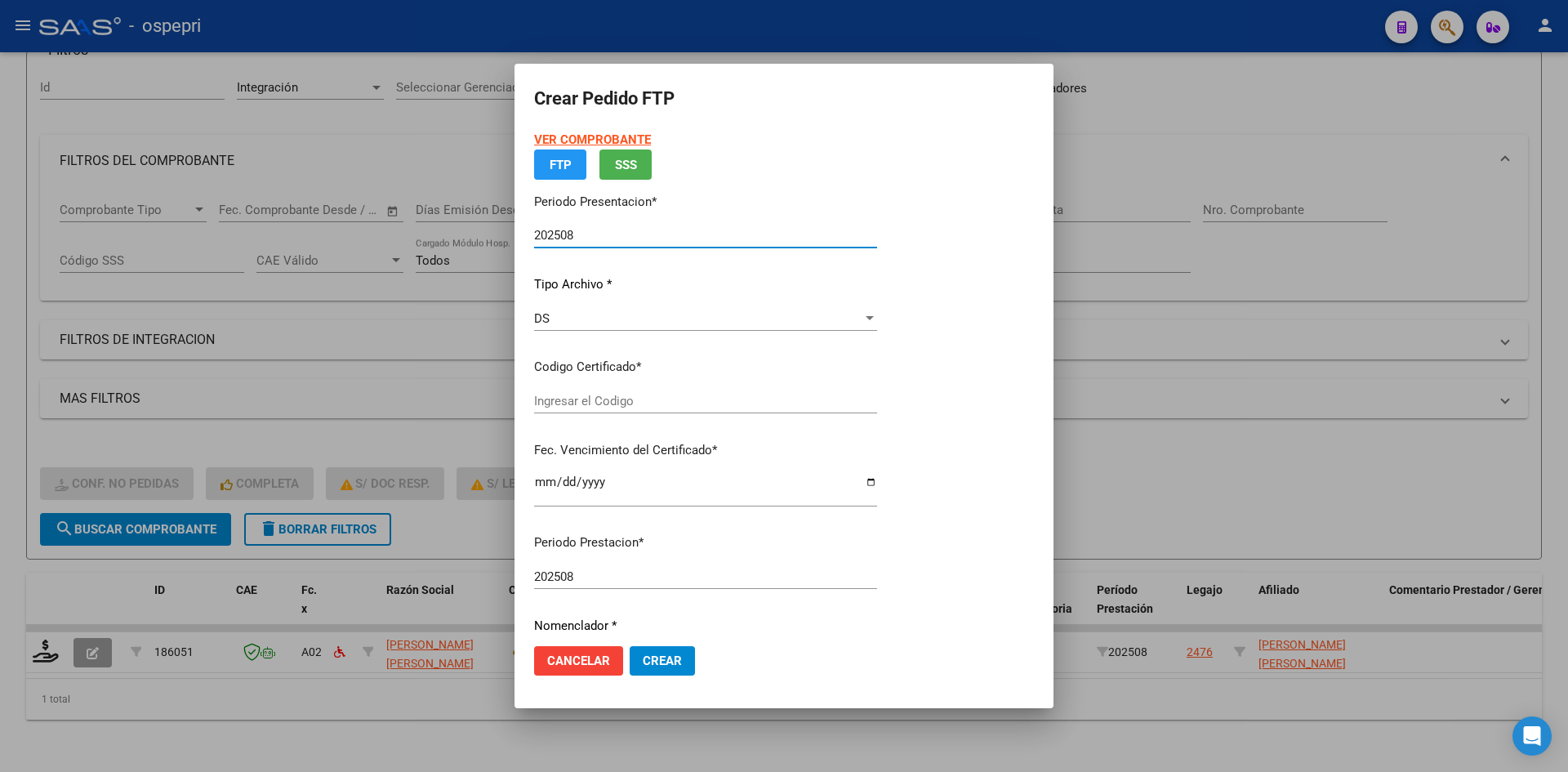
type input "2057798688-7"
type input "[DATE]"
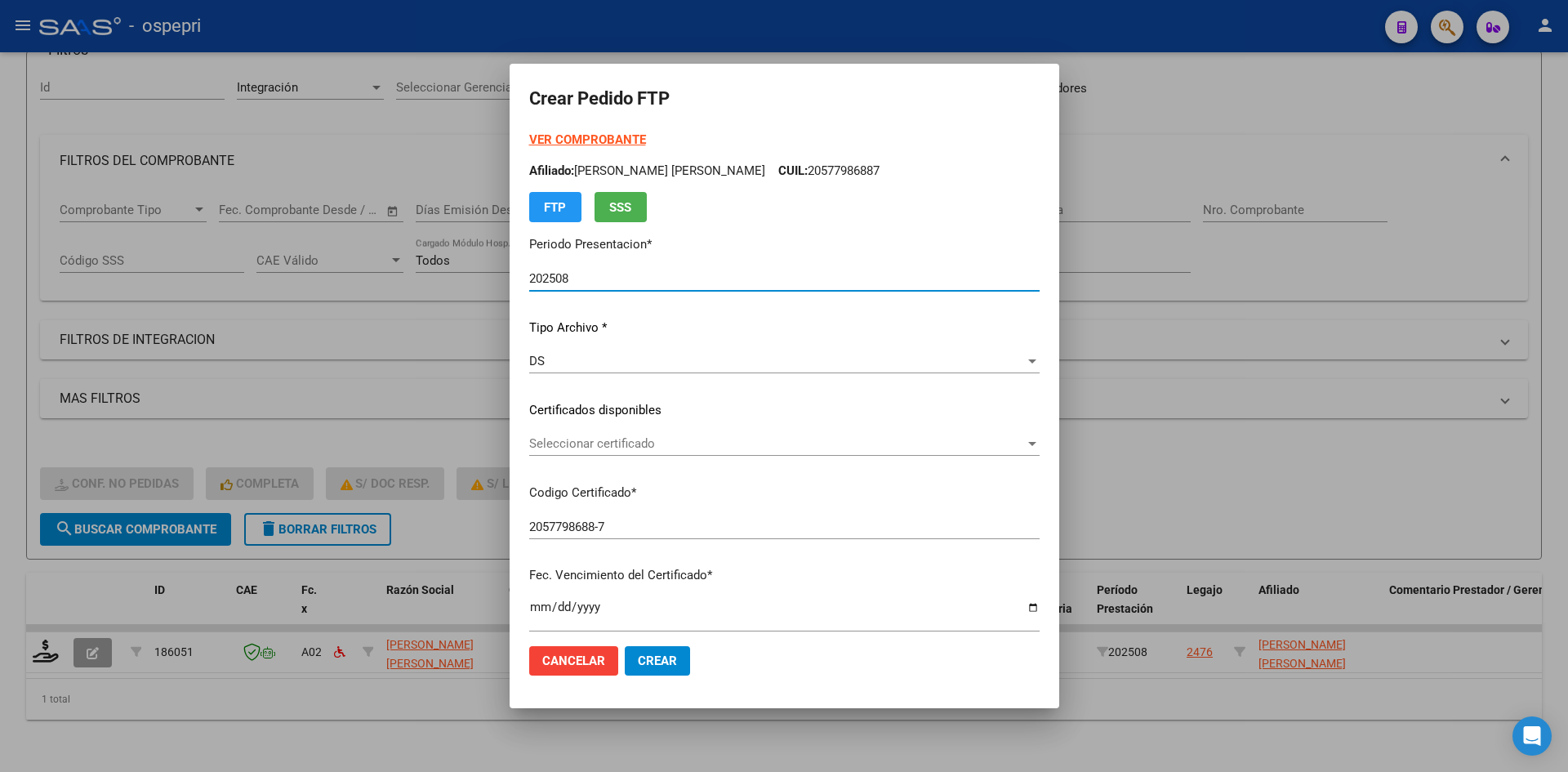
click at [629, 448] on span "Seleccionar certificado" at bounding box center [777, 443] width 495 height 15
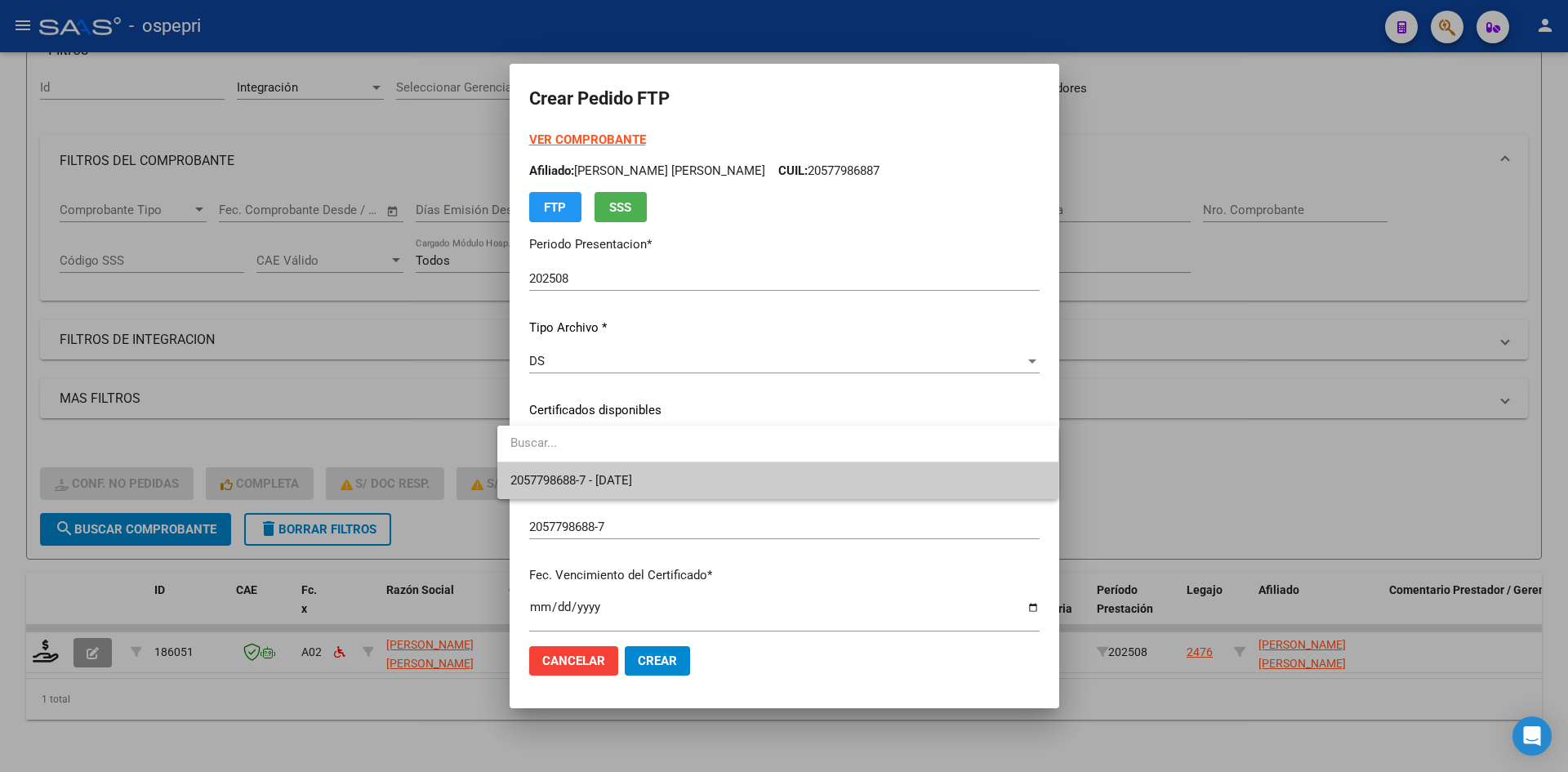
click at [644, 492] on span "2057798688-7 - [DATE]" at bounding box center [778, 480] width 535 height 37
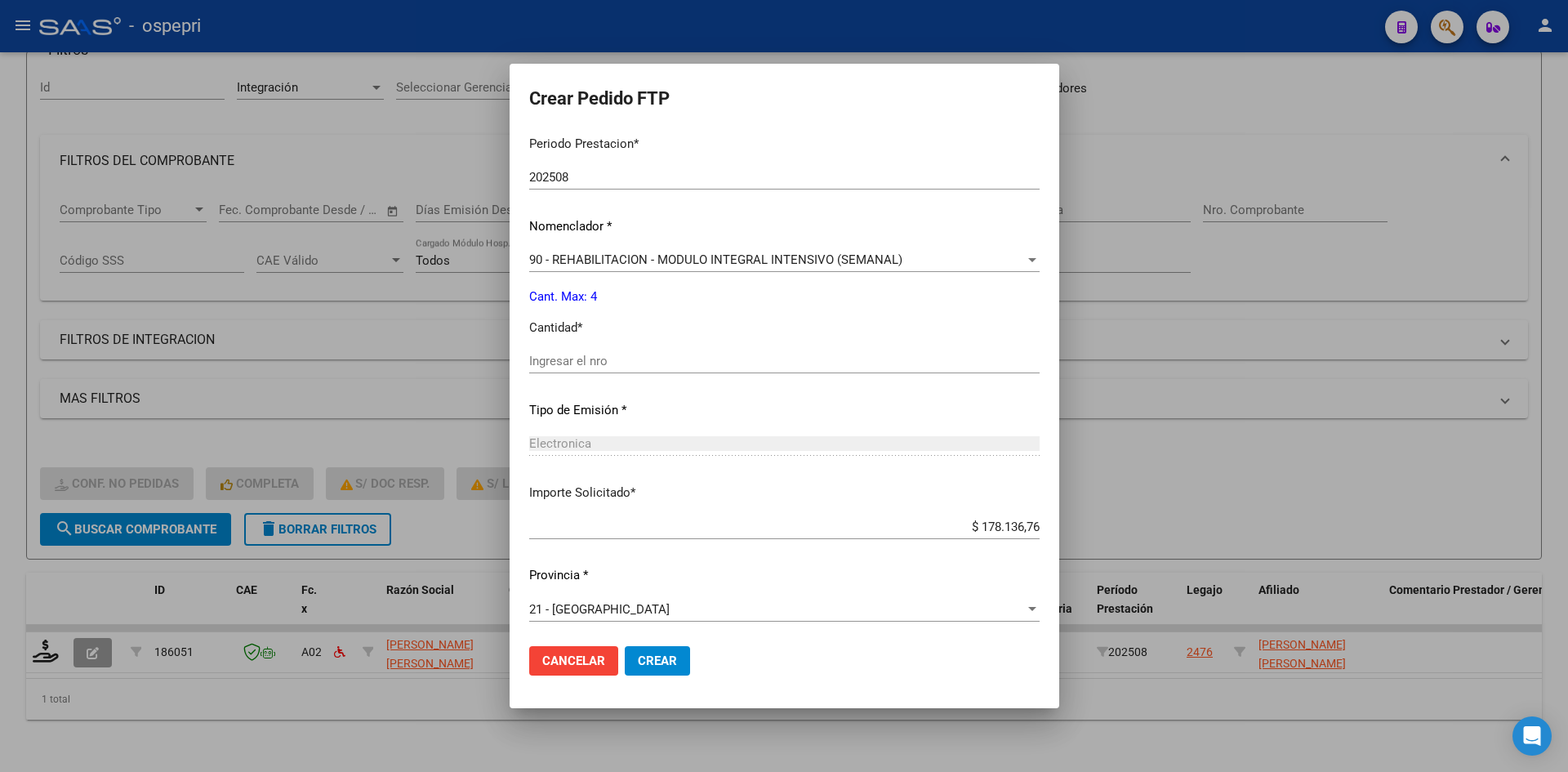
scroll to position [547, 0]
click at [599, 366] on div "Ingresar el nro" at bounding box center [784, 356] width 510 height 24
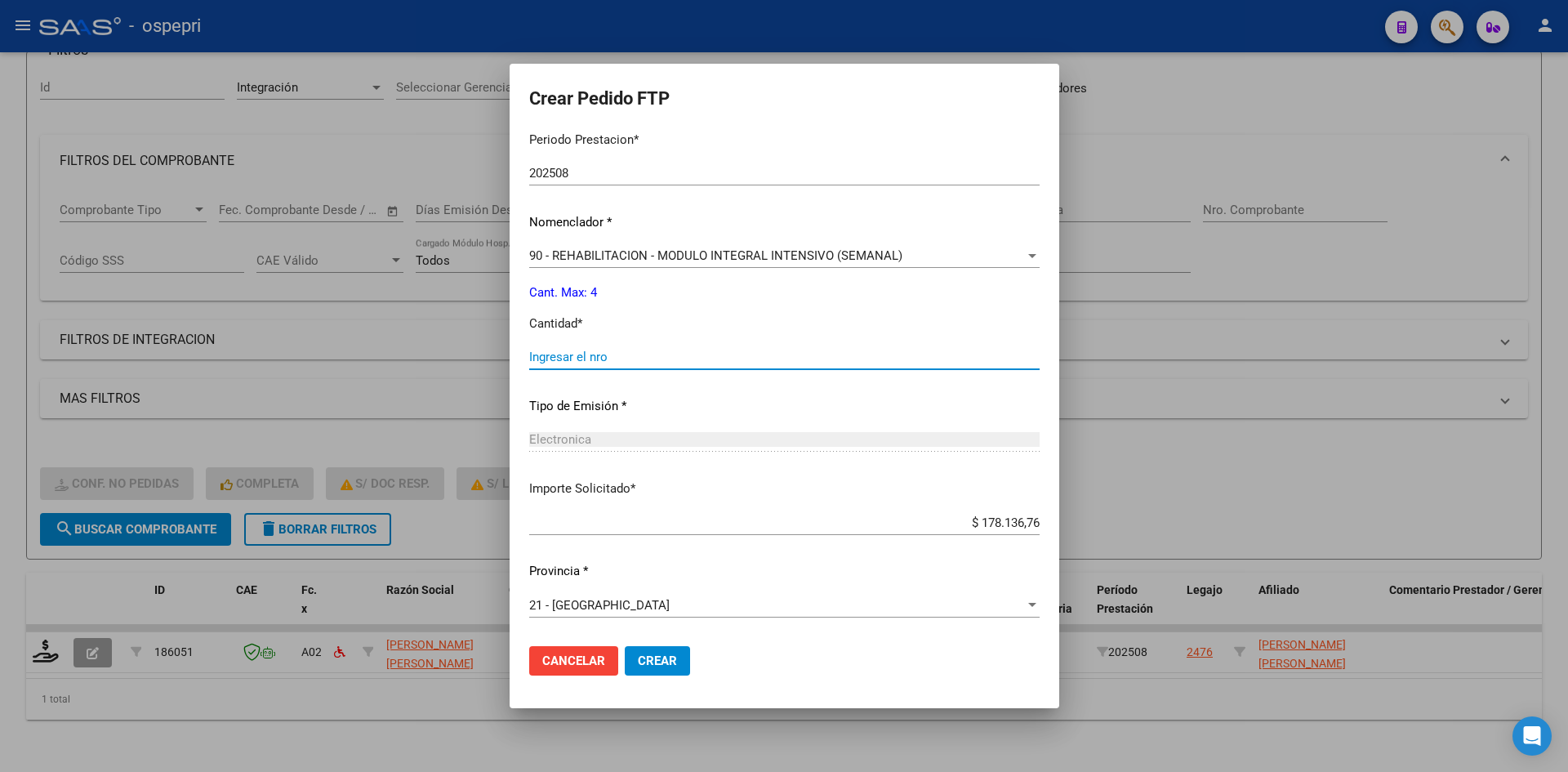
click at [599, 362] on input "Ingresar el nro" at bounding box center [784, 357] width 510 height 15
type input "4"
click at [659, 662] on button "Crear" at bounding box center [658, 661] width 66 height 30
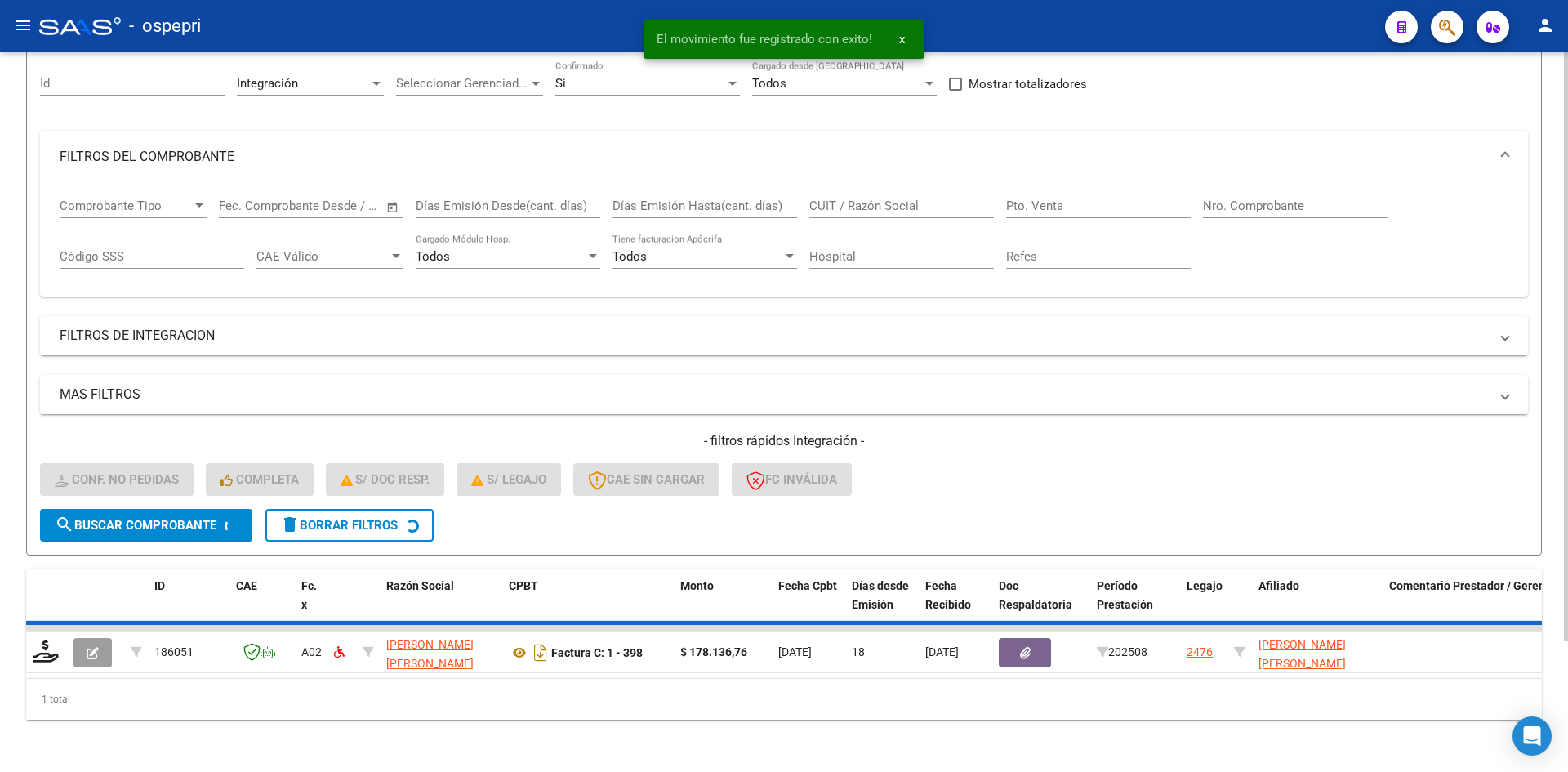
scroll to position [131, 0]
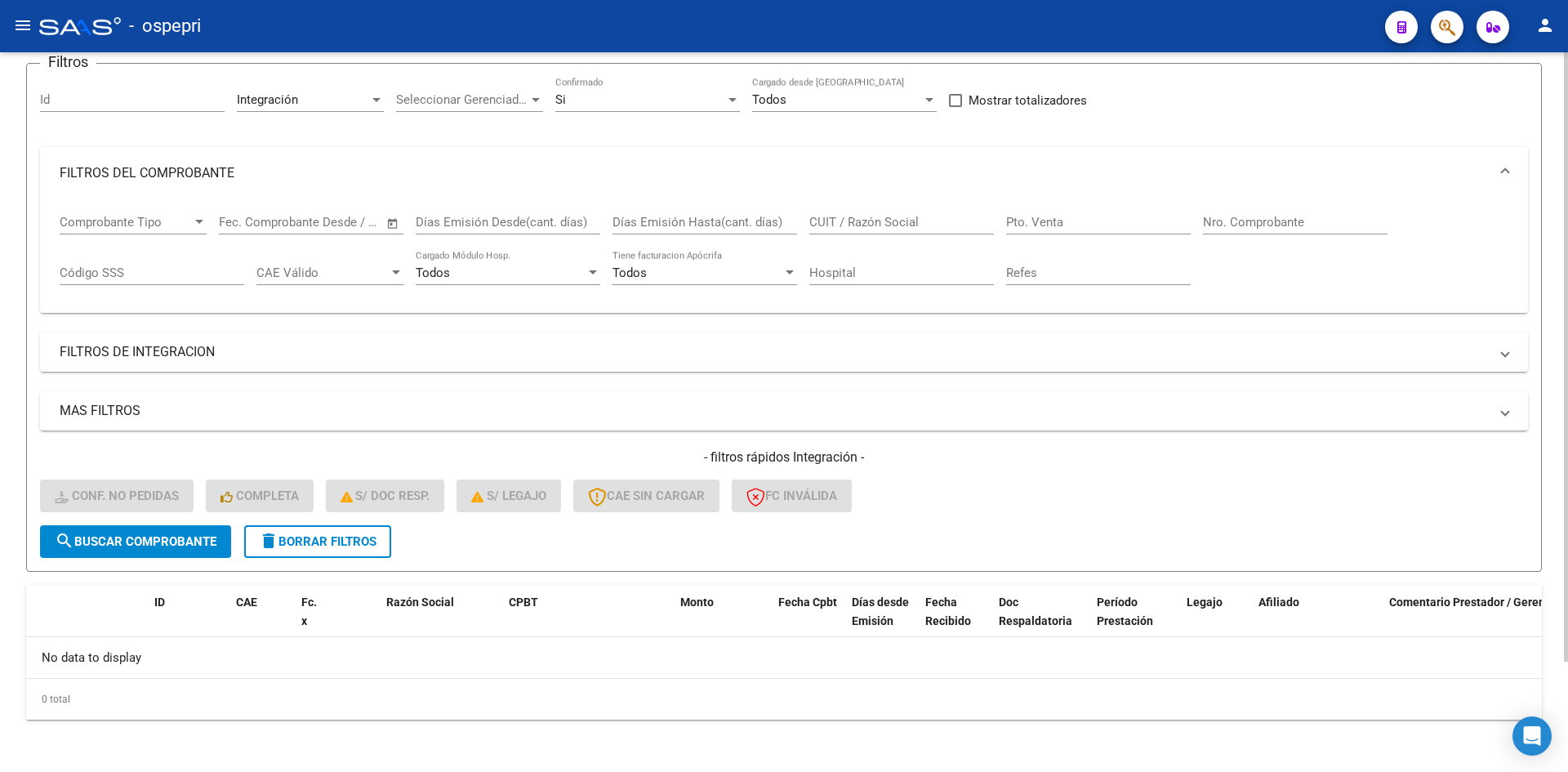
click at [366, 534] on span "delete Borrar Filtros" at bounding box center [318, 542] width 118 height 15
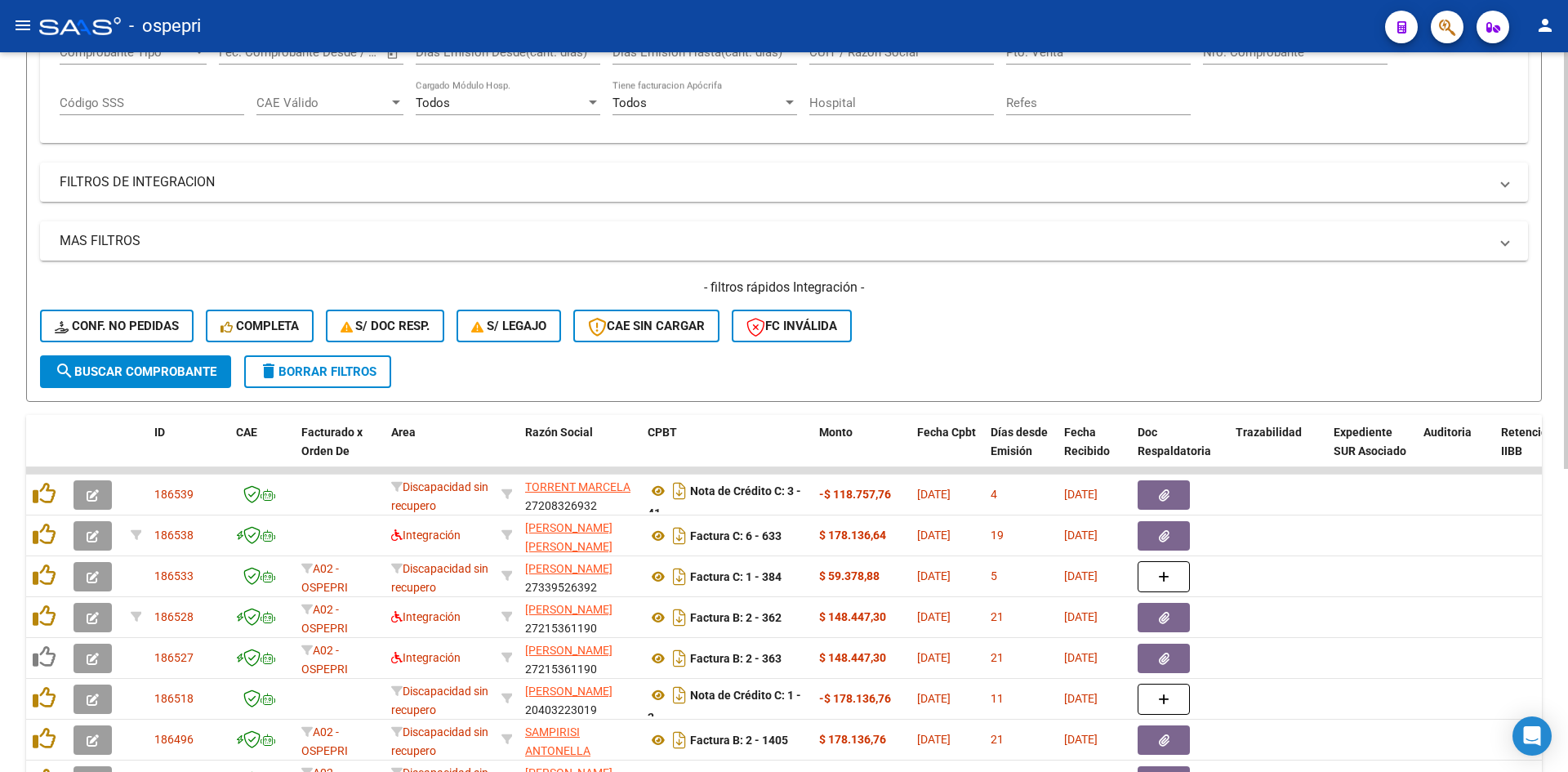
scroll to position [376, 0]
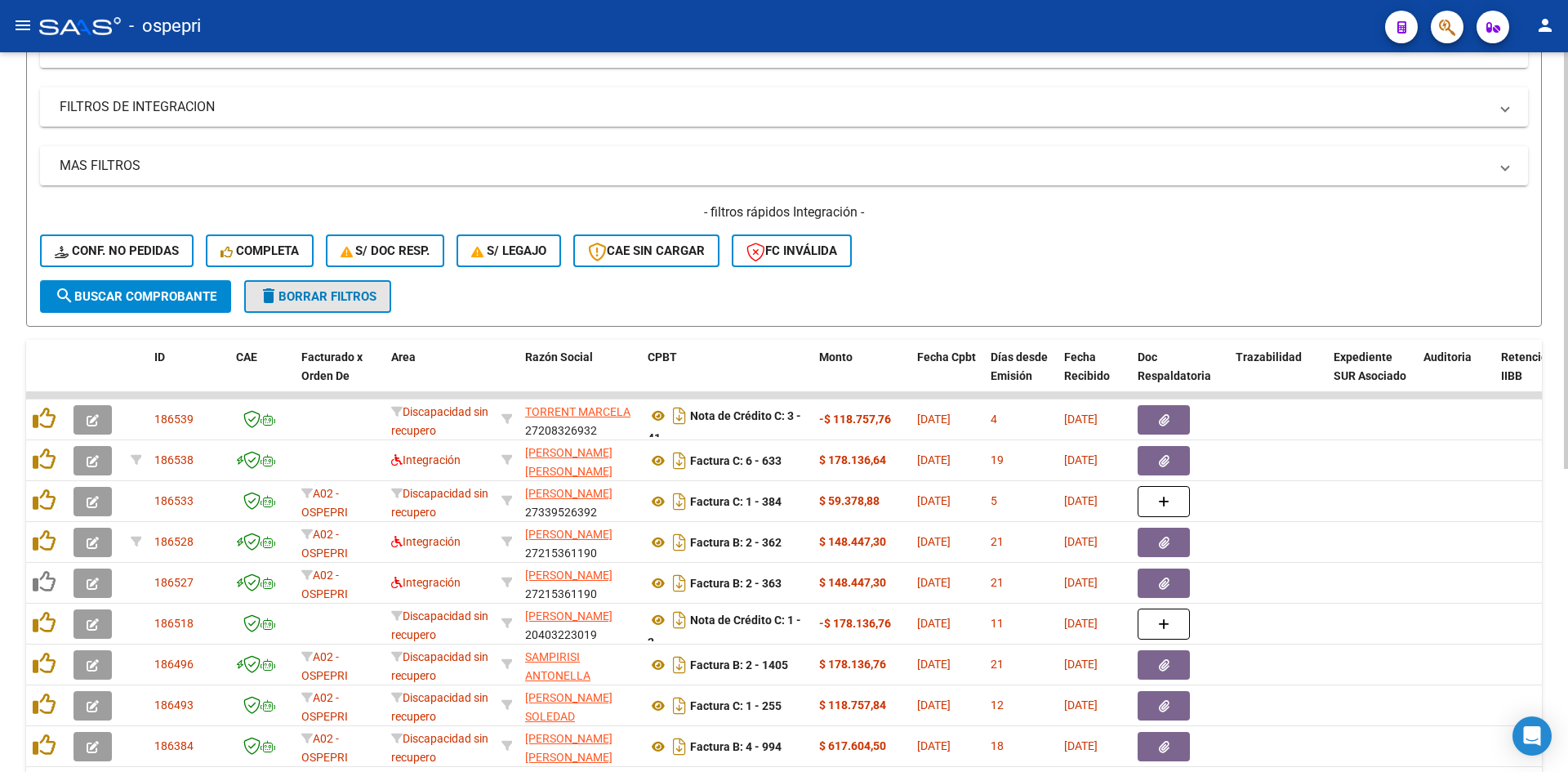
click at [262, 301] on mat-icon "delete" at bounding box center [269, 295] width 19 height 19
